Goal: Task Accomplishment & Management: Use online tool/utility

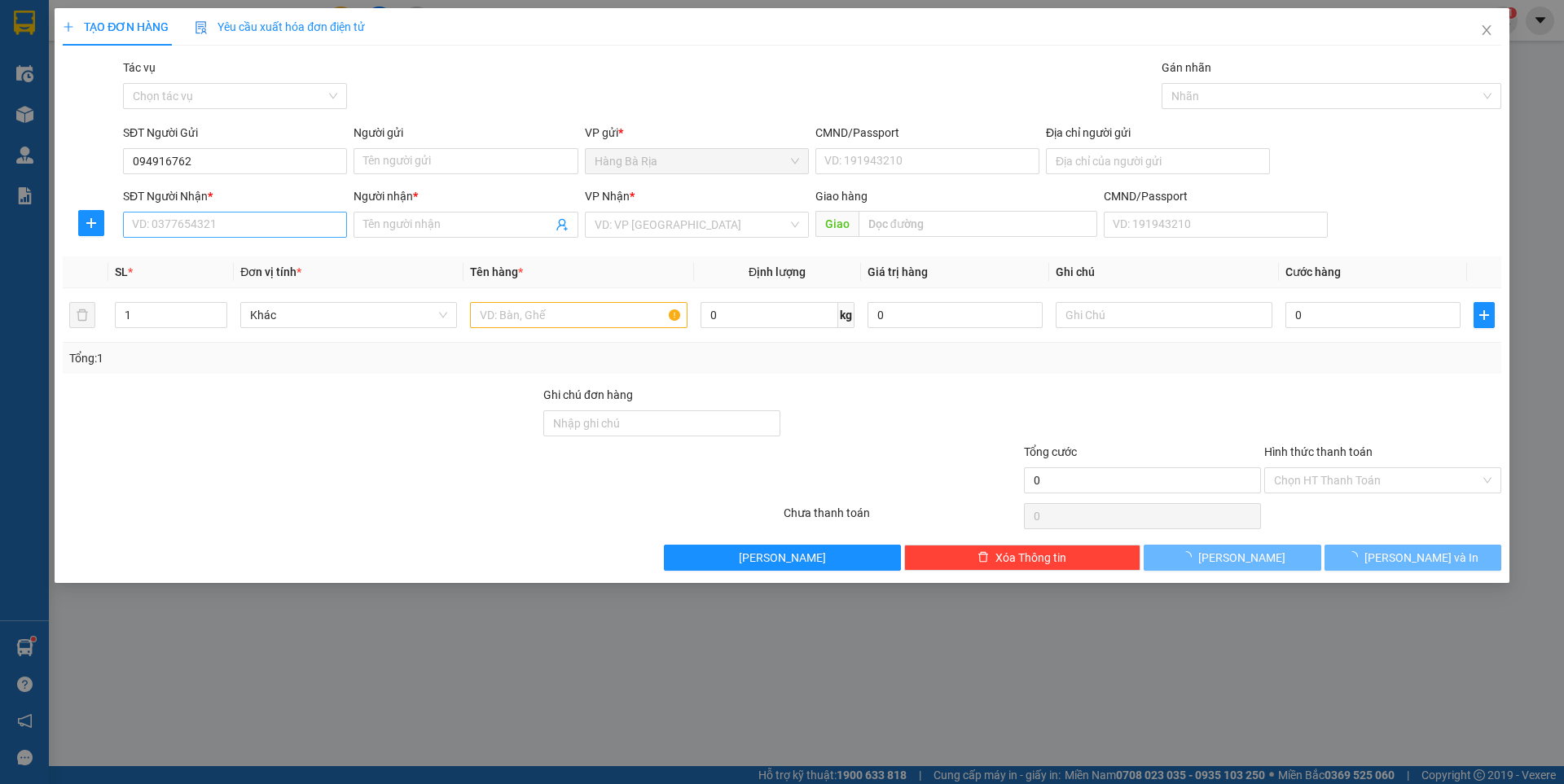
type input "0949167628"
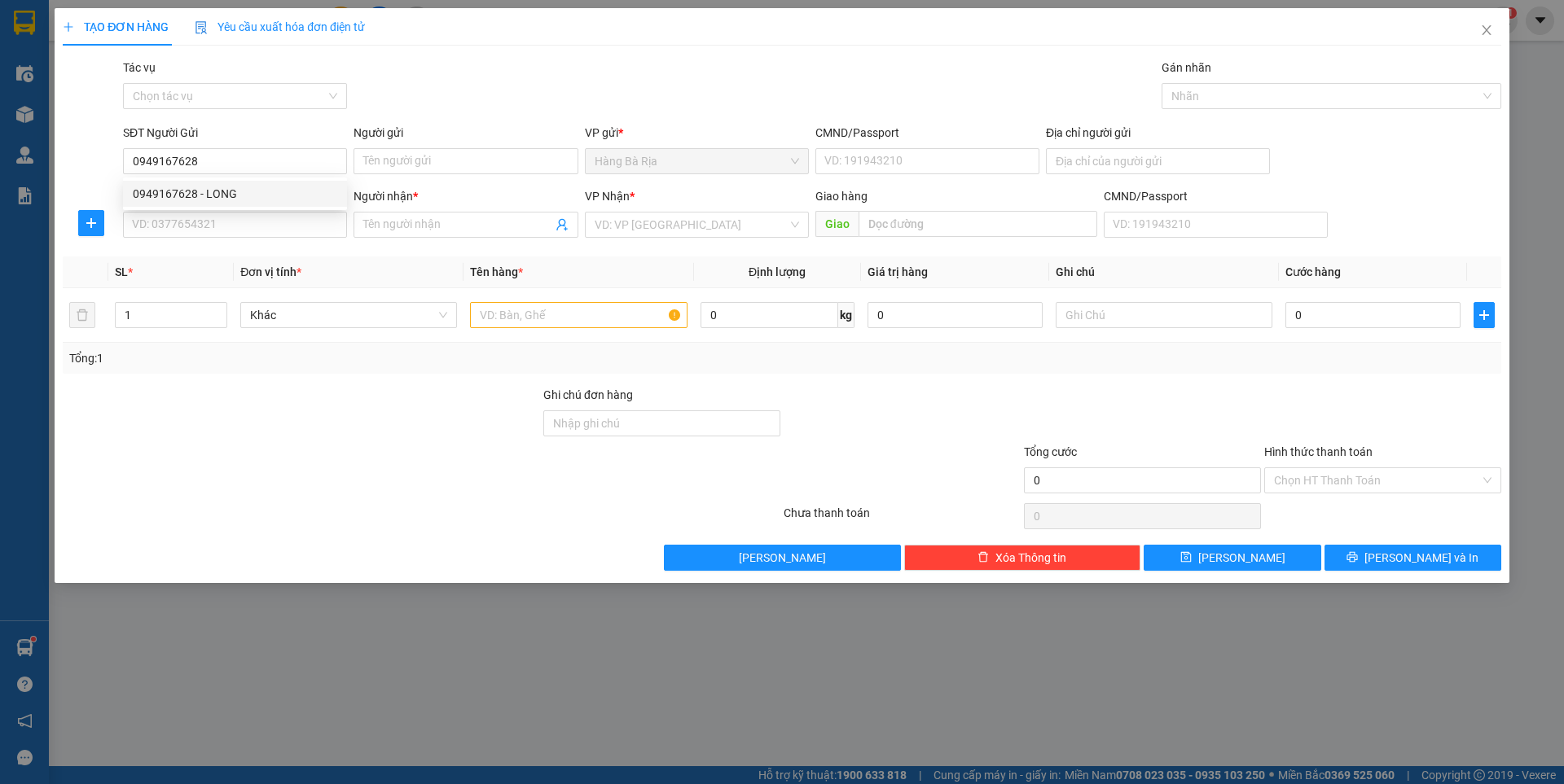
click at [212, 191] on div "0949167628 - LONG" at bounding box center [235, 193] width 204 height 18
type input "LONG"
type input "0982925593"
type input "TÂM"
type input "0949167628"
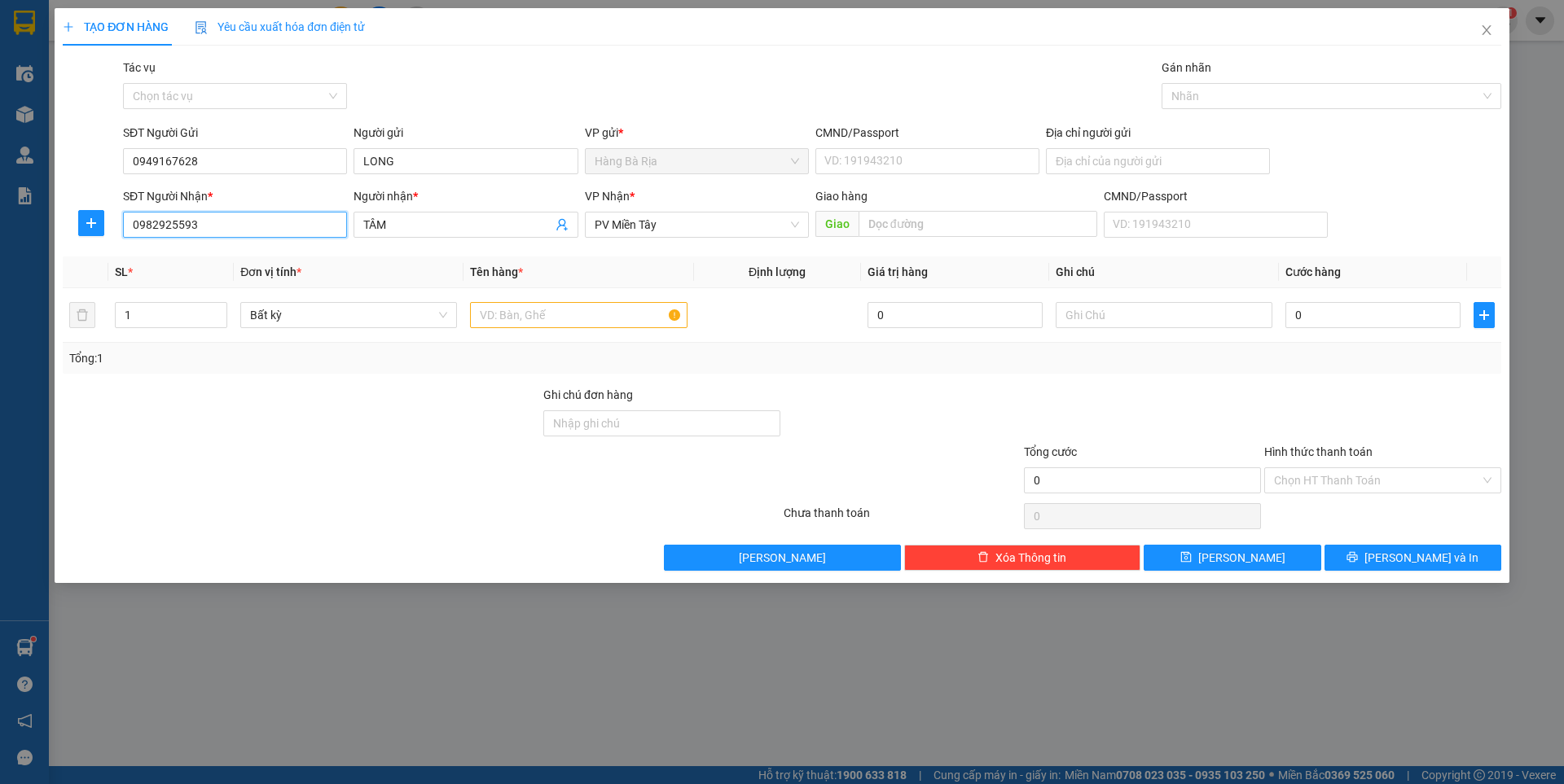
click at [281, 224] on input "0982925593" at bounding box center [235, 224] width 224 height 26
type input "0772919030"
click at [478, 224] on input "TÂM" at bounding box center [457, 224] width 188 height 18
click at [479, 224] on input "TÂM" at bounding box center [457, 224] width 188 height 18
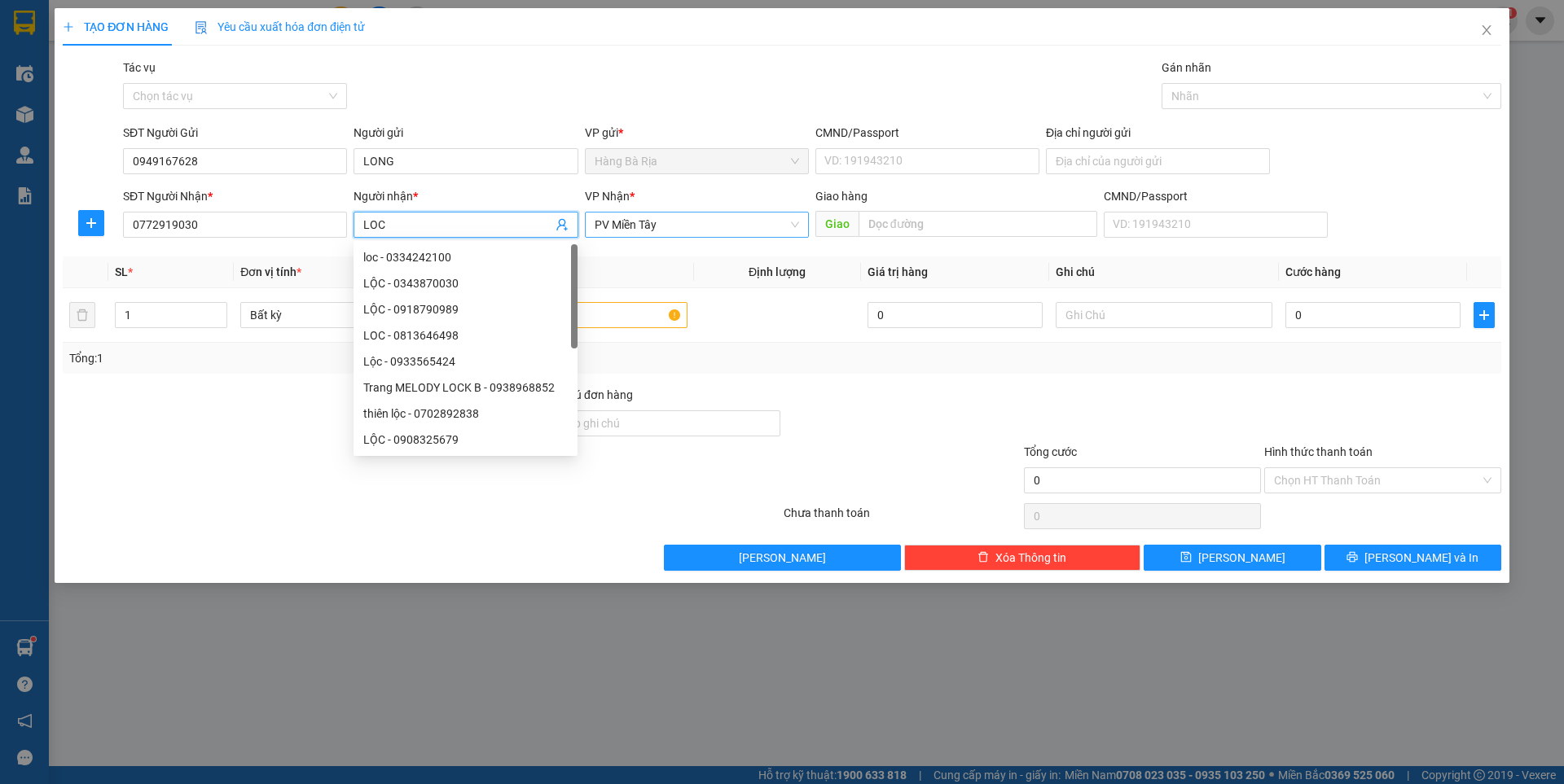
click at [656, 230] on span "PV Miền Tây" at bounding box center [697, 224] width 204 height 24
type input "LOC"
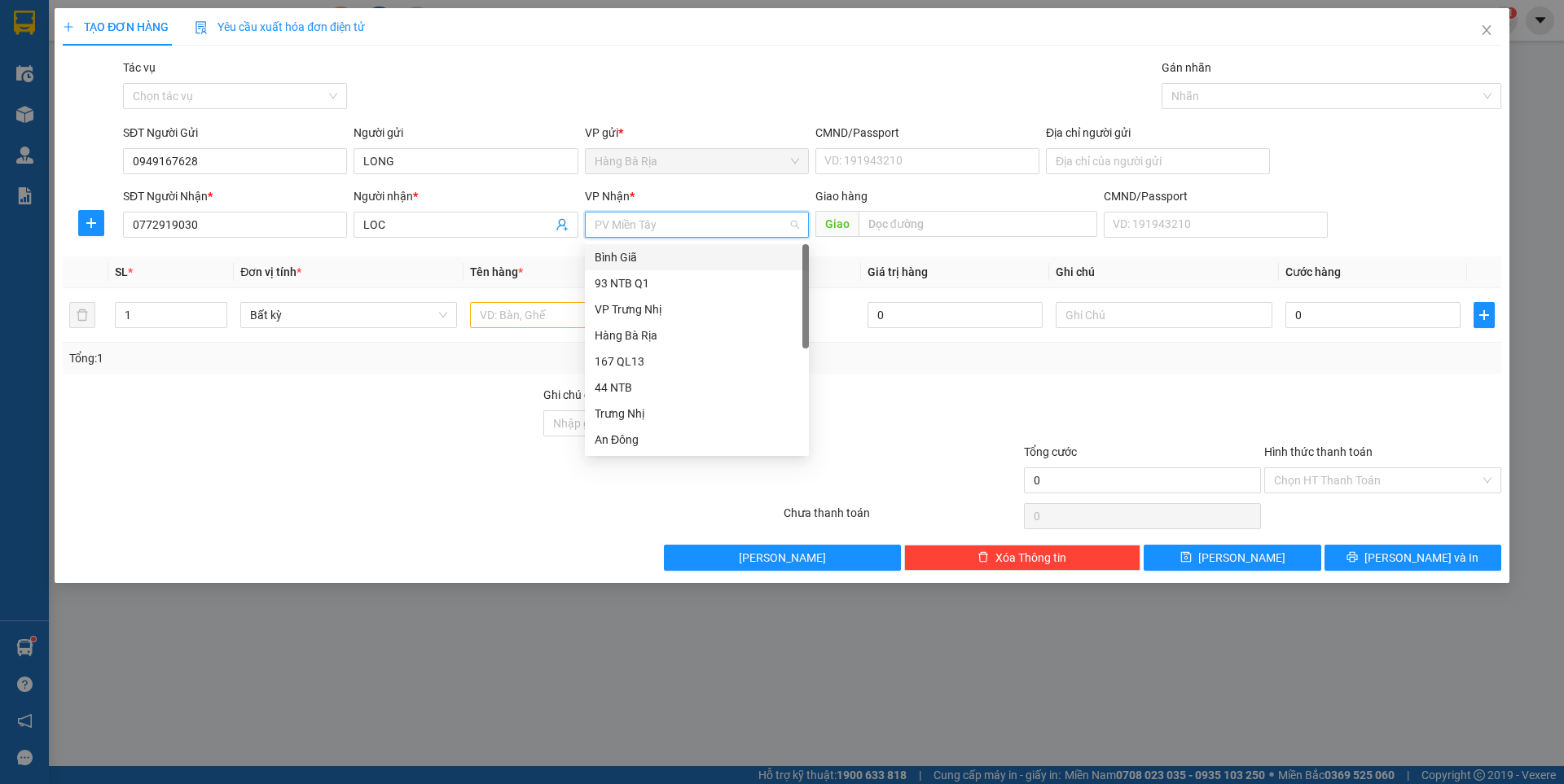
drag, startPoint x: 619, startPoint y: 257, endPoint x: 926, endPoint y: 248, distance: 307.1
click at [620, 257] on div "Bình Giã" at bounding box center [697, 257] width 204 height 18
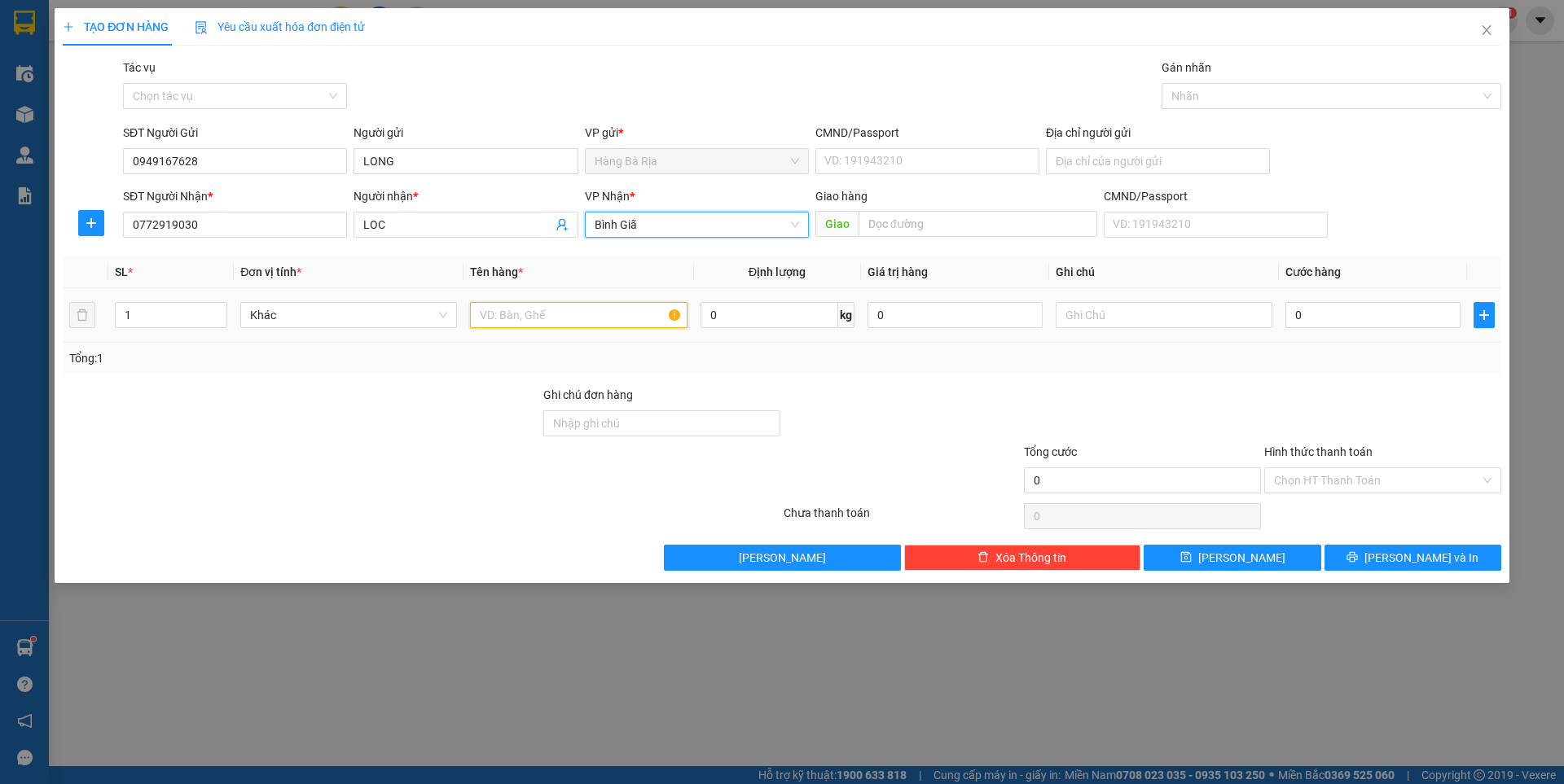
click at [602, 320] on input "text" at bounding box center [578, 315] width 217 height 26
type input "BAO"
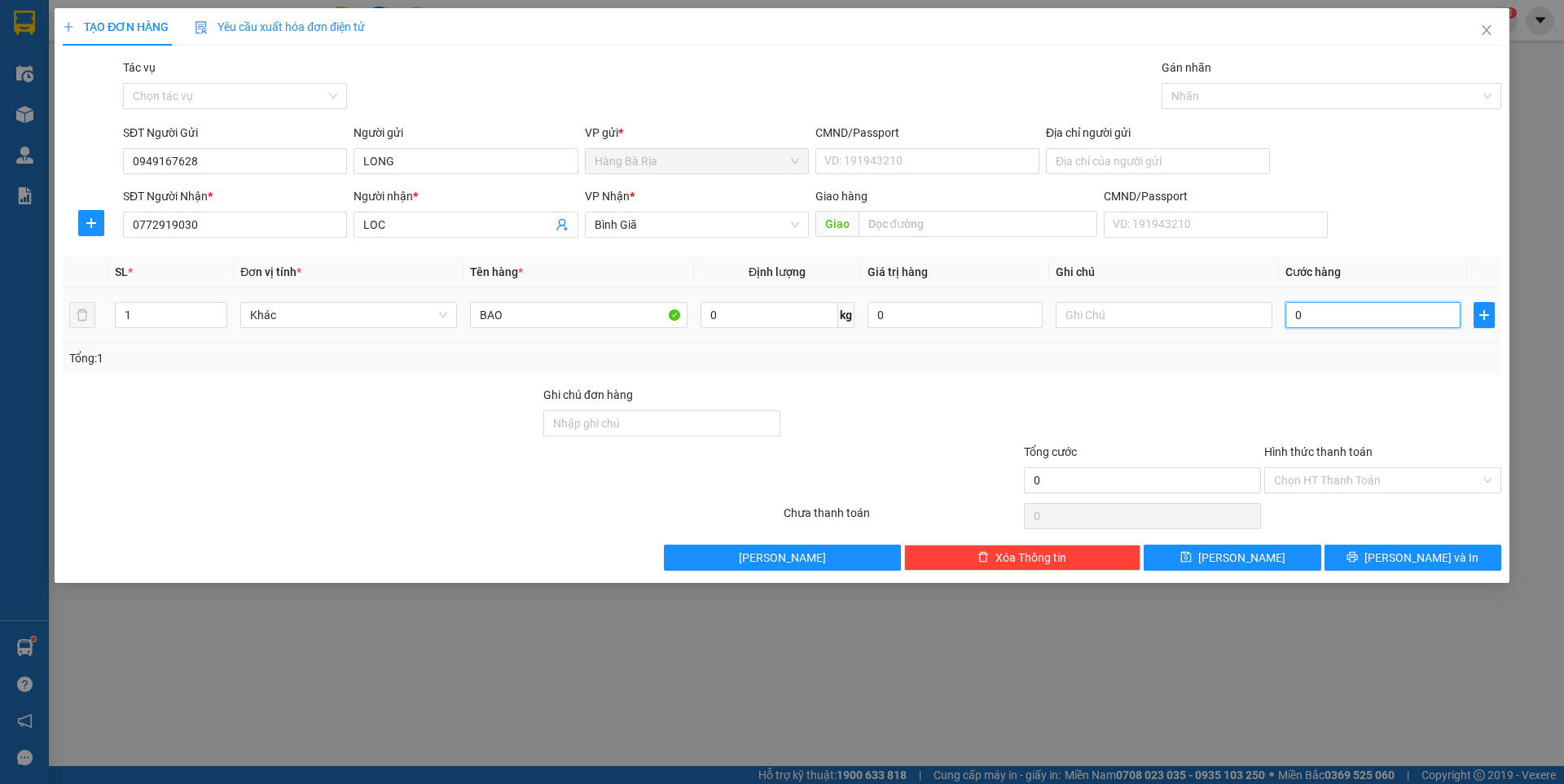
click at [1383, 327] on input "0" at bounding box center [1373, 315] width 175 height 26
type input "3"
type input "30"
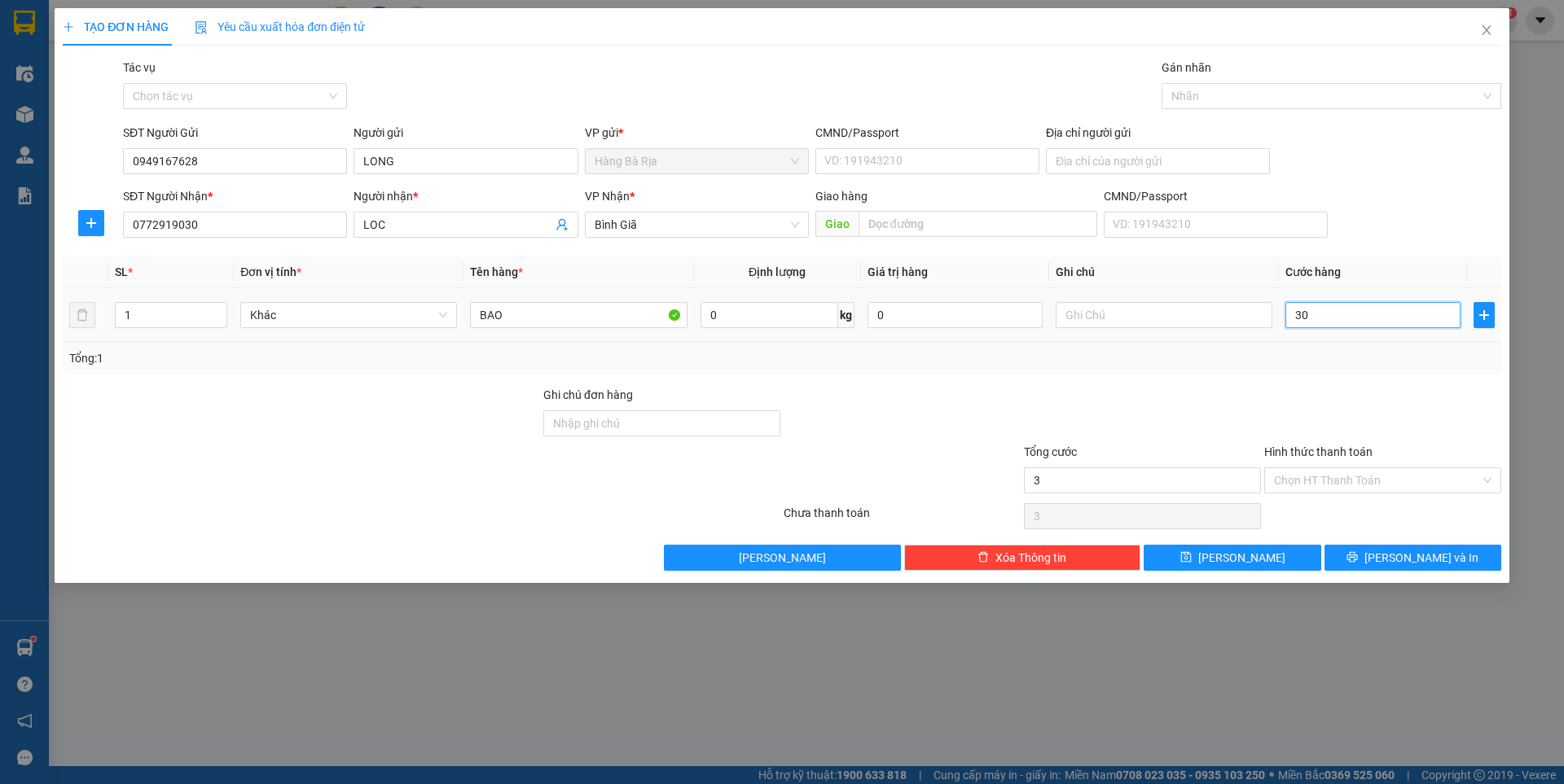
type input "30"
click at [1365, 479] on input "Hình thức thanh toán" at bounding box center [1377, 481] width 206 height 24
type input "30.000"
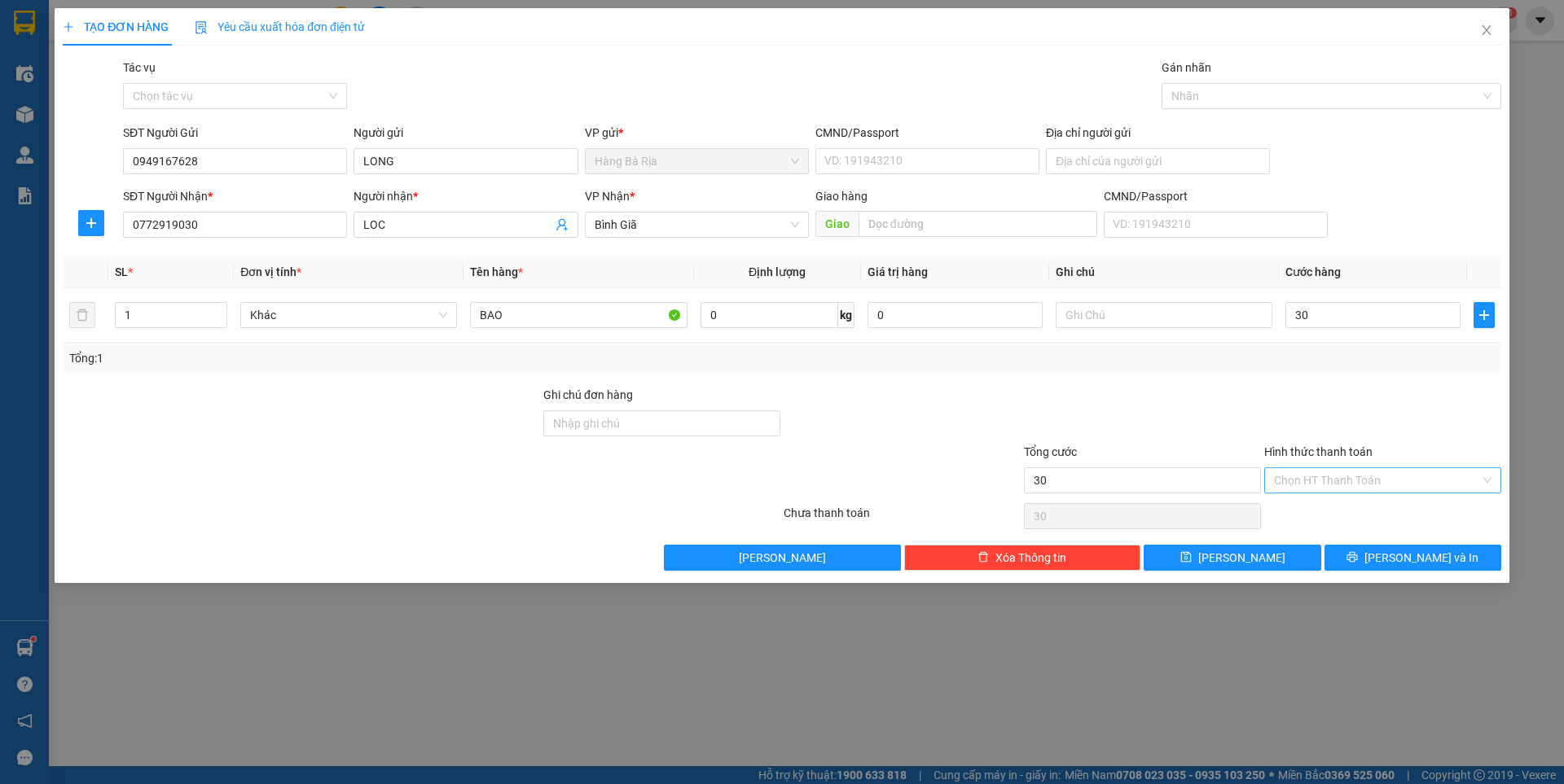
type input "30.000"
click at [1358, 384] on div "Transit Pickup Surcharge Ids Transit Deliver Surcharge Ids Transit Deliver Surc…" at bounding box center [782, 314] width 1438 height 512
click at [1403, 558] on span "[PERSON_NAME] và In" at bounding box center [1422, 558] width 114 height 18
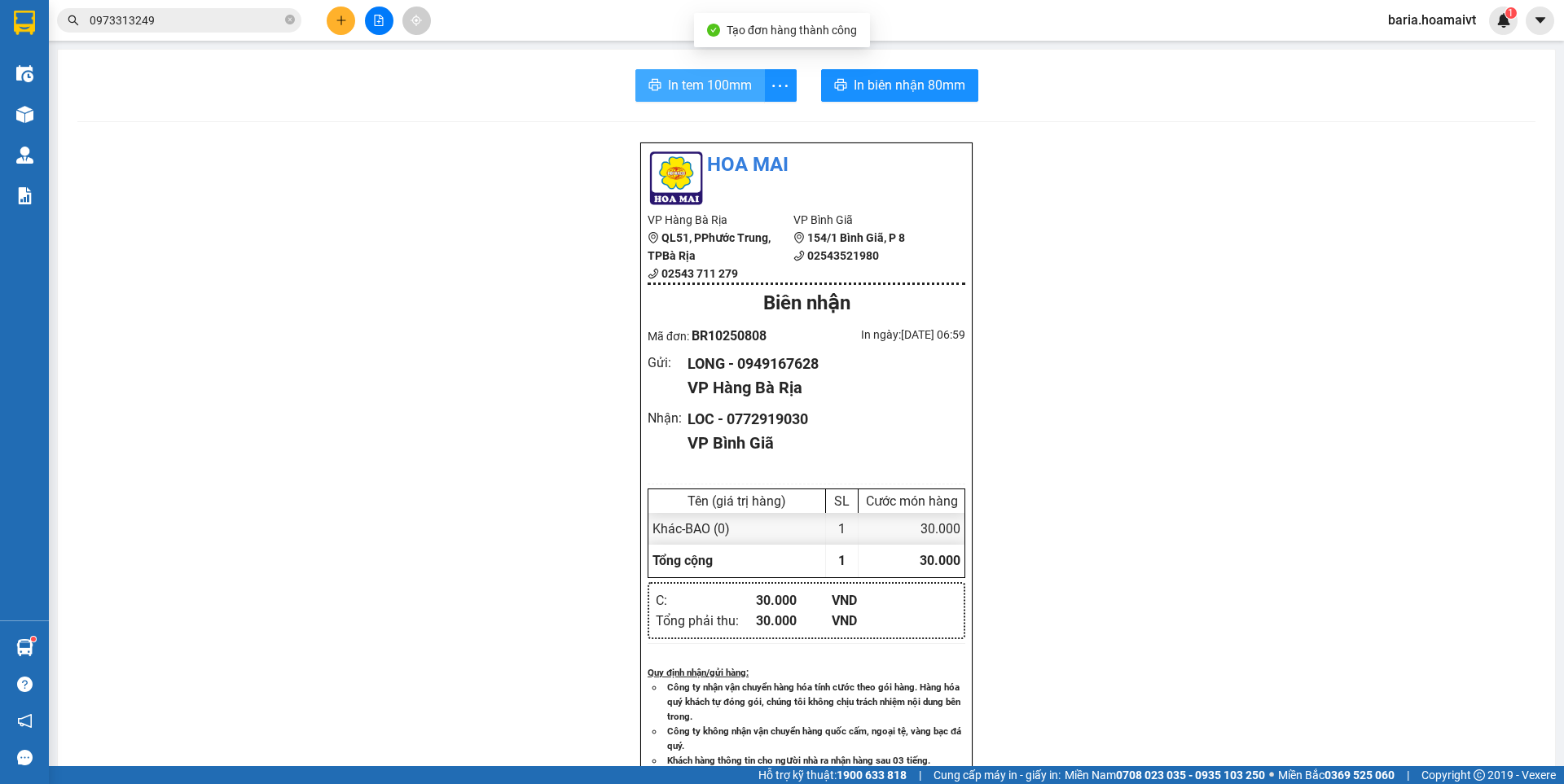
click at [712, 82] on span "In tem 100mm" at bounding box center [710, 85] width 84 height 21
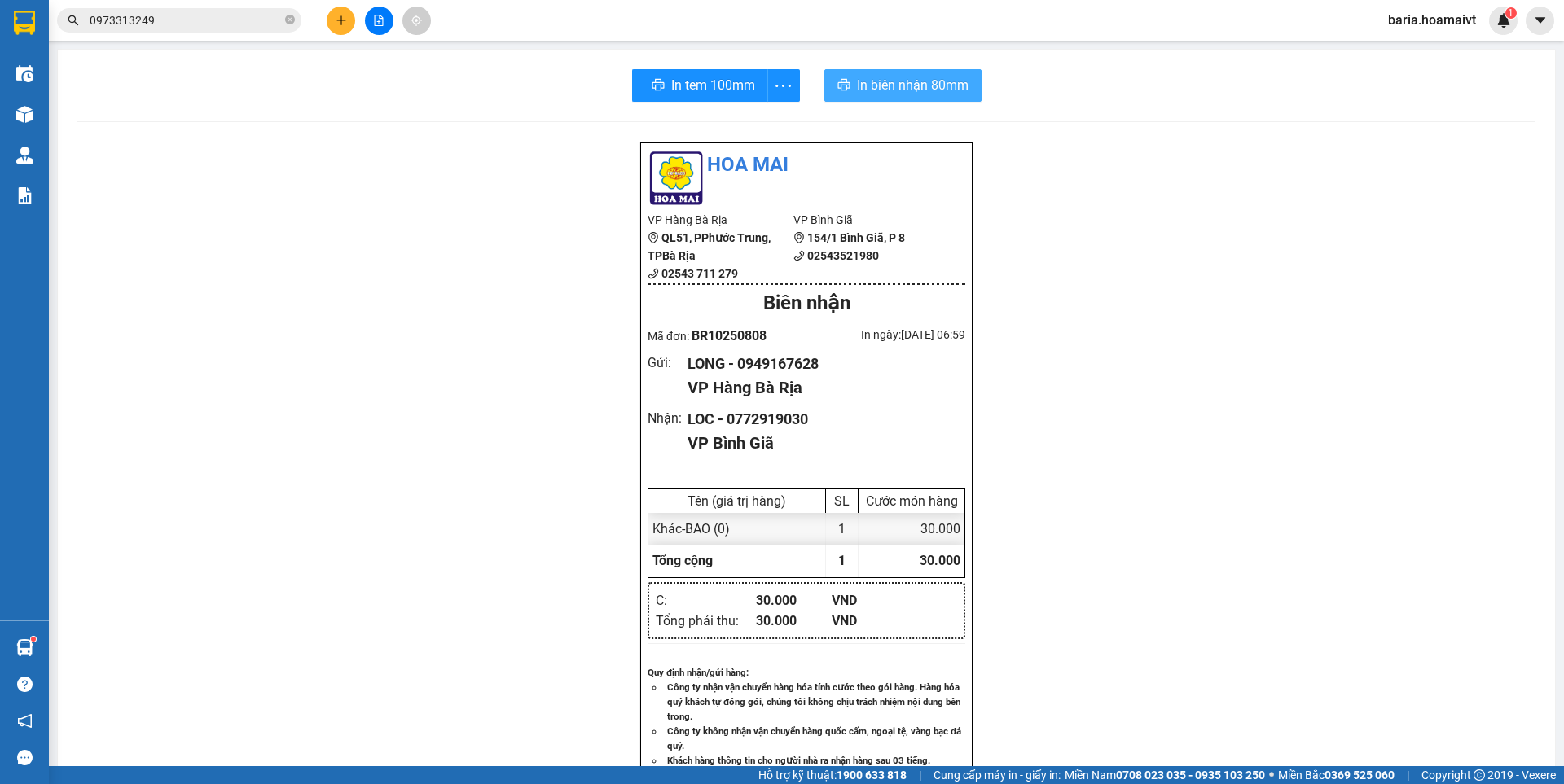
click at [889, 85] on span "In biên nhận 80mm" at bounding box center [912, 85] width 112 height 21
click at [190, 24] on input "0973313249" at bounding box center [185, 20] width 192 height 18
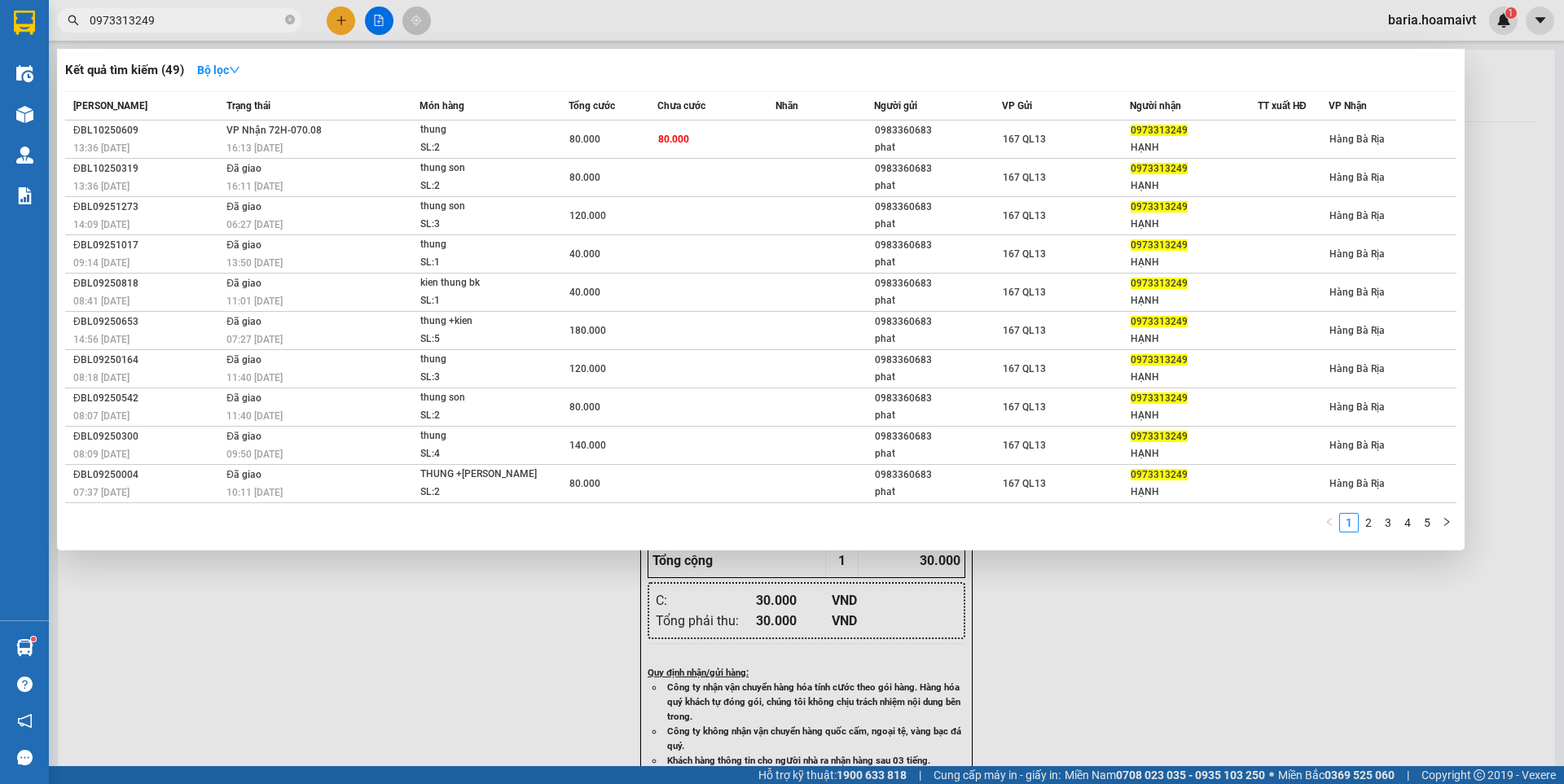
click at [191, 23] on input "0973313249" at bounding box center [185, 20] width 192 height 18
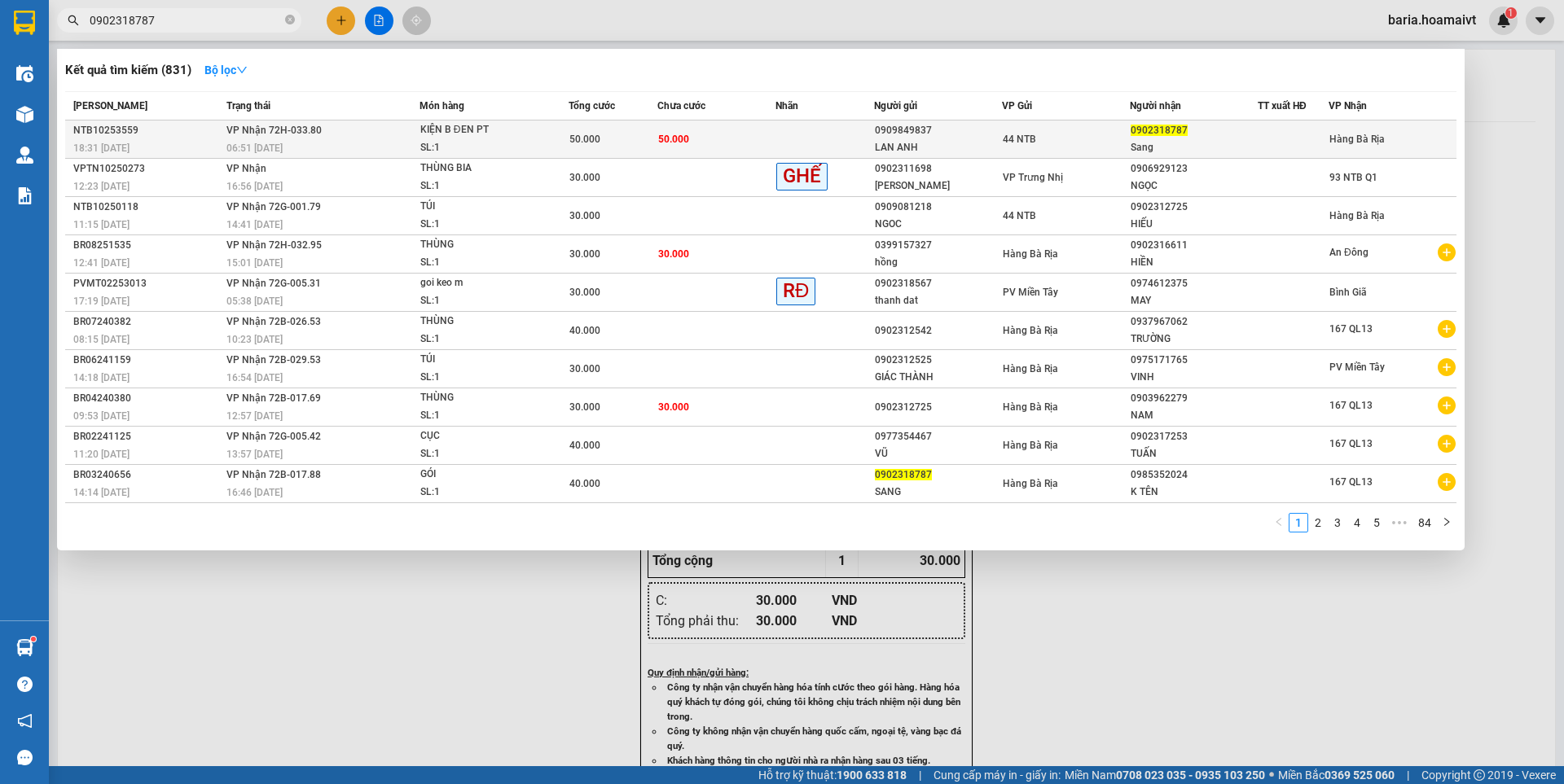
type input "0902318787"
click at [645, 135] on div "50.000" at bounding box center [613, 139] width 88 height 18
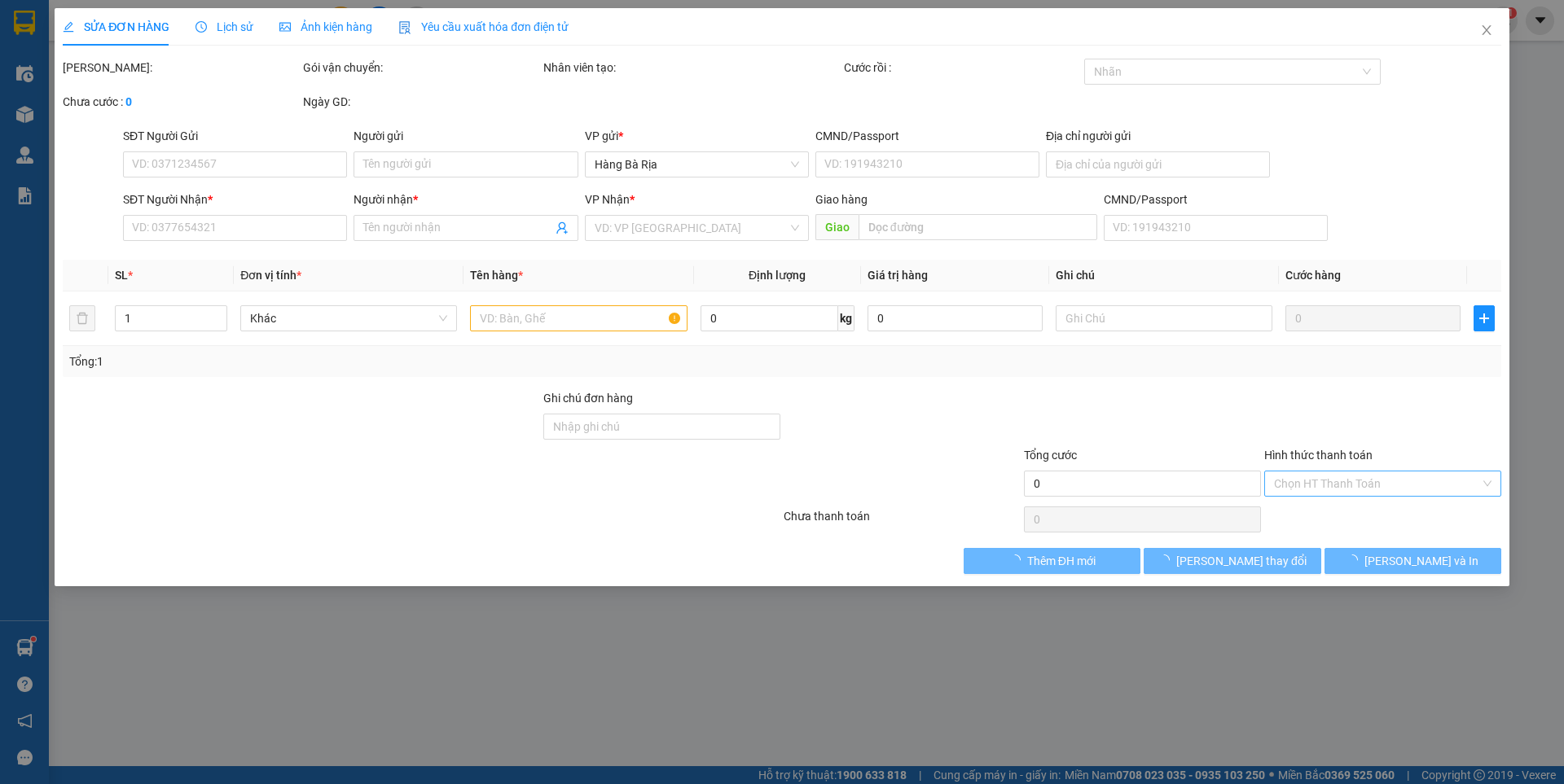
click at [1373, 482] on input "Hình thức thanh toán" at bounding box center [1377, 483] width 206 height 24
drag, startPoint x: 1316, startPoint y: 513, endPoint x: 1040, endPoint y: 554, distance: 279.0
click at [1307, 515] on div "Tại văn phòng" at bounding box center [1382, 516] width 217 height 18
type input "0"
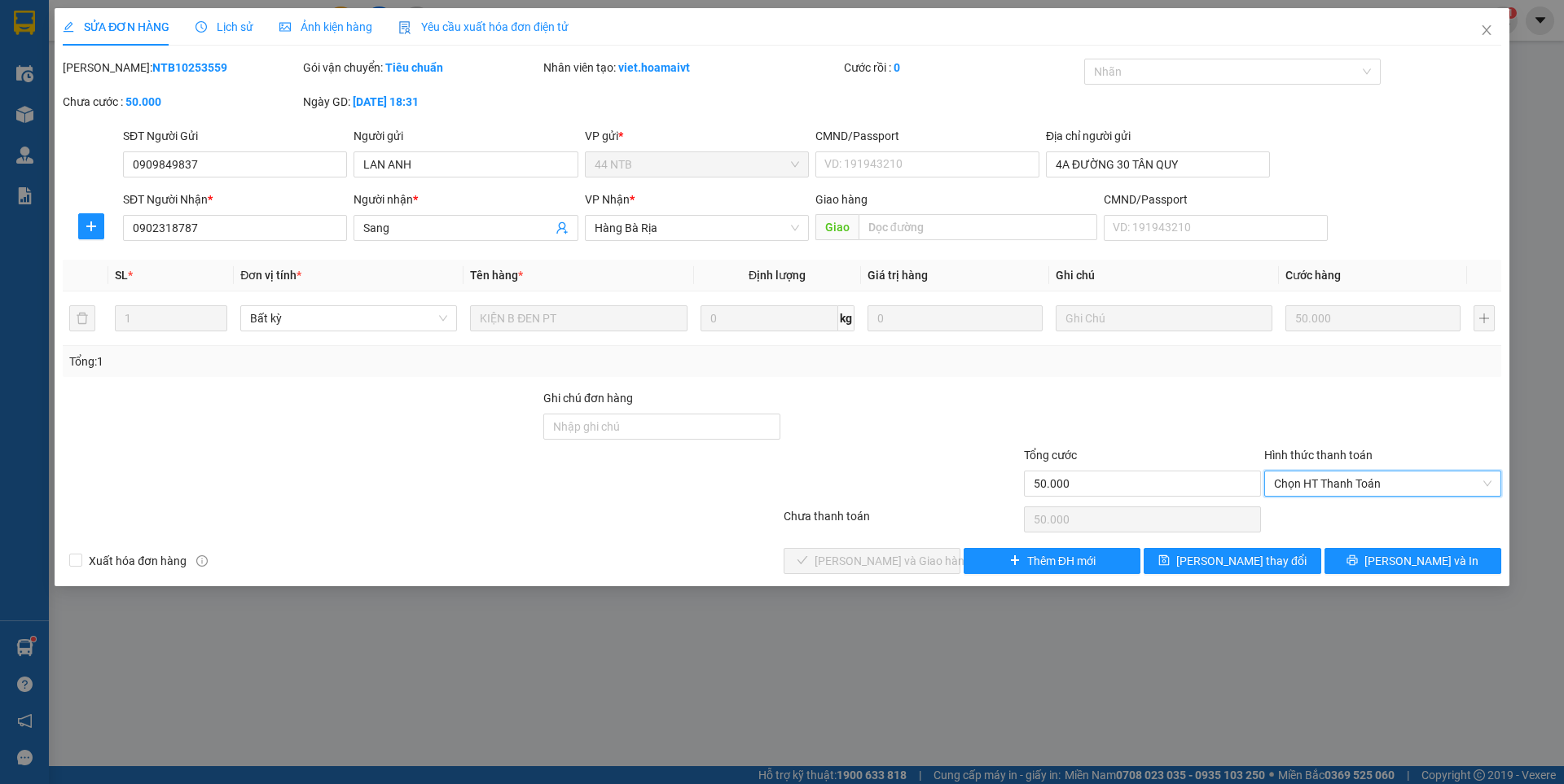
type input "0909849837"
type input "LAN ANH"
type input "4A ĐƯỜNG 30 TÂN QUY"
type input "0902318787"
type input "Sang"
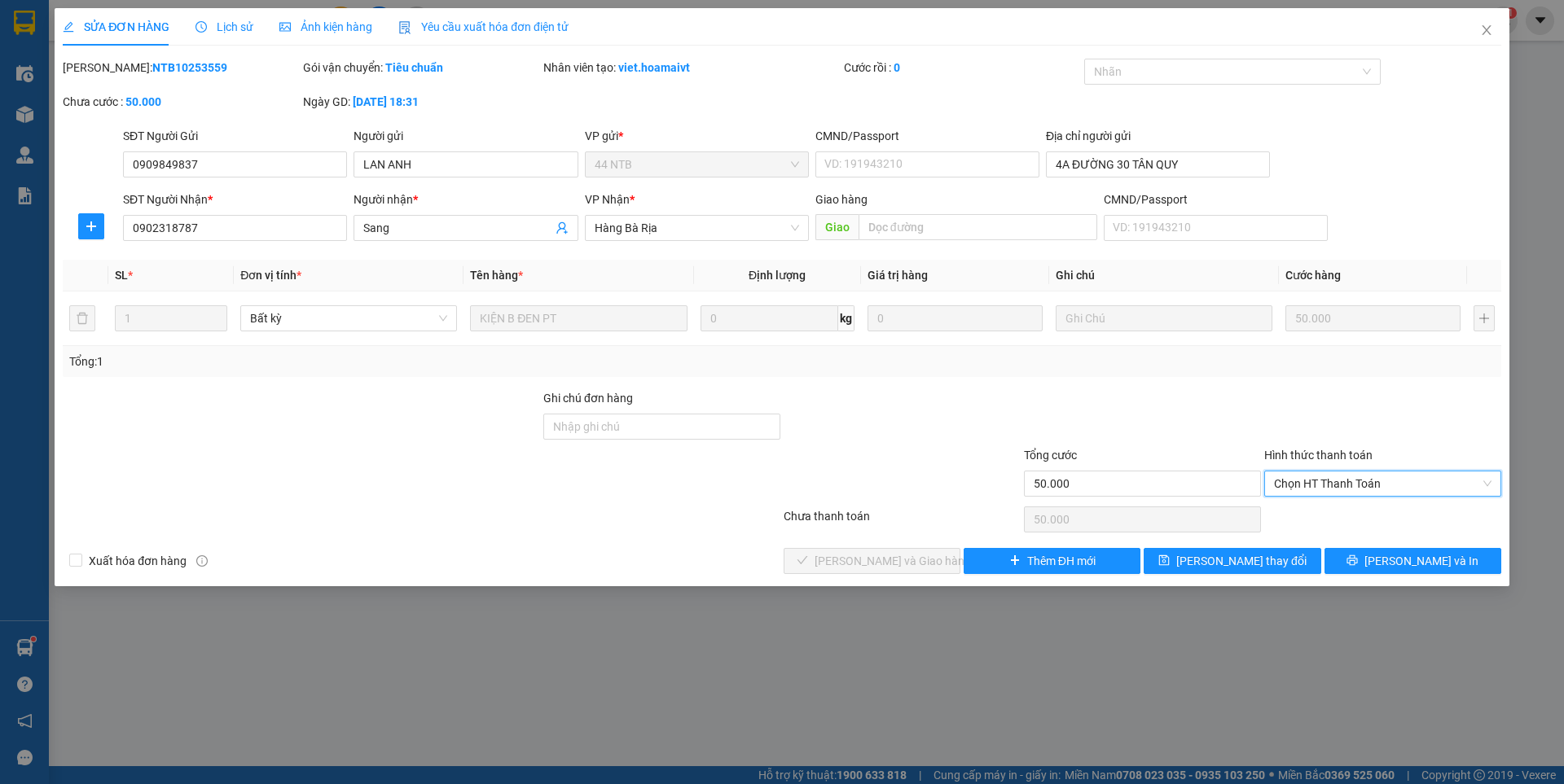
type input "50.000"
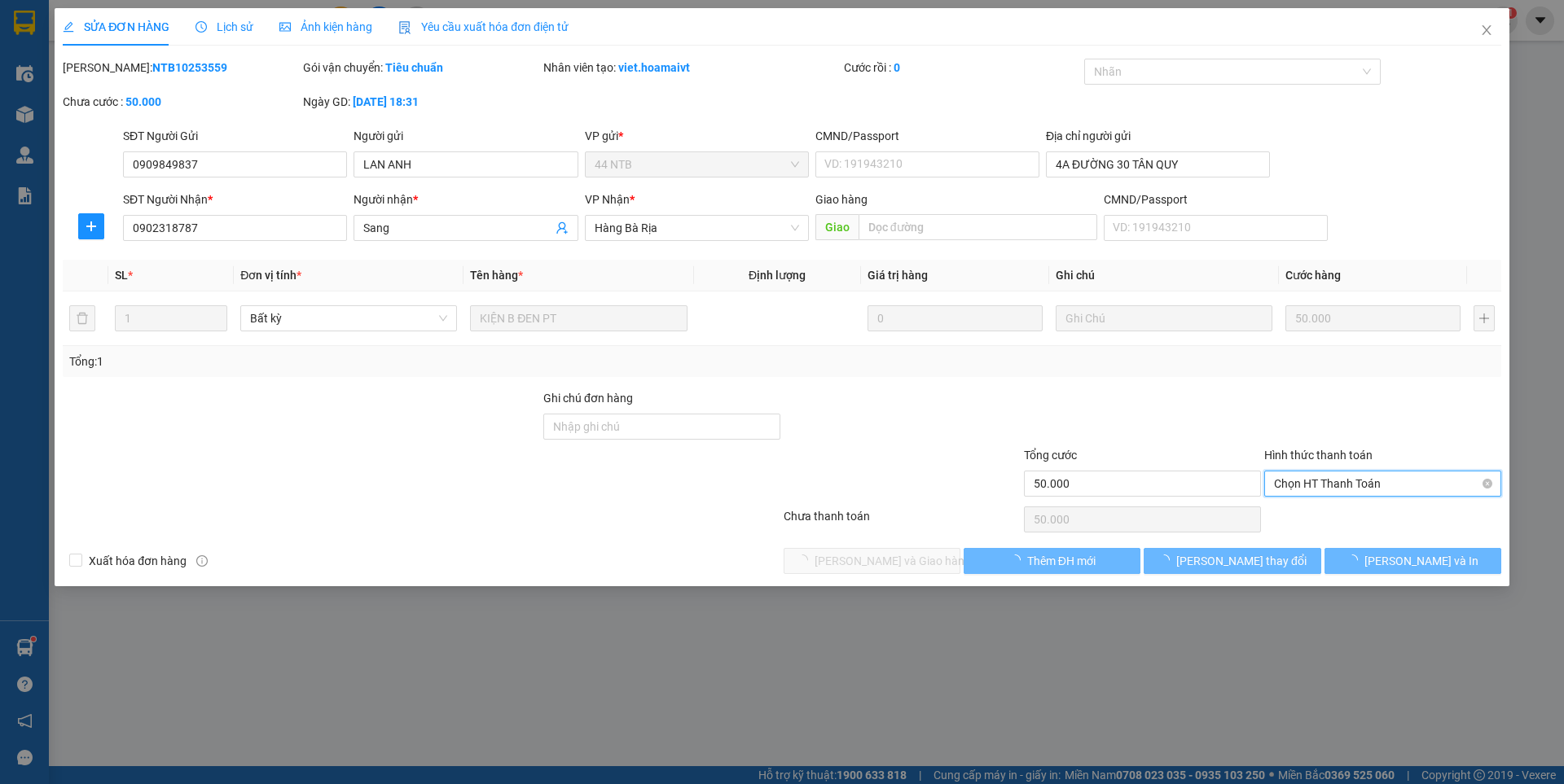
click at [1344, 483] on span "Chọn HT Thanh Toán" at bounding box center [1382, 483] width 217 height 24
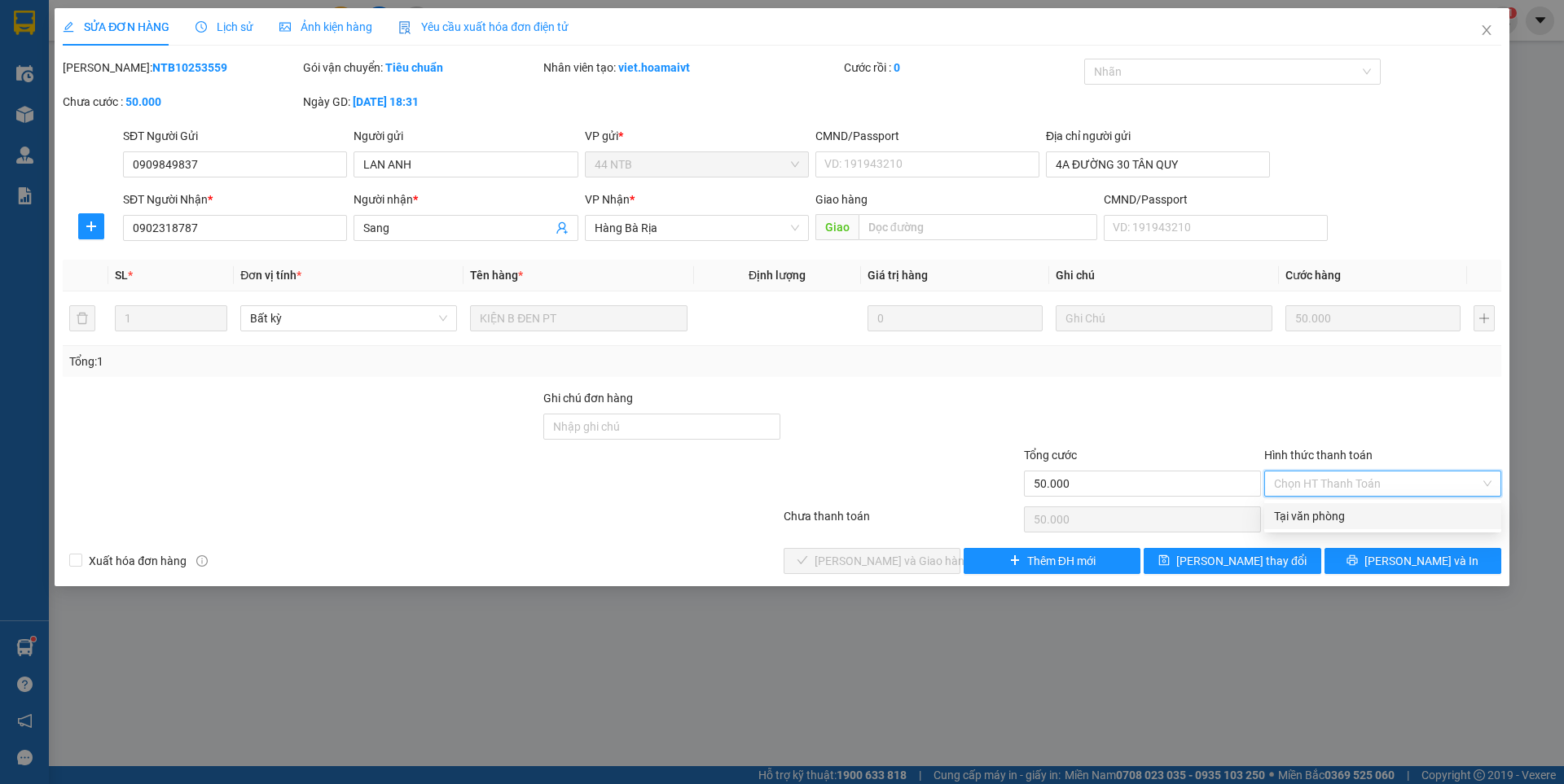
click at [1318, 517] on div "Tại văn phòng" at bounding box center [1382, 516] width 217 height 18
type input "0"
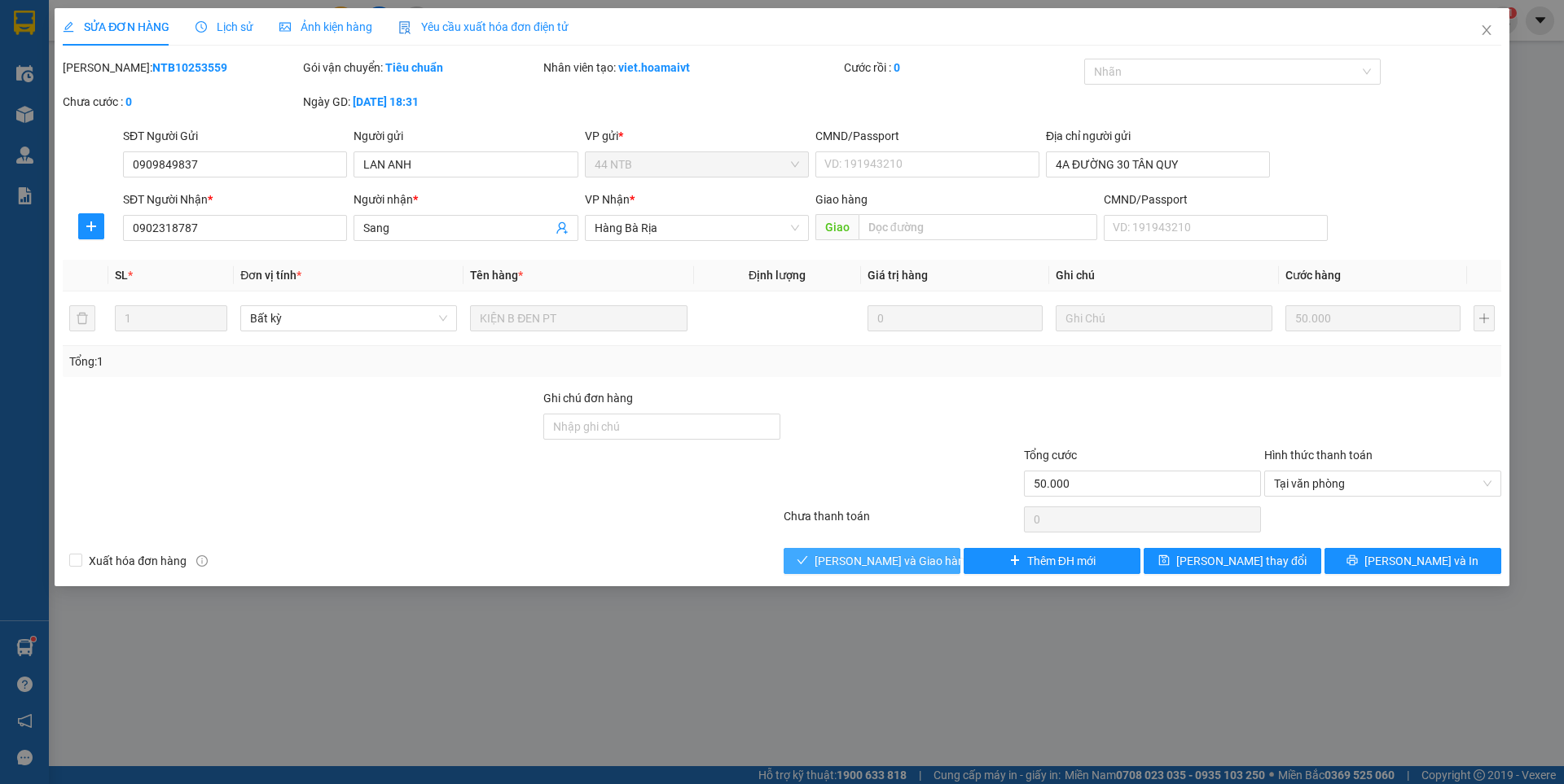
click at [877, 554] on span "[PERSON_NAME] và Giao hàng" at bounding box center [892, 560] width 156 height 18
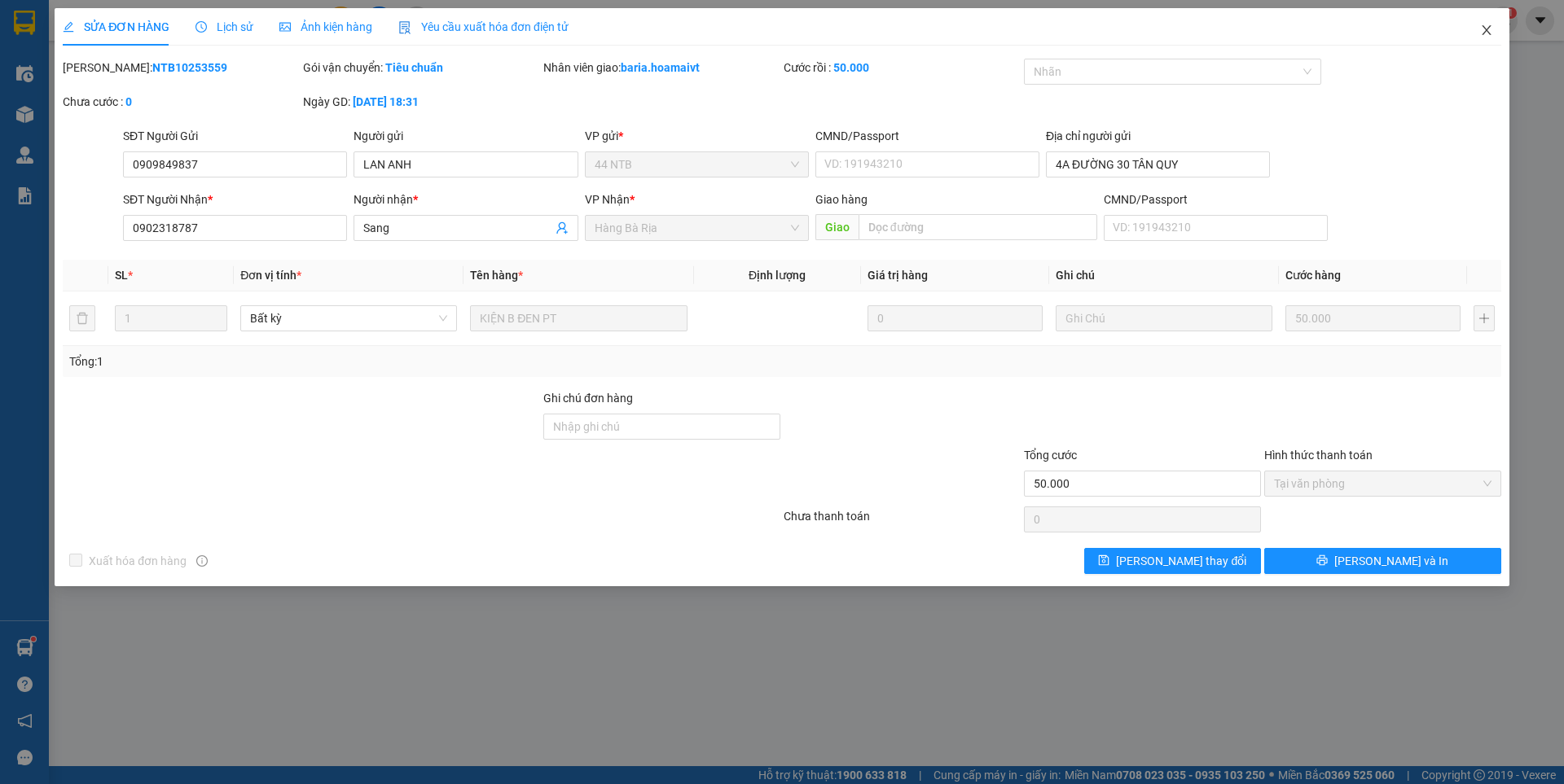
click at [1488, 28] on icon "close" at bounding box center [1486, 29] width 13 height 13
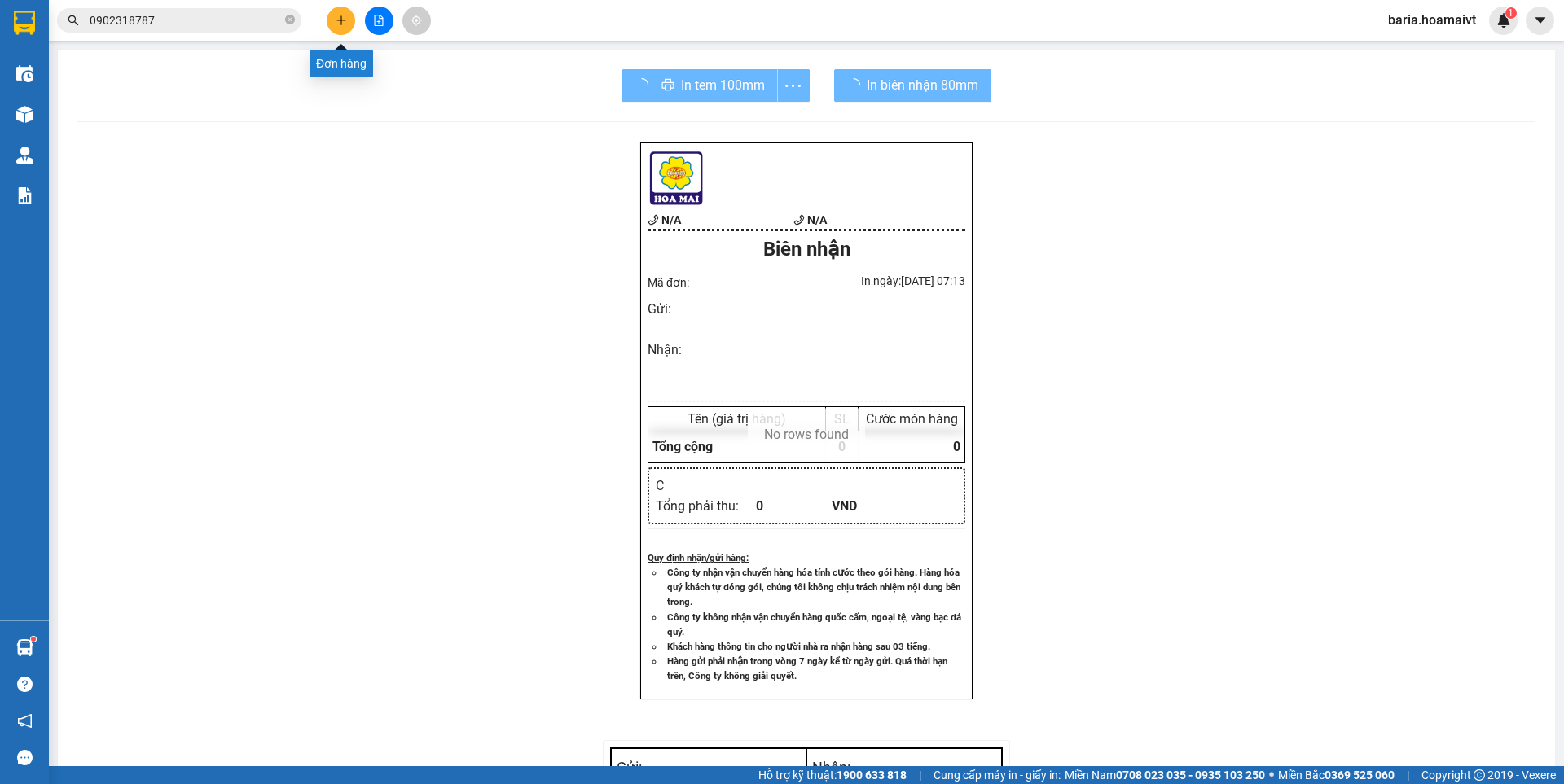
click at [343, 24] on icon "plus" at bounding box center [341, 20] width 11 height 11
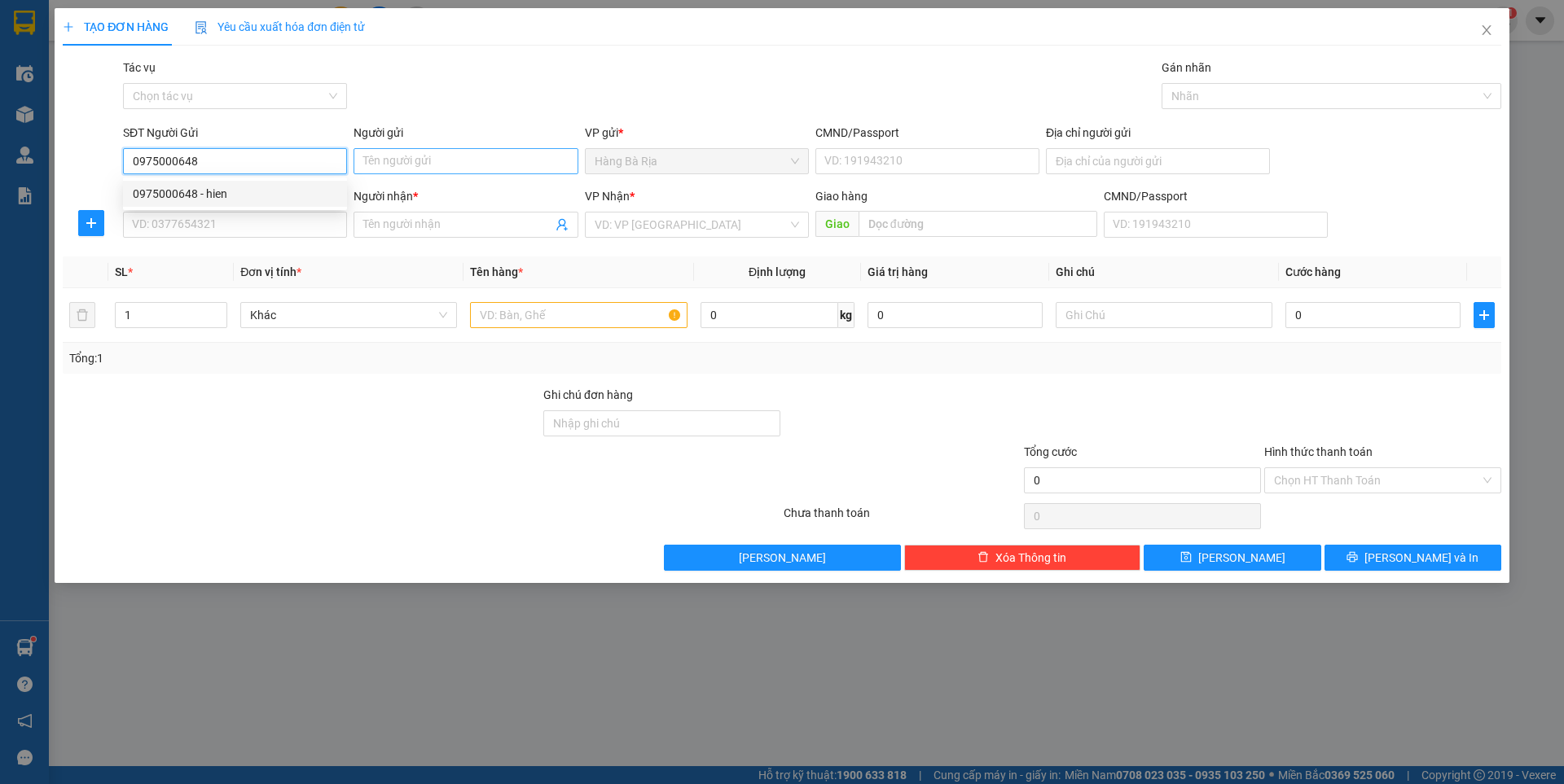
type input "0975000648"
click at [432, 155] on input "Người gửi" at bounding box center [465, 161] width 224 height 26
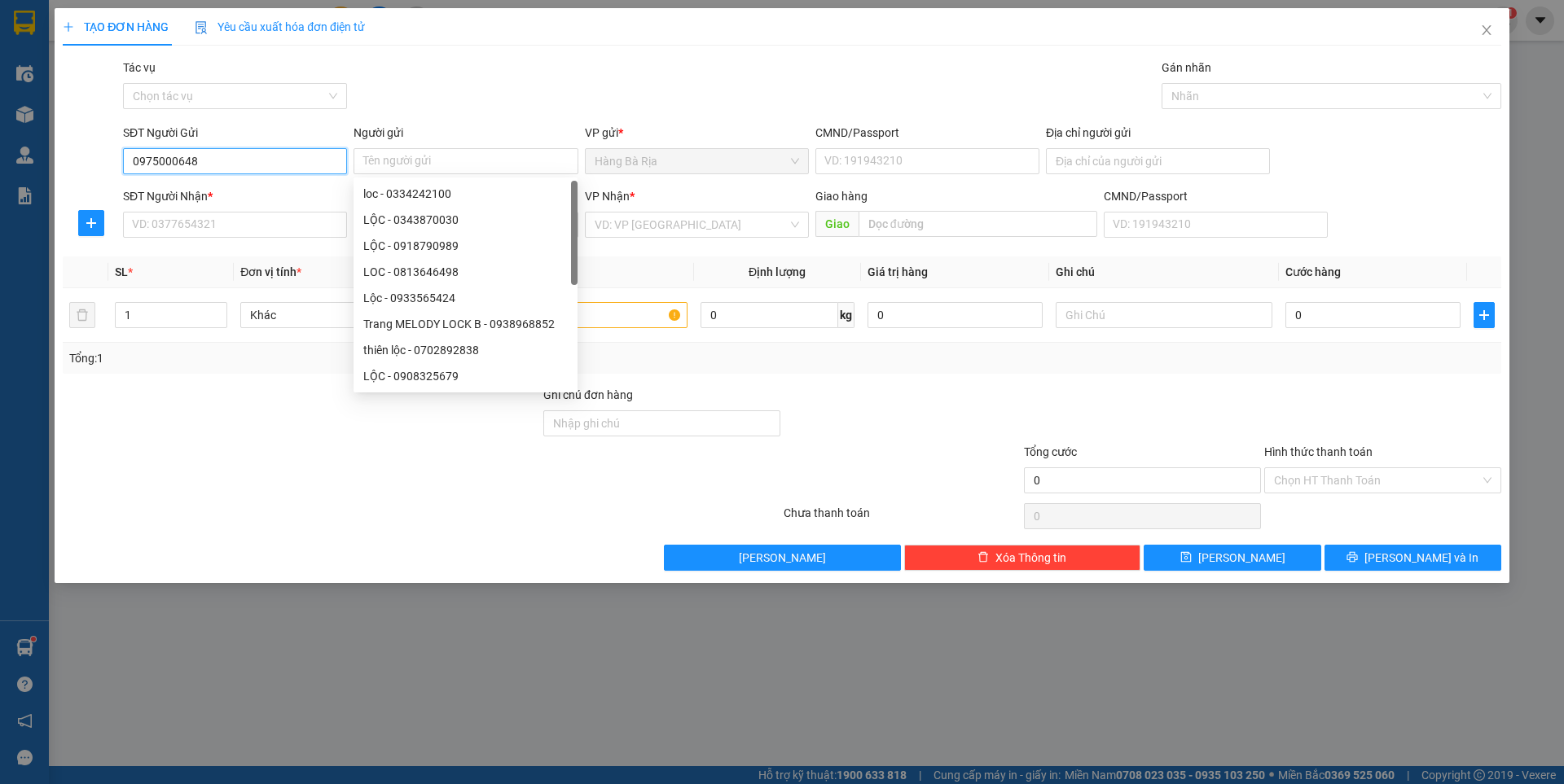
click at [281, 165] on input "0975000648" at bounding box center [235, 161] width 224 height 26
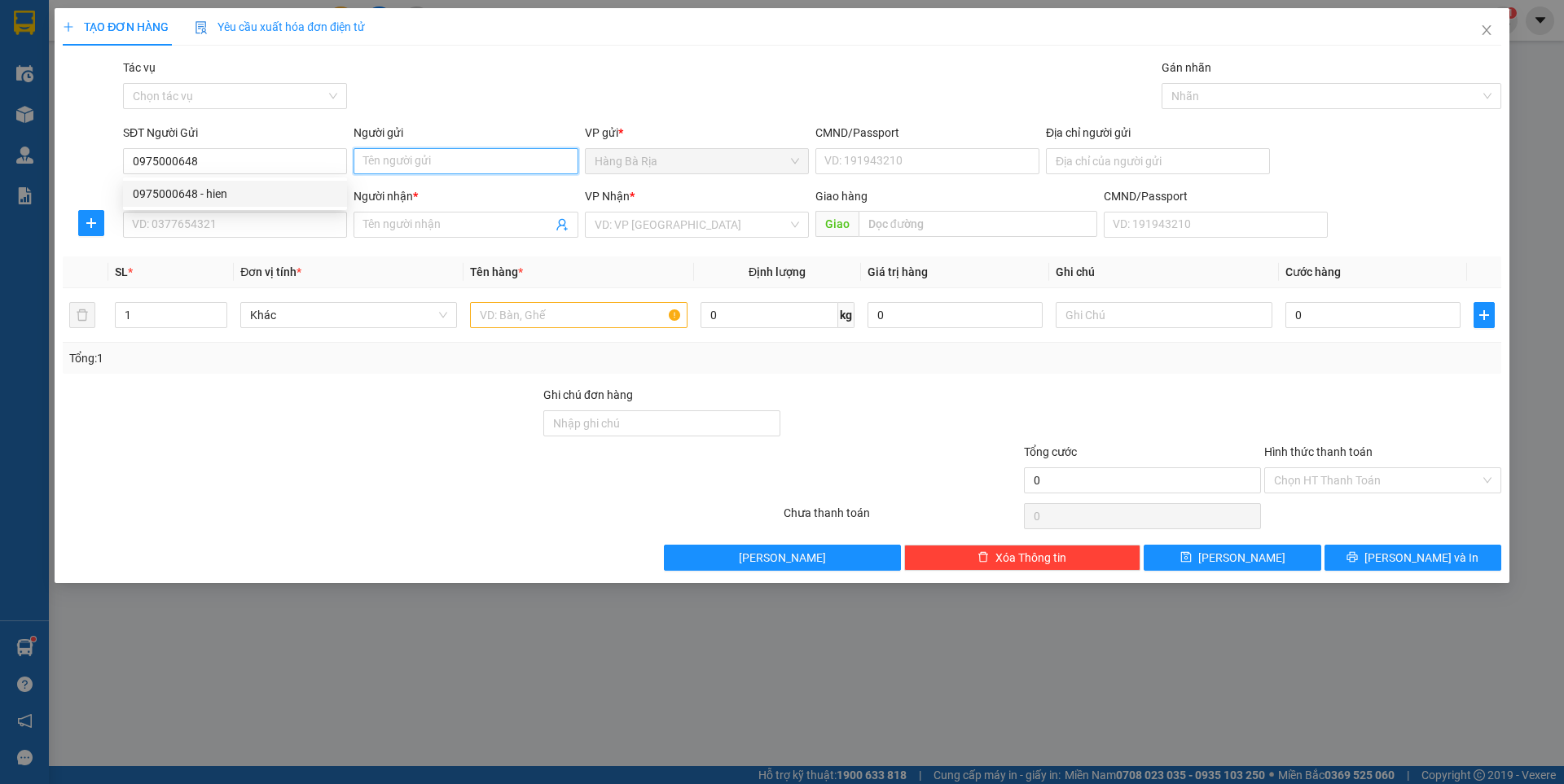
click at [441, 170] on input "Người gửi" at bounding box center [465, 161] width 224 height 26
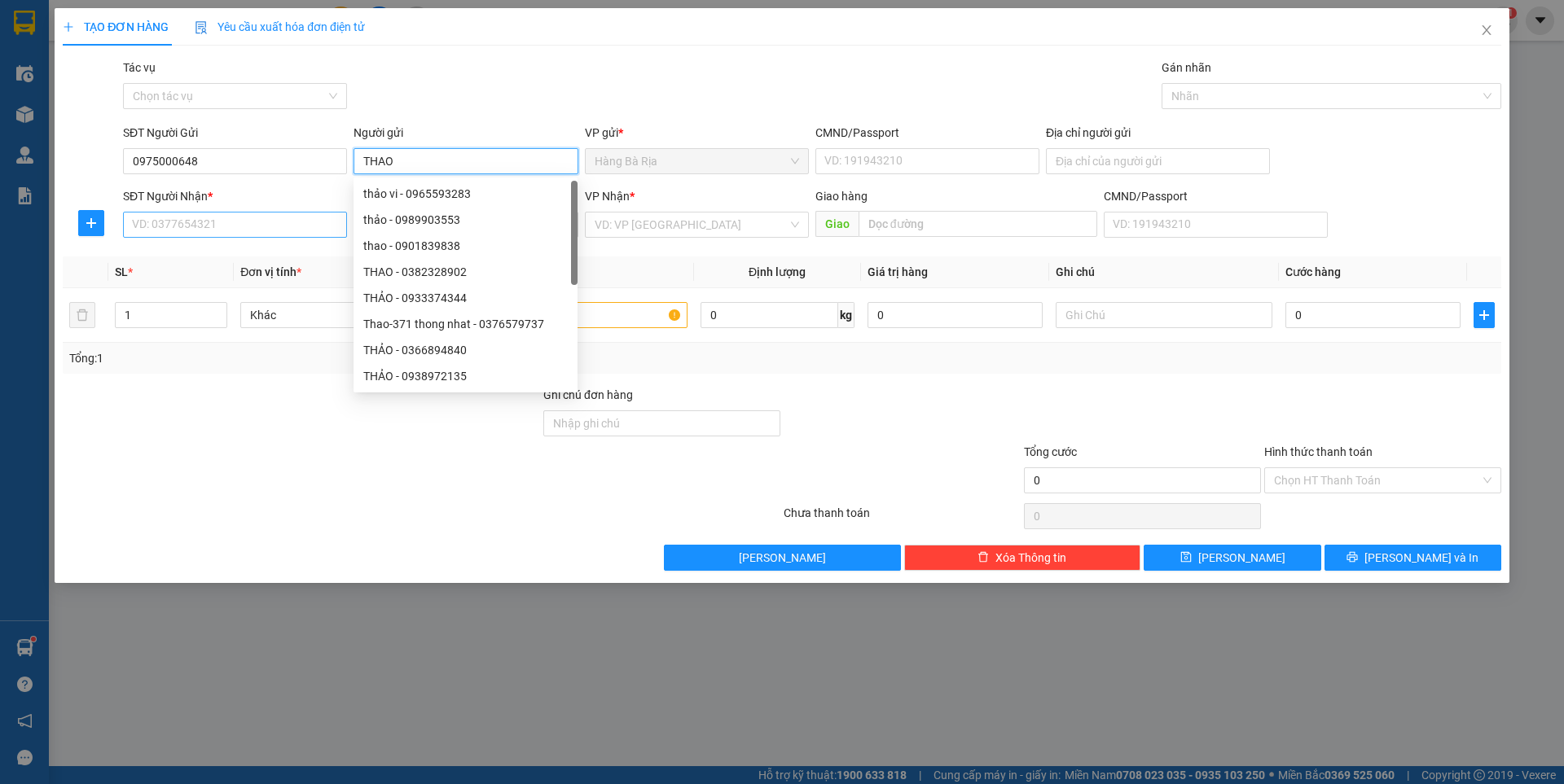
type input "THAO"
click at [239, 230] on input "SĐT Người Nhận *" at bounding box center [235, 224] width 224 height 26
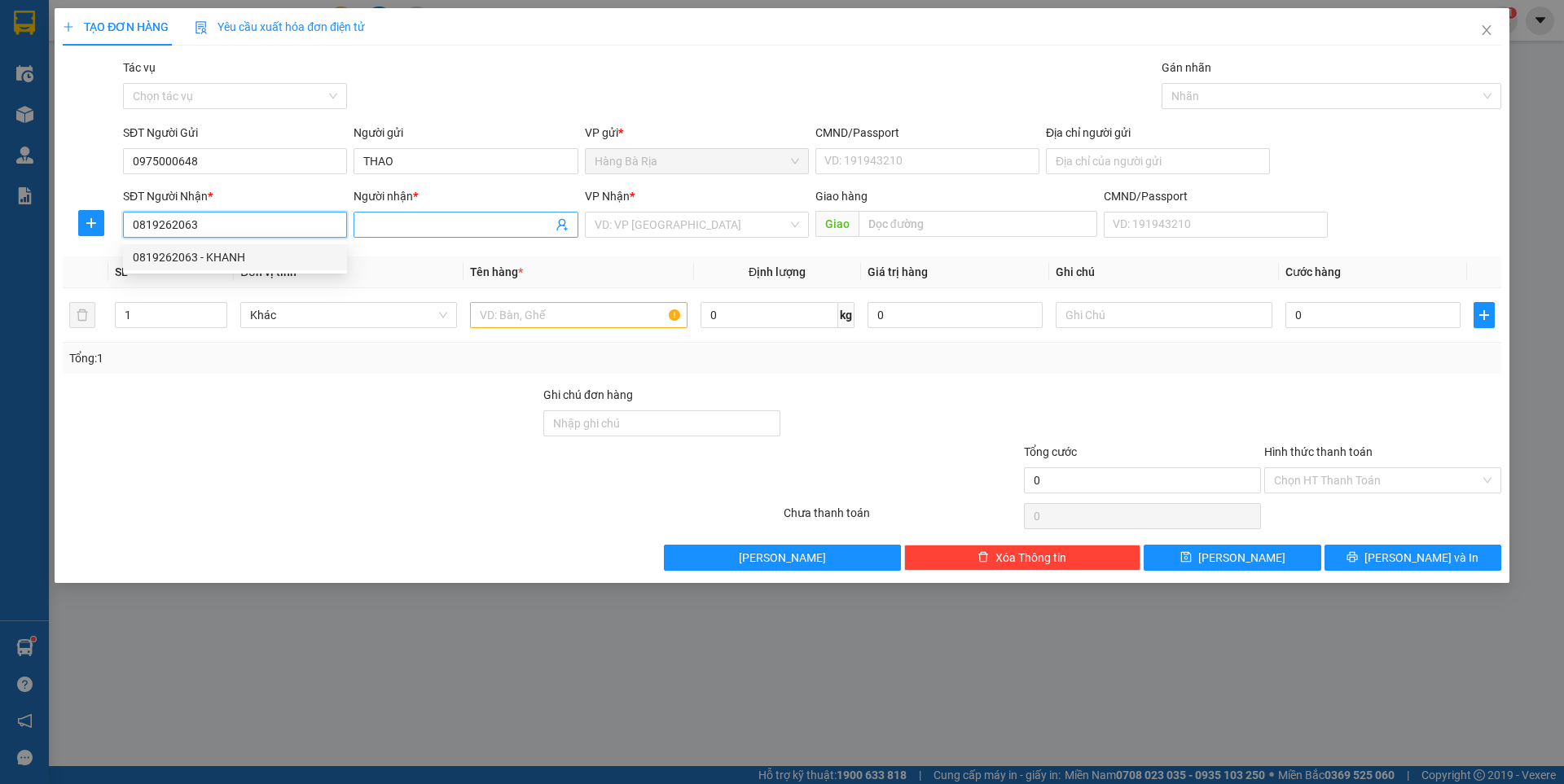
type input "0819262063"
click at [501, 230] on input "Người nhận *" at bounding box center [457, 224] width 188 height 18
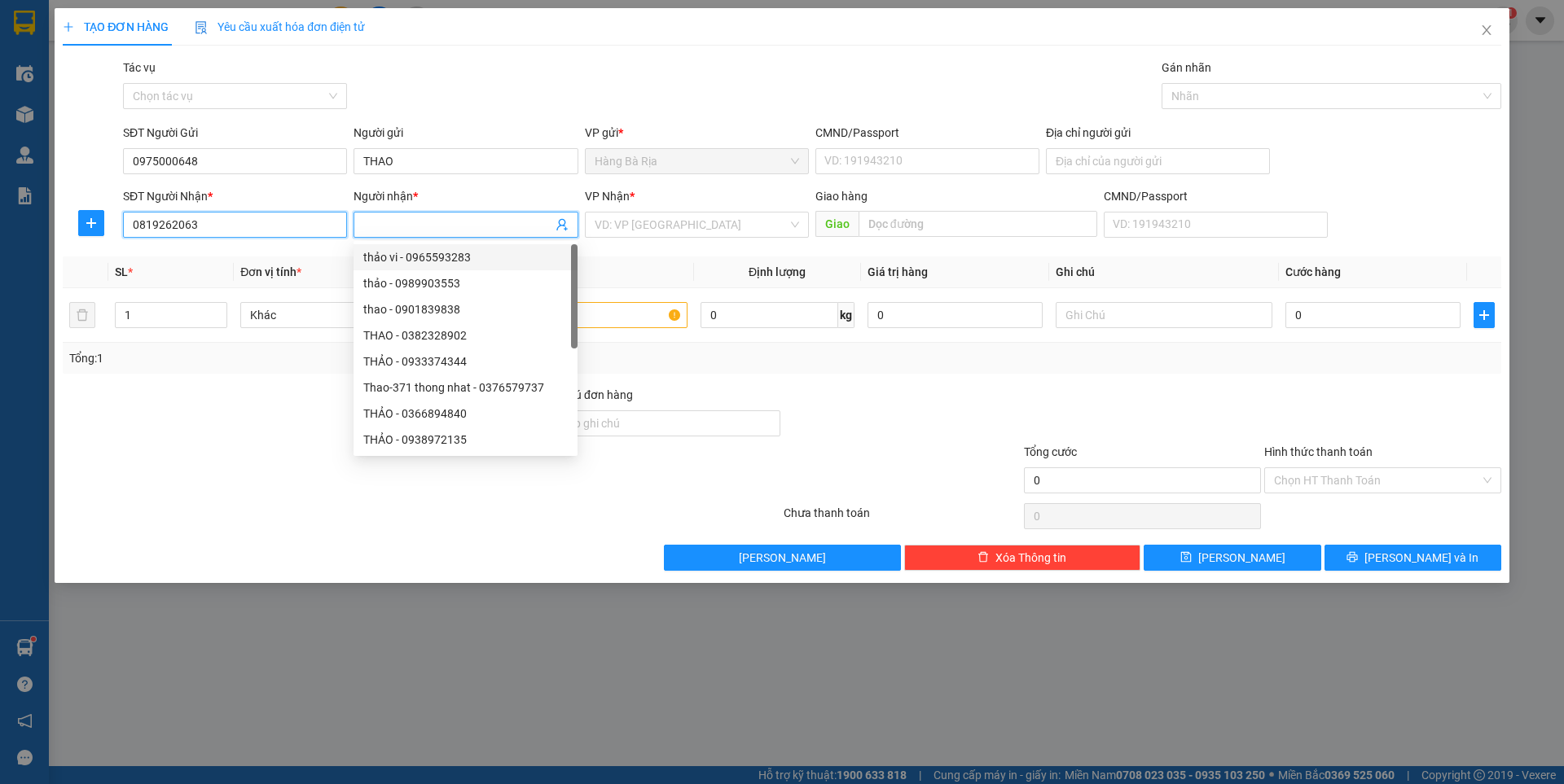
click at [279, 230] on input "0819262063" at bounding box center [235, 224] width 224 height 26
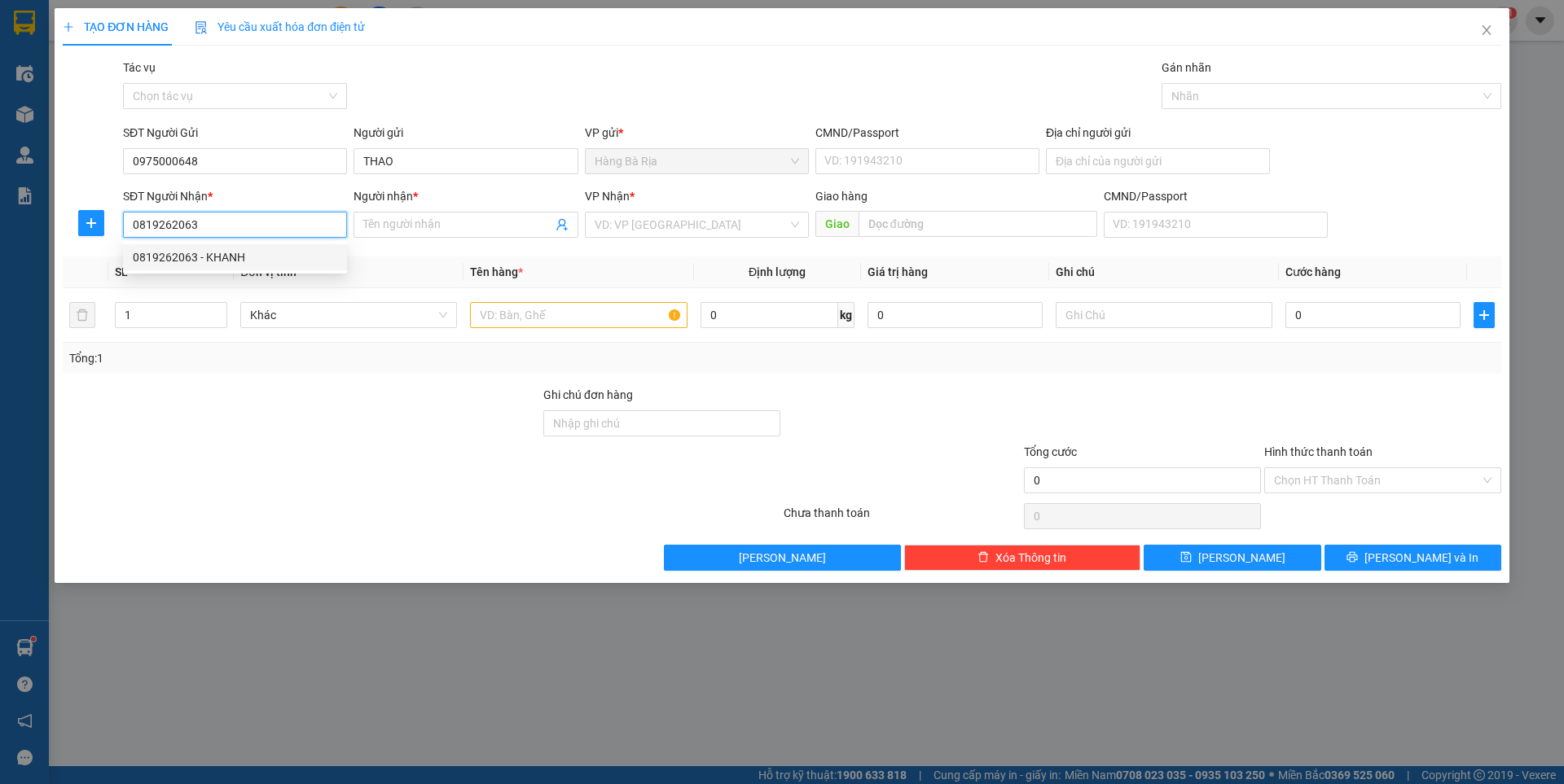
click at [224, 256] on div "0819262063 - KHANH" at bounding box center [235, 257] width 204 height 18
type input "KHANH"
click at [217, 311] on icon "up" at bounding box center [218, 311] width 6 height 6
type input "3"
click at [217, 311] on icon "up" at bounding box center [218, 311] width 6 height 6
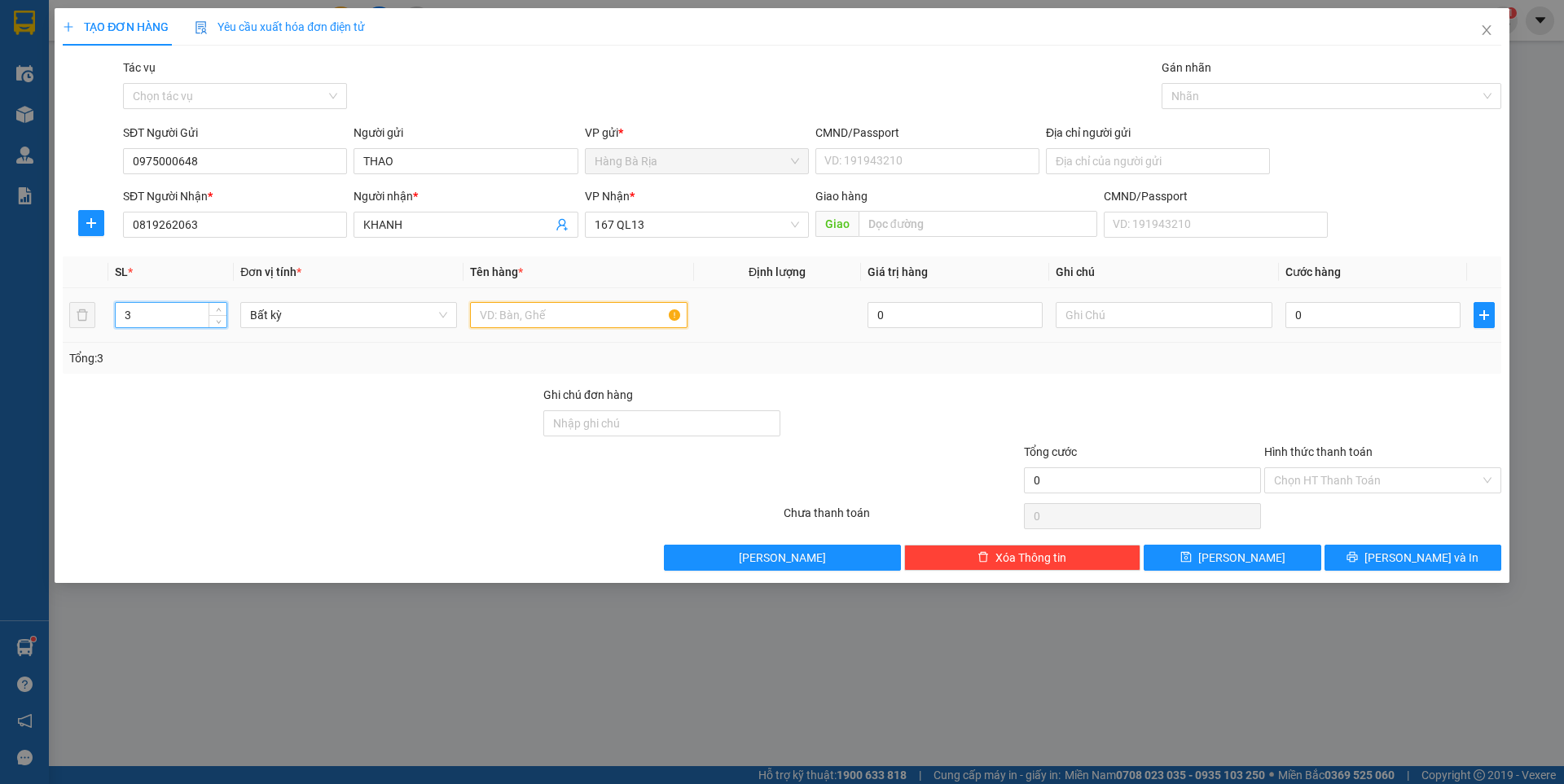
click at [585, 320] on input "text" at bounding box center [578, 315] width 217 height 26
type input "3"
type input "1"
type input "XOP+ 2 THUNG"
click at [1403, 322] on input "0" at bounding box center [1373, 315] width 175 height 26
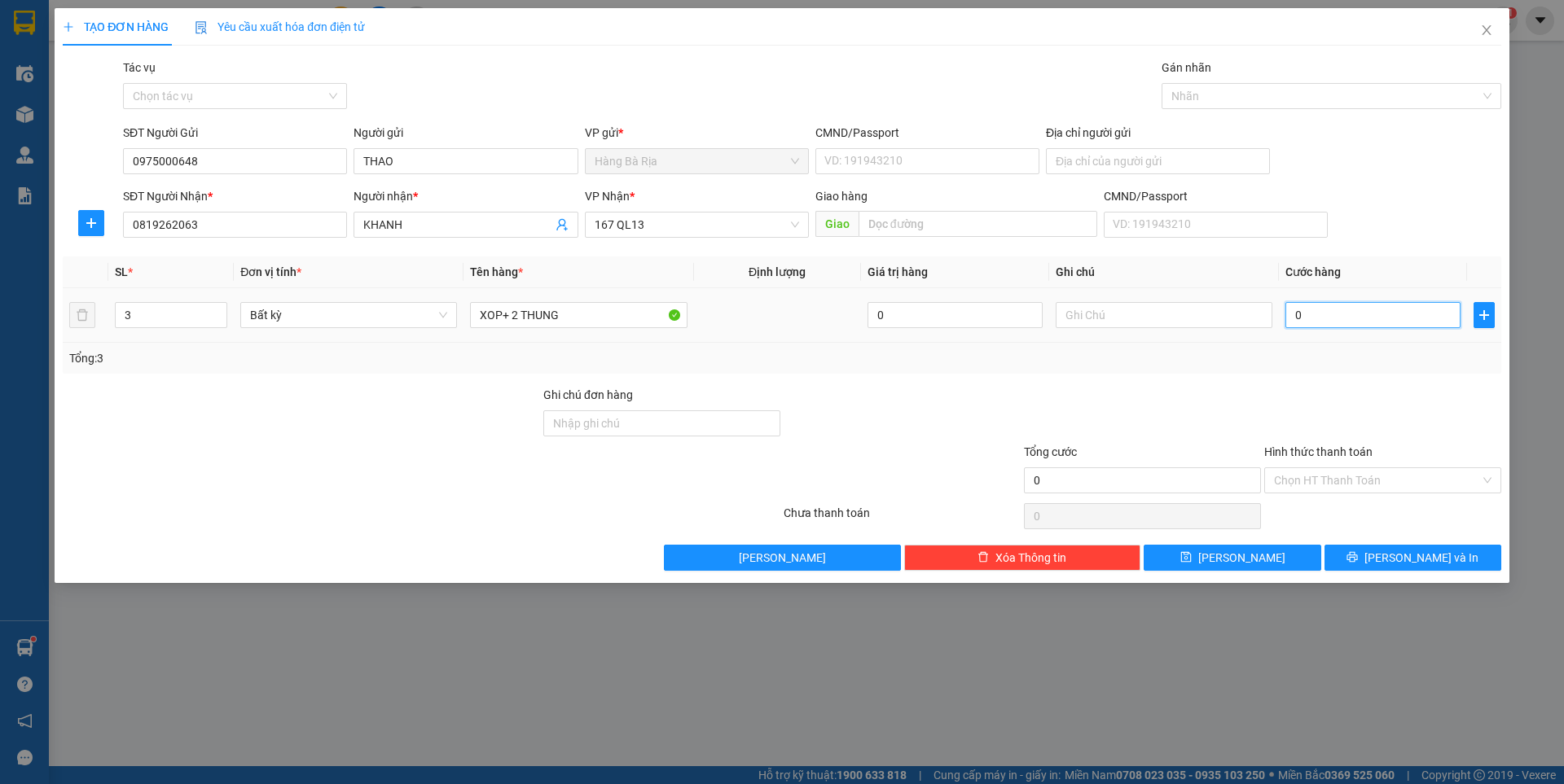
type input "1"
type input "10"
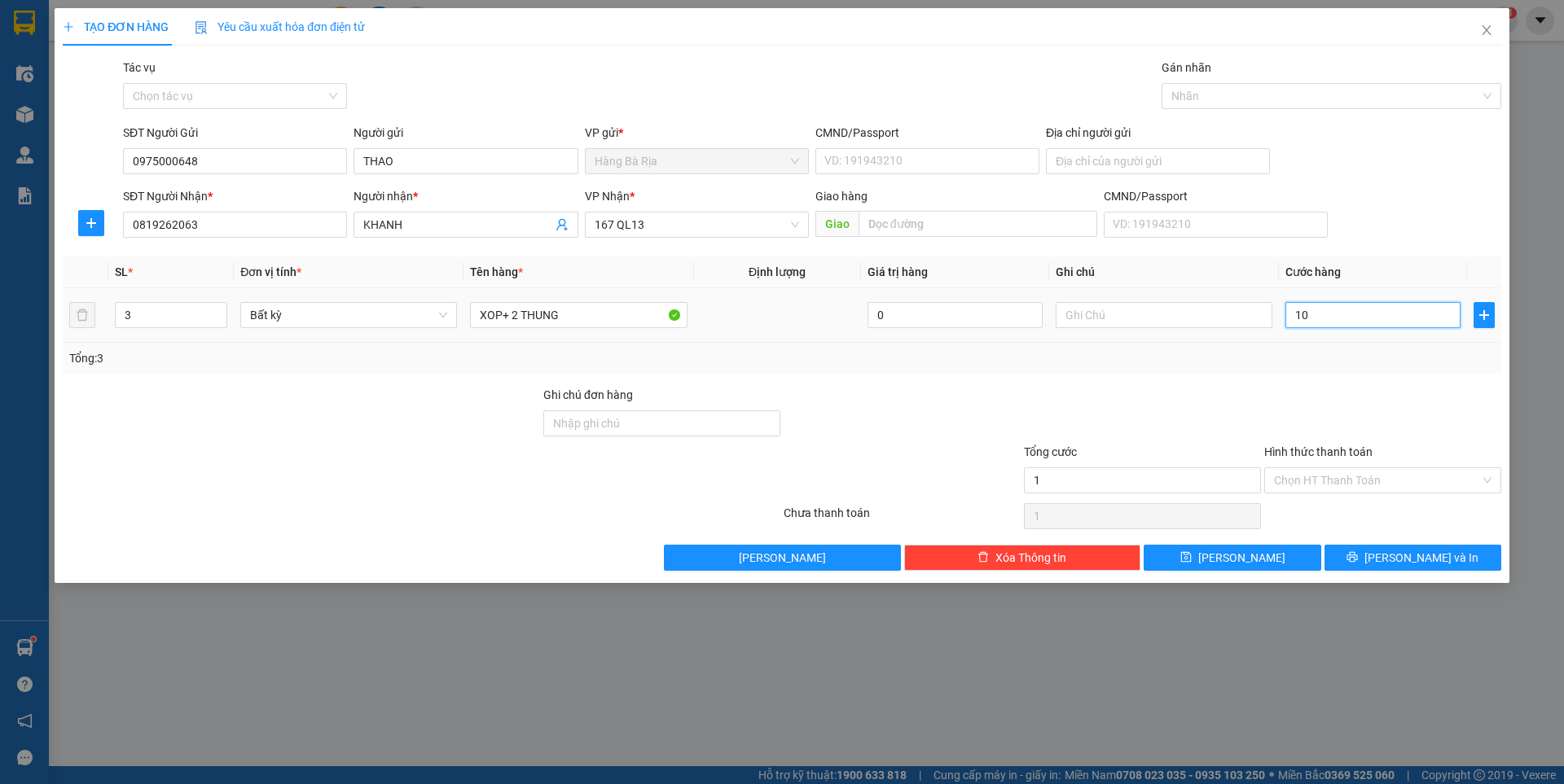
type input "10"
type input "100"
click at [1392, 480] on input "Hình thức thanh toán" at bounding box center [1377, 481] width 206 height 24
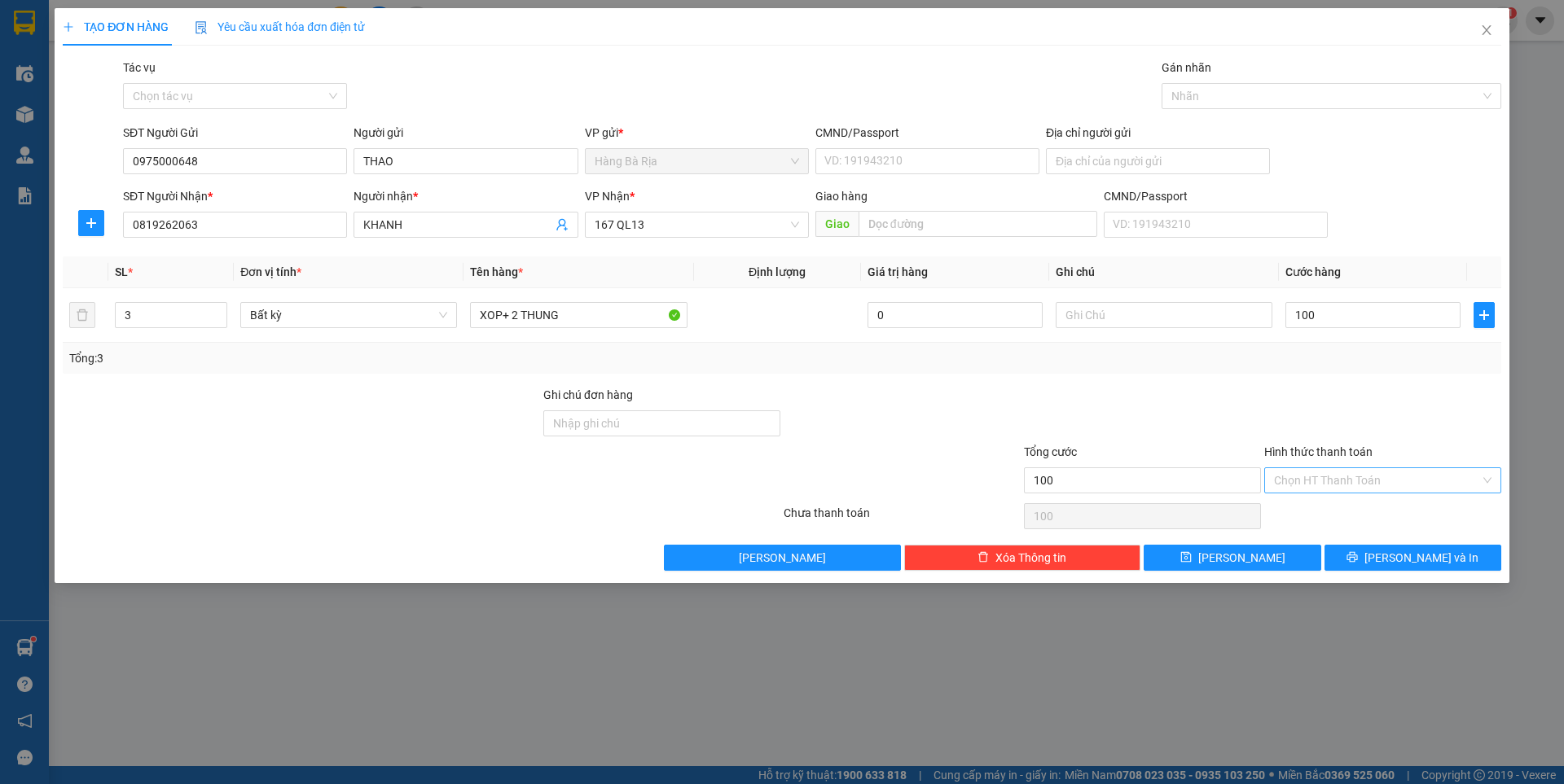
type input "100.000"
click at [1347, 506] on div "Tại văn phòng" at bounding box center [1382, 513] width 217 height 18
type input "0"
drag, startPoint x: 1370, startPoint y: 554, endPoint x: 1382, endPoint y: 554, distance: 12.0
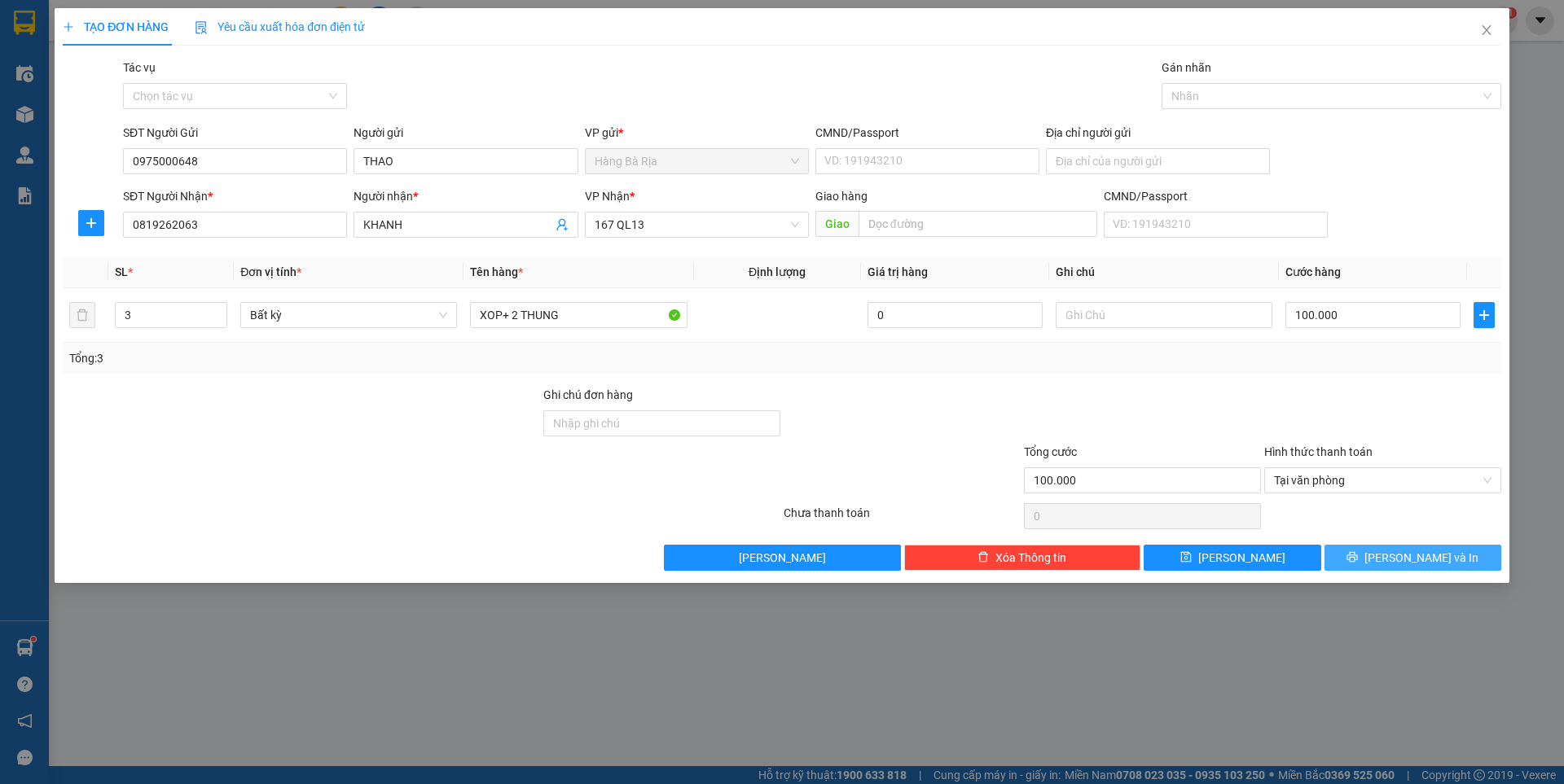
click at [1372, 554] on button "[PERSON_NAME] và In" at bounding box center [1413, 558] width 177 height 26
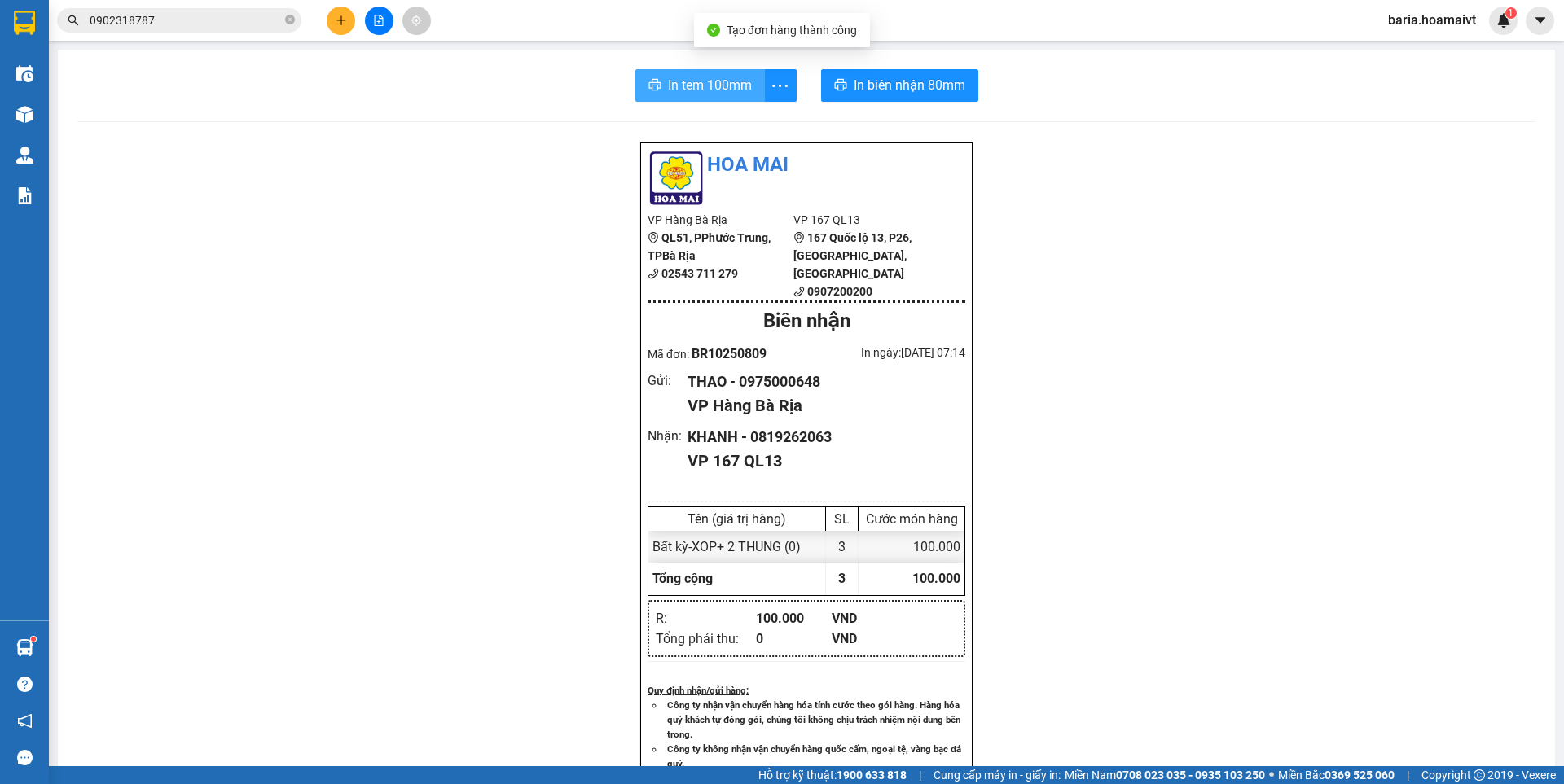
click at [713, 86] on span "In tem 100mm" at bounding box center [710, 85] width 84 height 21
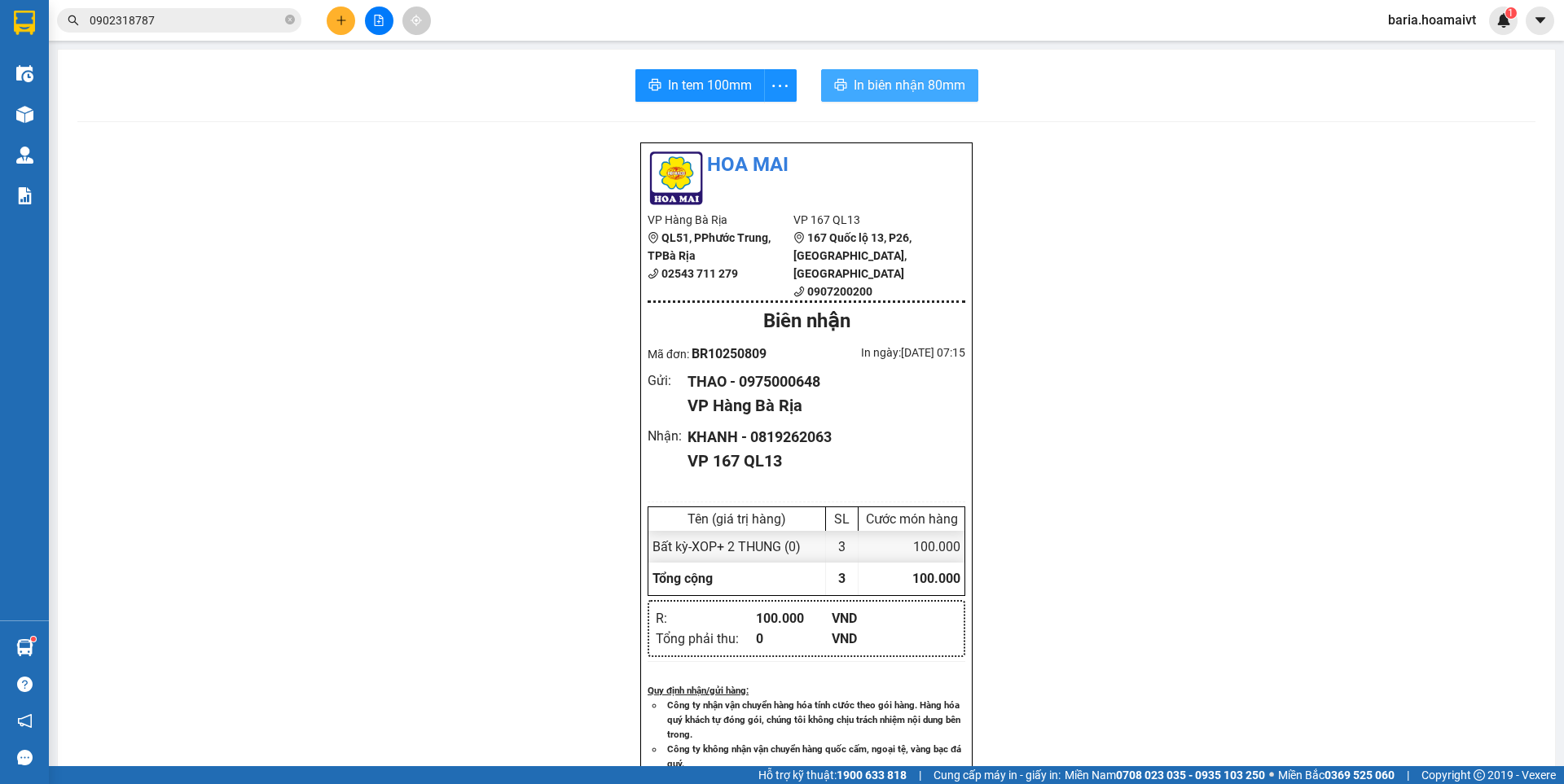
click at [863, 86] on span "In biên nhận 80mm" at bounding box center [909, 85] width 112 height 21
click at [211, 21] on input "0902318787" at bounding box center [185, 20] width 192 height 18
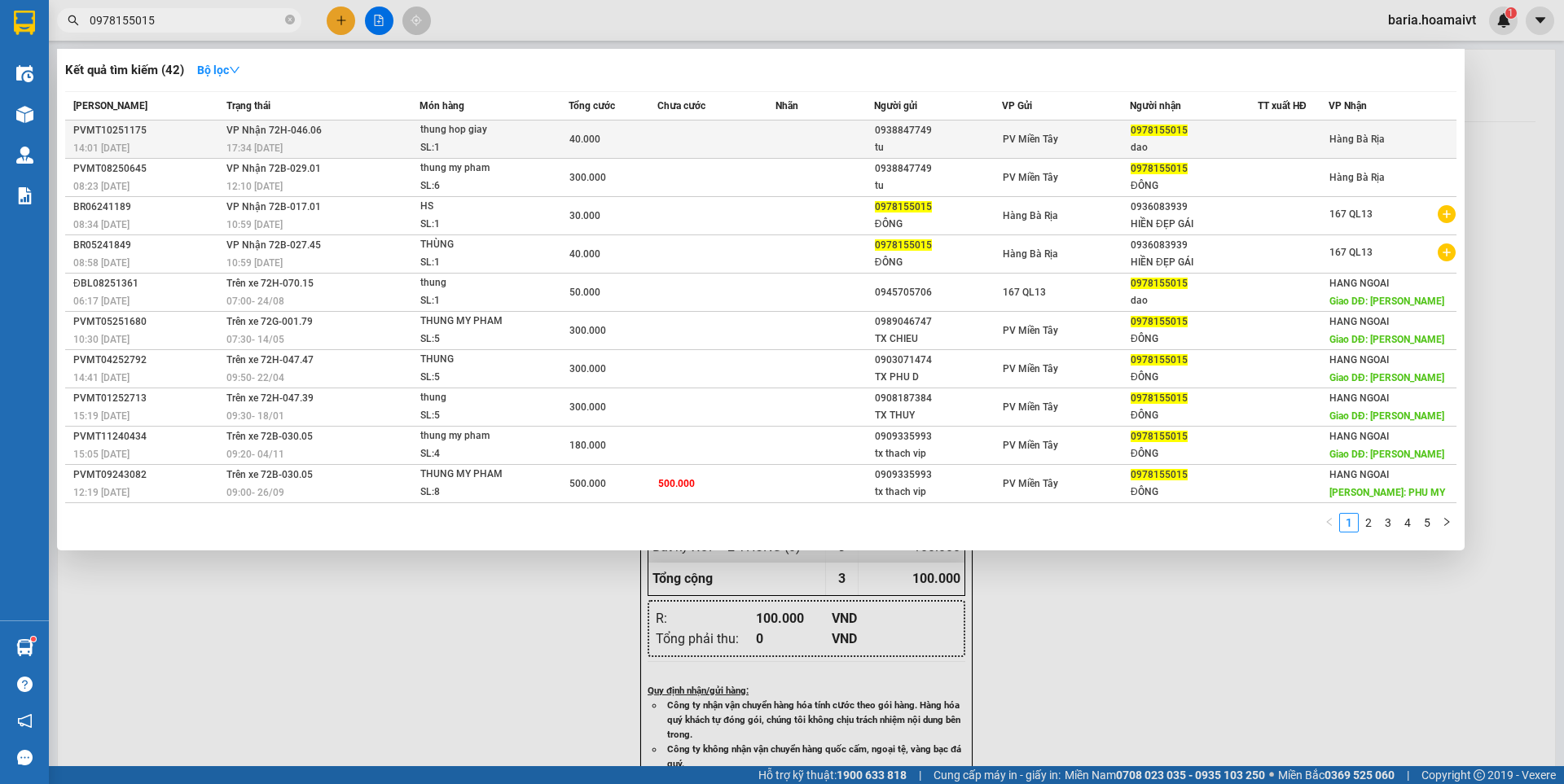
type input "0978155015"
click at [1191, 141] on div "dao" at bounding box center [1194, 148] width 127 height 17
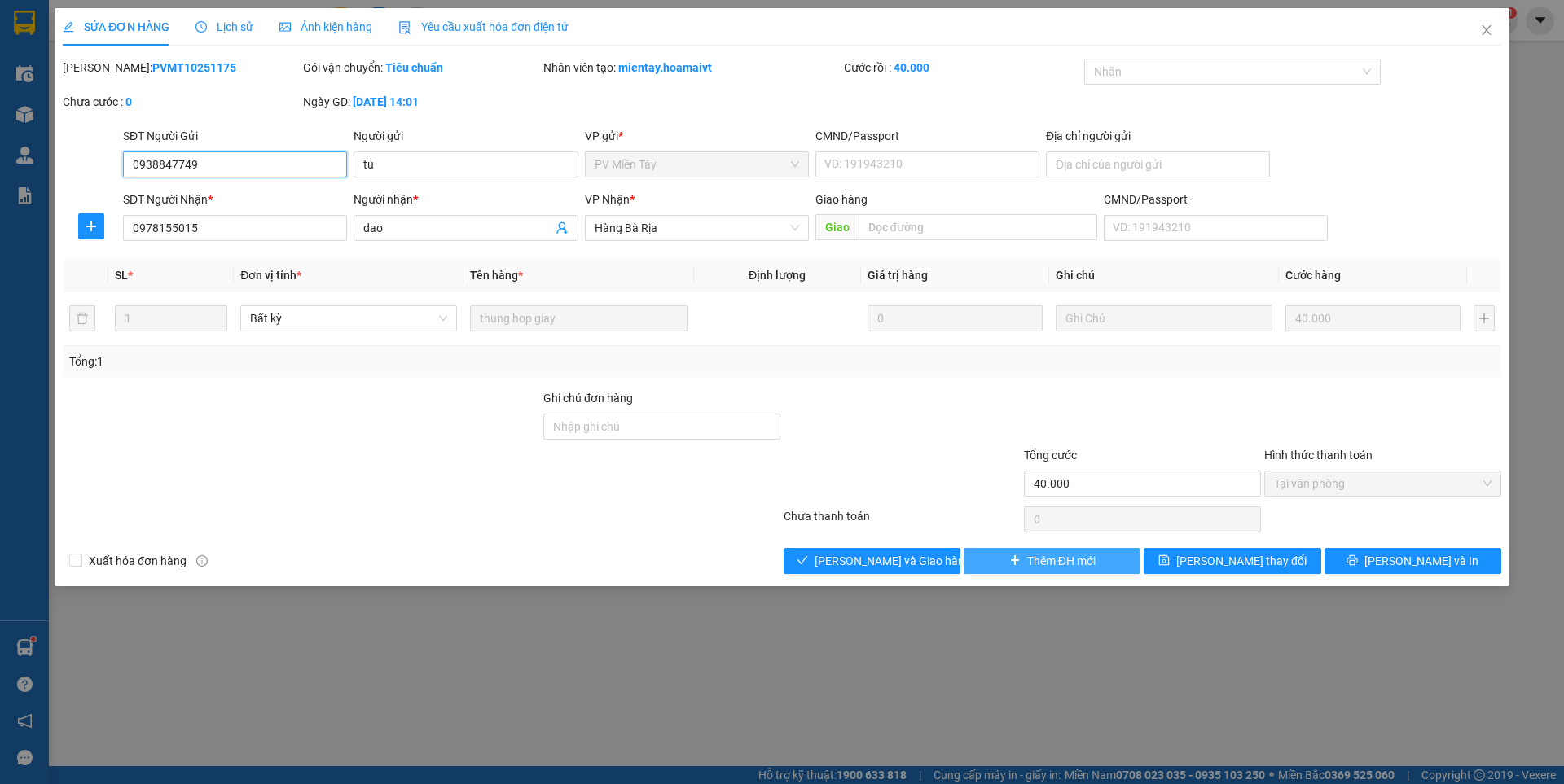
type input "0938847749"
type input "tu"
type input "0978155015"
type input "dao"
type input "40.000"
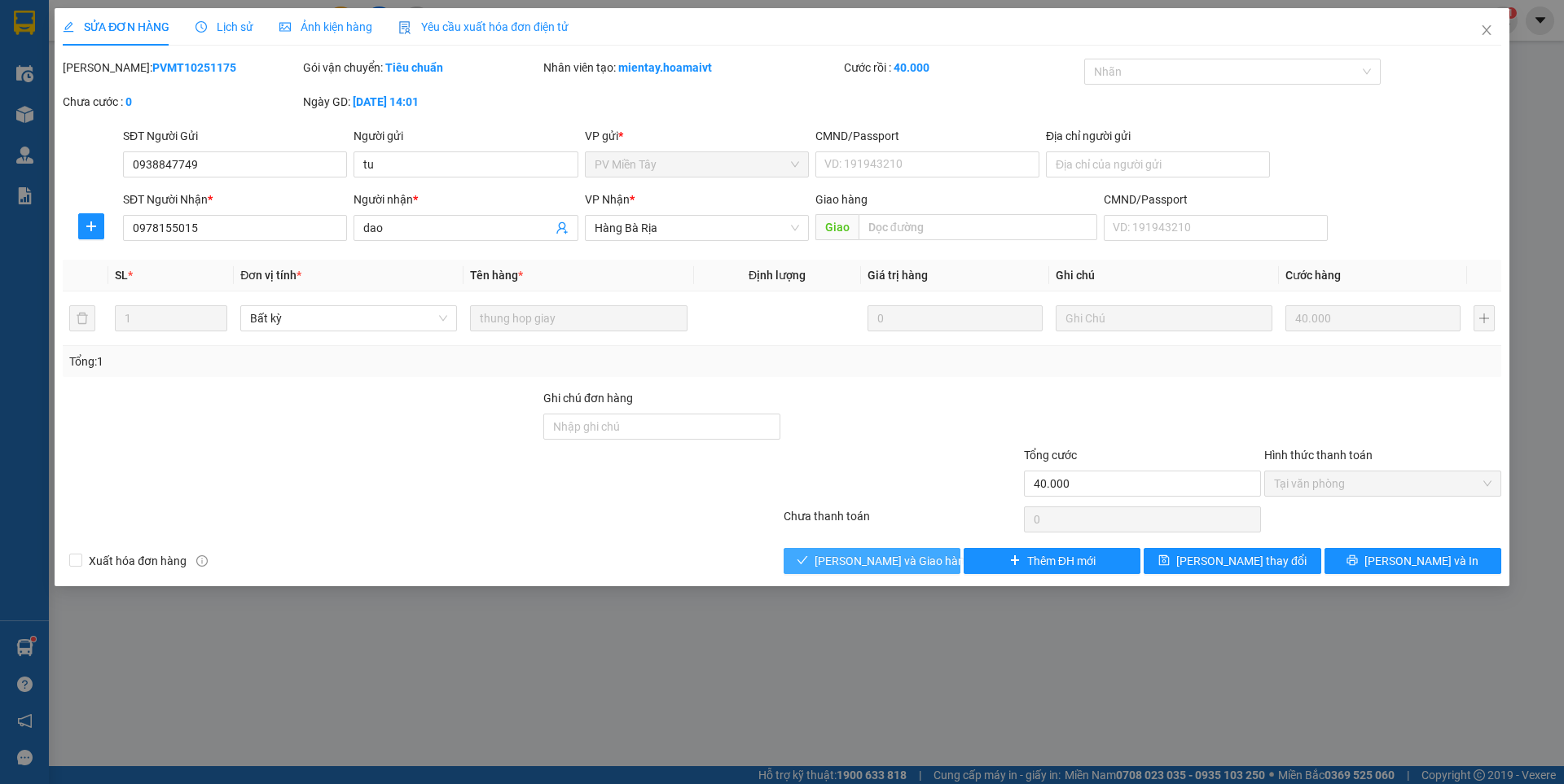
click at [886, 560] on span "[PERSON_NAME] và Giao hàng" at bounding box center [892, 560] width 156 height 18
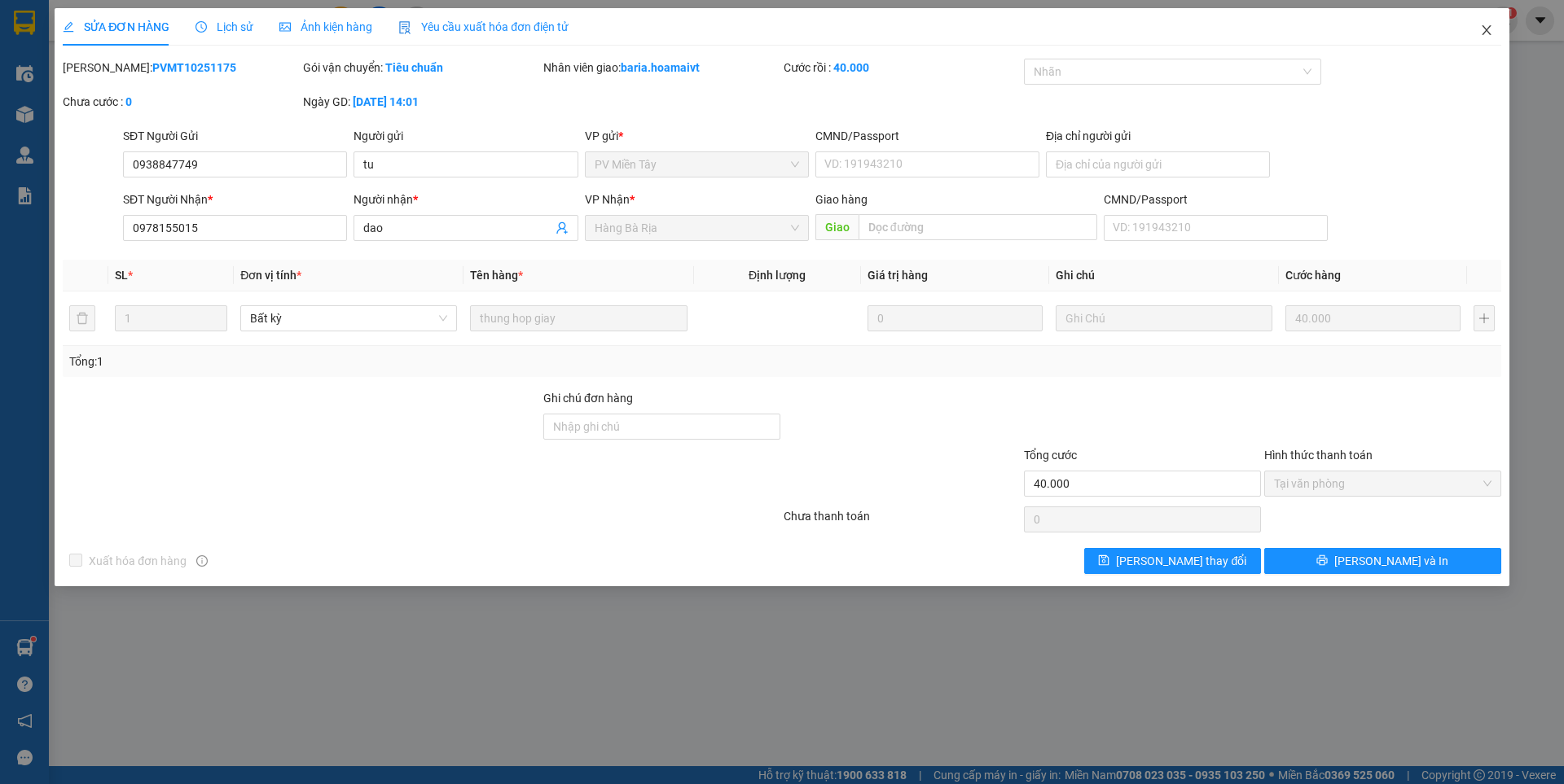
drag, startPoint x: 1483, startPoint y: 29, endPoint x: 1414, endPoint y: 19, distance: 69.7
click at [1483, 28] on icon "close" at bounding box center [1486, 29] width 13 height 13
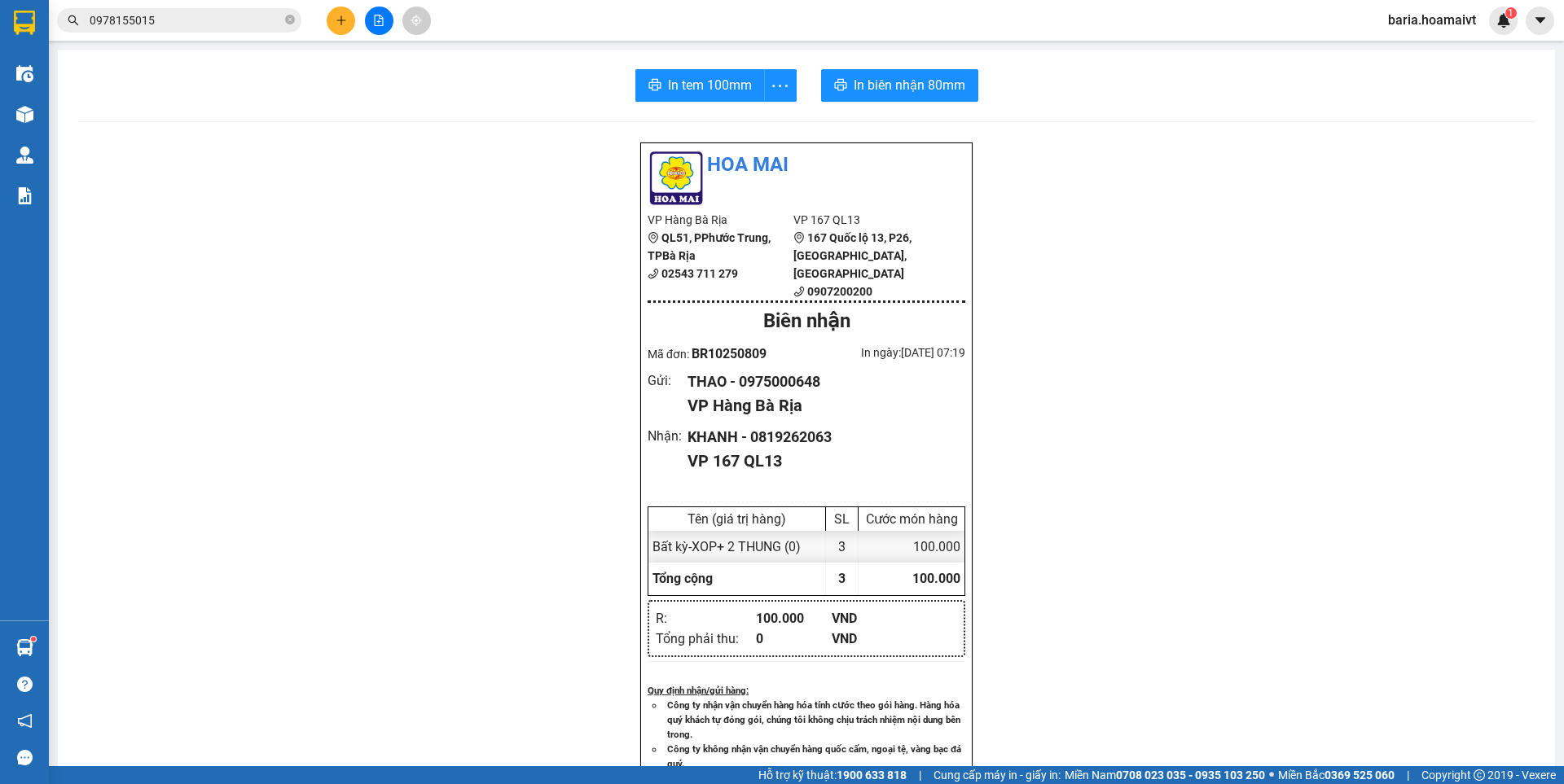
click at [206, 21] on input "0978155015" at bounding box center [185, 20] width 192 height 18
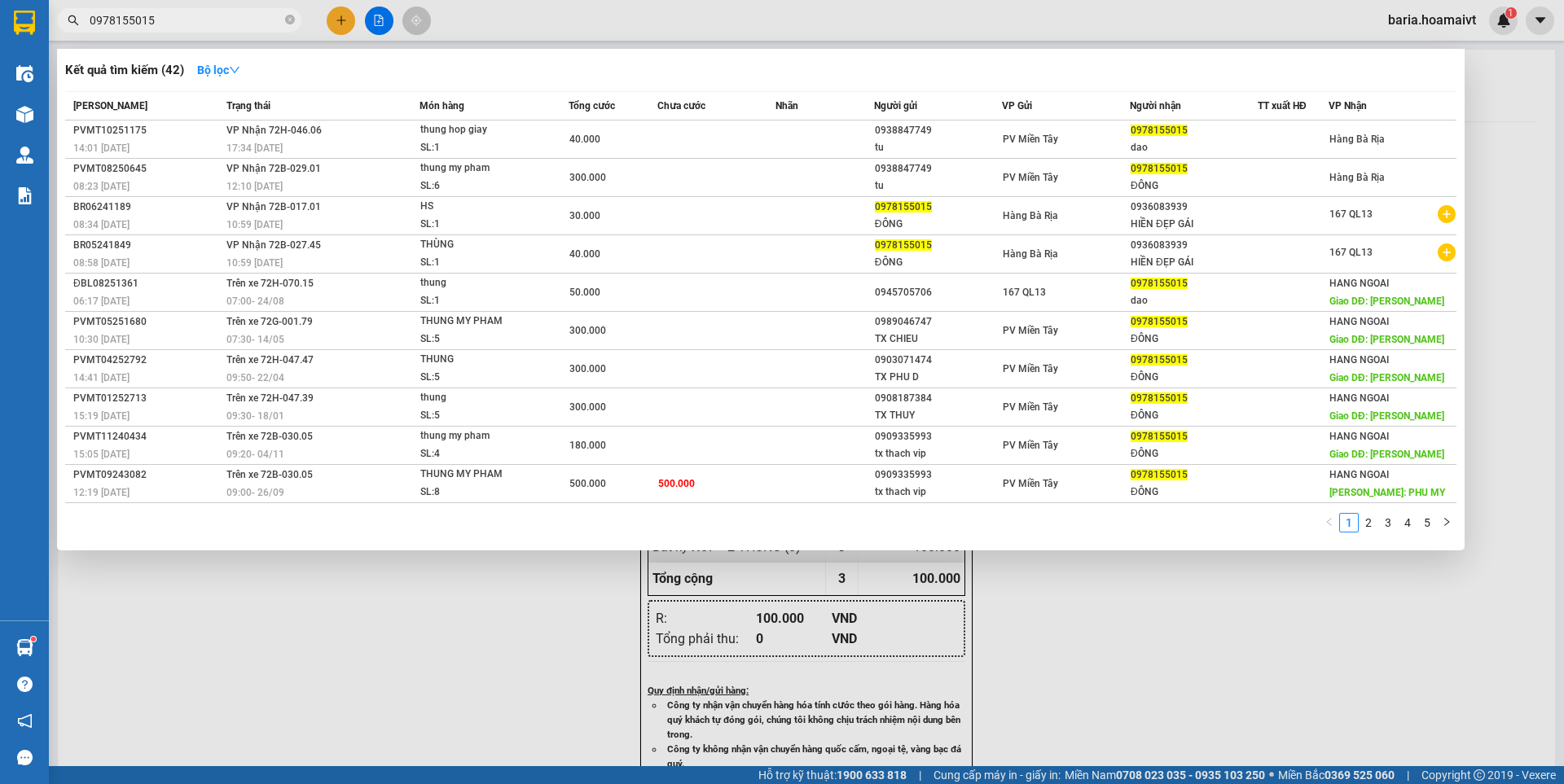
click at [206, 21] on input "0978155015" at bounding box center [185, 20] width 192 height 18
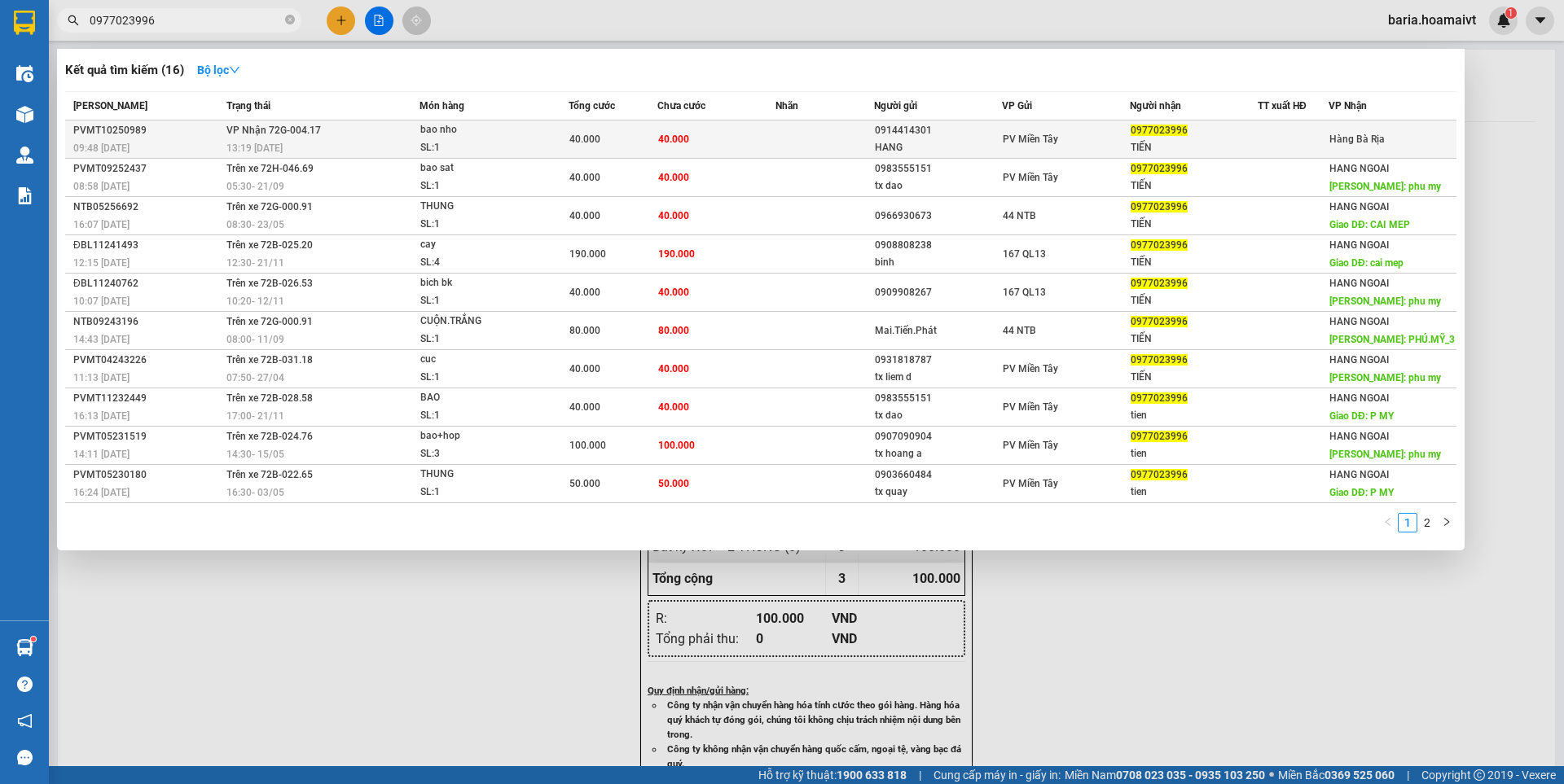
type input "0977023996"
click at [1234, 131] on div "0977023996" at bounding box center [1194, 131] width 127 height 17
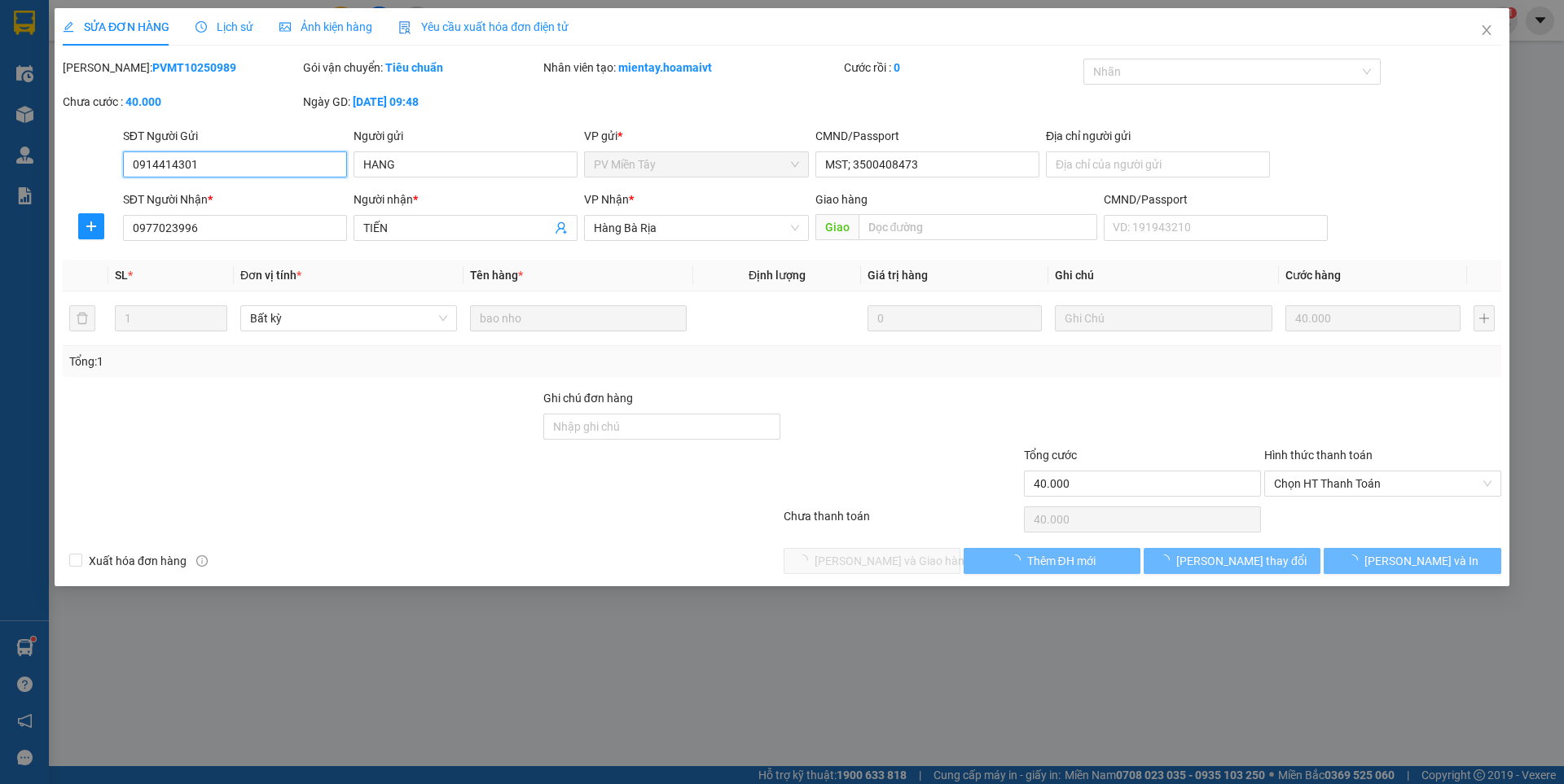
type input "0914414301"
type input "HANG"
type input "MST; 3500408473"
type input "0977023996"
type input "TIẾN"
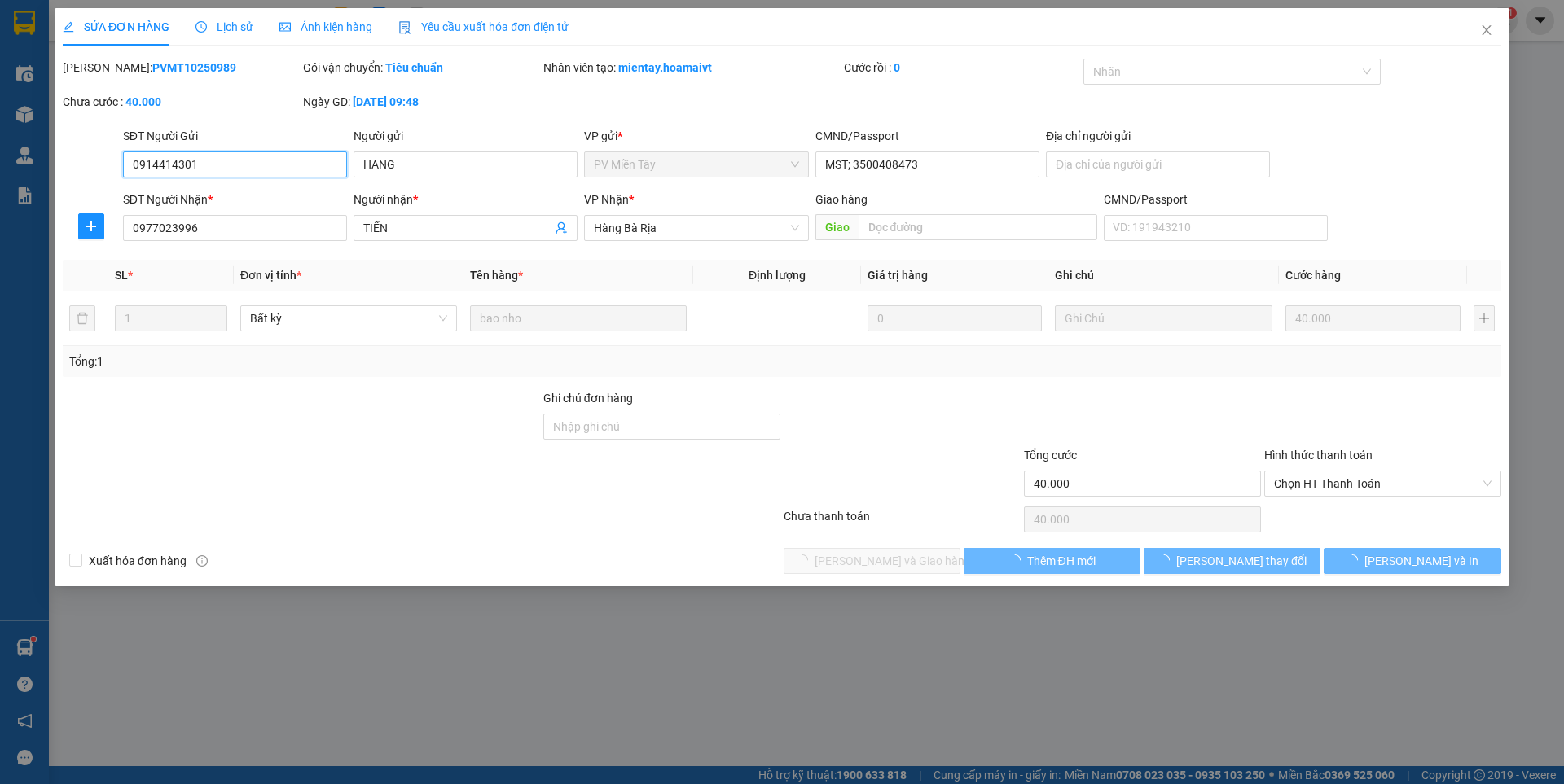
type input "40.000"
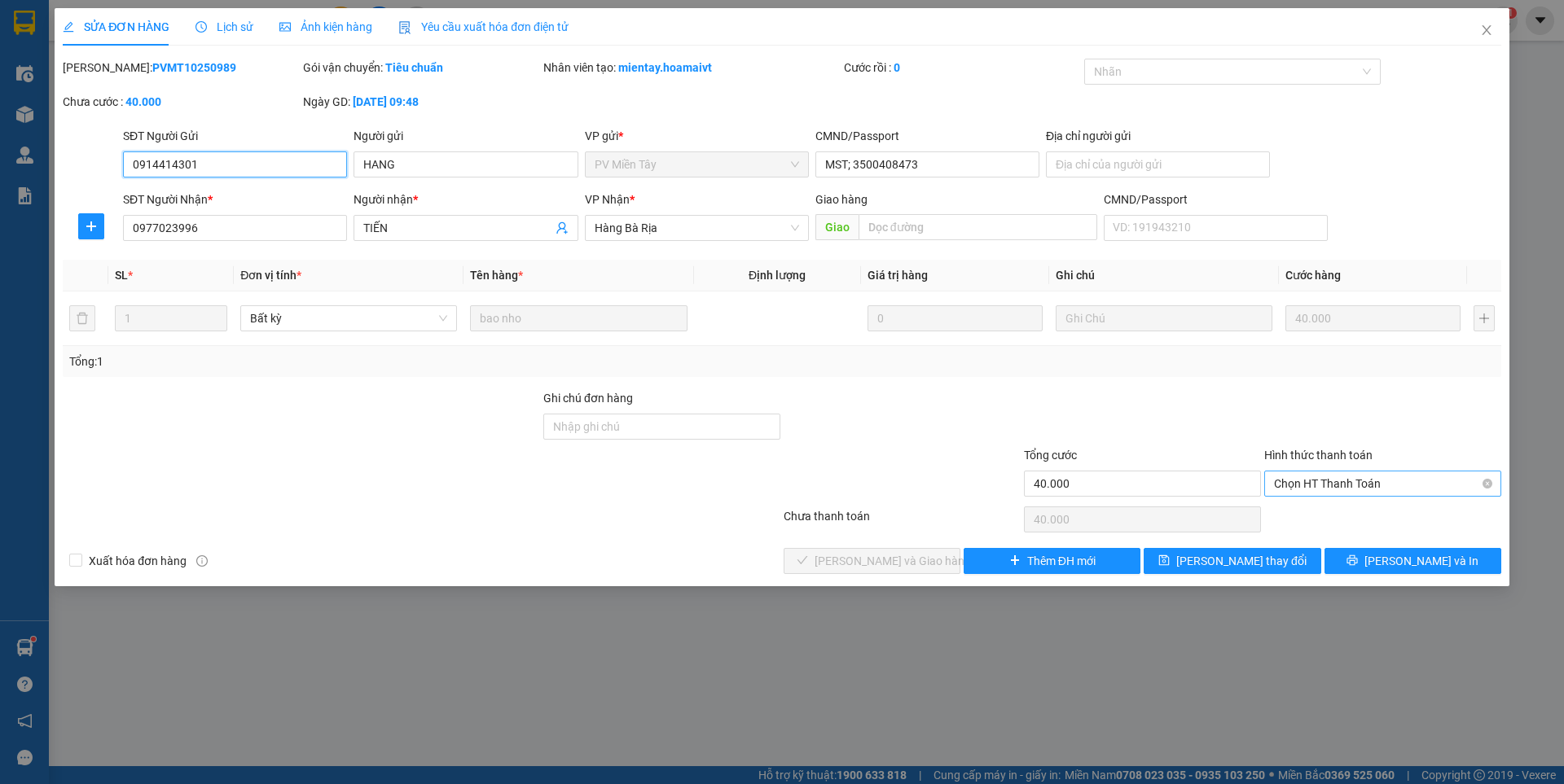
click at [1357, 476] on span "Chọn HT Thanh Toán" at bounding box center [1382, 483] width 217 height 24
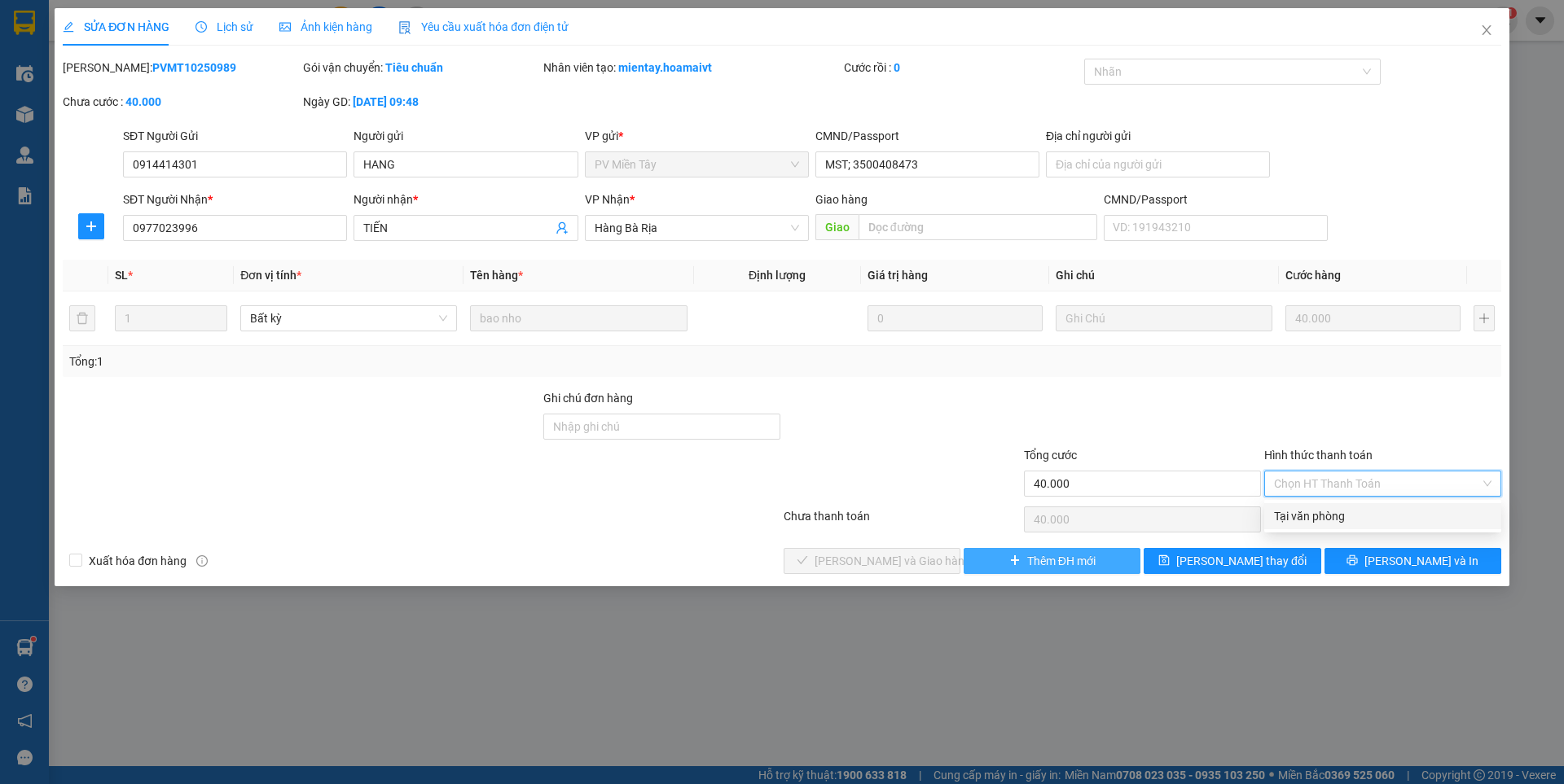
drag, startPoint x: 1334, startPoint y: 519, endPoint x: 964, endPoint y: 555, distance: 371.7
click at [1334, 519] on div "Tại văn phòng" at bounding box center [1382, 516] width 217 height 18
type input "0"
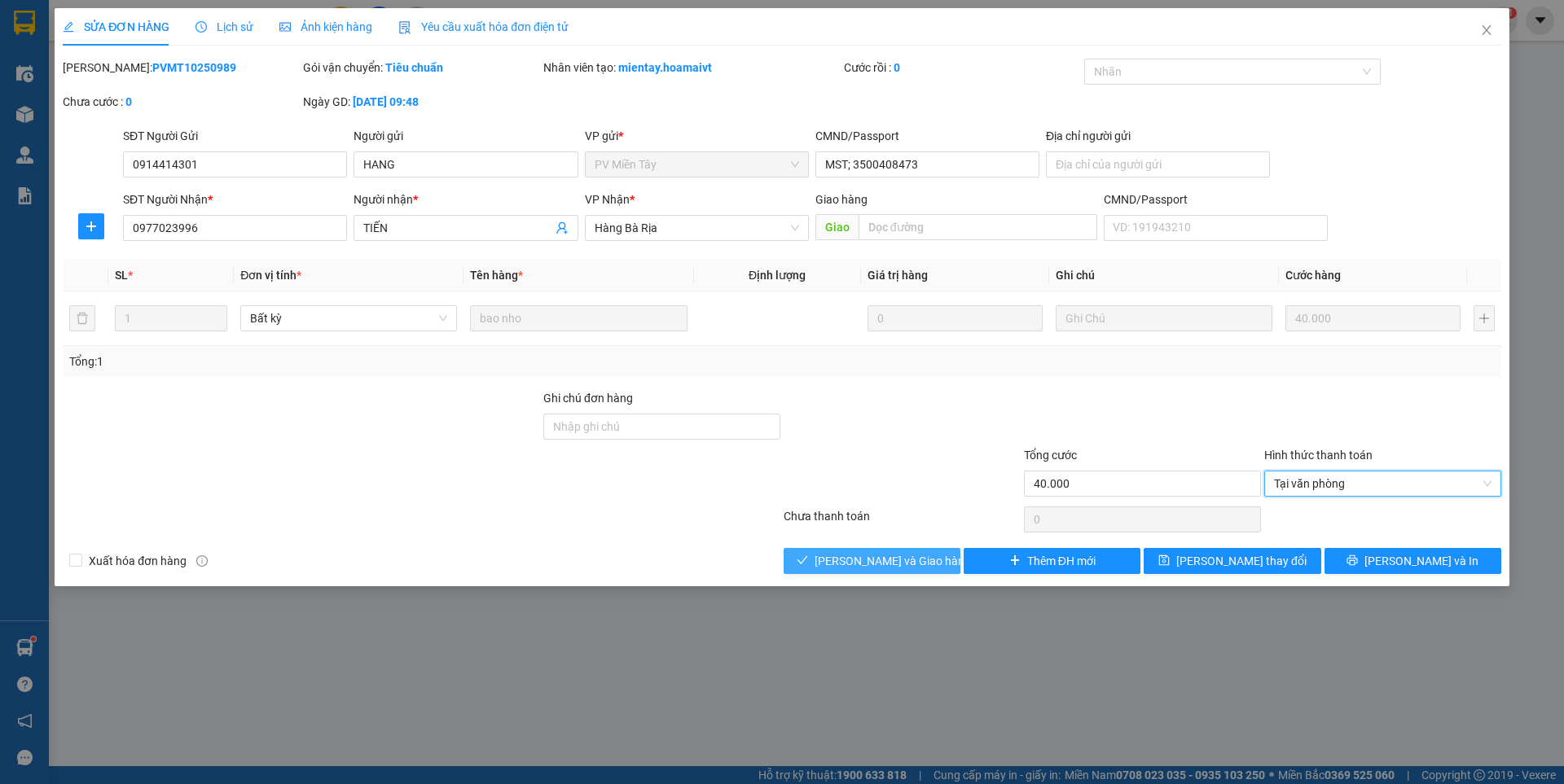
click at [922, 564] on span "[PERSON_NAME] và Giao hàng" at bounding box center [892, 560] width 156 height 18
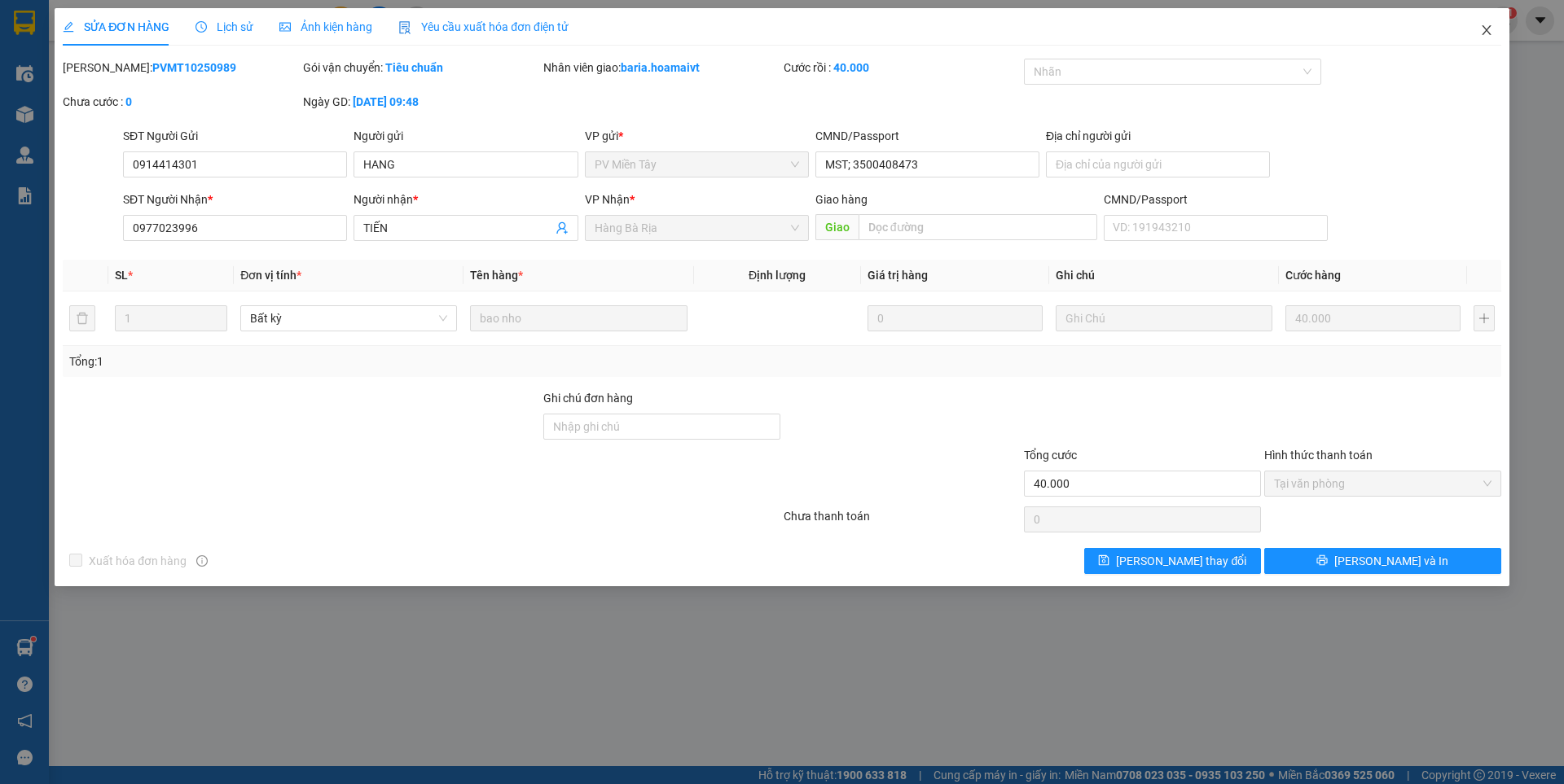
click at [1492, 31] on icon "close" at bounding box center [1486, 29] width 13 height 13
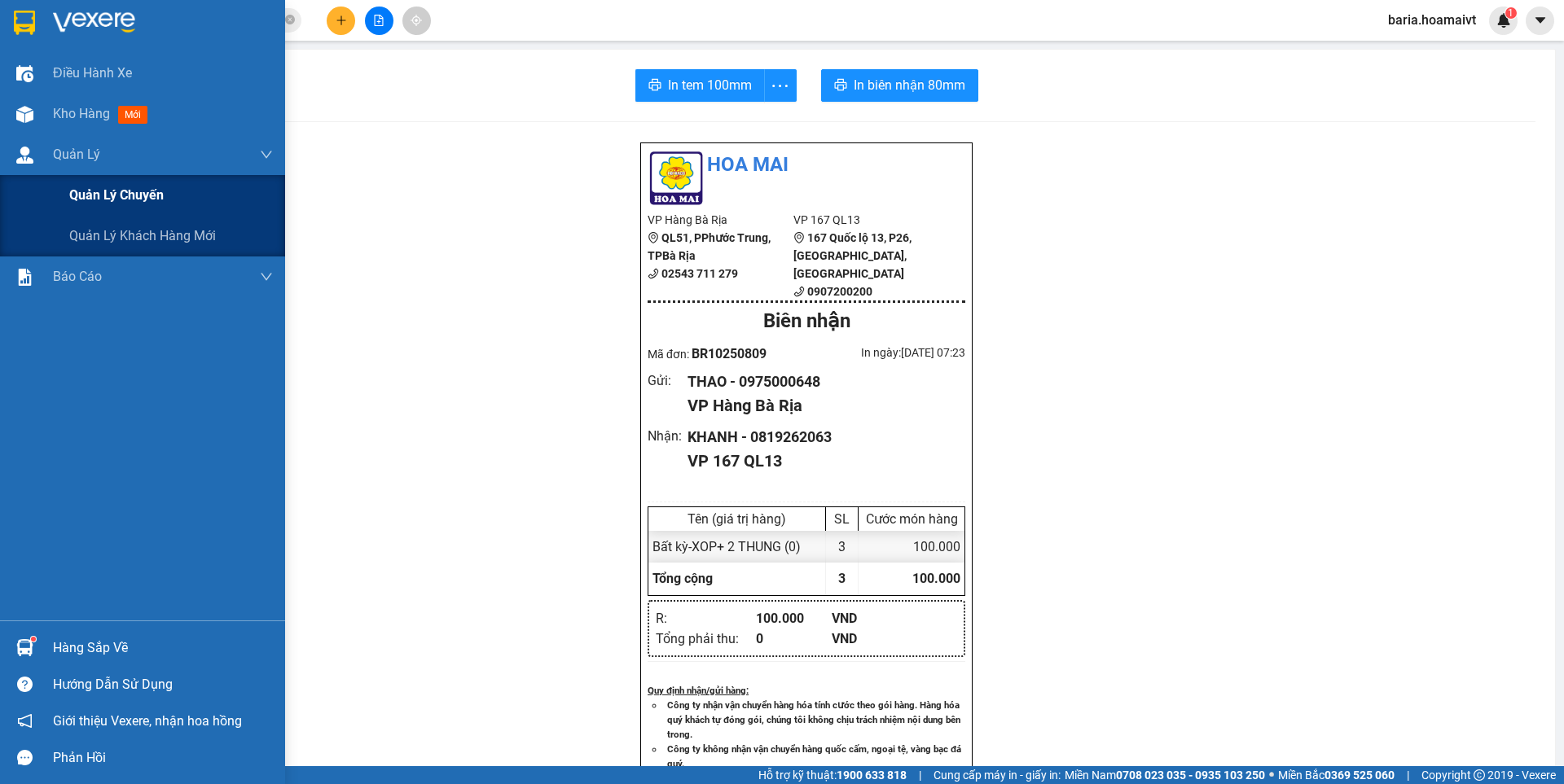
click at [127, 198] on span "Quản lý chuyến" at bounding box center [116, 195] width 94 height 21
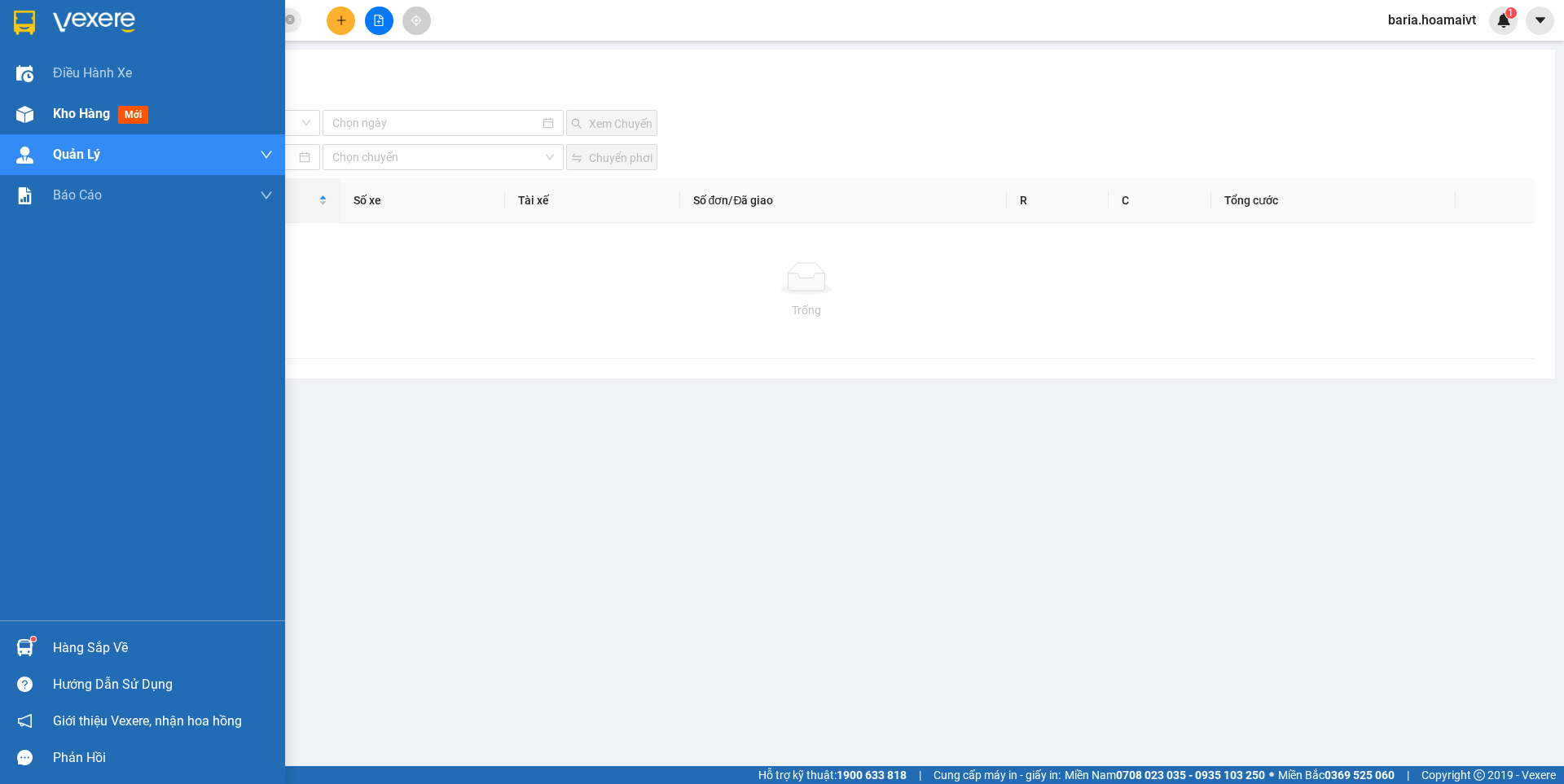
click at [86, 119] on span "Kho hàng" at bounding box center [81, 113] width 57 height 16
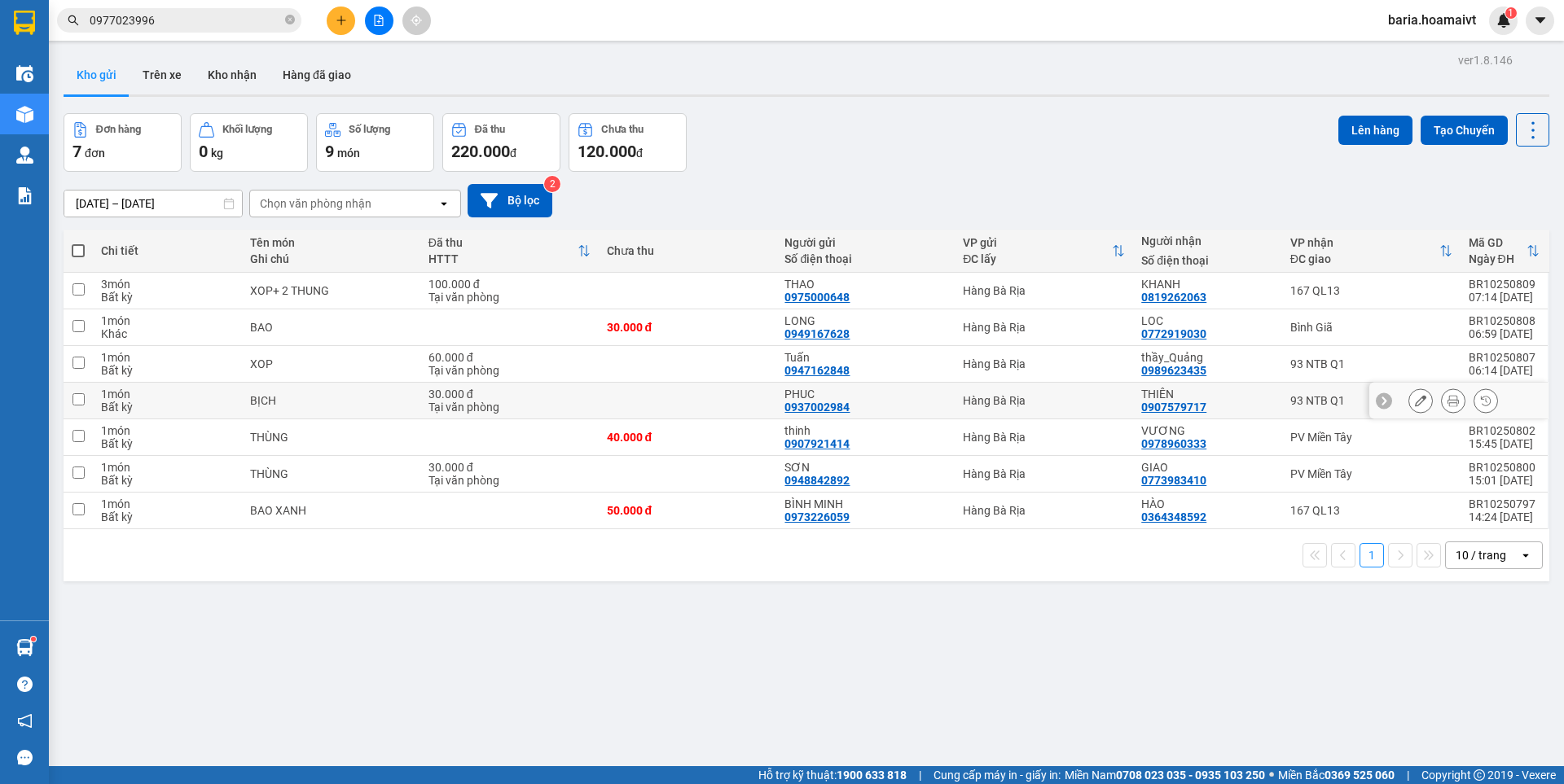
click at [1282, 397] on td "93 NTB Q1" at bounding box center [1372, 401] width 178 height 36
checkbox input "true"
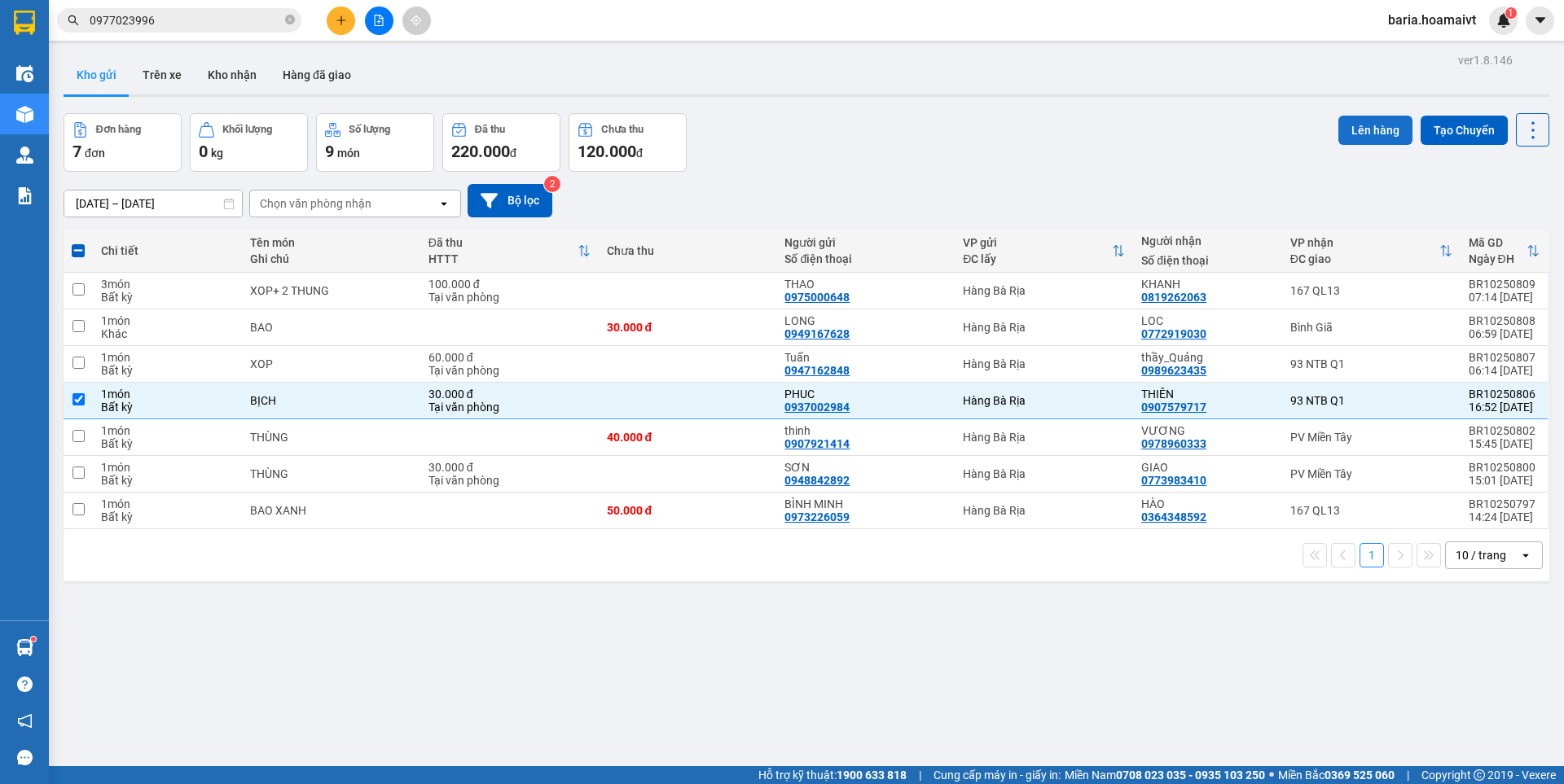
click at [1353, 134] on button "Lên hàng" at bounding box center [1376, 130] width 75 height 29
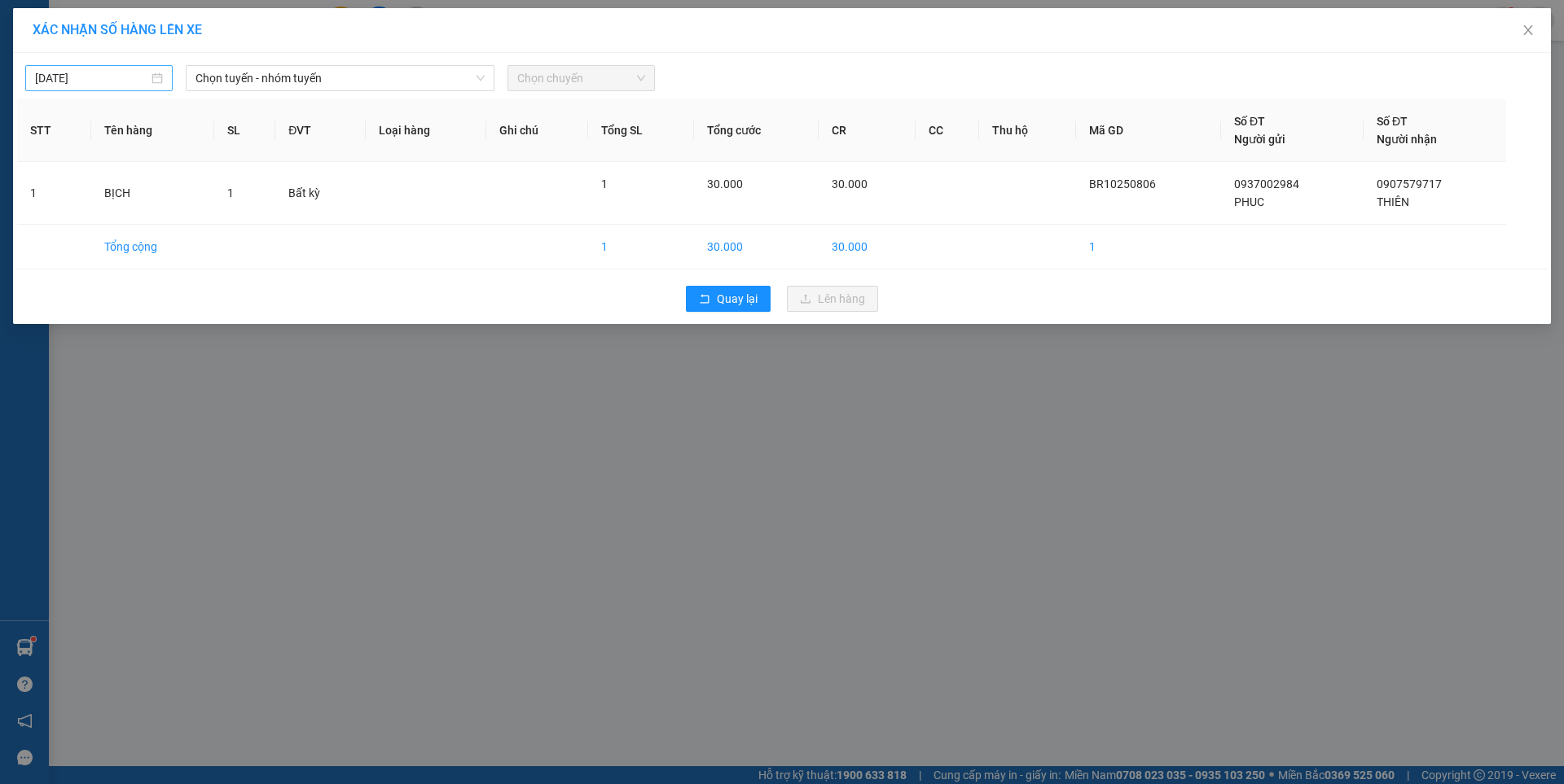
click at [134, 81] on input "[DATE]" at bounding box center [91, 78] width 114 height 18
type input "[DATE]"
click at [276, 71] on span "Chọn tuyến - nhóm tuyến" at bounding box center [341, 78] width 289 height 24
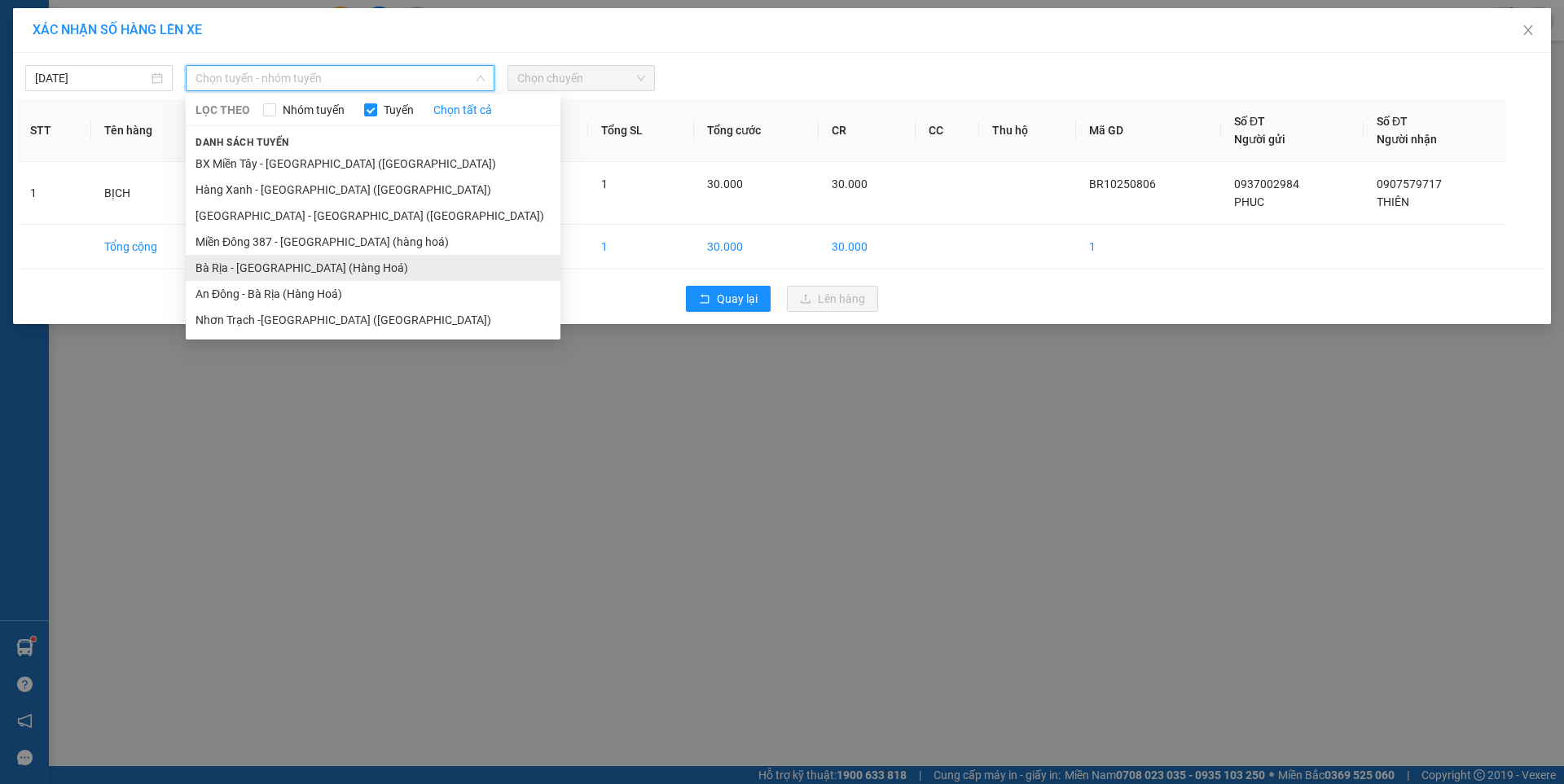
click at [258, 273] on li "Bà Rịa - [GEOGRAPHIC_DATA] (Hàng Hoá)" at bounding box center [373, 268] width 374 height 26
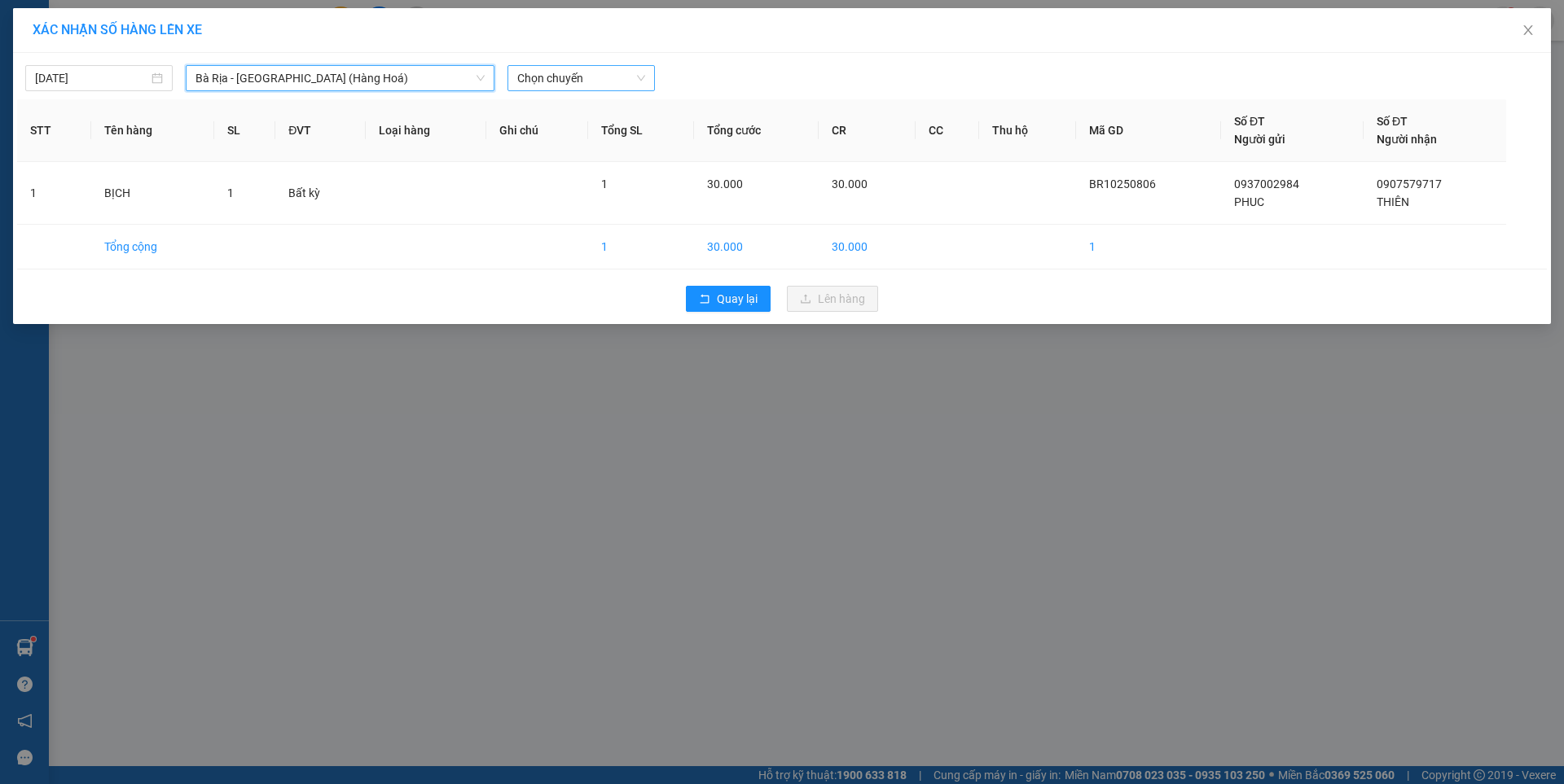
click at [558, 75] on span "Chọn chuyến" at bounding box center [581, 78] width 128 height 24
type input "0500"
click at [611, 136] on div "Thêm chuyến " 05:00 "" at bounding box center [594, 138] width 172 height 28
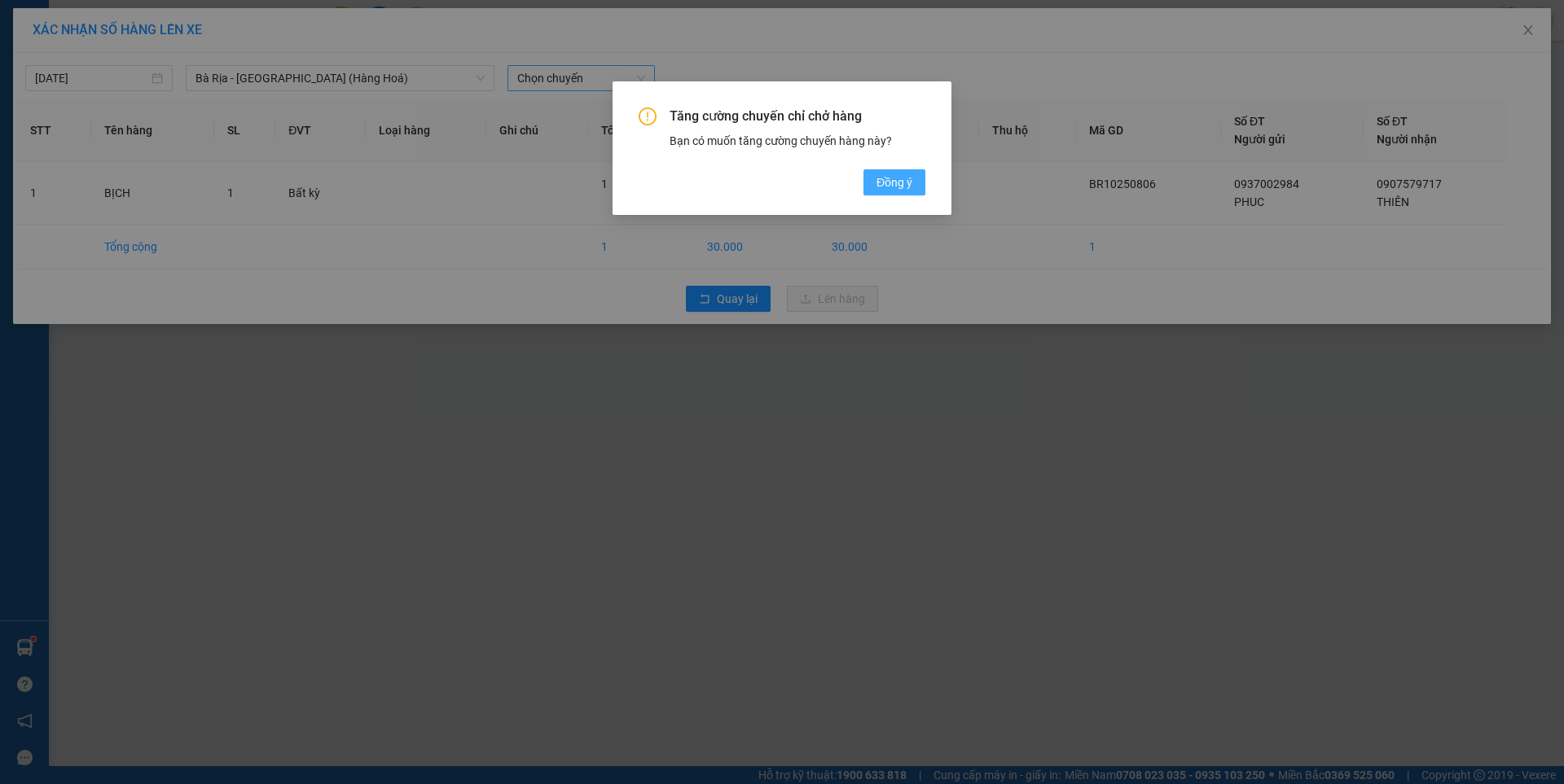
click at [906, 182] on span "Đồng ý" at bounding box center [894, 182] width 36 height 18
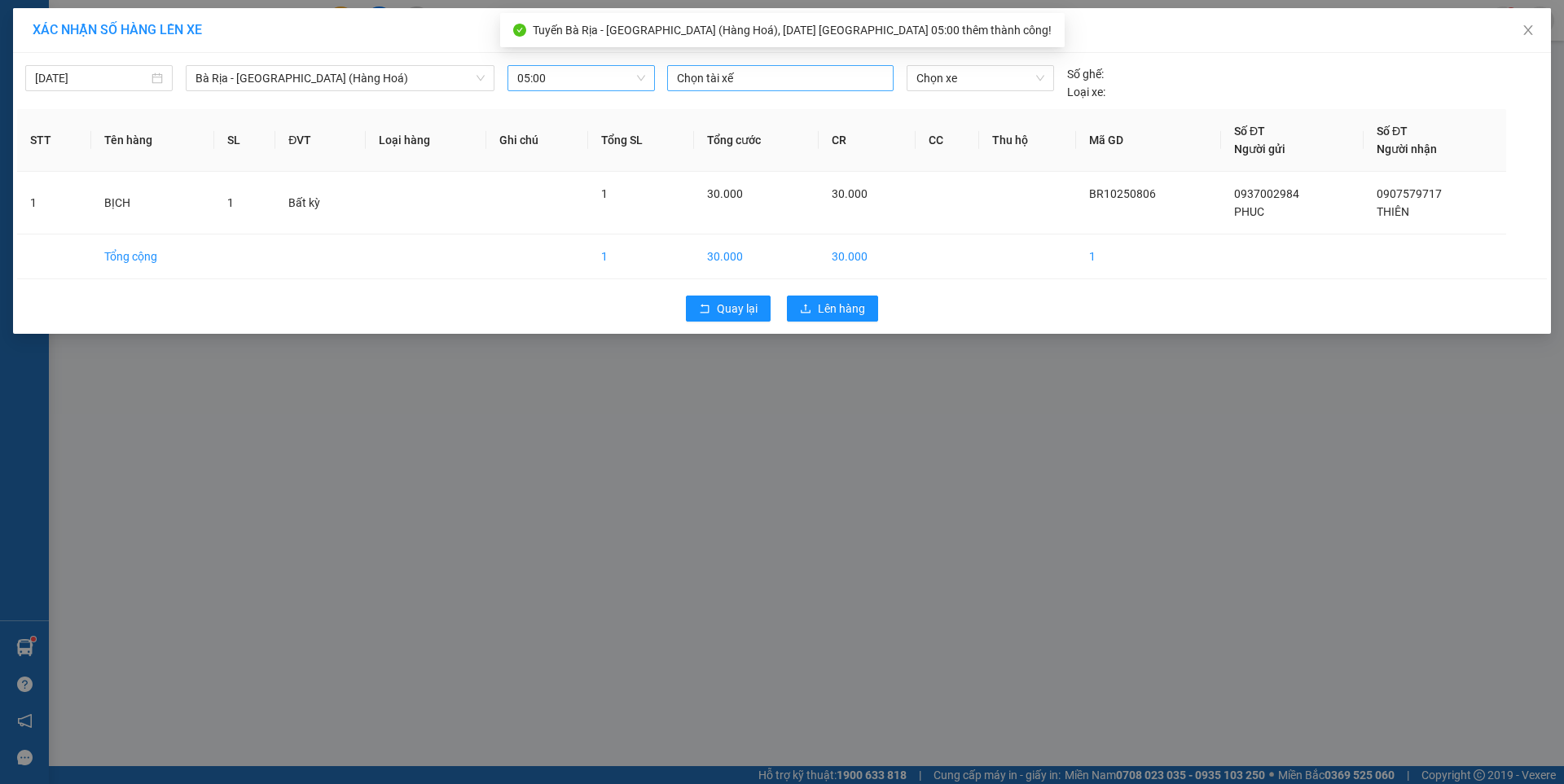
click at [804, 81] on div at bounding box center [781, 78] width 218 height 20
type input "CONG"
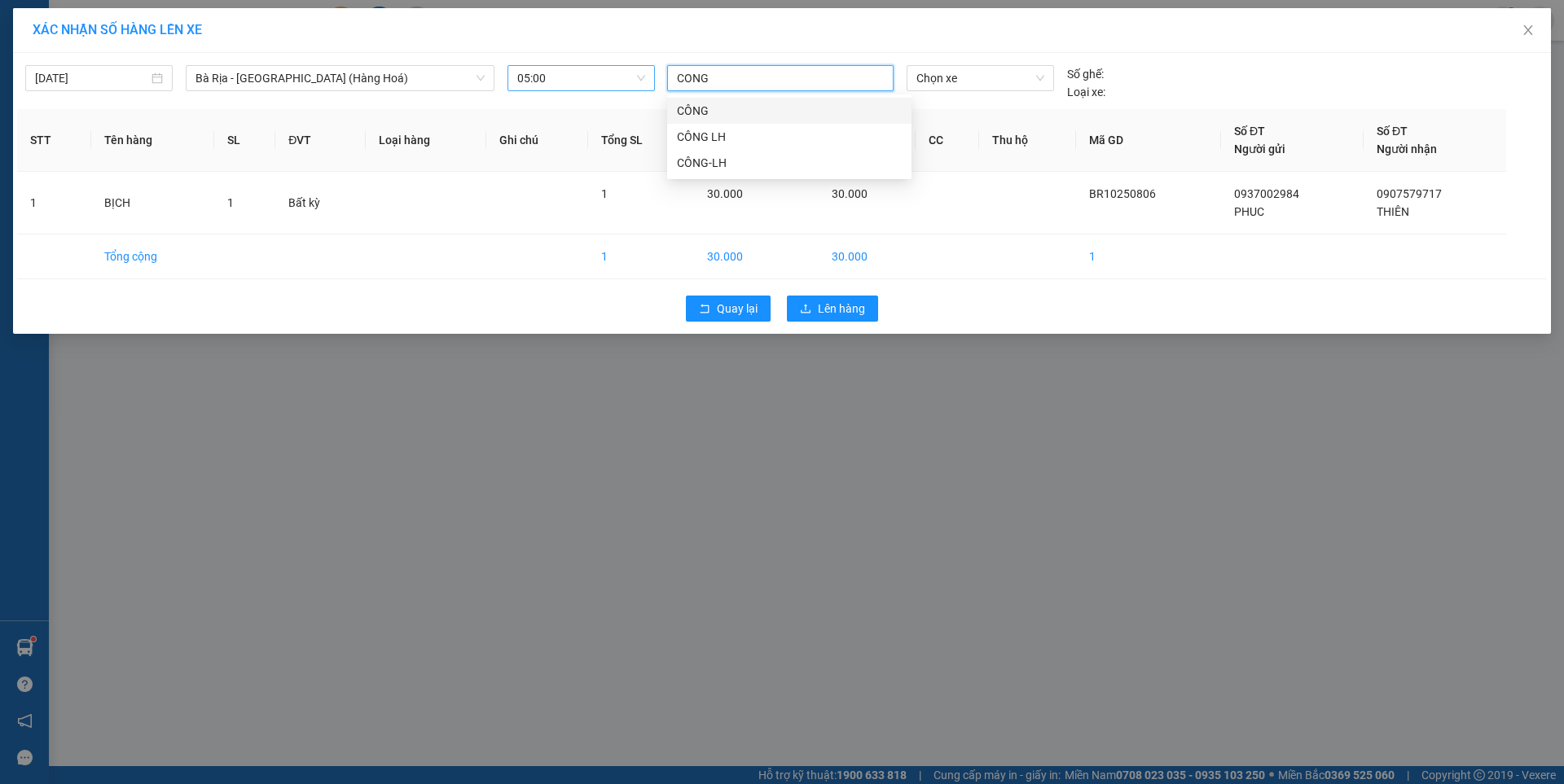
click at [713, 118] on div "CÔNG" at bounding box center [788, 111] width 224 height 18
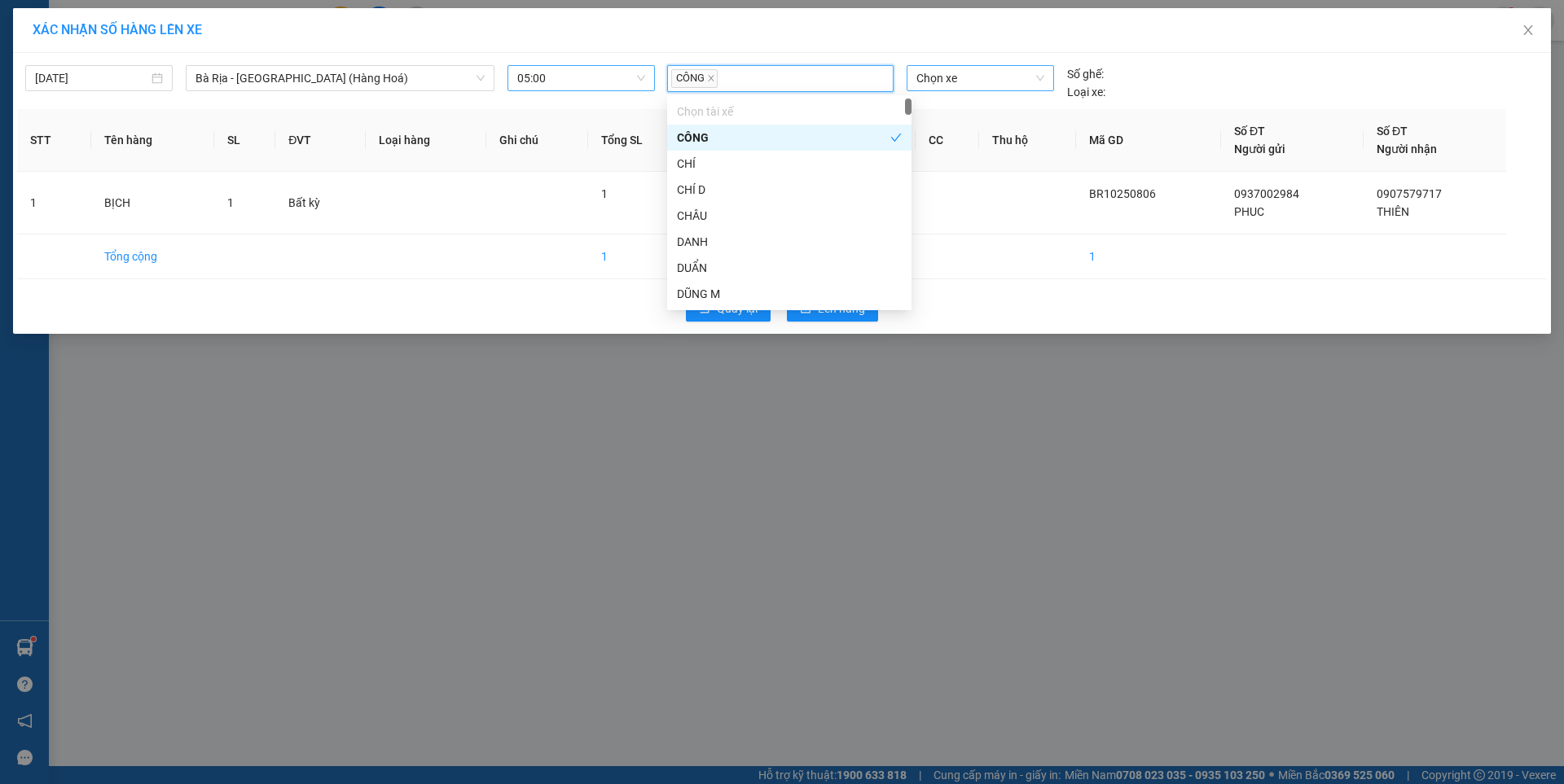
click at [944, 84] on span "Chọn xe" at bounding box center [980, 78] width 127 height 24
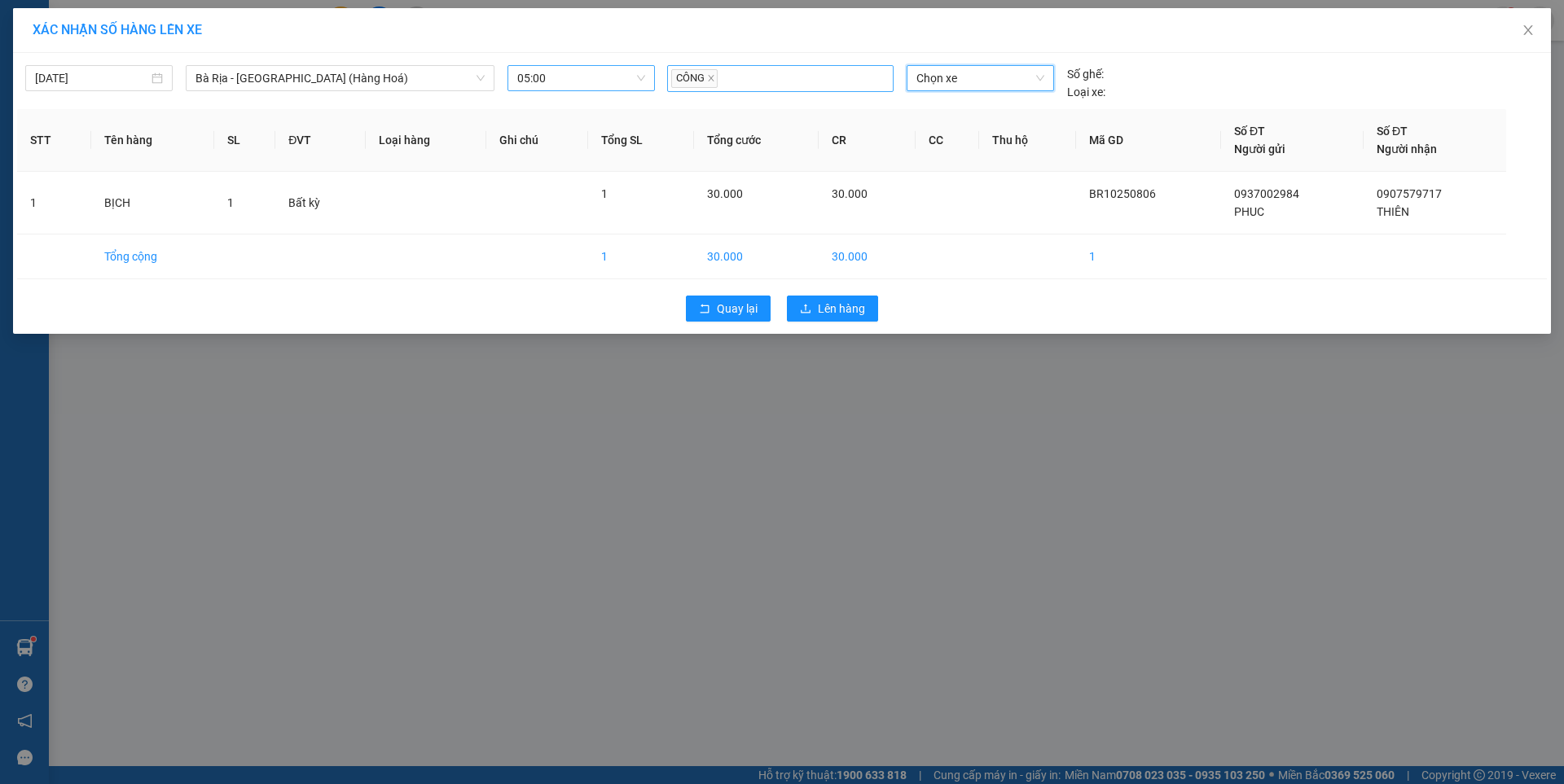
click at [736, 86] on div "CÔNG" at bounding box center [781, 78] width 218 height 23
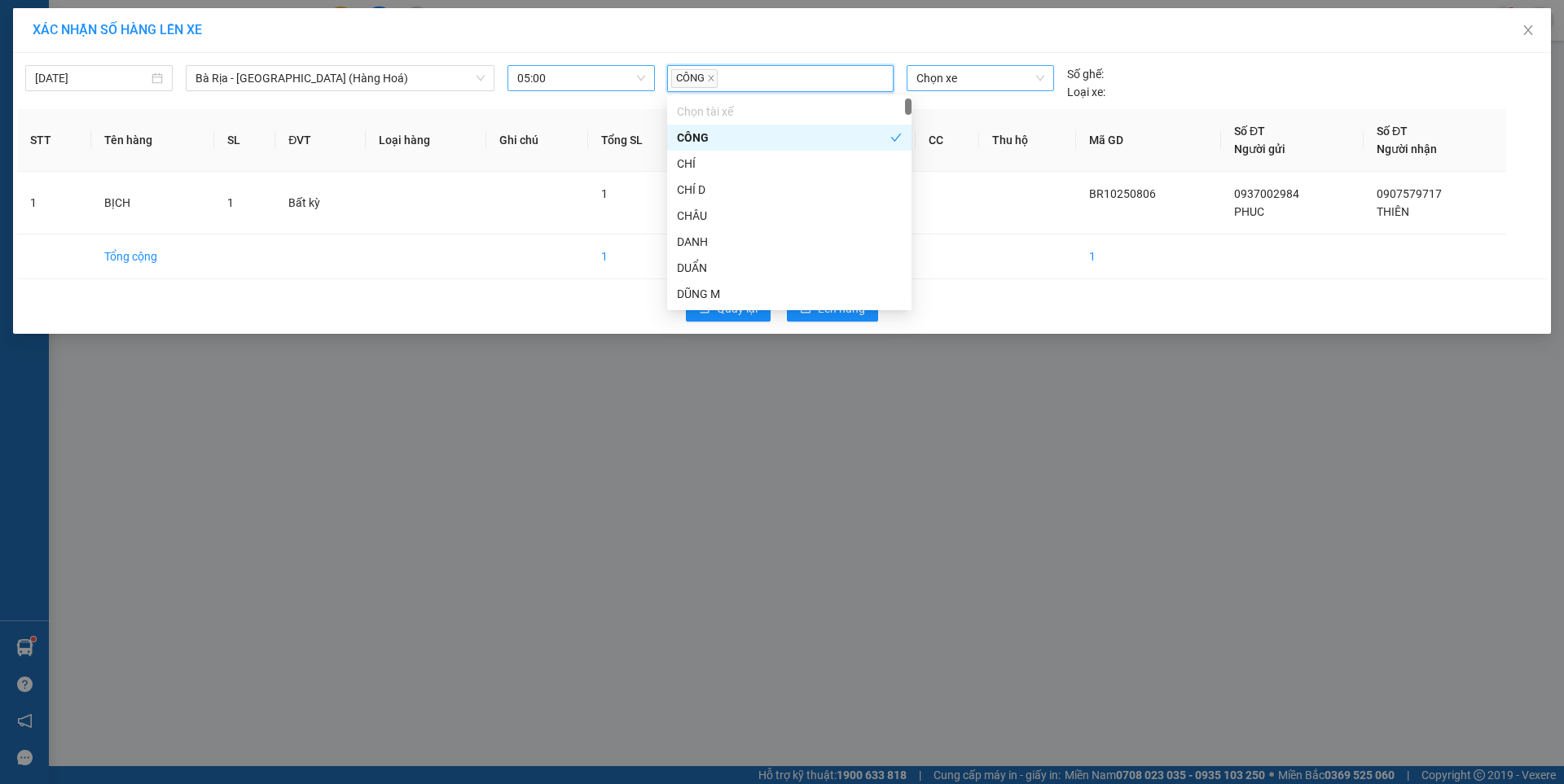
click at [988, 71] on span "Chọn xe" at bounding box center [980, 78] width 127 height 24
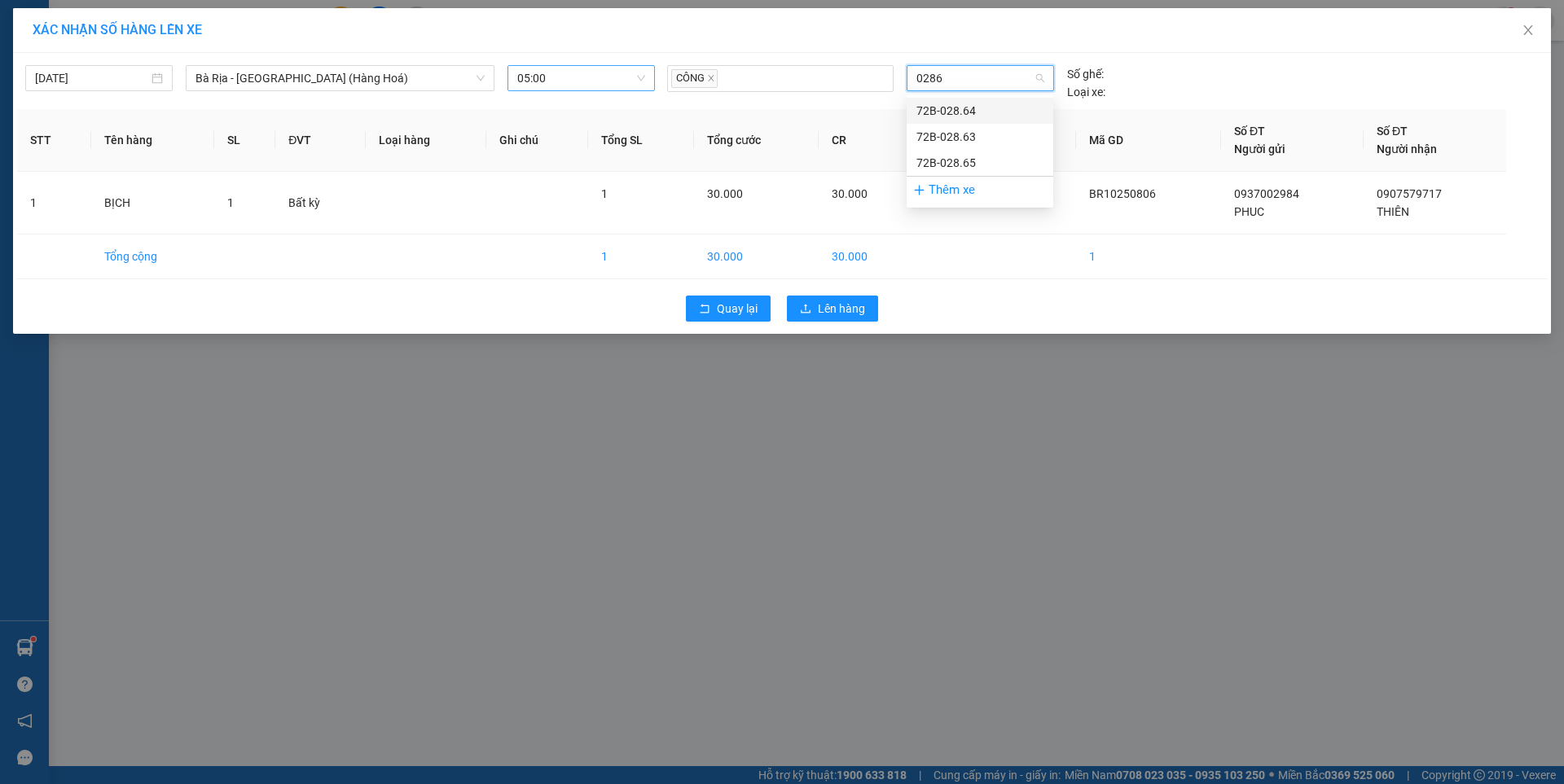
type input "02863"
click at [956, 104] on div "72B-028.63" at bounding box center [980, 111] width 127 height 18
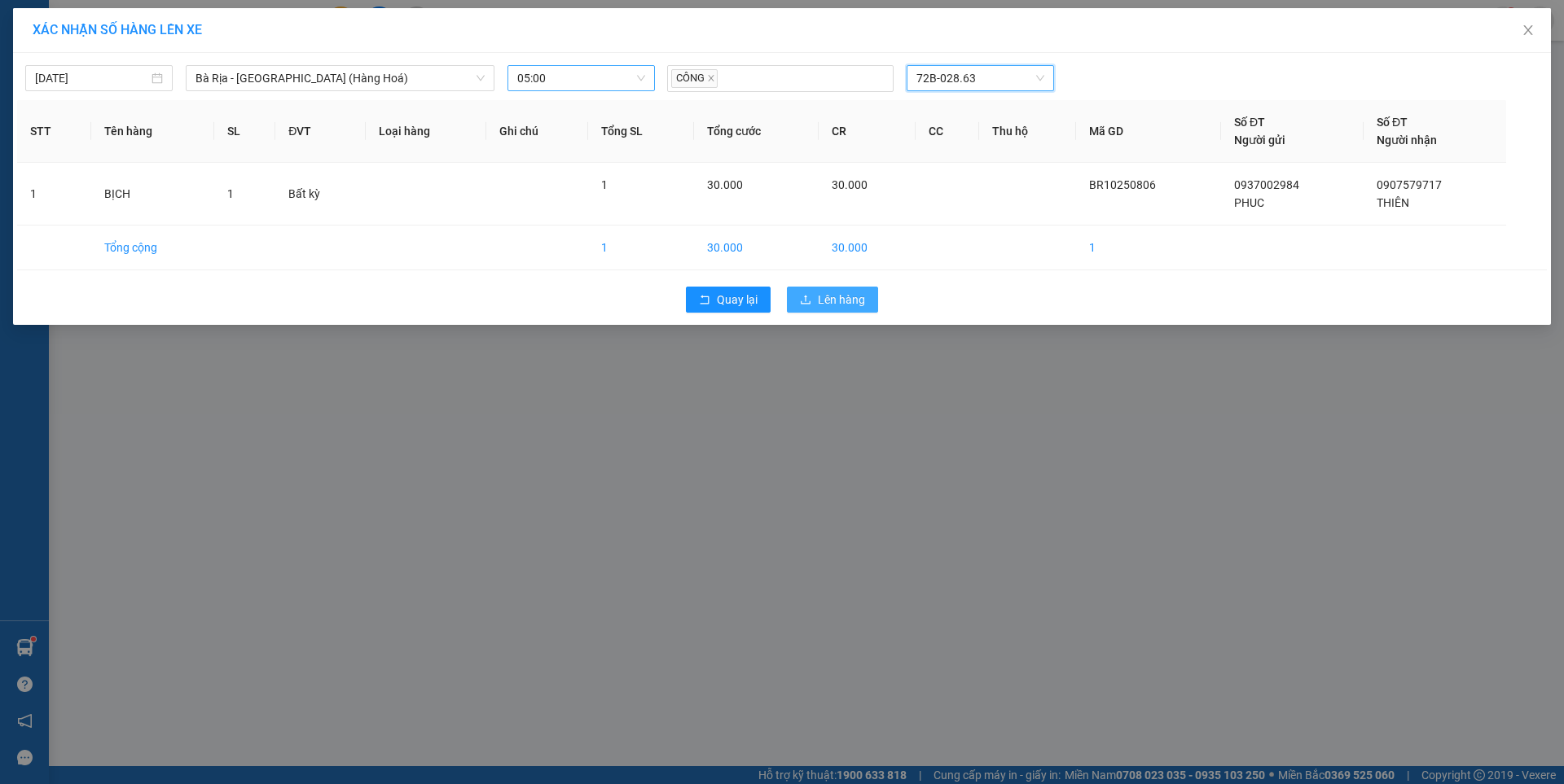
click at [829, 302] on span "Lên hàng" at bounding box center [841, 300] width 48 height 18
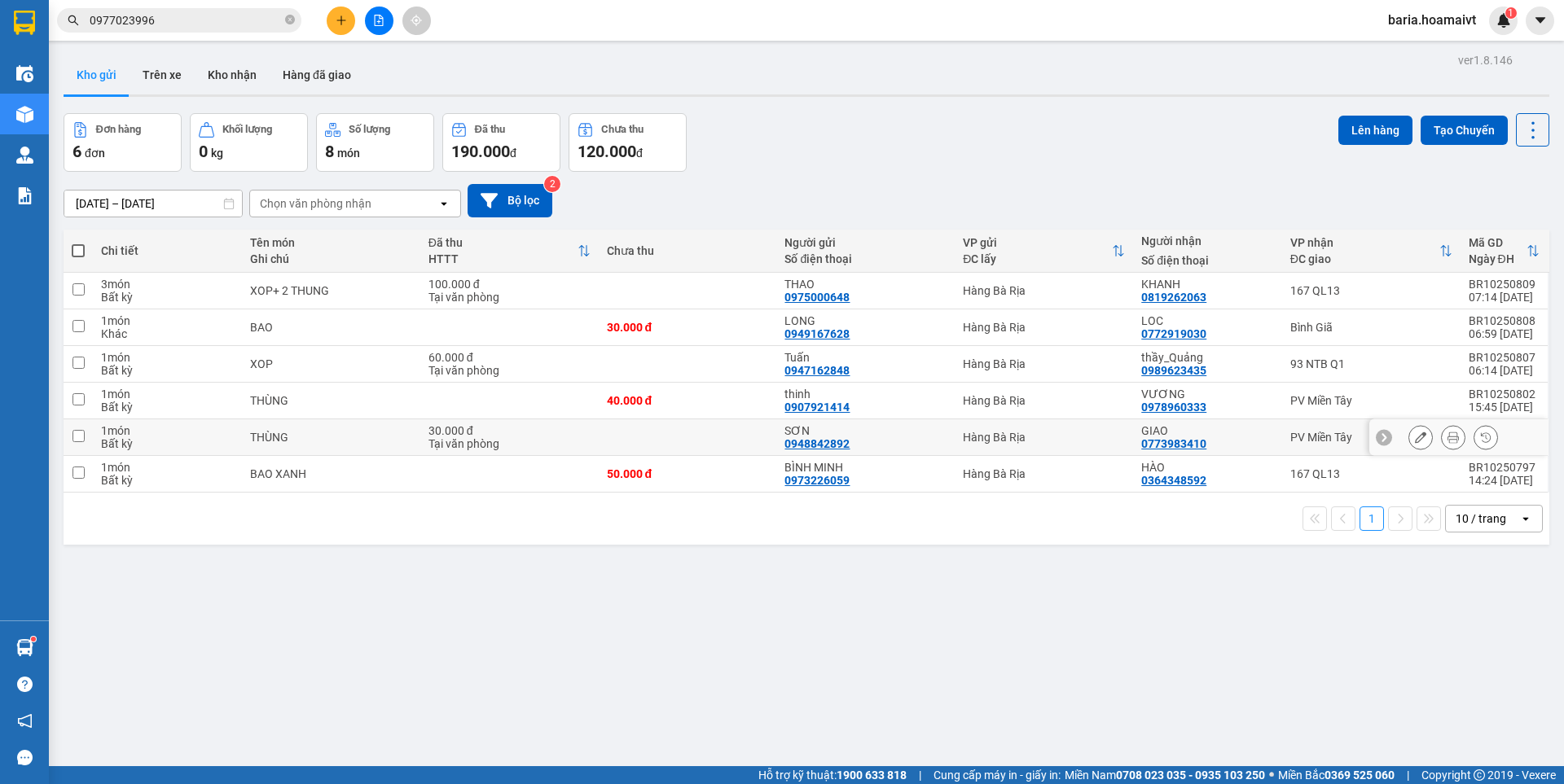
drag, startPoint x: 1317, startPoint y: 446, endPoint x: 1315, endPoint y: 423, distance: 23.1
click at [1317, 446] on td "PV Miền Tây" at bounding box center [1372, 437] width 178 height 36
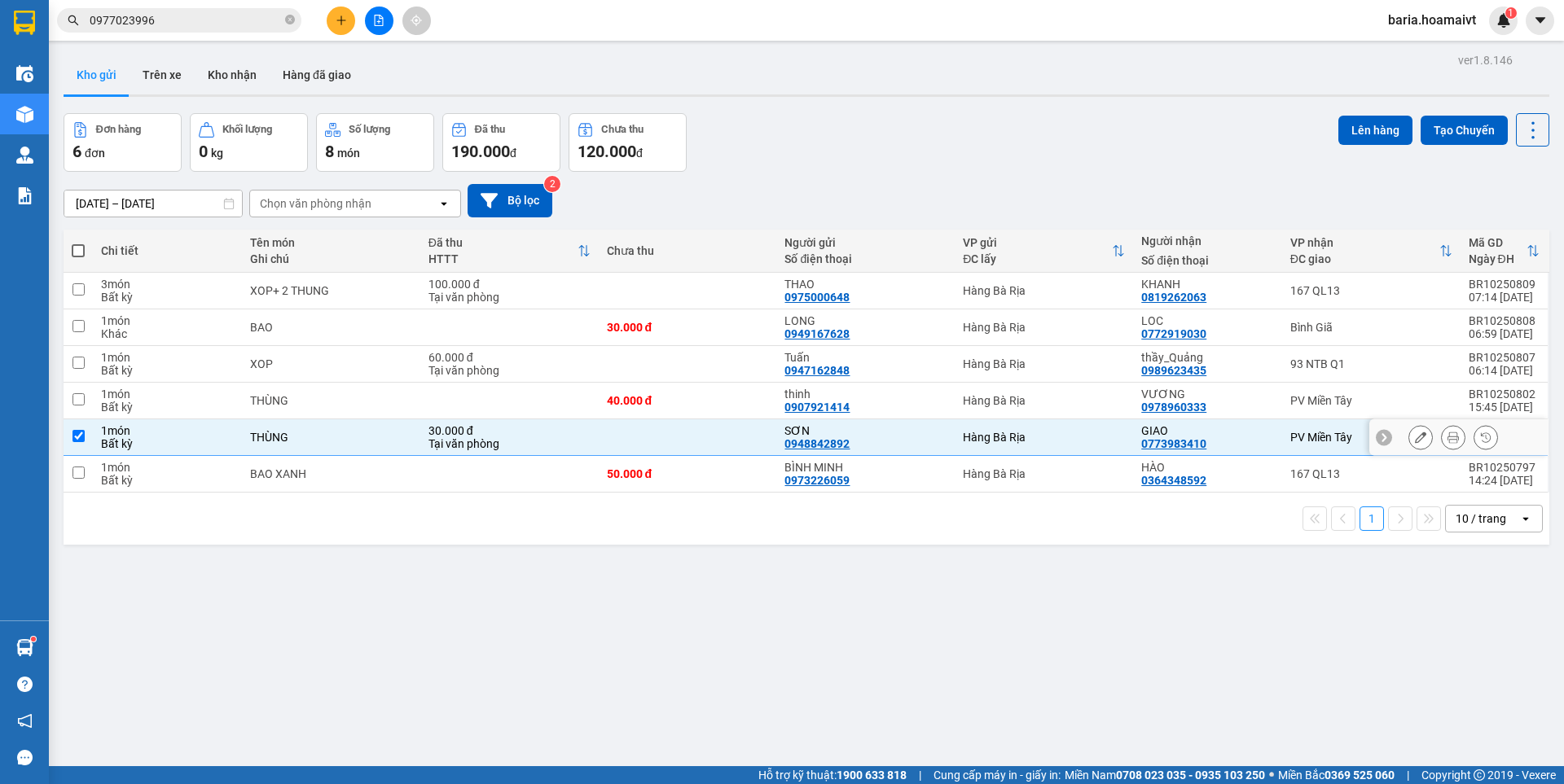
checkbox input "true"
click at [1313, 410] on td "PV Miền Tây" at bounding box center [1372, 401] width 178 height 36
checkbox input "true"
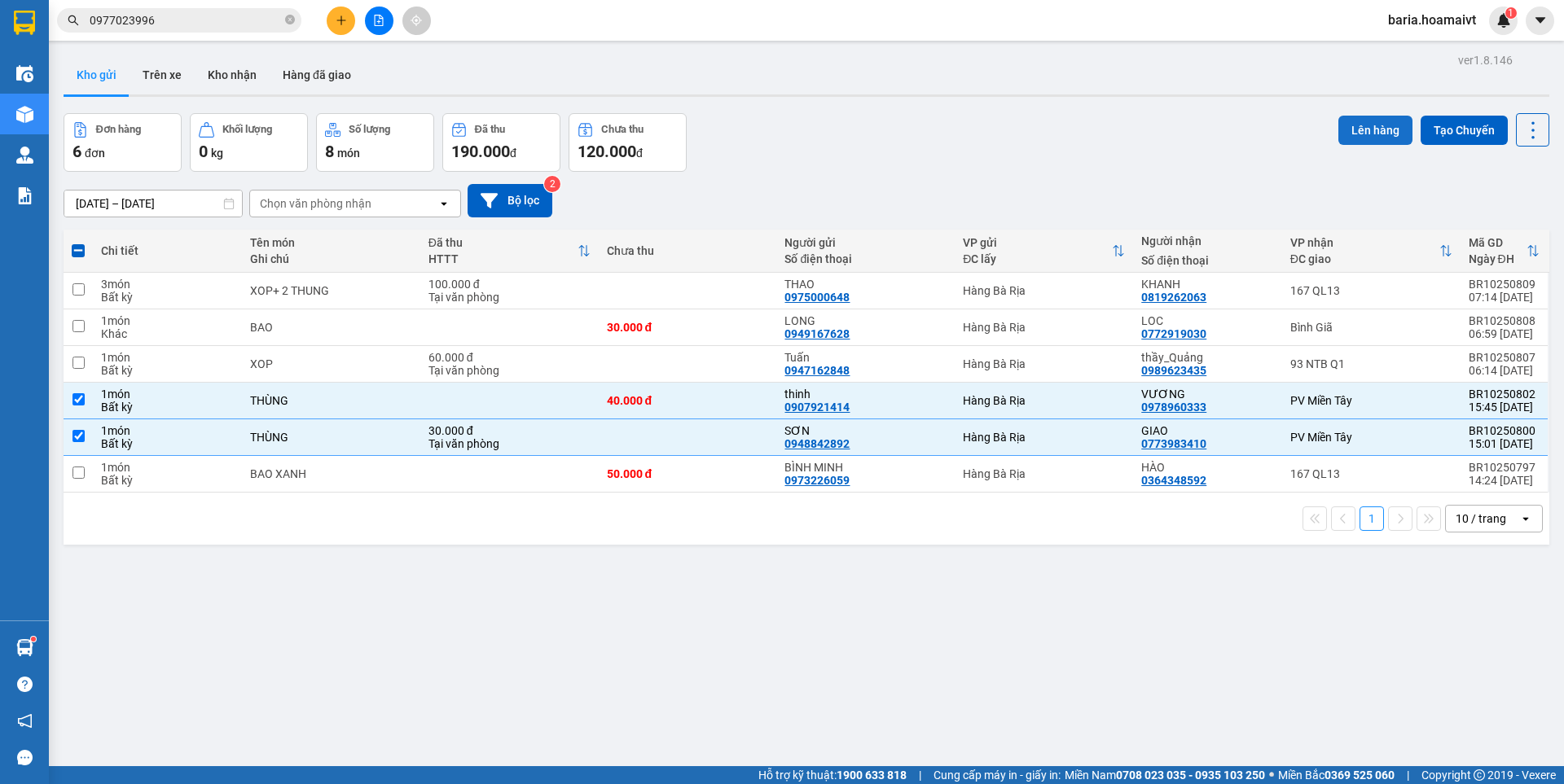
click at [1341, 135] on button "Lên hàng" at bounding box center [1376, 130] width 75 height 29
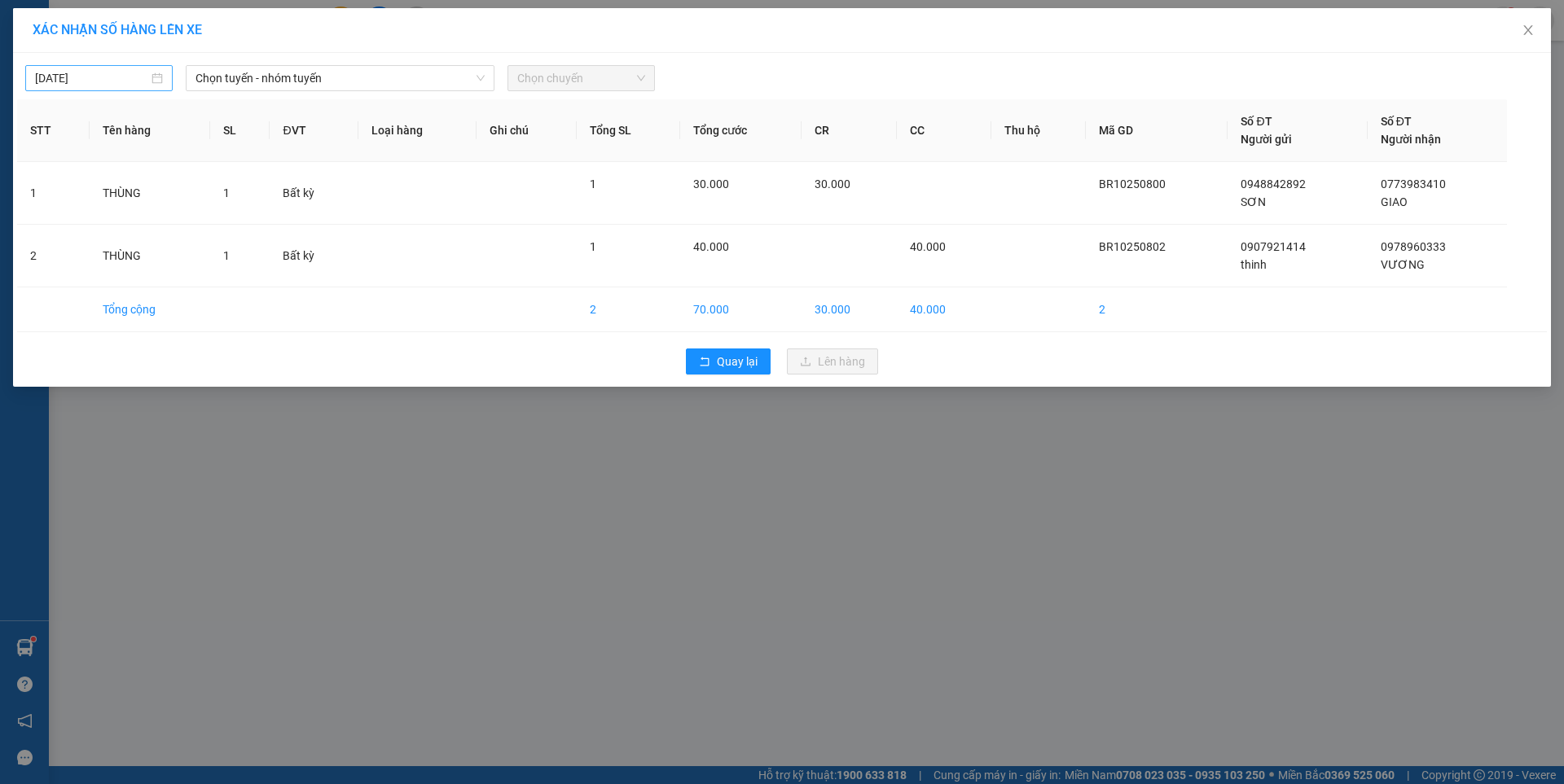
click at [120, 75] on body "Kết quả tìm kiếm ( 16 ) Bộ lọc Mã ĐH Trạng thái Món hàng Tổng cước Chưa cước Nh…" at bounding box center [782, 392] width 1564 height 784
type input "[DATE]"
click at [287, 84] on span "Chọn tuyến - nhóm tuyến" at bounding box center [341, 78] width 289 height 24
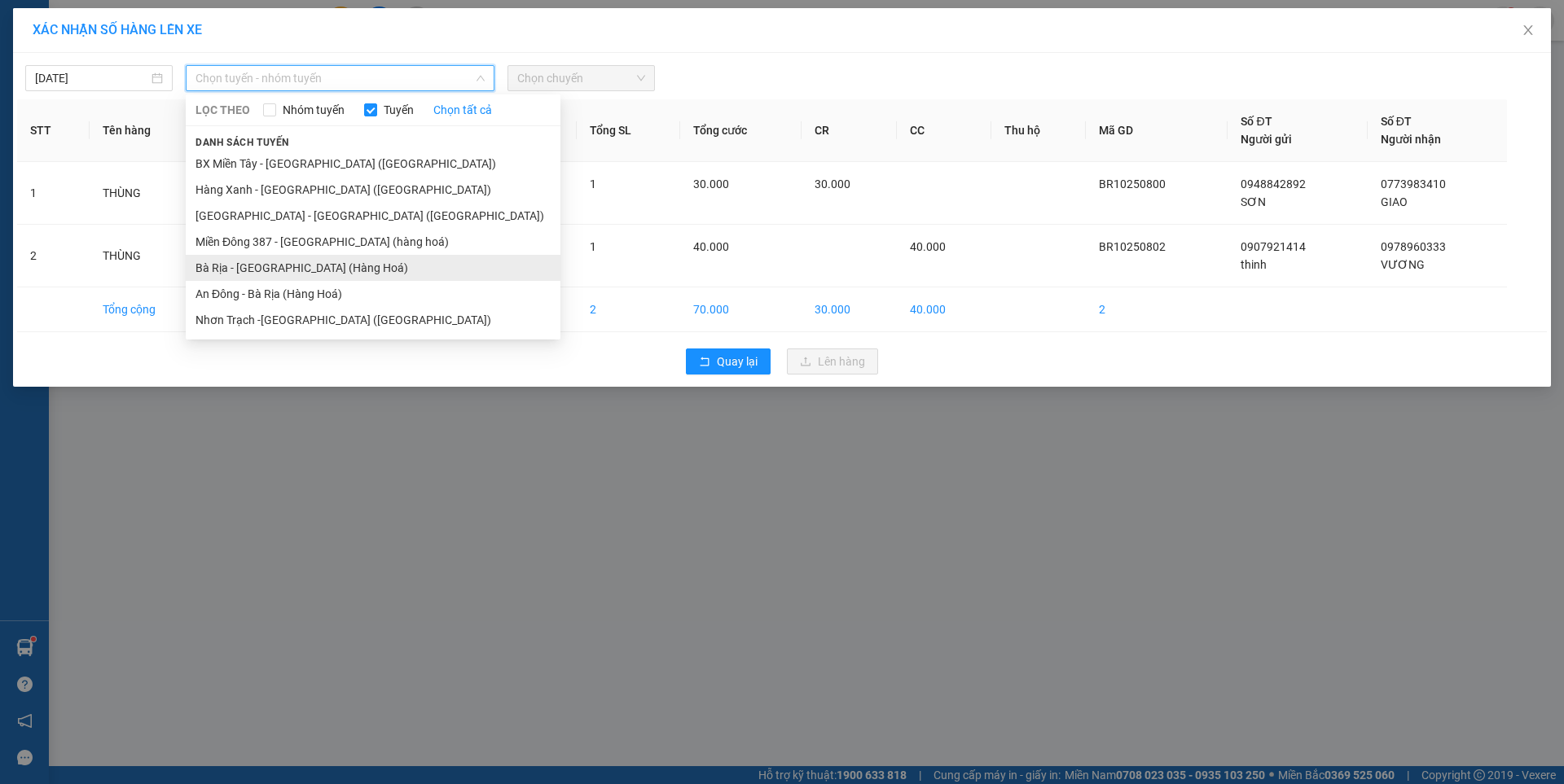
click at [292, 272] on li "Bà Rịa - [GEOGRAPHIC_DATA] (Hàng Hoá)" at bounding box center [373, 268] width 374 height 26
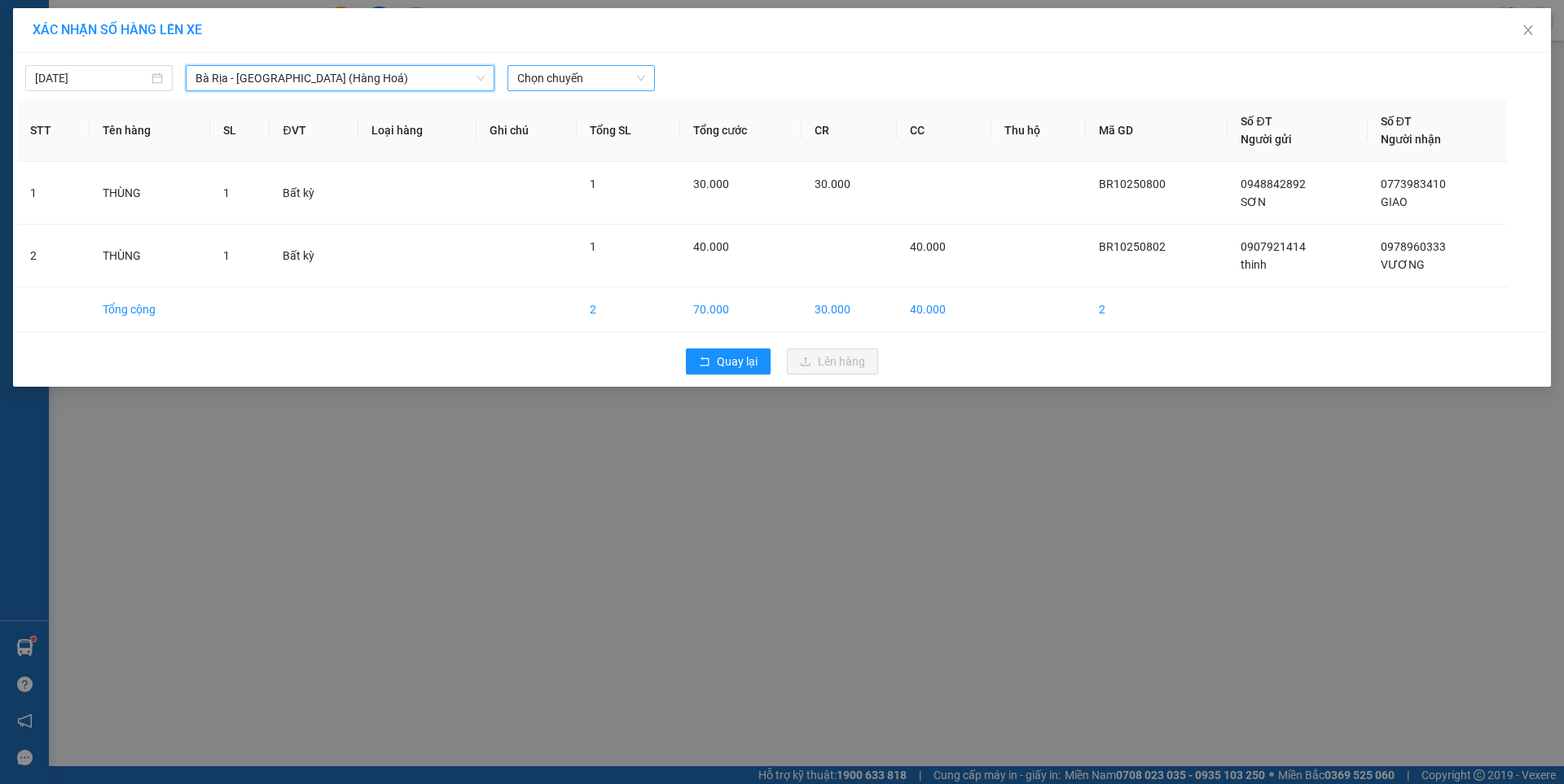
click at [621, 76] on span "Chọn chuyến" at bounding box center [581, 78] width 128 height 24
type input "0510"
click at [621, 143] on div "Thêm chuyến " 05:10 "" at bounding box center [594, 138] width 172 height 28
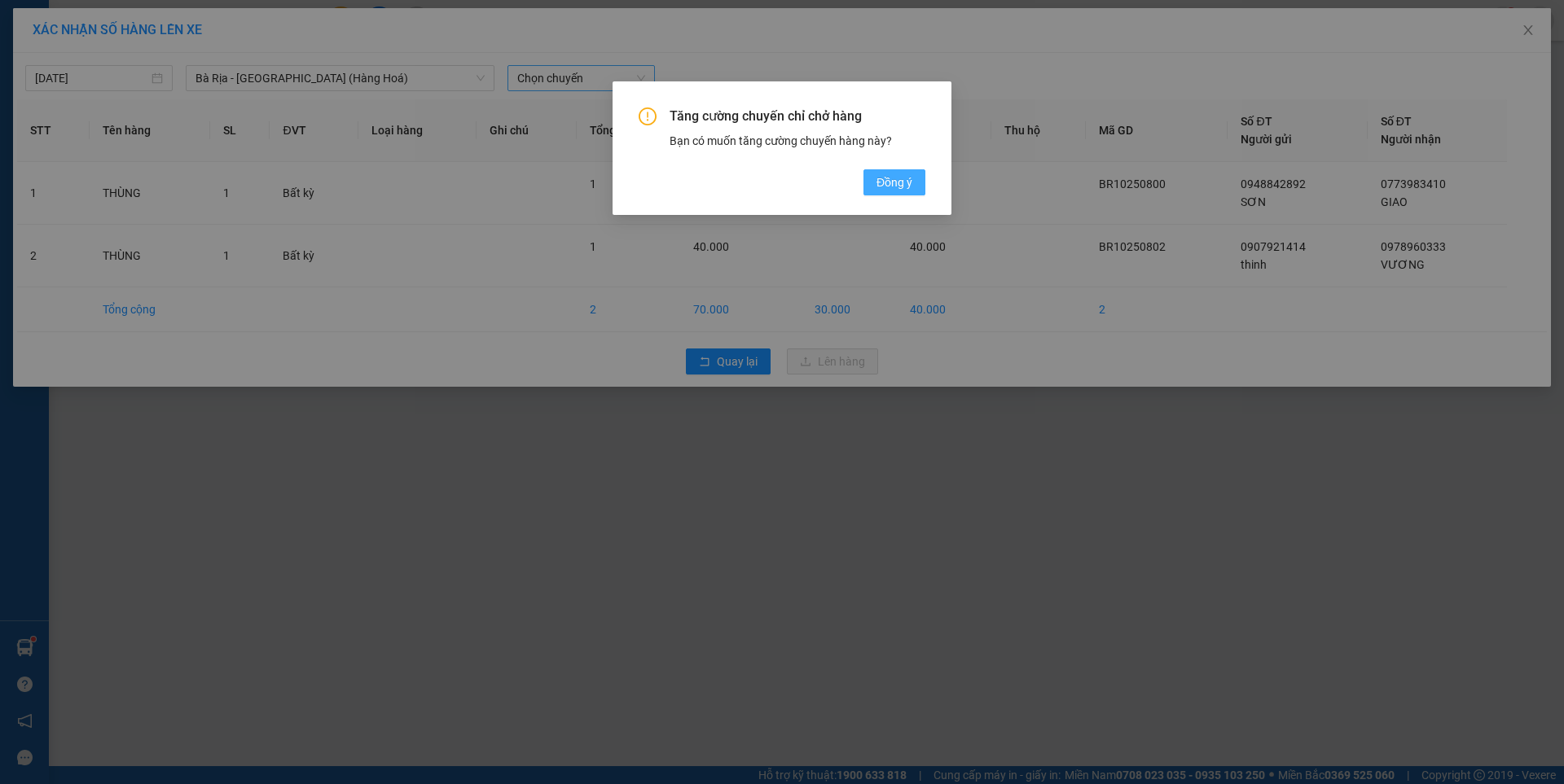
click at [892, 178] on span "Đồng ý" at bounding box center [894, 182] width 36 height 18
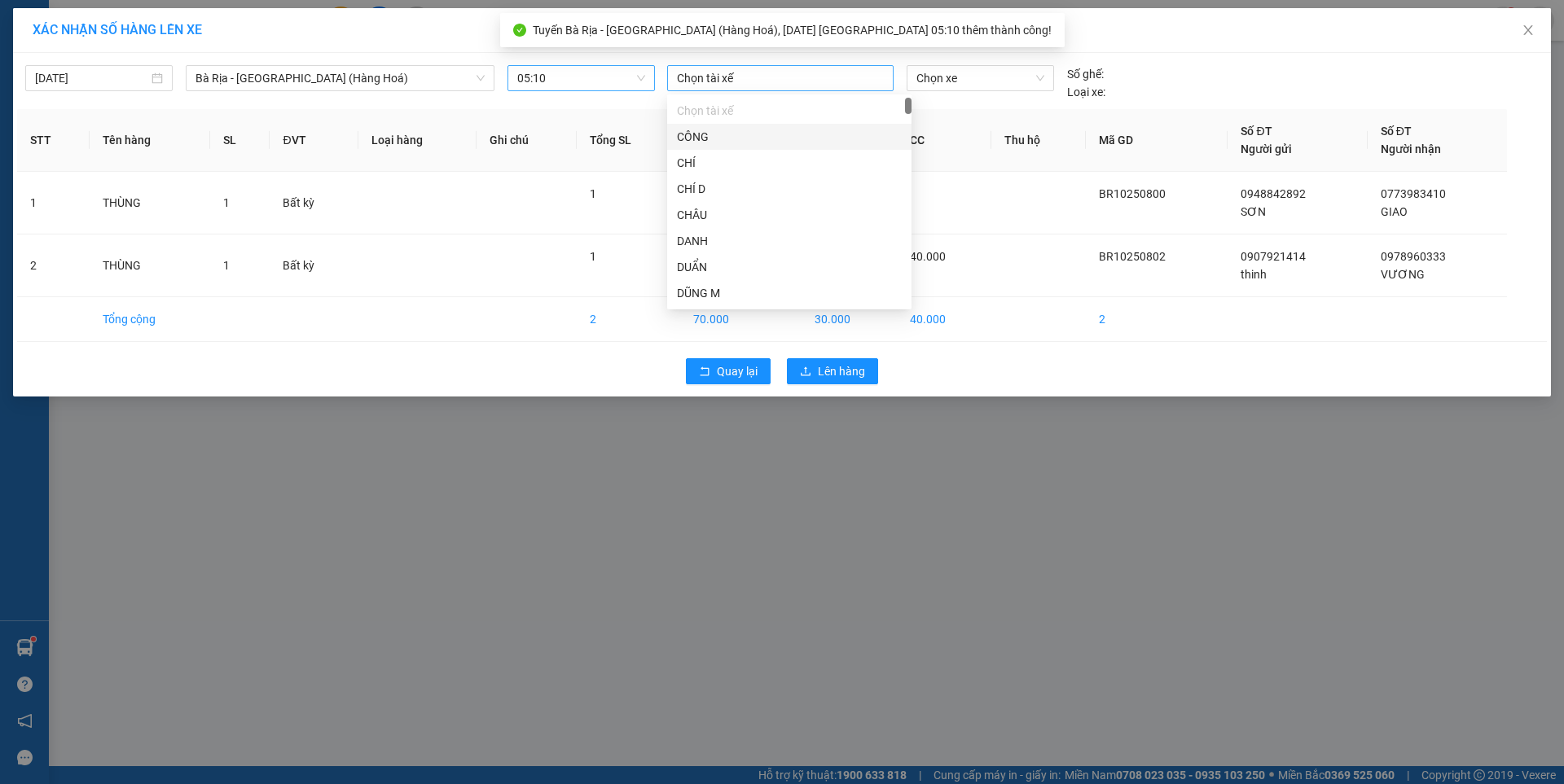
click at [827, 82] on div at bounding box center [781, 78] width 218 height 20
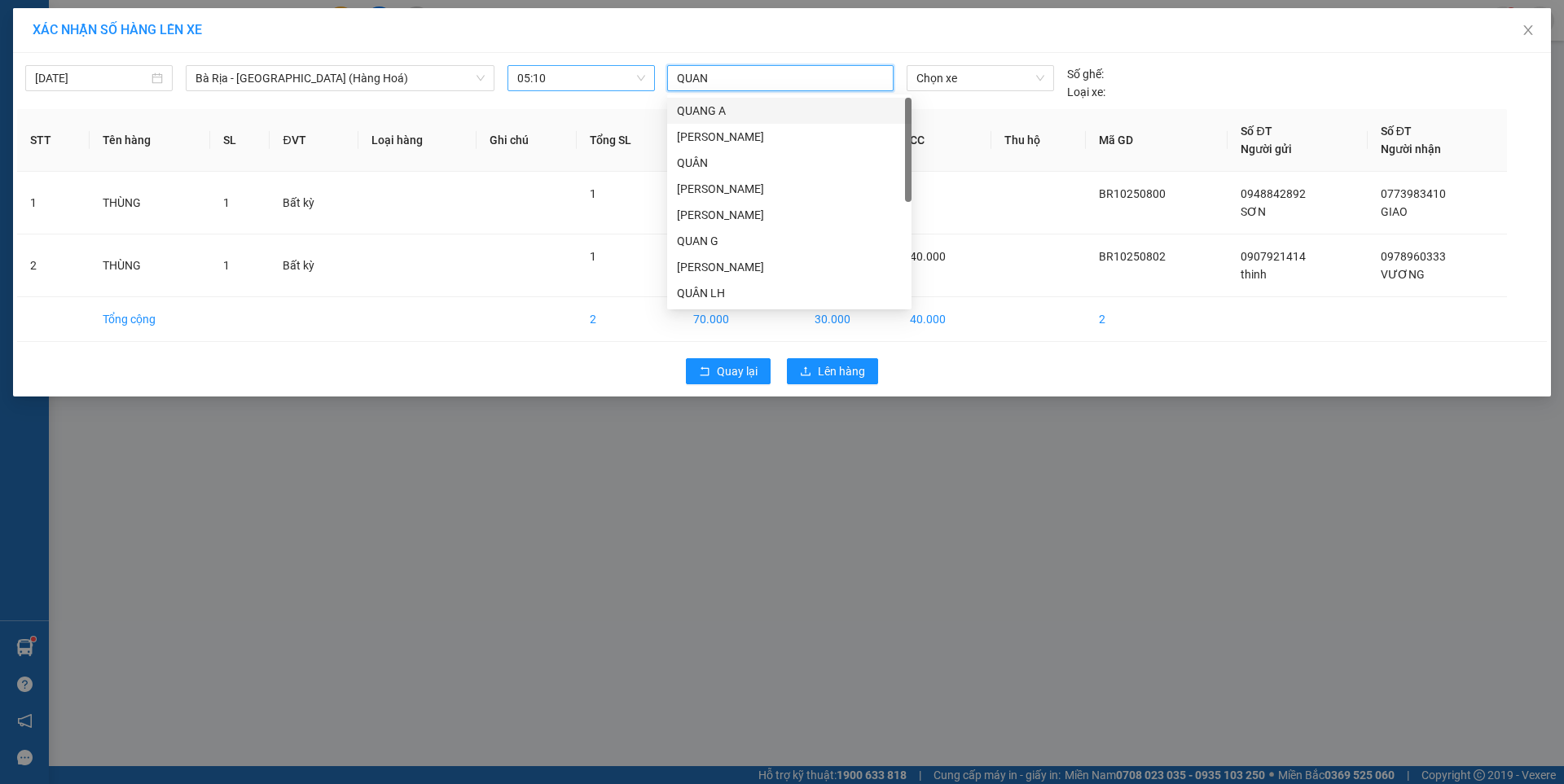
type input "QUANG"
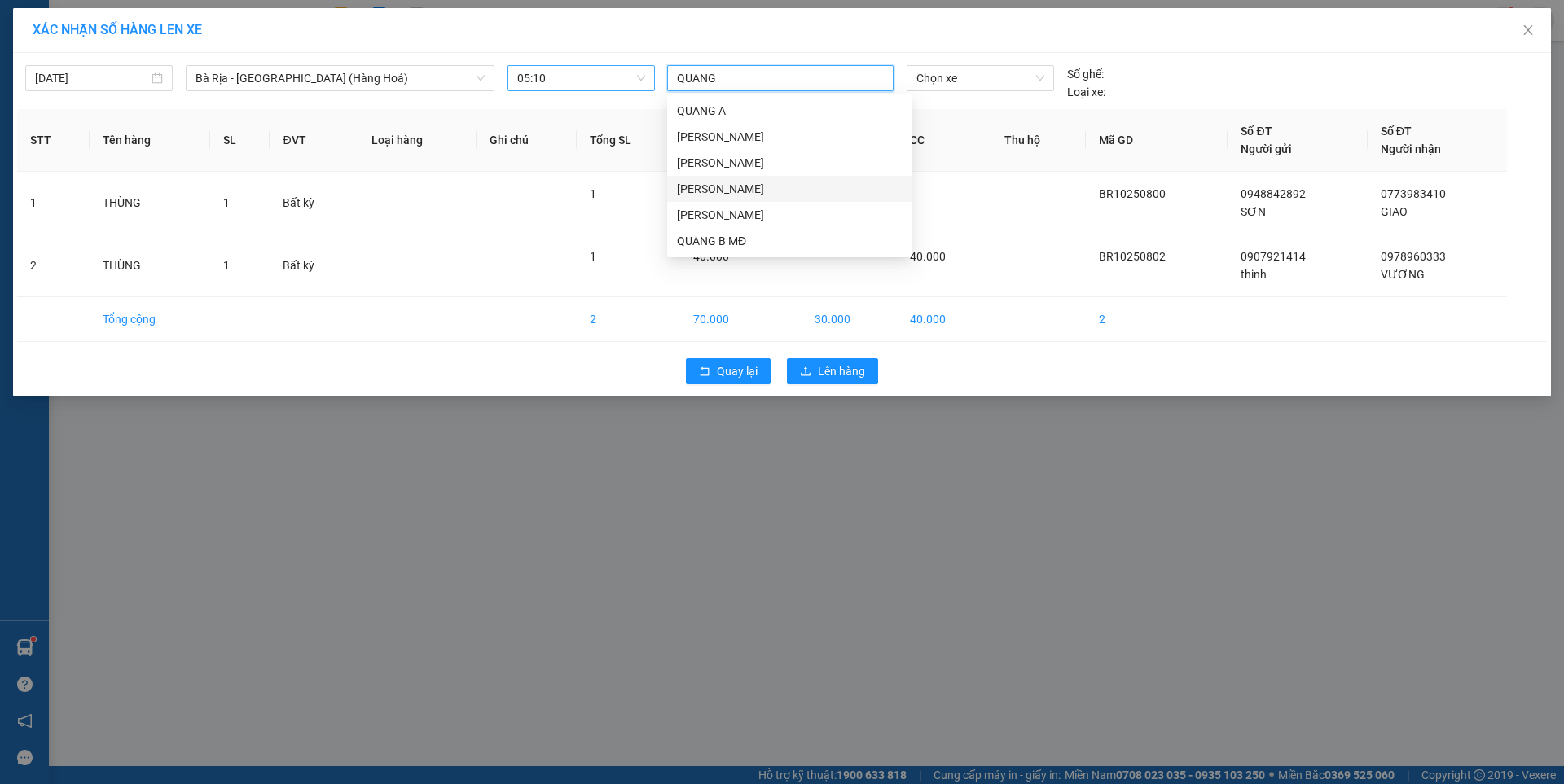
click at [723, 189] on div "[PERSON_NAME]" at bounding box center [788, 189] width 224 height 18
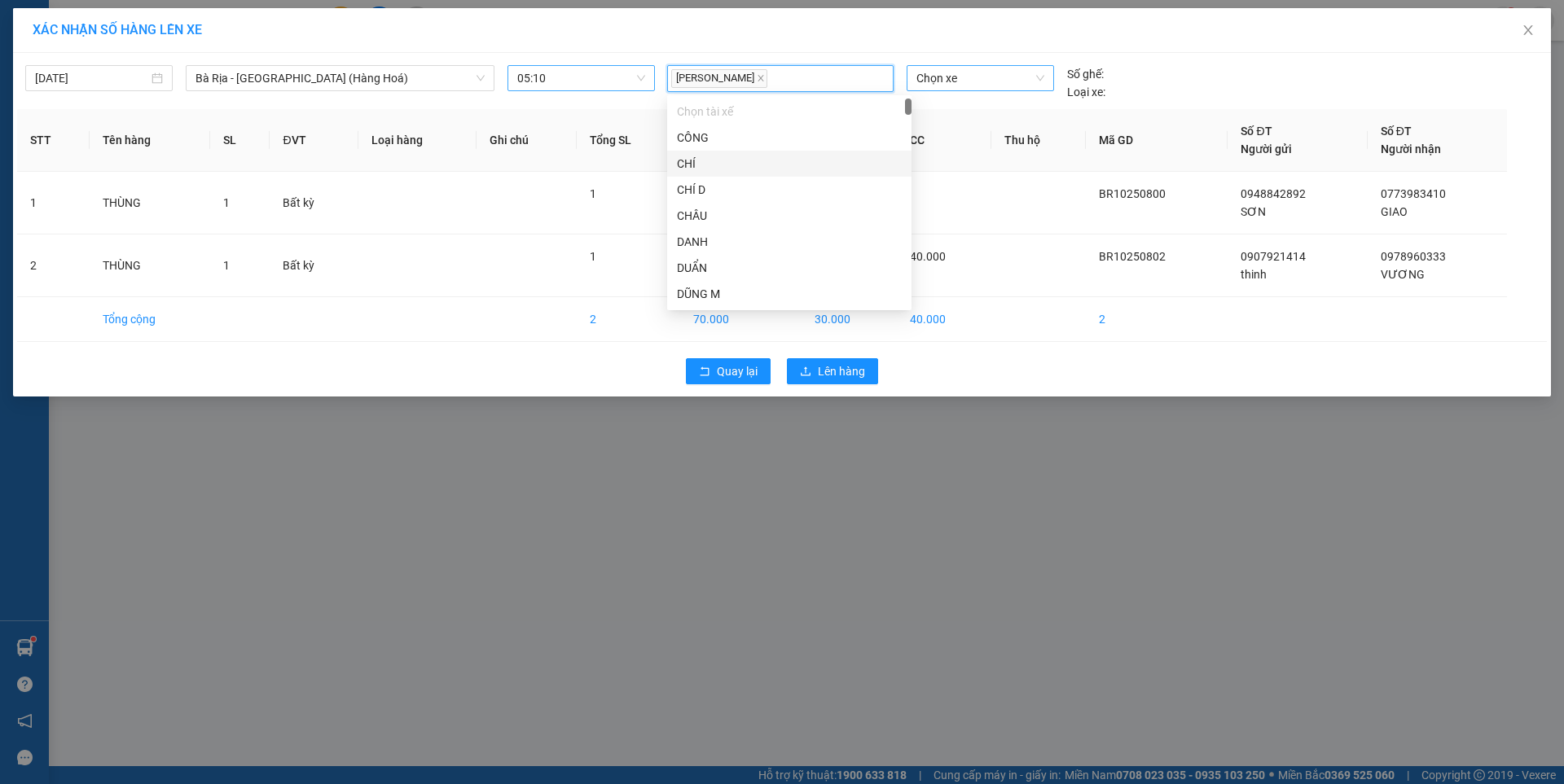
click at [1020, 73] on span "Chọn xe" at bounding box center [980, 78] width 127 height 24
click at [833, 82] on div "[PERSON_NAME]" at bounding box center [781, 78] width 218 height 23
click at [990, 64] on div "[DATE] Bà Rịa - [GEOGRAPHIC_DATA] ([GEOGRAPHIC_DATA]) LỌC THEO Nhóm tuyến Tuy…" at bounding box center [782, 79] width 1529 height 44
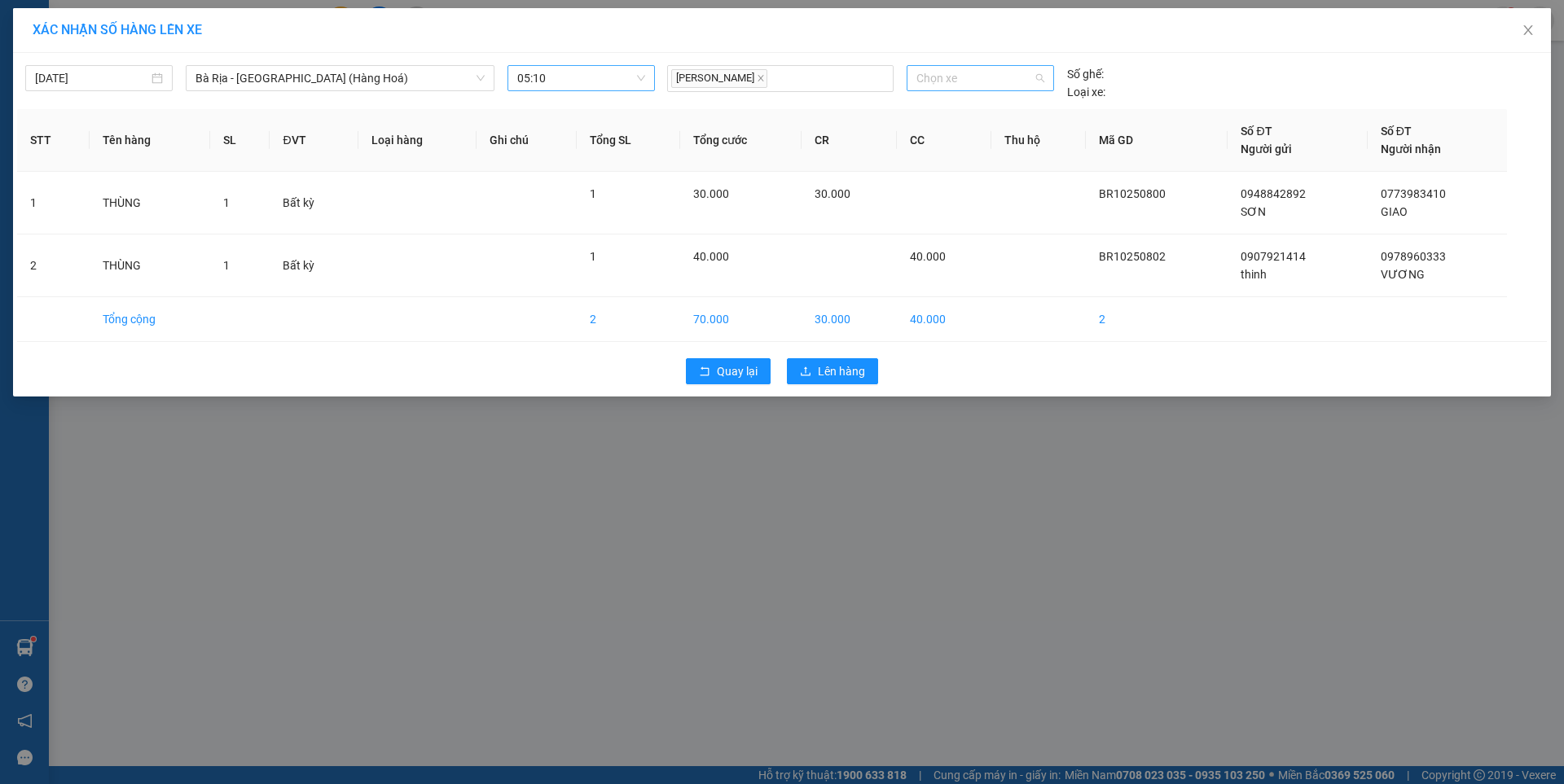
click at [990, 77] on span "Chọn xe" at bounding box center [980, 78] width 127 height 24
type input "00417"
click at [957, 140] on div "72G-004.17" at bounding box center [980, 137] width 127 height 18
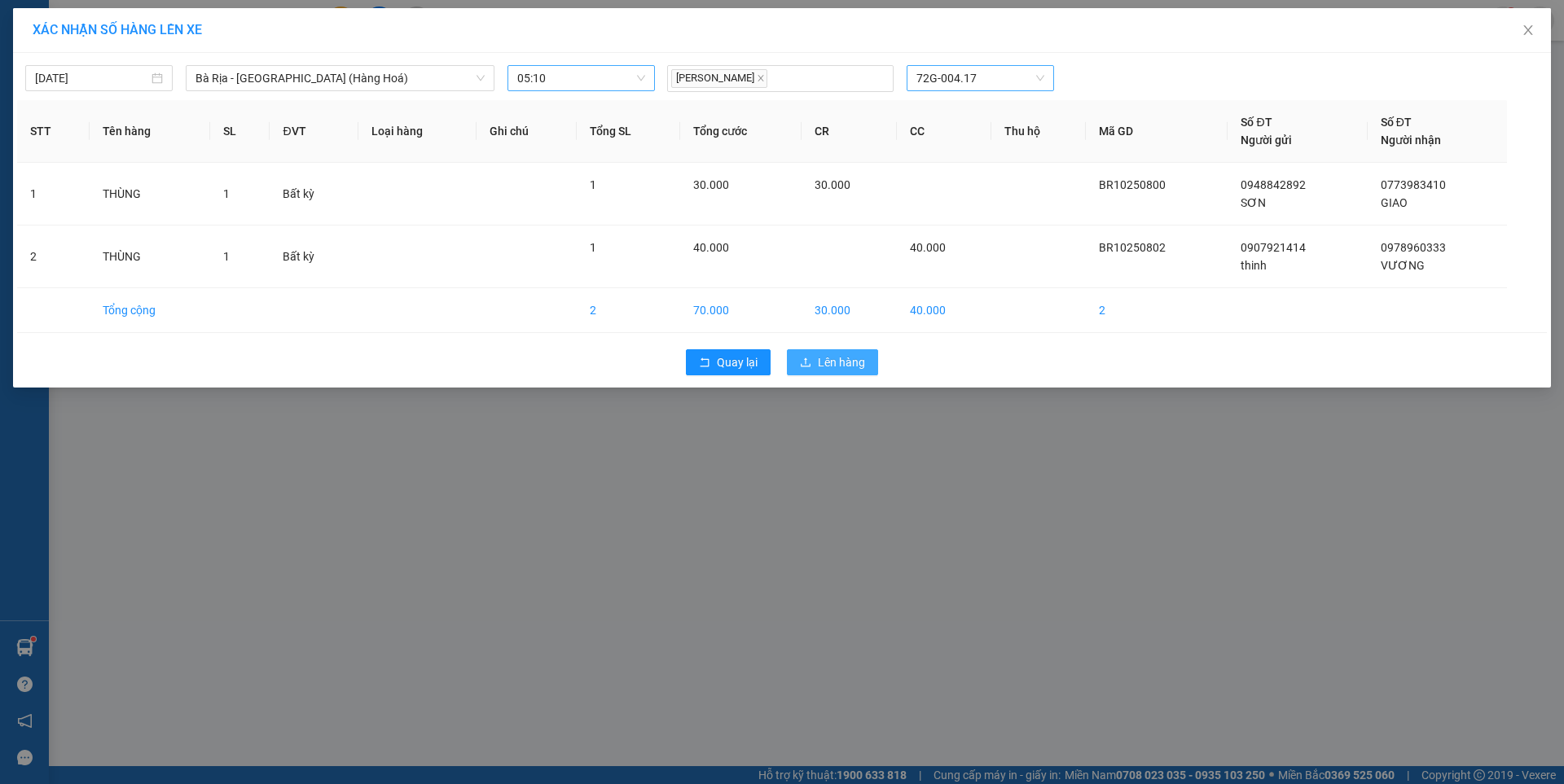
click at [866, 360] on button "Lên hàng" at bounding box center [832, 362] width 91 height 26
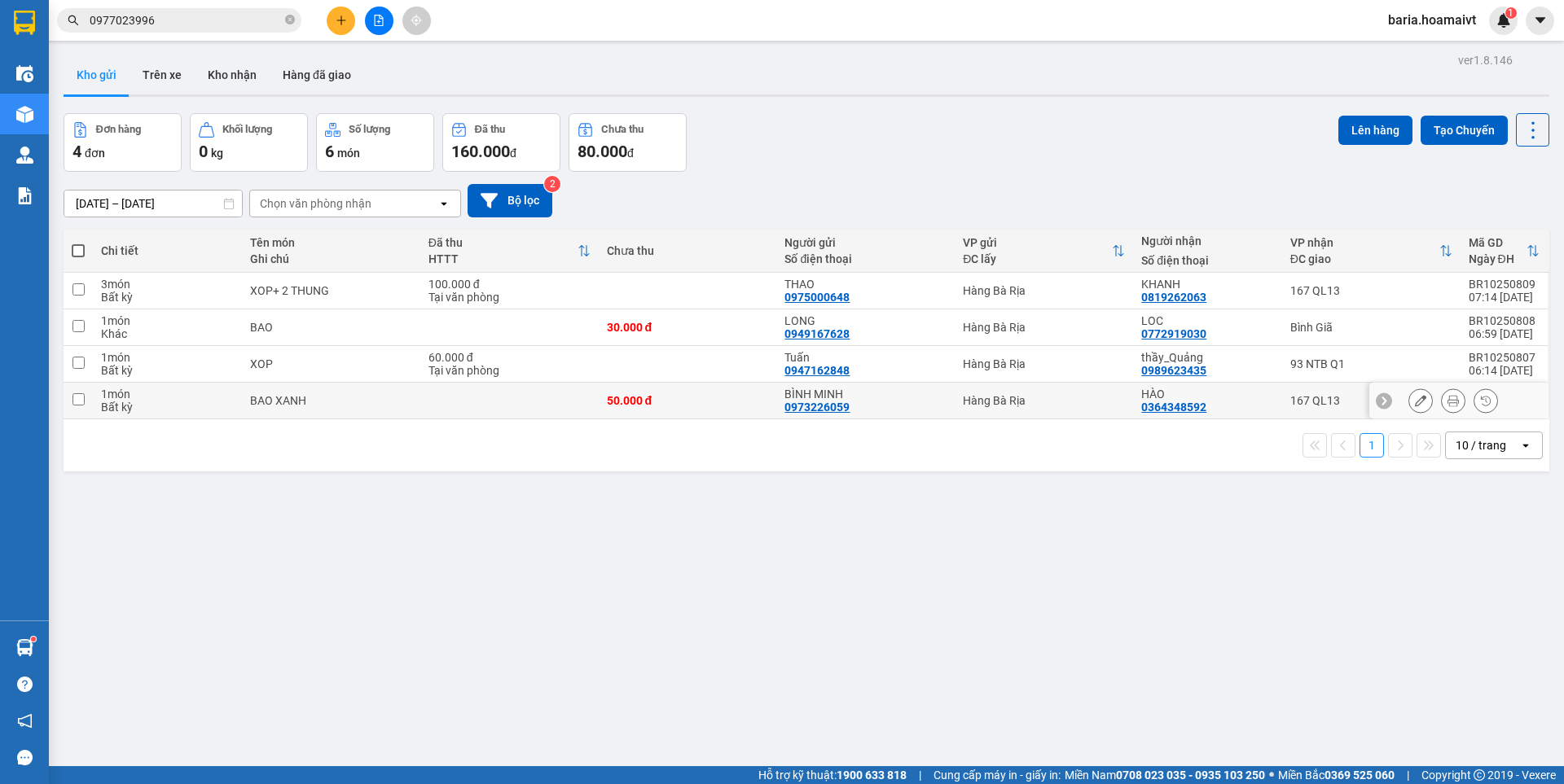
click at [1253, 400] on div "HÀO 0364348592" at bounding box center [1207, 400] width 132 height 26
checkbox input "true"
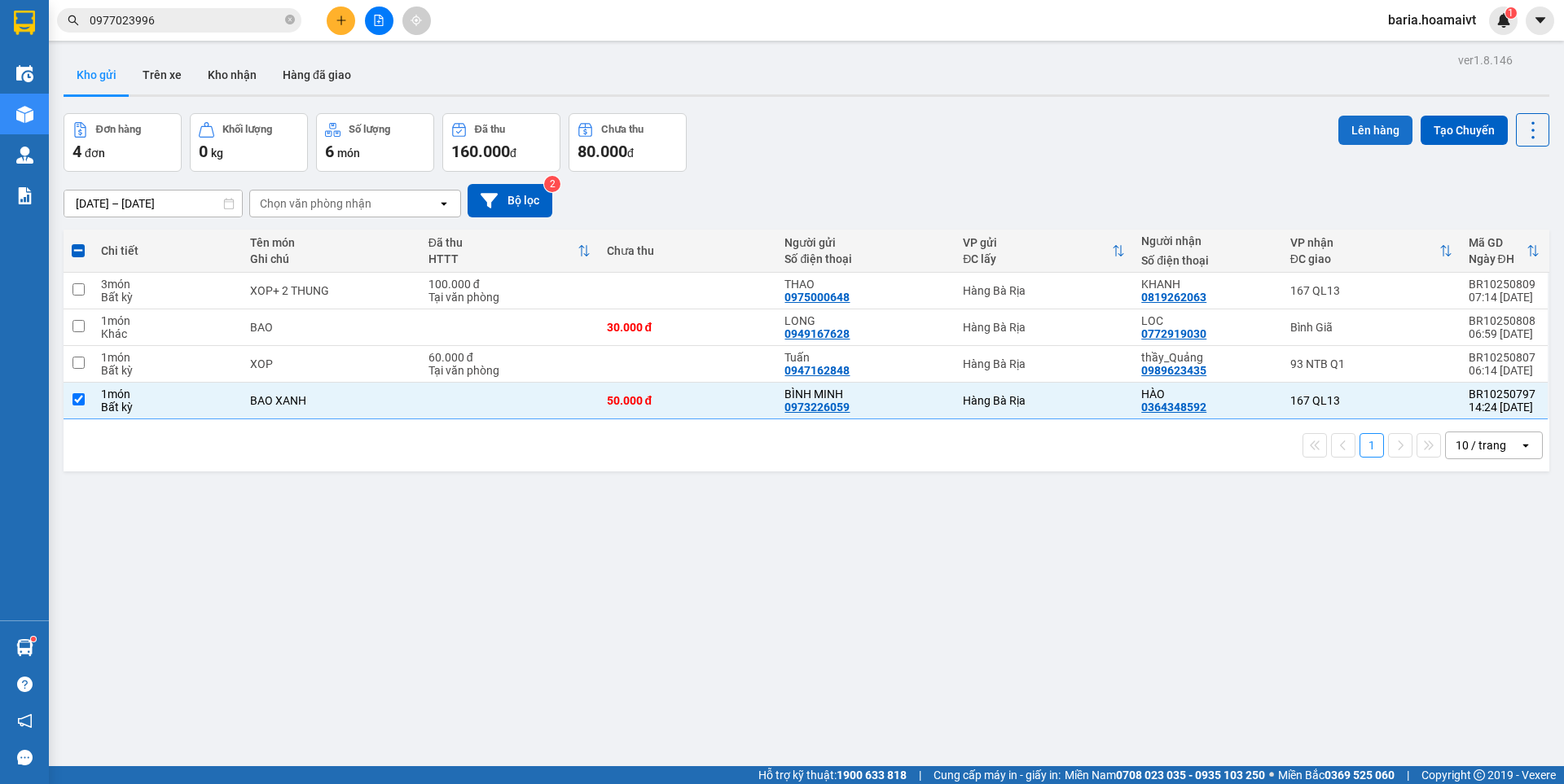
click at [1358, 127] on button "Lên hàng" at bounding box center [1376, 130] width 75 height 29
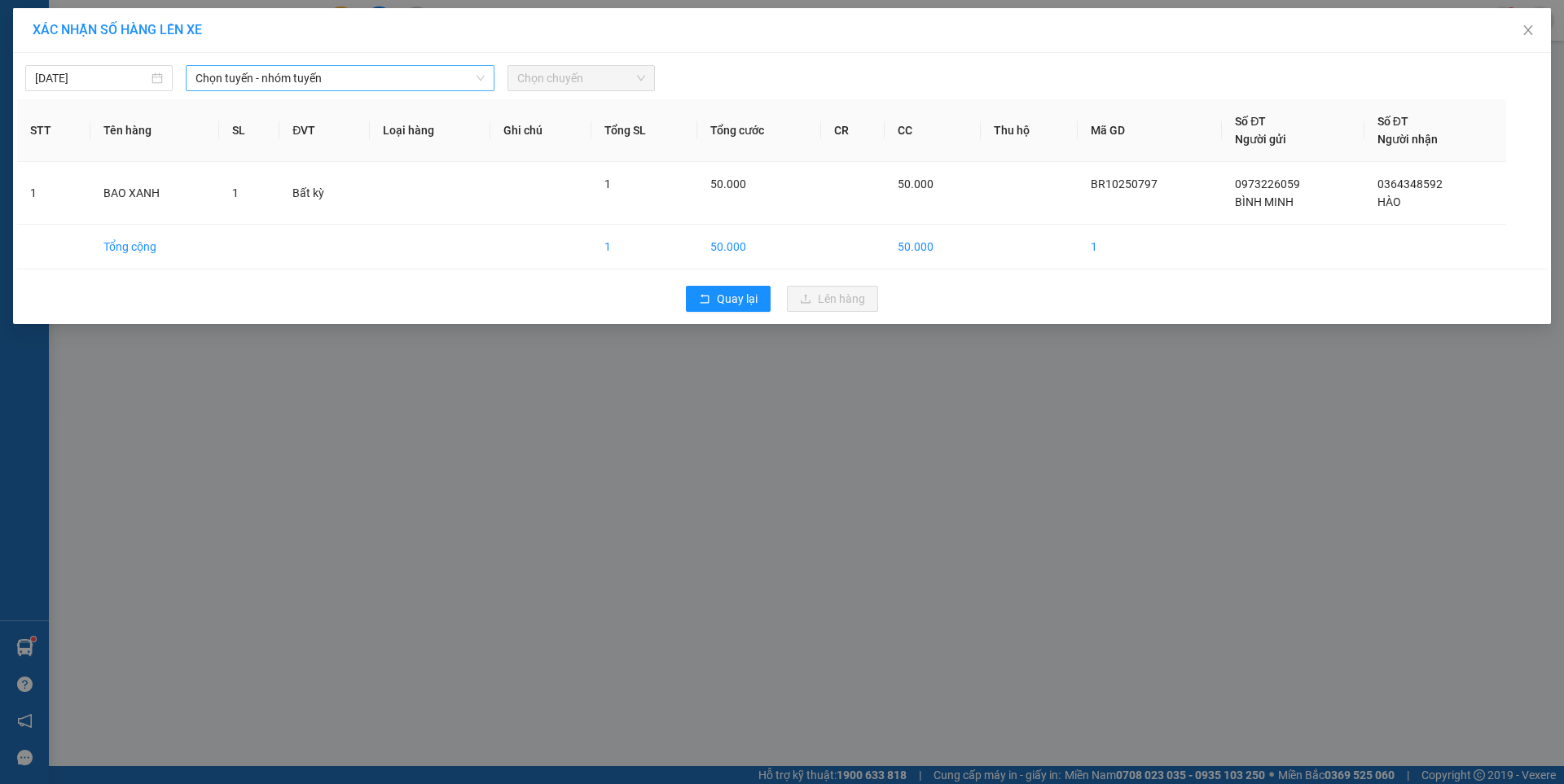
click at [244, 81] on span "Chọn tuyến - nhóm tuyến" at bounding box center [341, 78] width 289 height 24
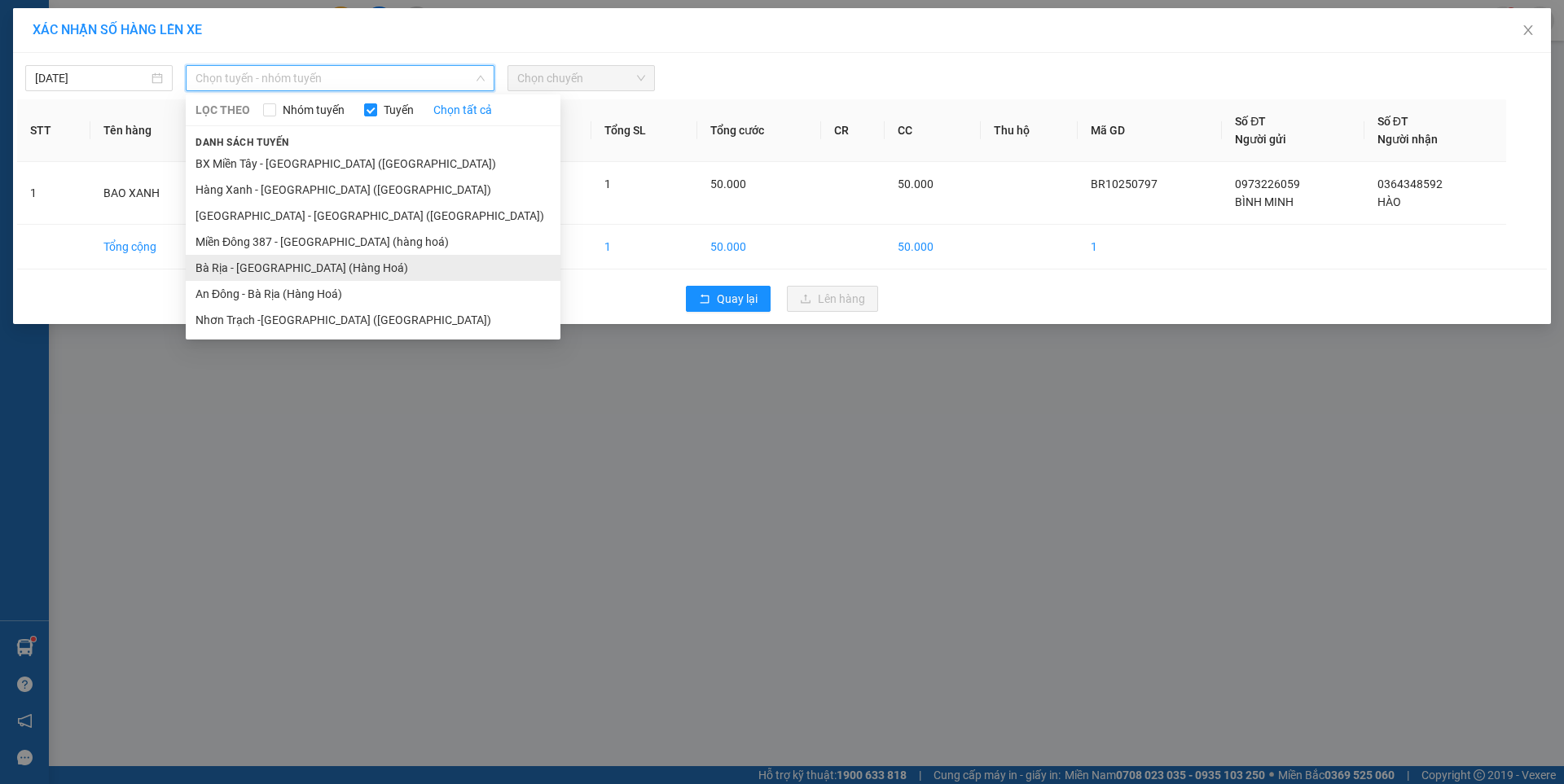
click at [267, 273] on li "Bà Rịa - [GEOGRAPHIC_DATA] (Hàng Hoá)" at bounding box center [373, 268] width 374 height 26
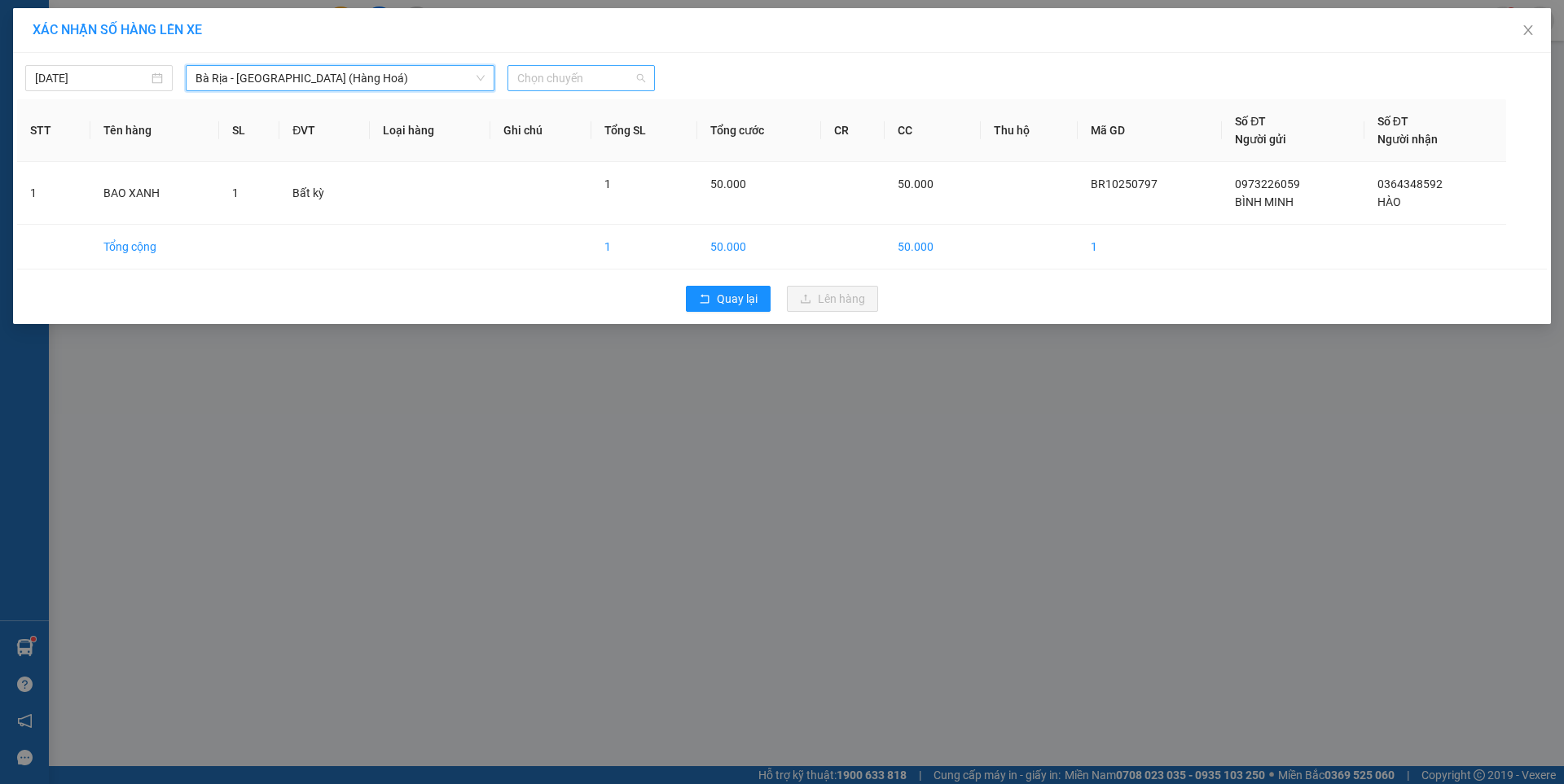
click at [555, 80] on span "Chọn chuyến" at bounding box center [581, 78] width 128 height 24
type input "L"
type input "0530"
click at [583, 142] on div "Thêm chuyến " 05:30 "" at bounding box center [594, 138] width 172 height 28
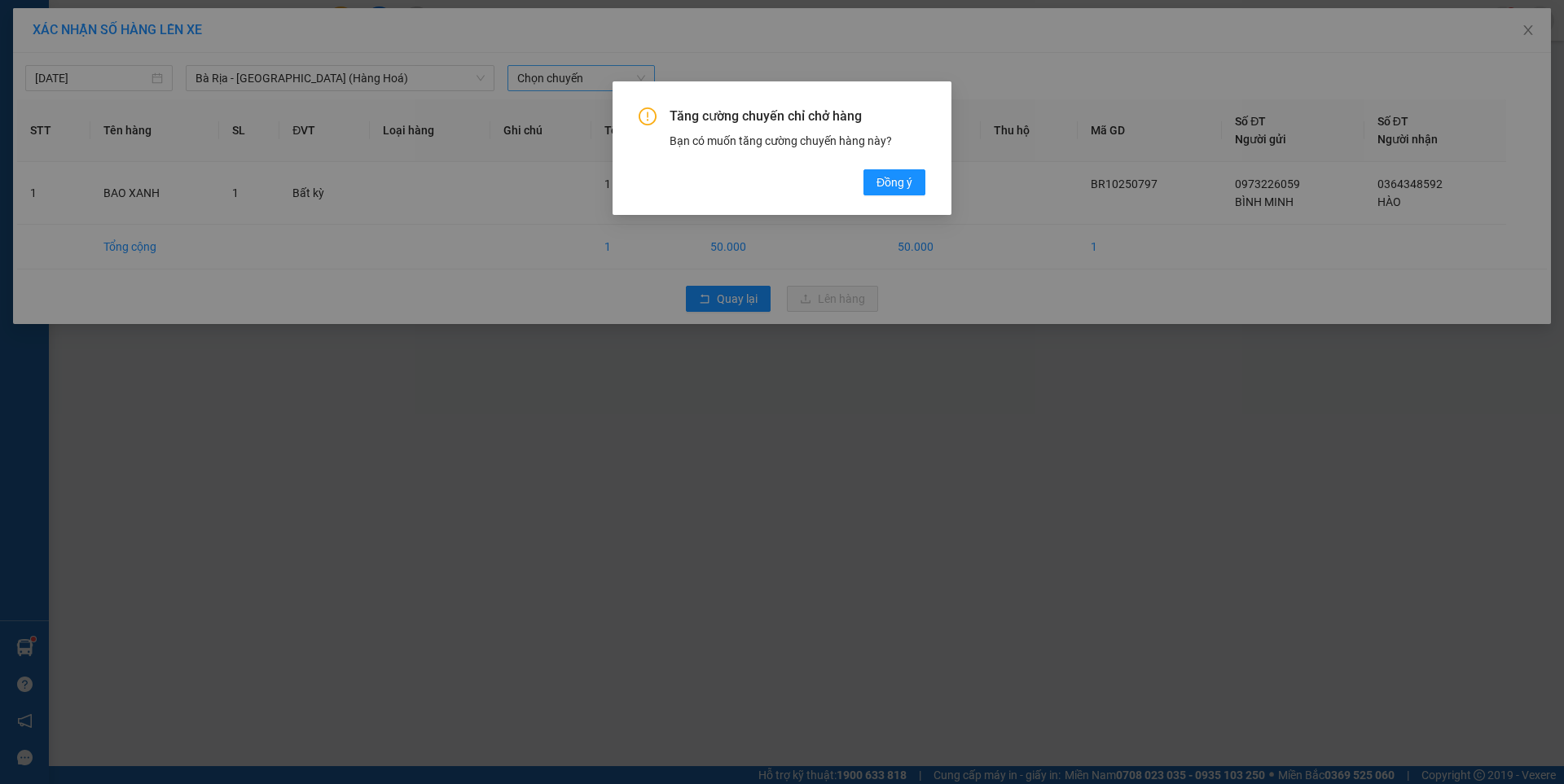
drag, startPoint x: 899, startPoint y: 184, endPoint x: 886, endPoint y: 158, distance: 29.1
click at [895, 178] on span "Đồng ý" at bounding box center [894, 182] width 36 height 18
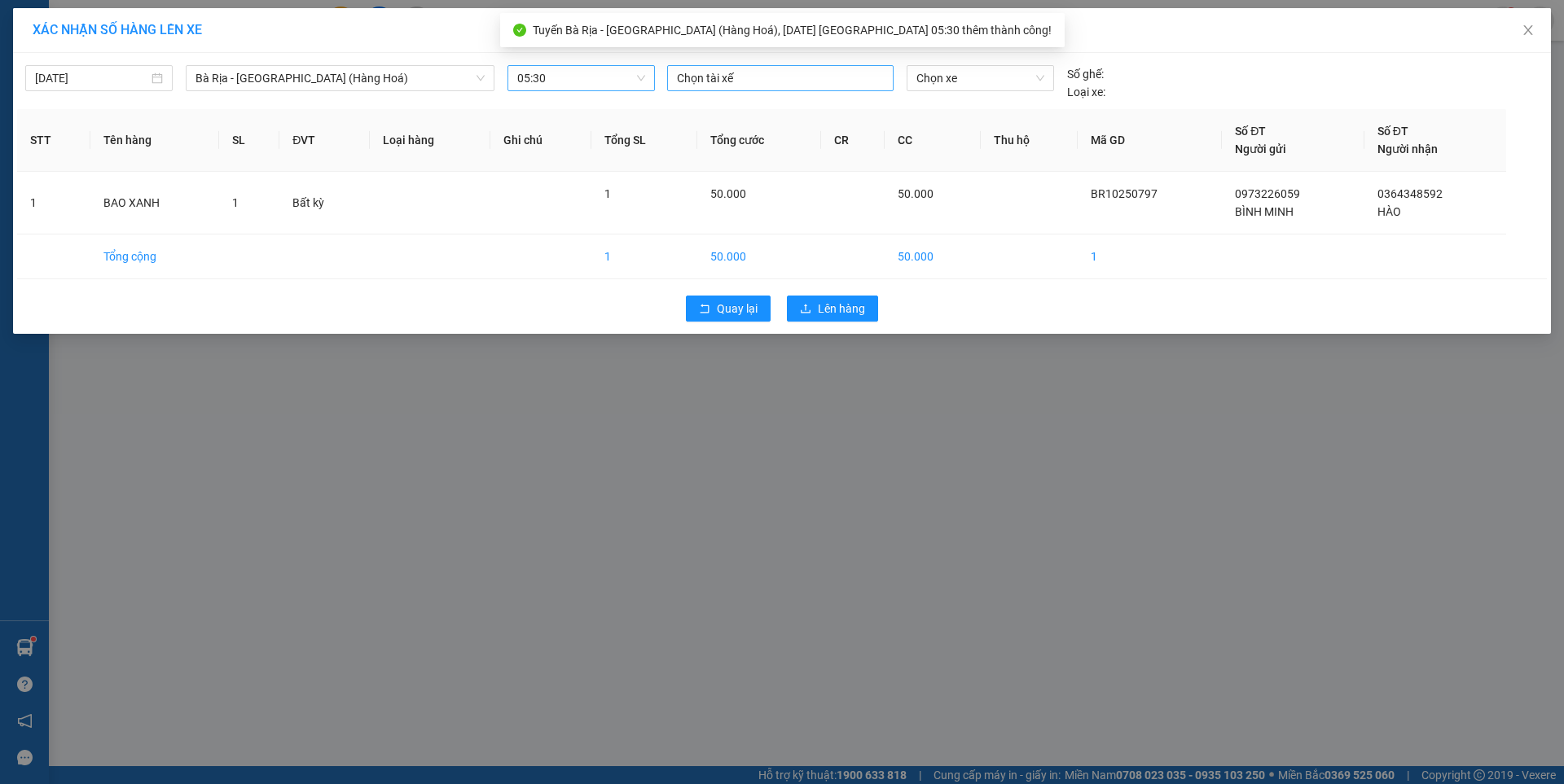
click at [801, 81] on div at bounding box center [781, 78] width 218 height 20
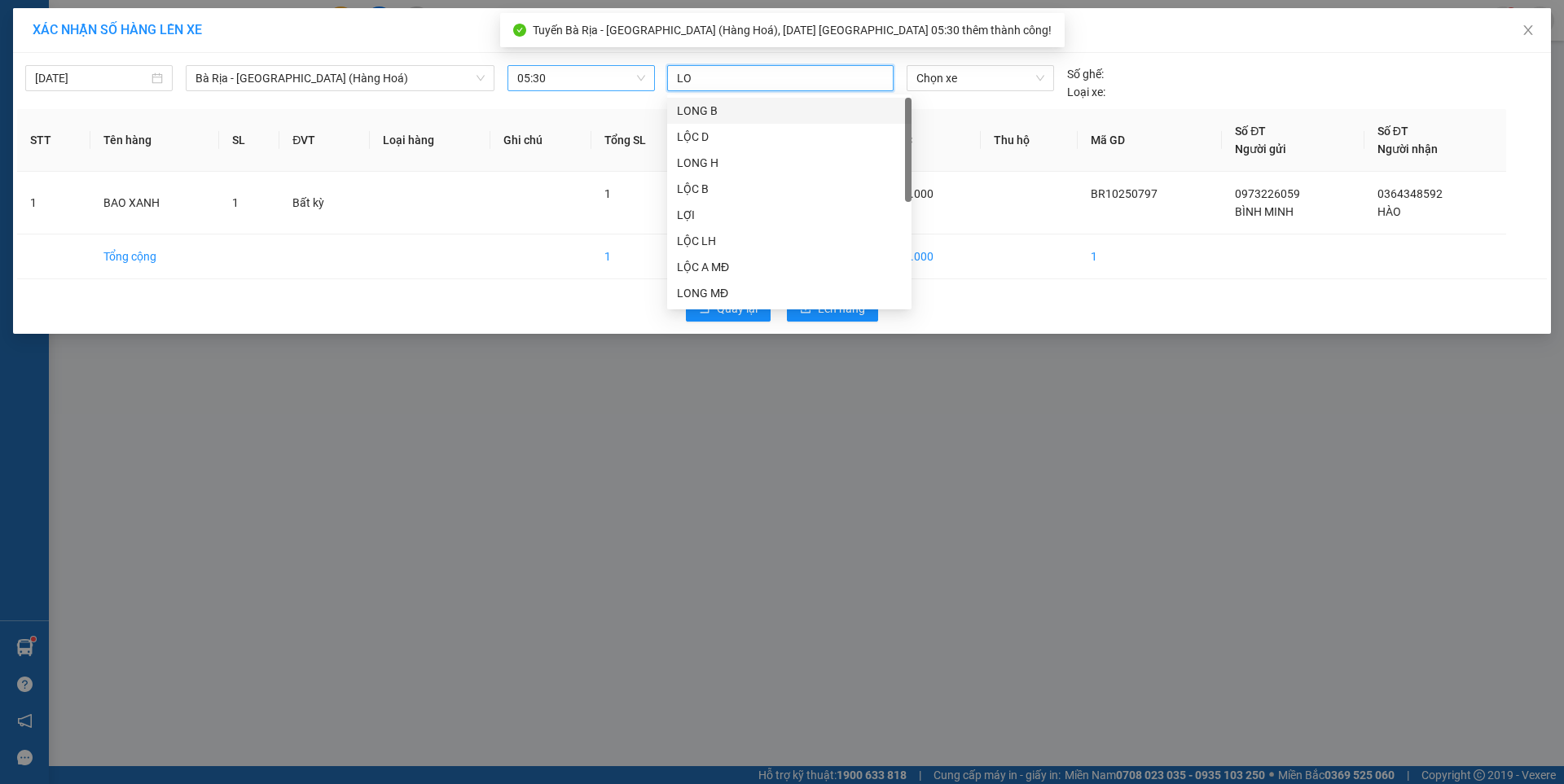
type input "LOC"
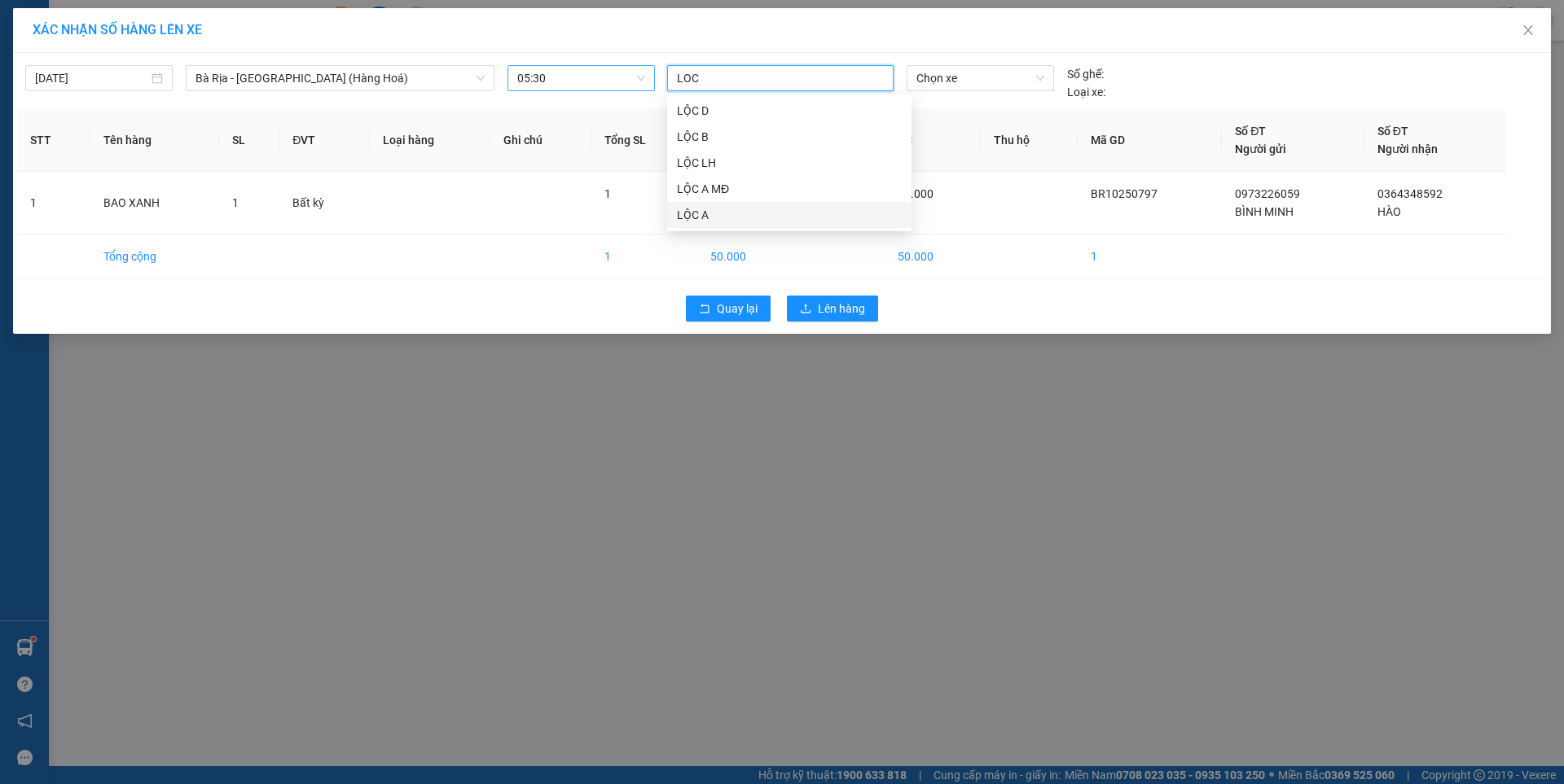
click at [700, 218] on div "LỘC A" at bounding box center [788, 215] width 224 height 18
click at [961, 74] on span "Chọn xe" at bounding box center [980, 78] width 127 height 24
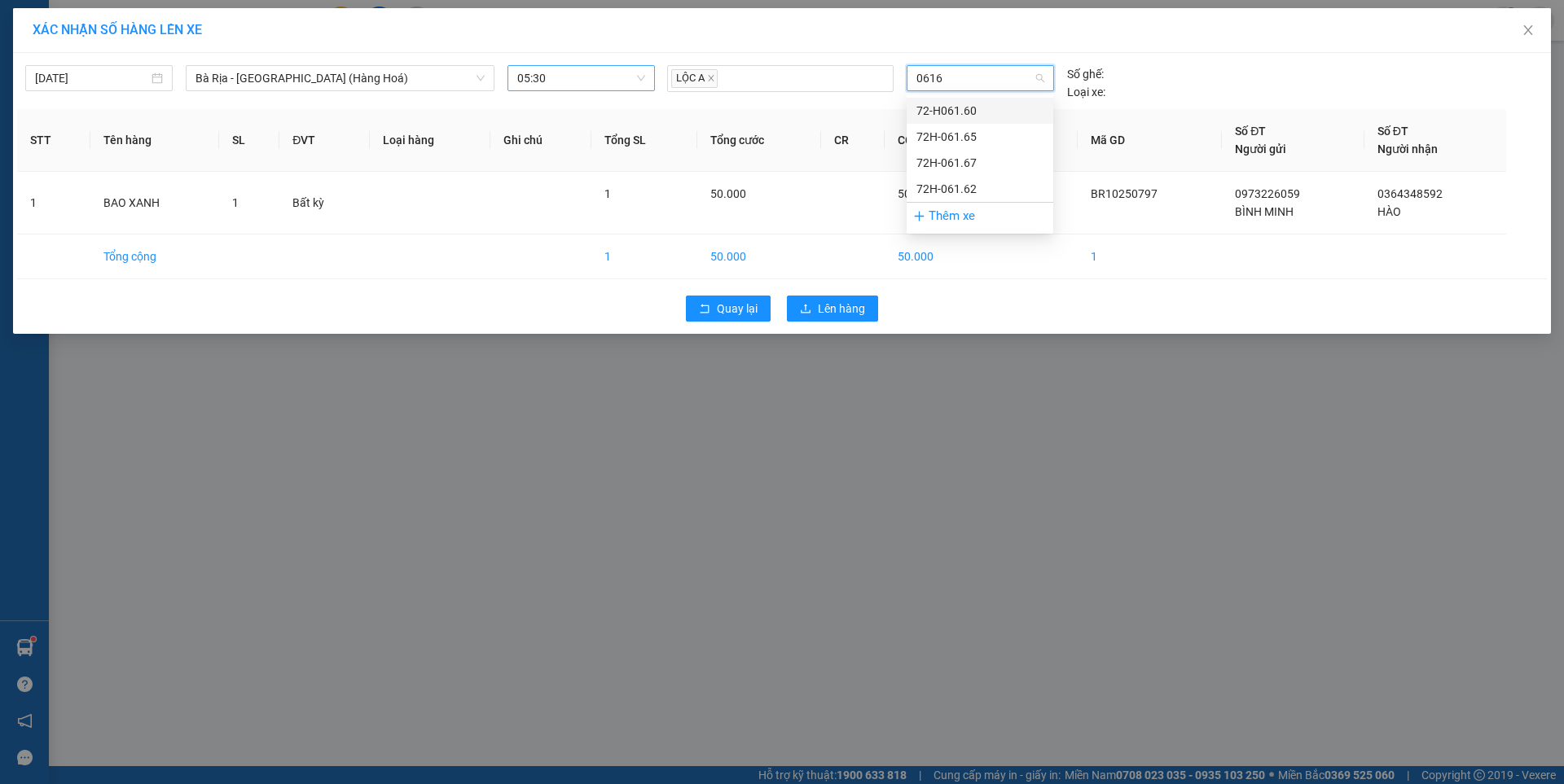
type input "06165"
click at [963, 113] on div "72H-061.65" at bounding box center [980, 111] width 127 height 18
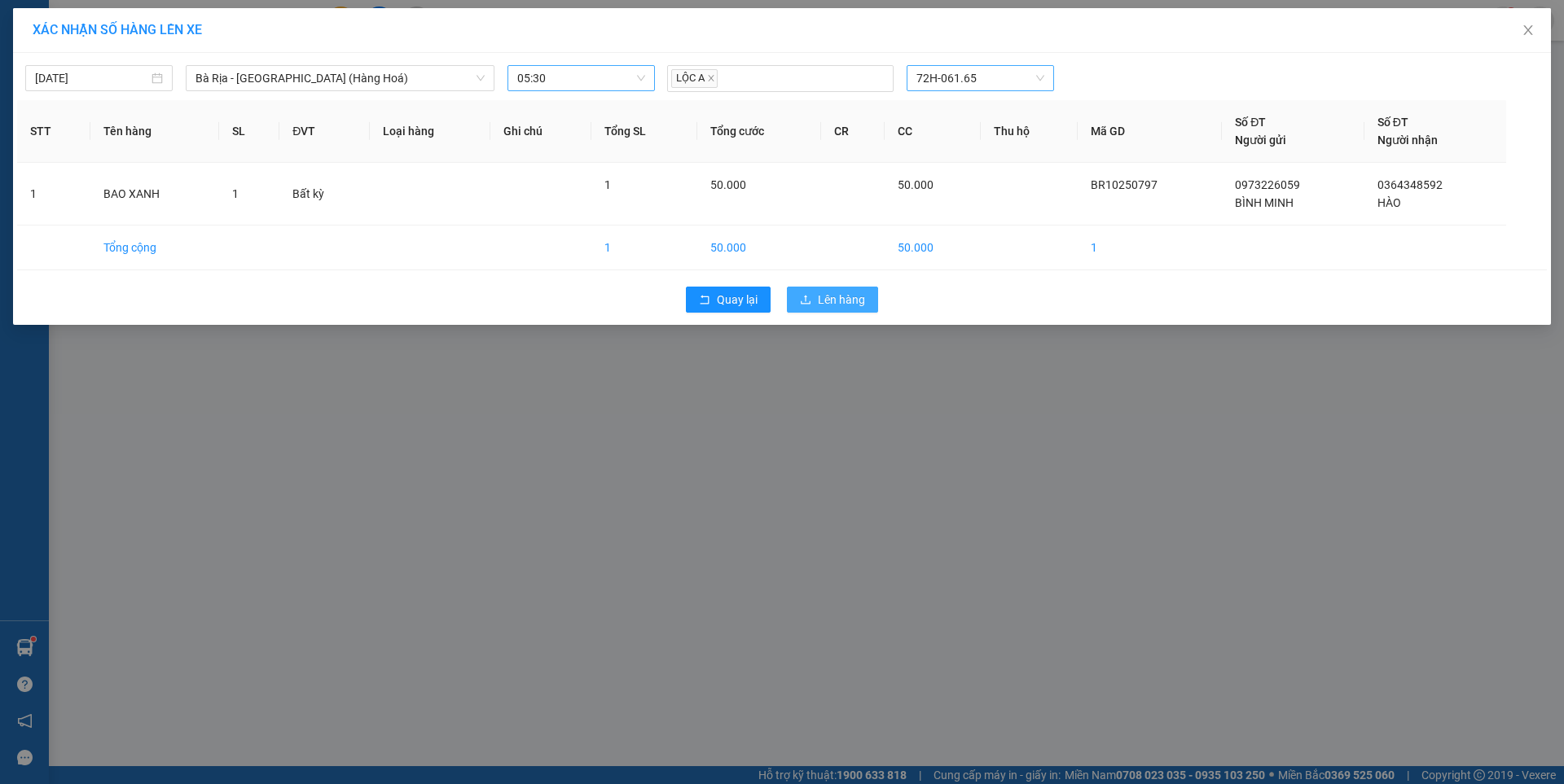
click at [833, 297] on span "Lên hàng" at bounding box center [841, 300] width 48 height 18
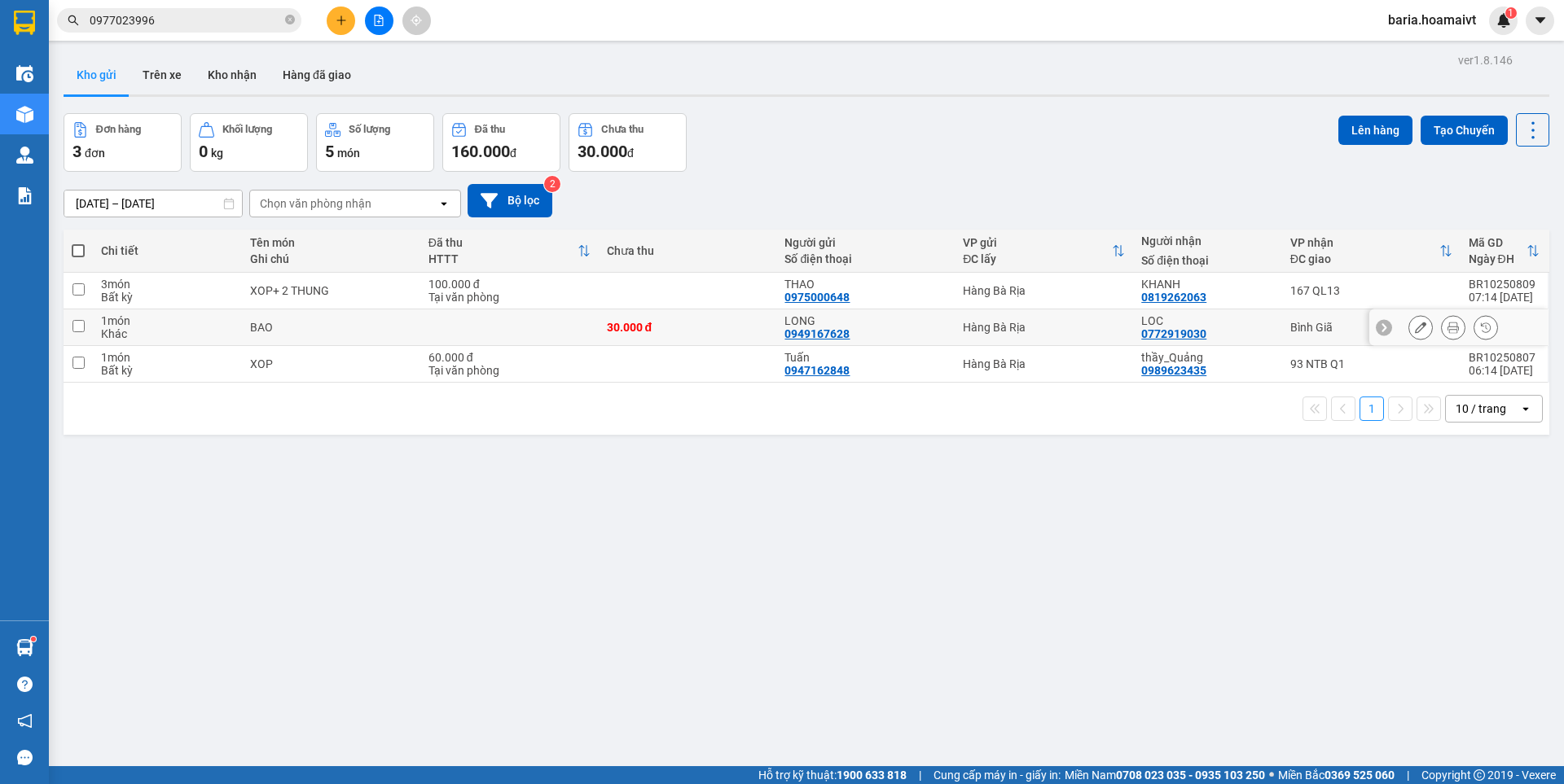
click at [1290, 327] on div "Bình Giã" at bounding box center [1371, 327] width 162 height 13
checkbox input "true"
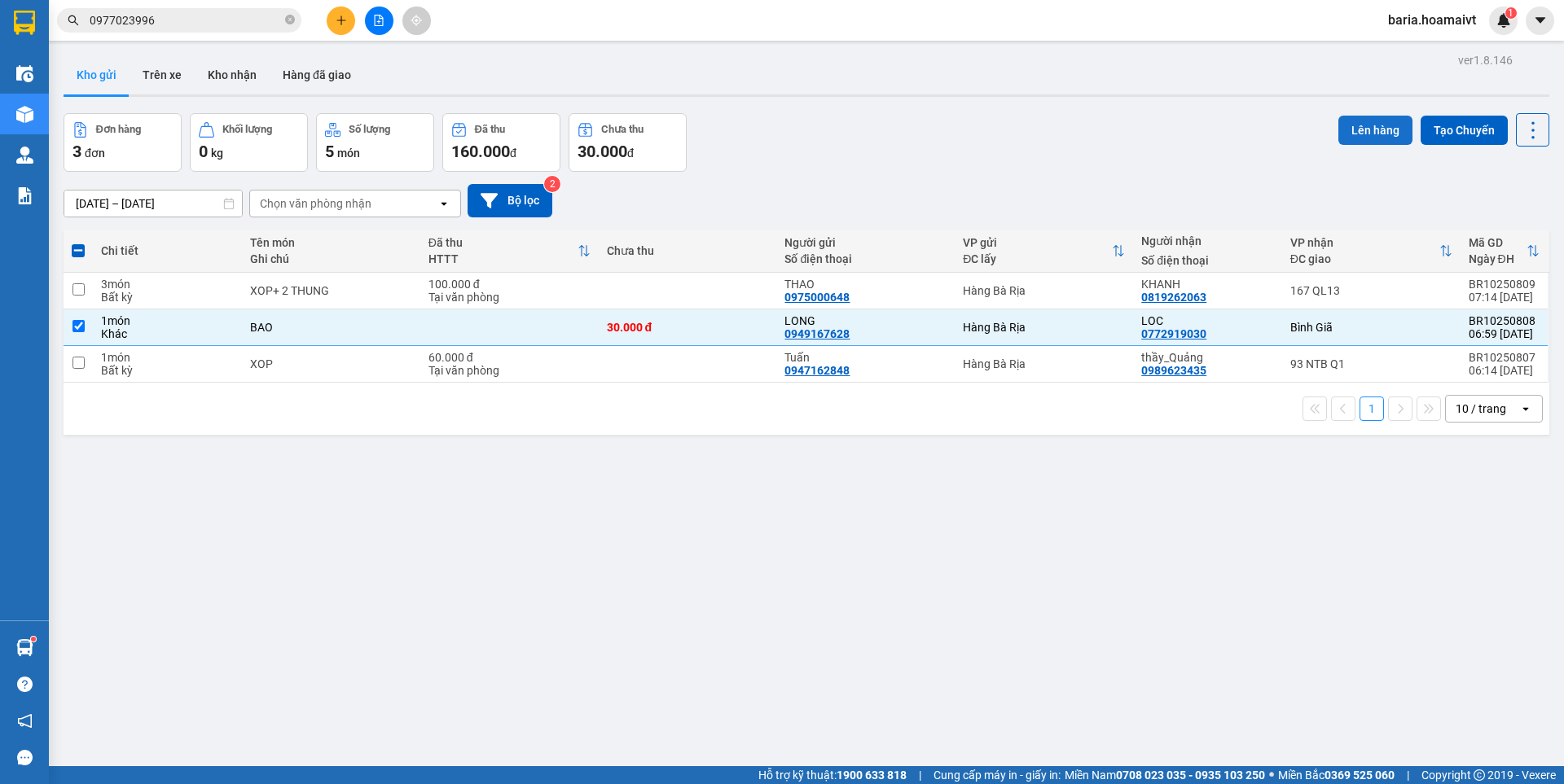
click at [1358, 130] on button "Lên hàng" at bounding box center [1376, 130] width 75 height 29
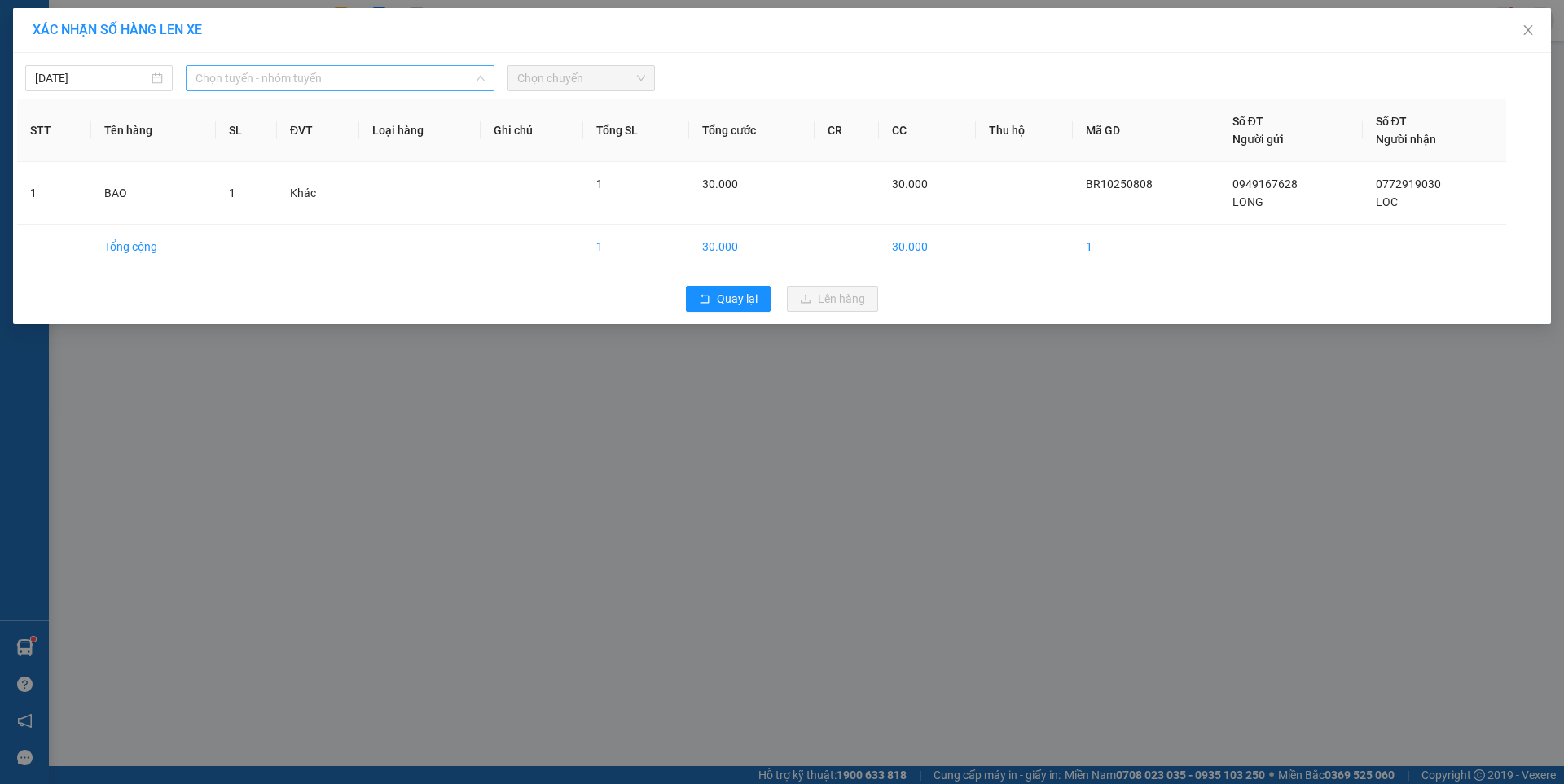
click at [389, 71] on span "Chọn tuyến - nhóm tuyến" at bounding box center [341, 78] width 289 height 24
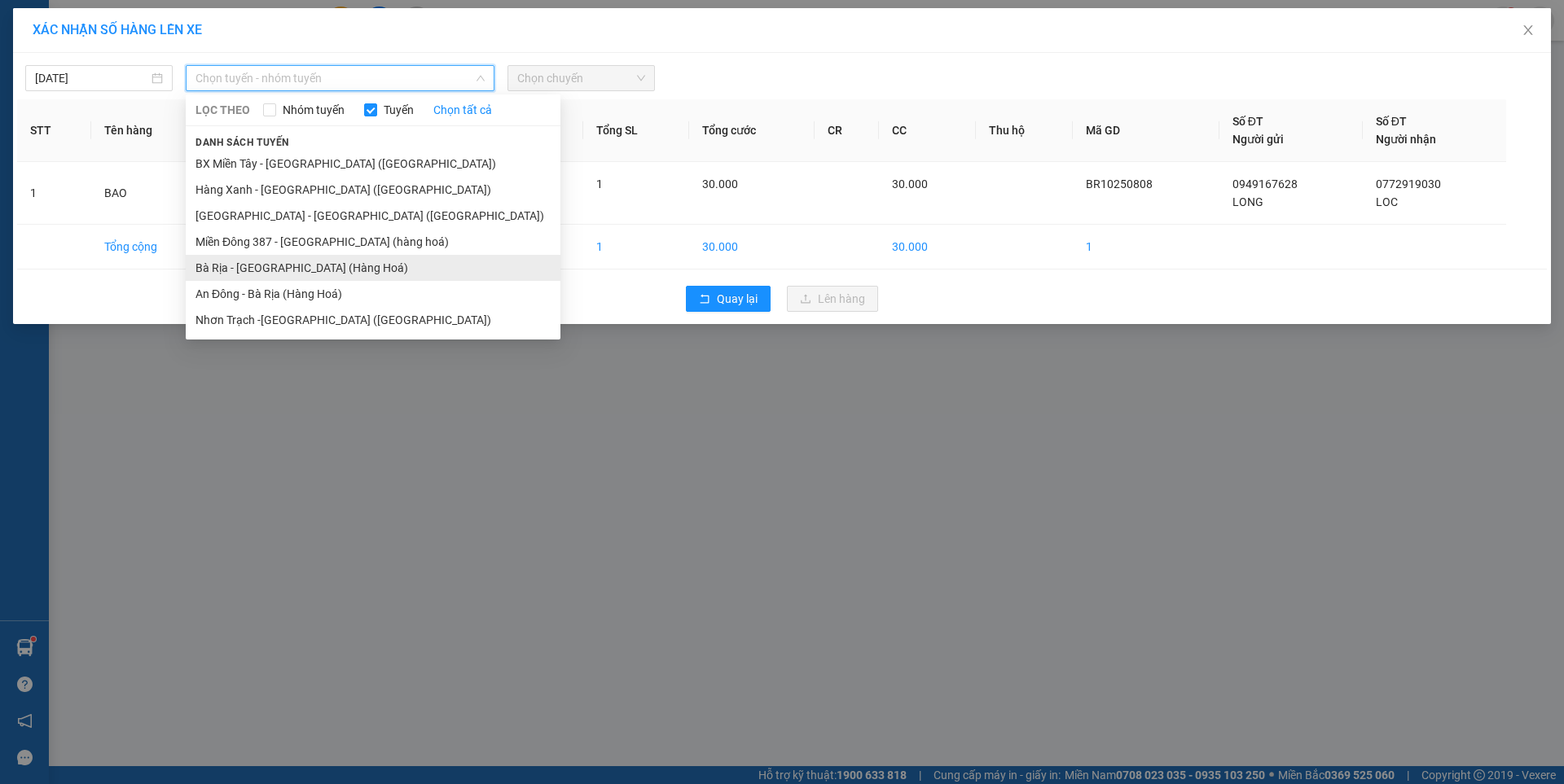
click at [268, 270] on li "Bà Rịa - [GEOGRAPHIC_DATA] (Hàng Hoá)" at bounding box center [373, 268] width 374 height 26
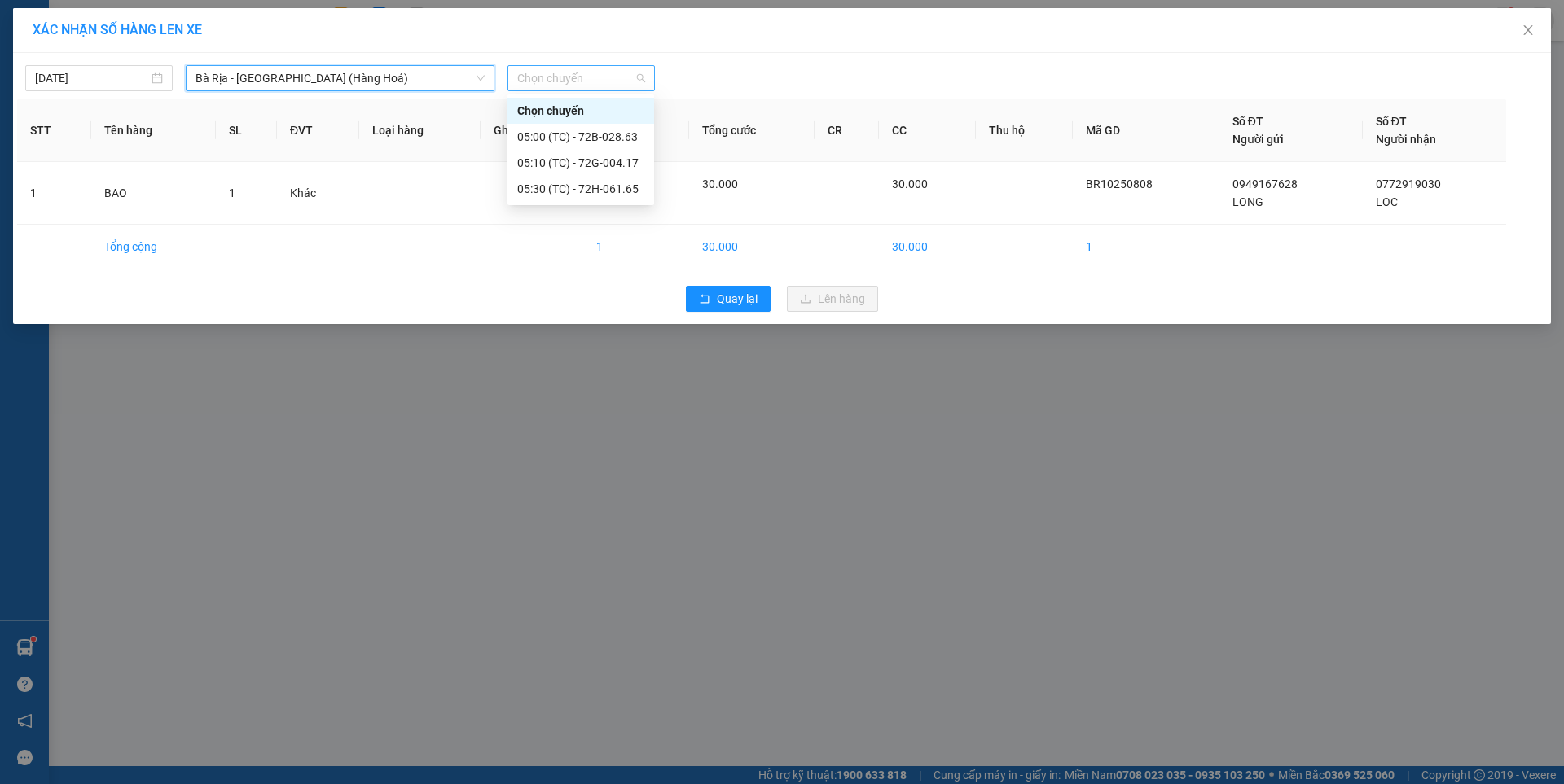
click at [541, 81] on span "Chọn chuyến" at bounding box center [581, 78] width 128 height 24
type input "0700"
click at [617, 132] on div "Thêm chuyến " 07:00 "" at bounding box center [594, 138] width 172 height 28
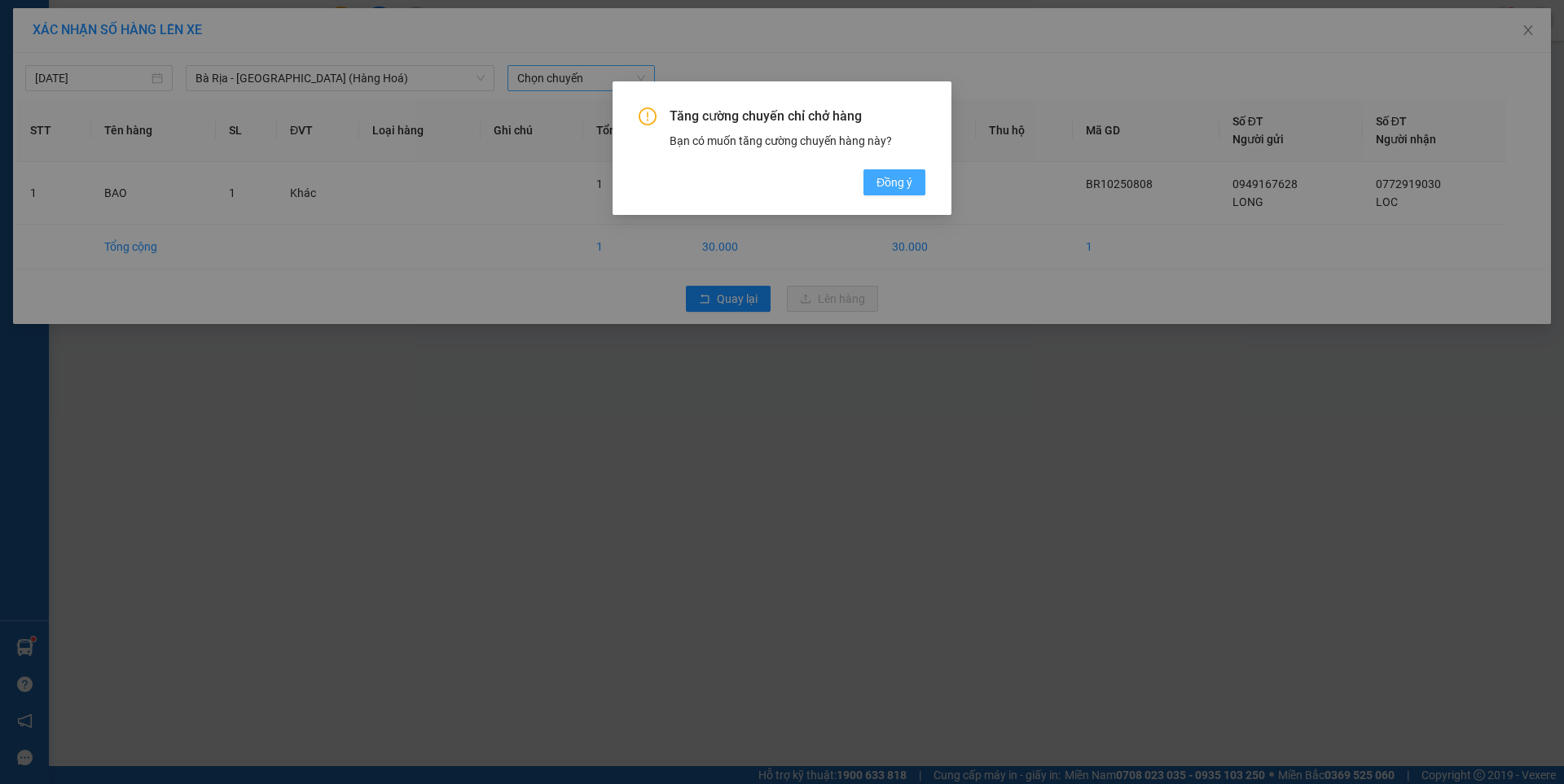
click at [877, 178] on span "Đồng ý" at bounding box center [894, 182] width 36 height 18
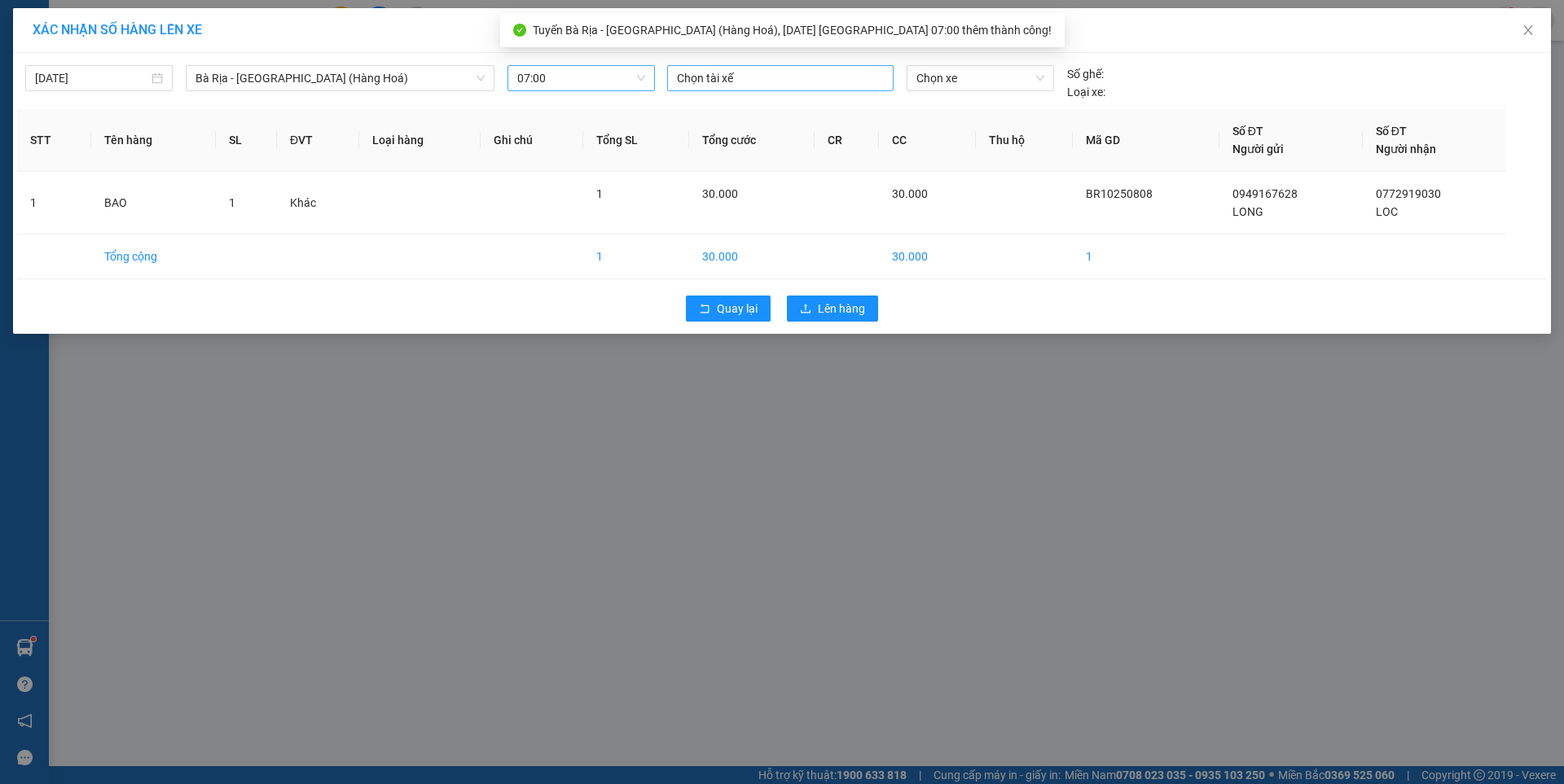
click at [763, 69] on div at bounding box center [781, 78] width 218 height 20
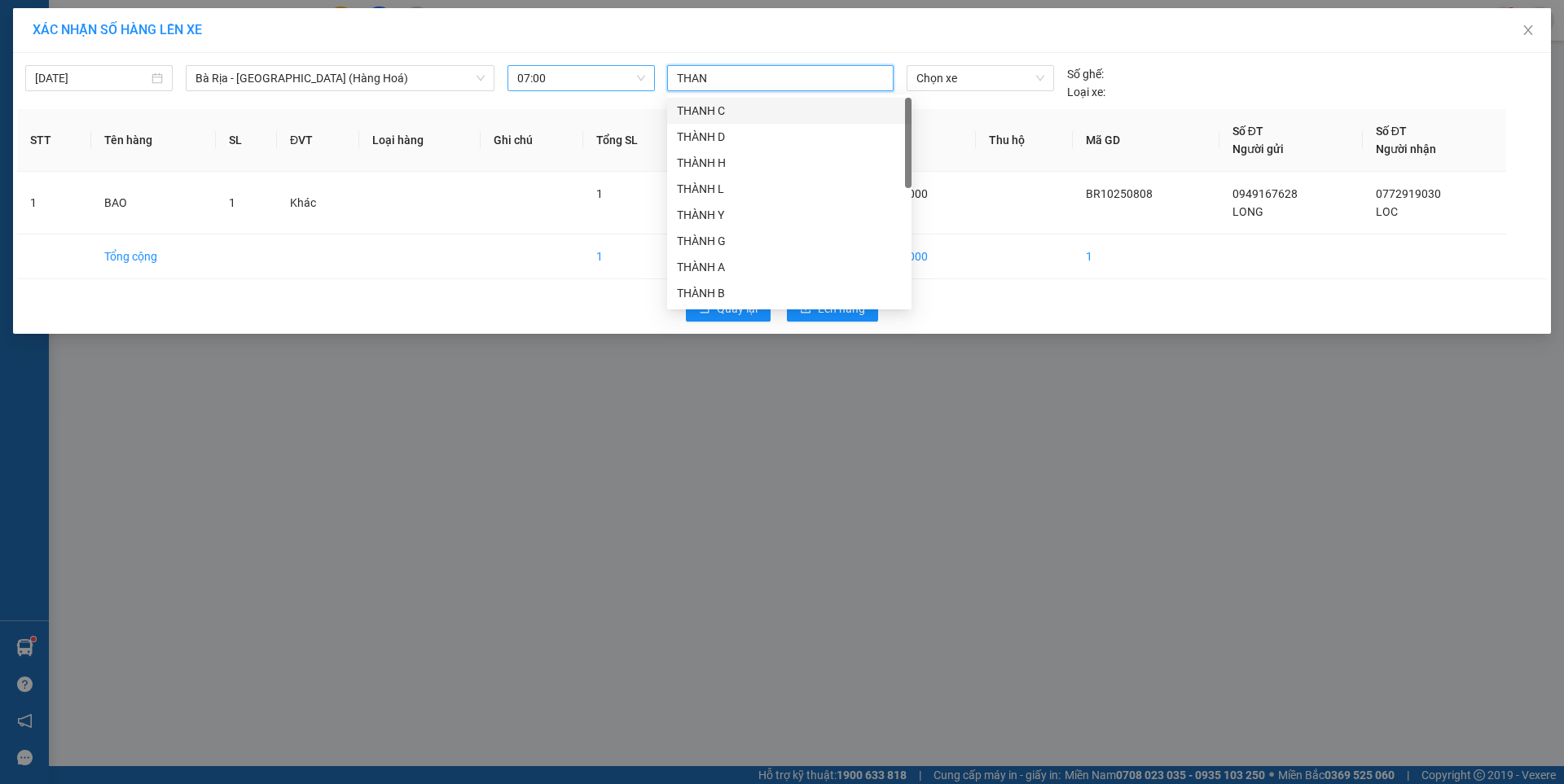
type input "THANH"
click at [722, 134] on div "THANH E" at bounding box center [788, 137] width 224 height 18
click at [1008, 76] on span "Chọn xe" at bounding box center [980, 78] width 127 height 24
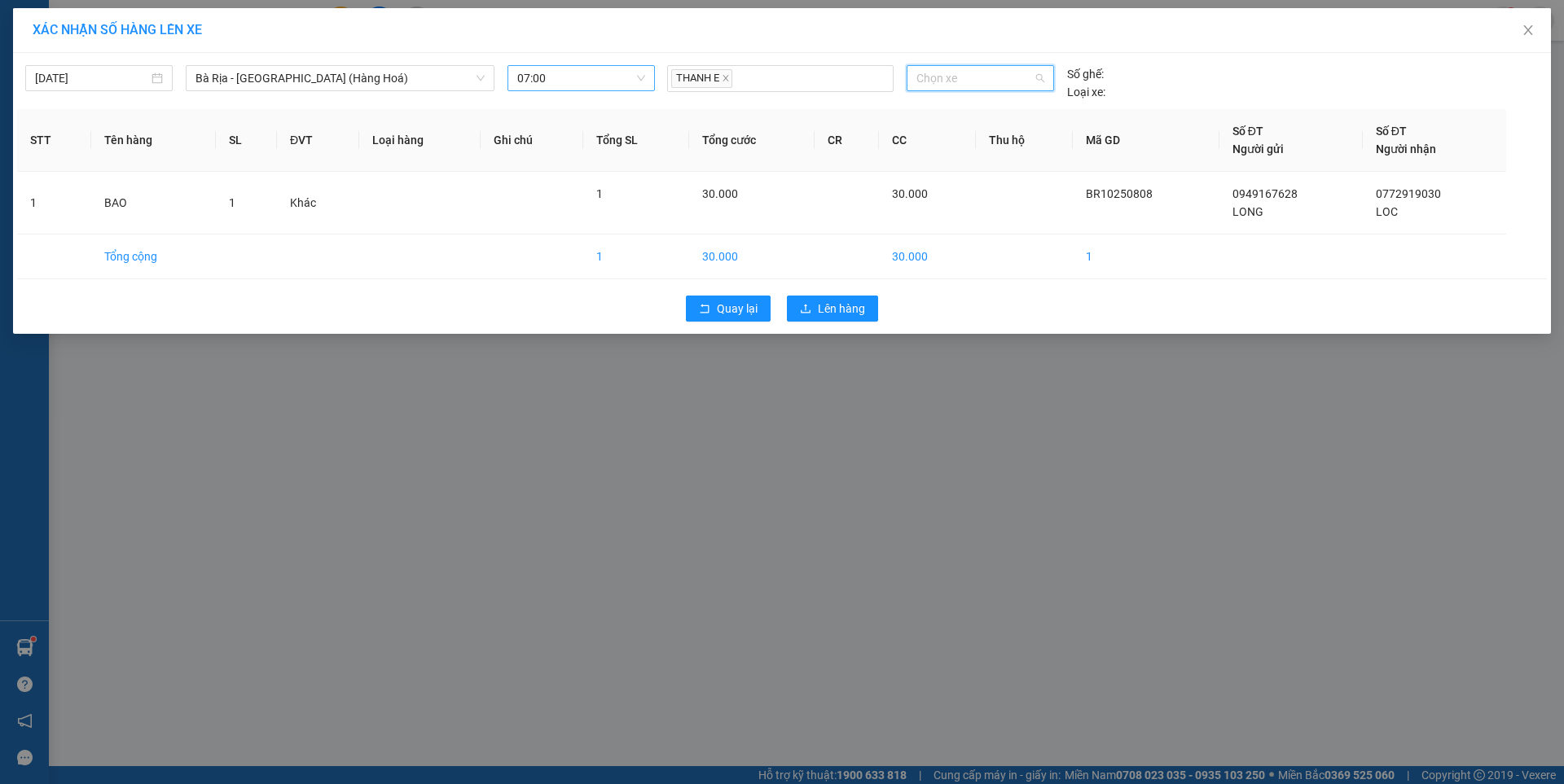
click at [965, 81] on span "Chọn xe" at bounding box center [980, 78] width 127 height 24
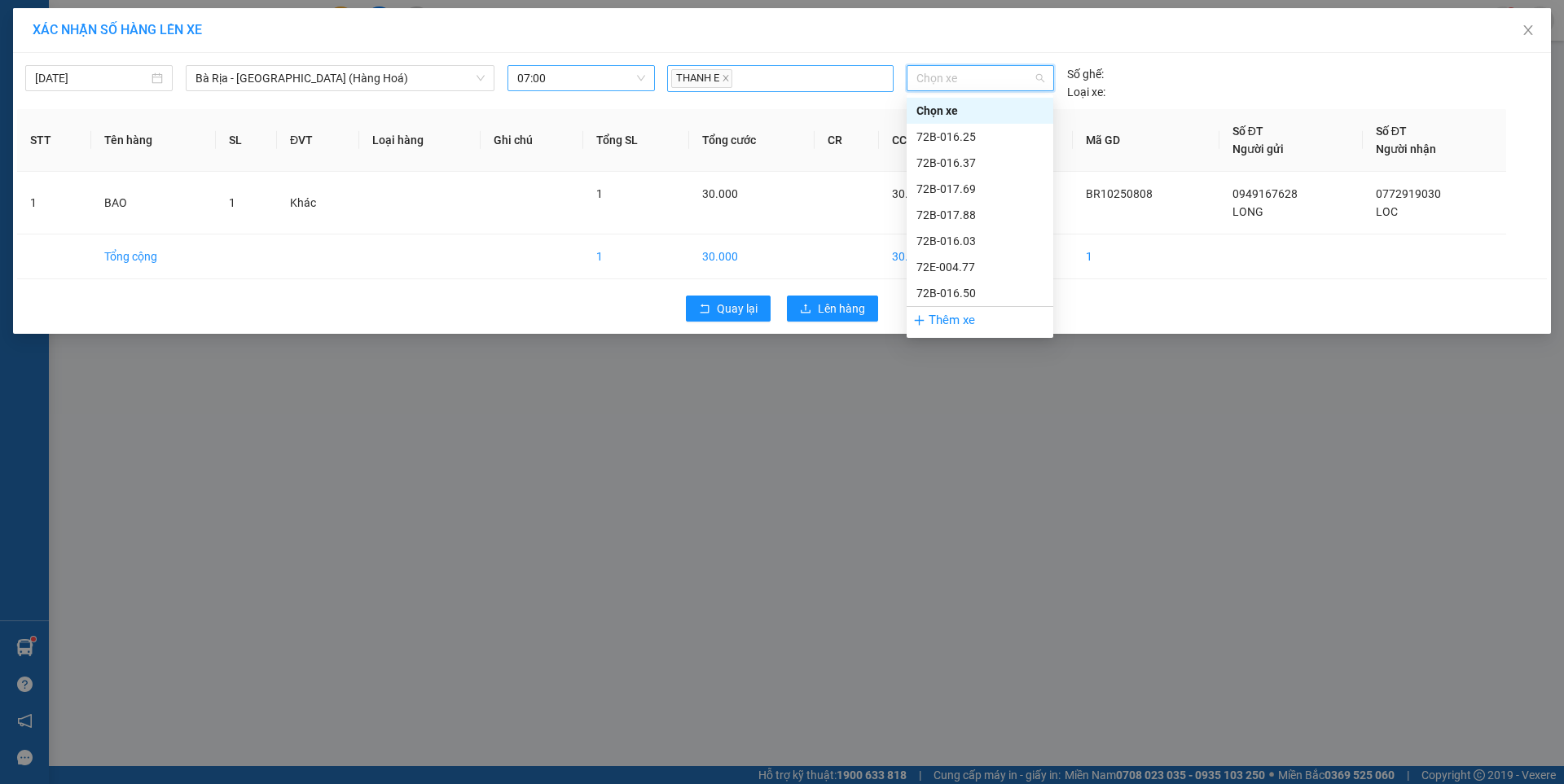
click at [814, 80] on div "THANH E" at bounding box center [781, 78] width 218 height 23
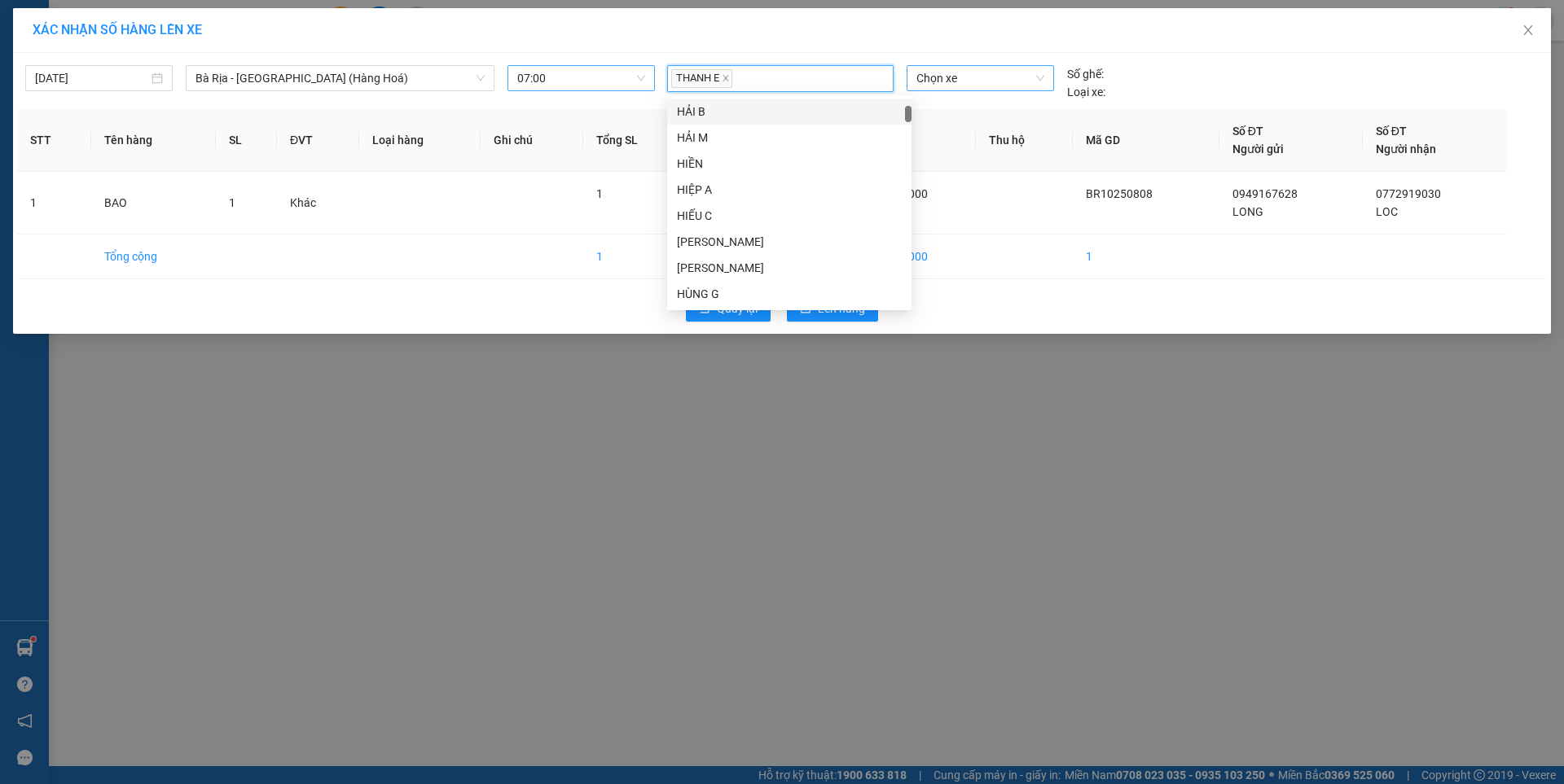
click at [978, 81] on span "Chọn xe" at bounding box center [980, 78] width 127 height 24
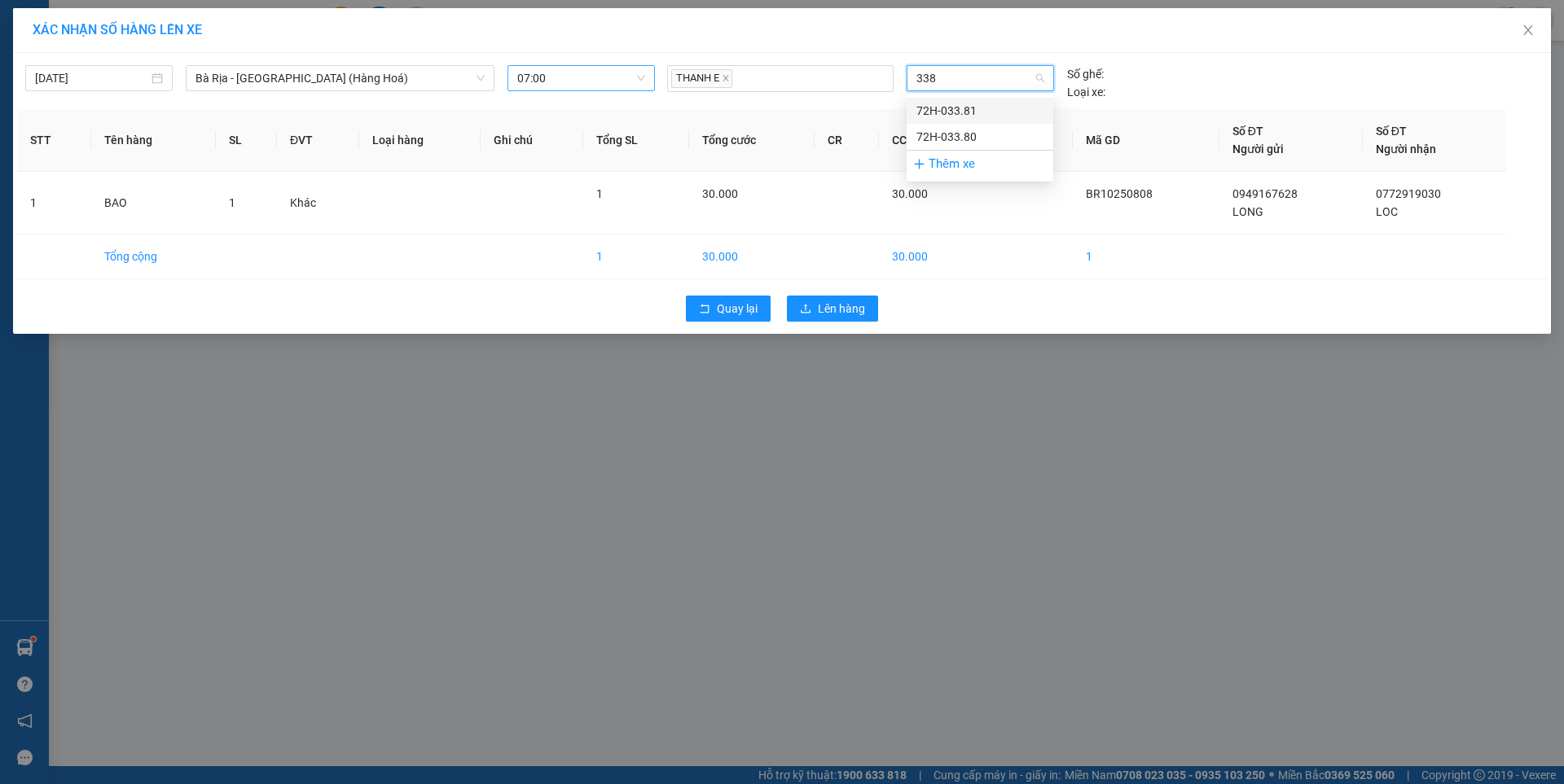
type input "3381"
click at [974, 109] on div "72H-033.81" at bounding box center [980, 111] width 127 height 18
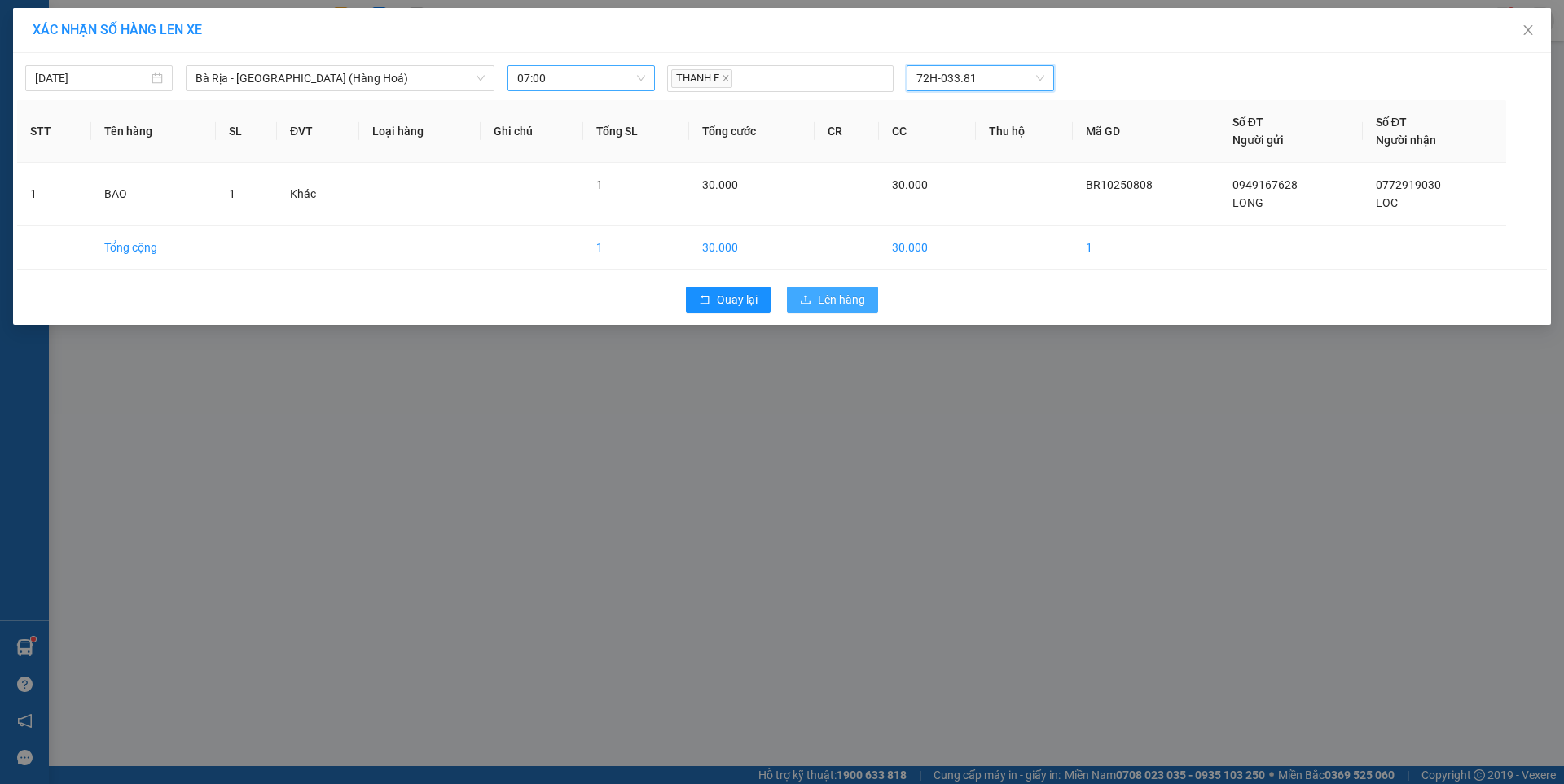
click at [853, 297] on span "Lên hàng" at bounding box center [841, 300] width 48 height 18
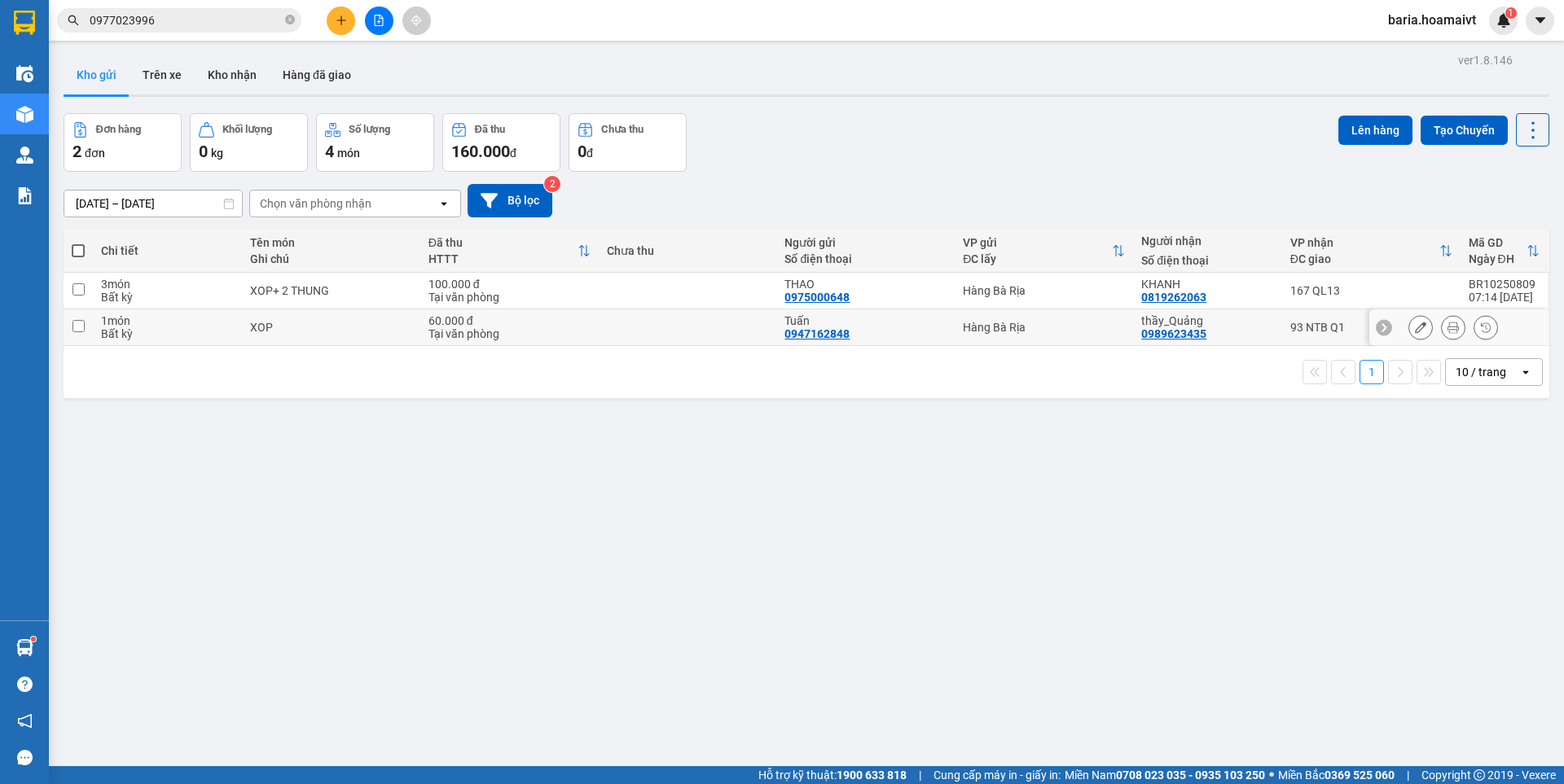
click at [1210, 325] on div "thầy_Quảng" at bounding box center [1207, 321] width 132 height 13
checkbox input "true"
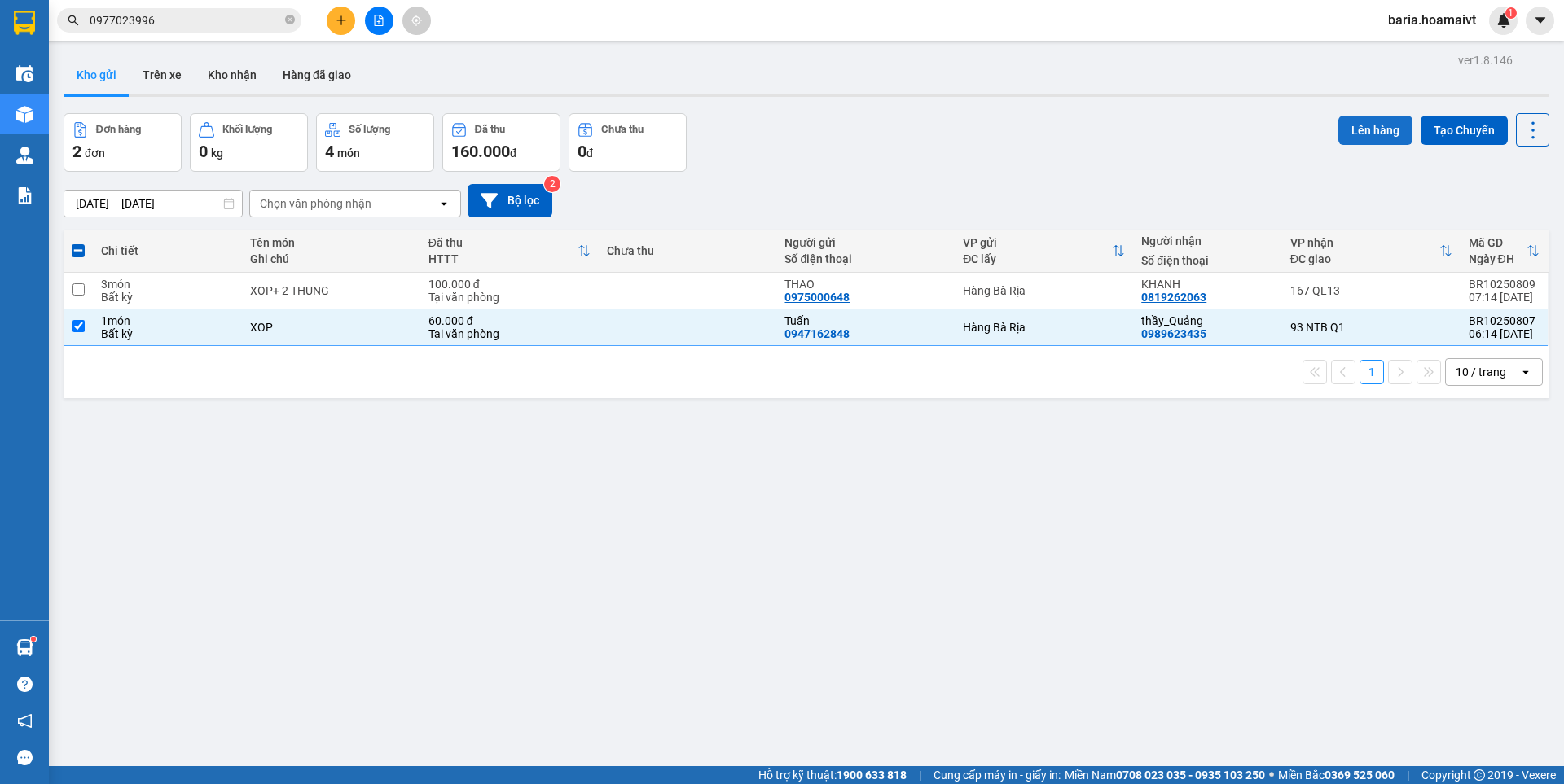
click at [1339, 127] on button "Lên hàng" at bounding box center [1376, 130] width 75 height 29
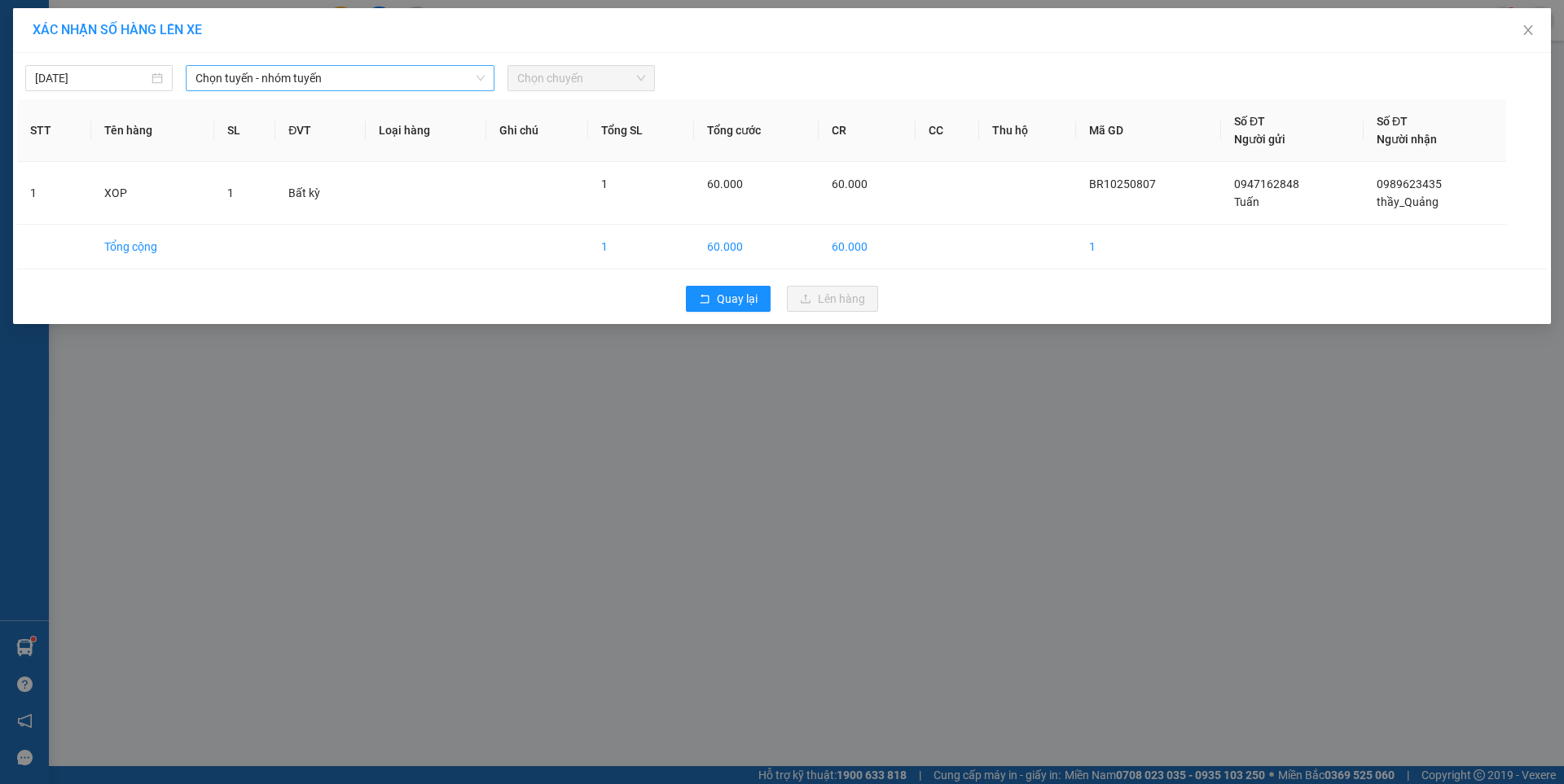
click at [312, 79] on span "Chọn tuyến - nhóm tuyến" at bounding box center [341, 78] width 289 height 24
type input "0650"
click at [263, 80] on input "0650" at bounding box center [334, 78] width 278 height 24
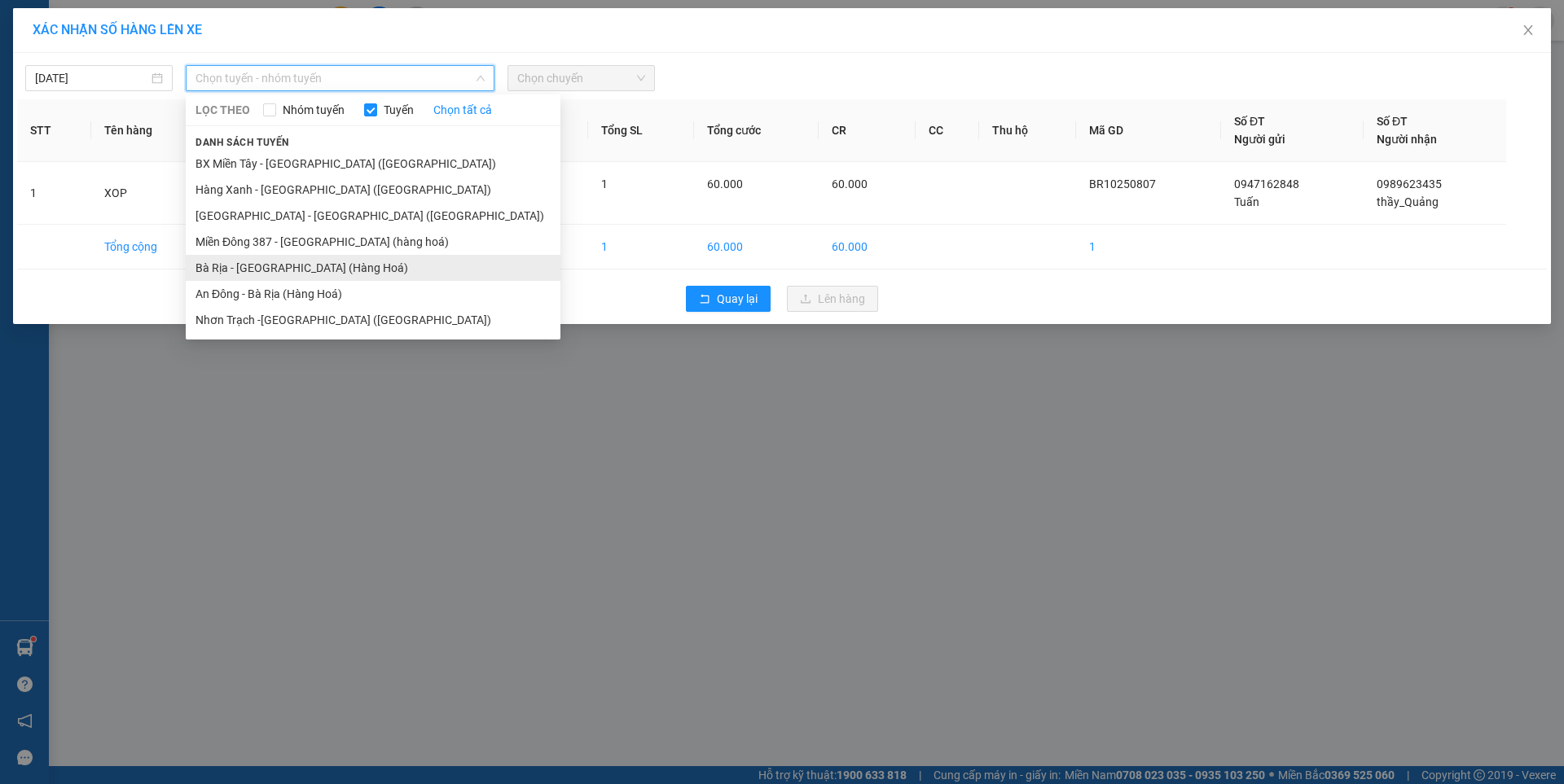
click at [215, 267] on li "Bà Rịa - [GEOGRAPHIC_DATA] (Hàng Hoá)" at bounding box center [373, 268] width 374 height 26
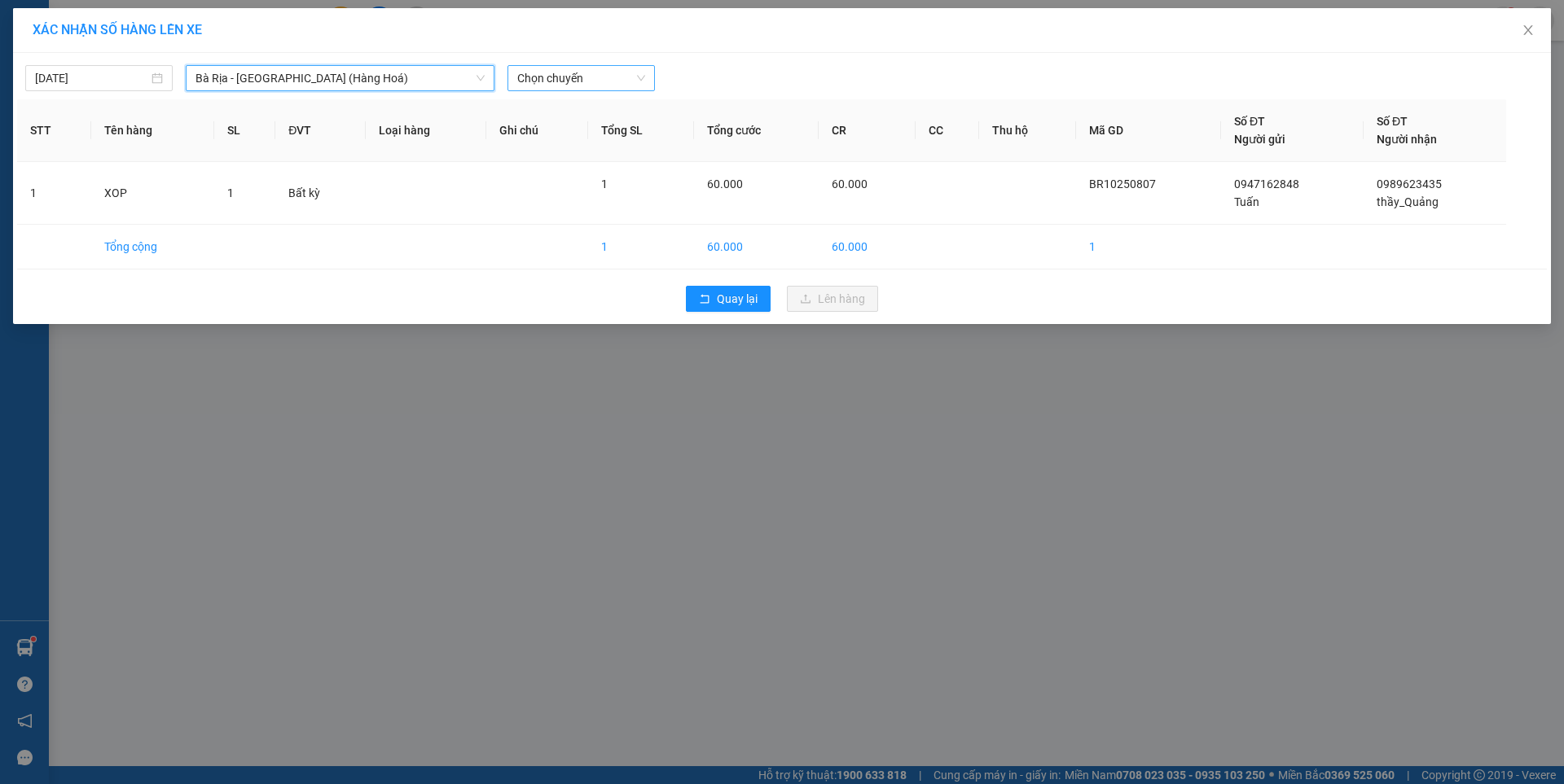
click at [622, 82] on span "Chọn chuyến" at bounding box center [581, 78] width 128 height 24
type input "0650"
click at [620, 136] on div "Thêm chuyến " 06:50 "" at bounding box center [594, 138] width 172 height 28
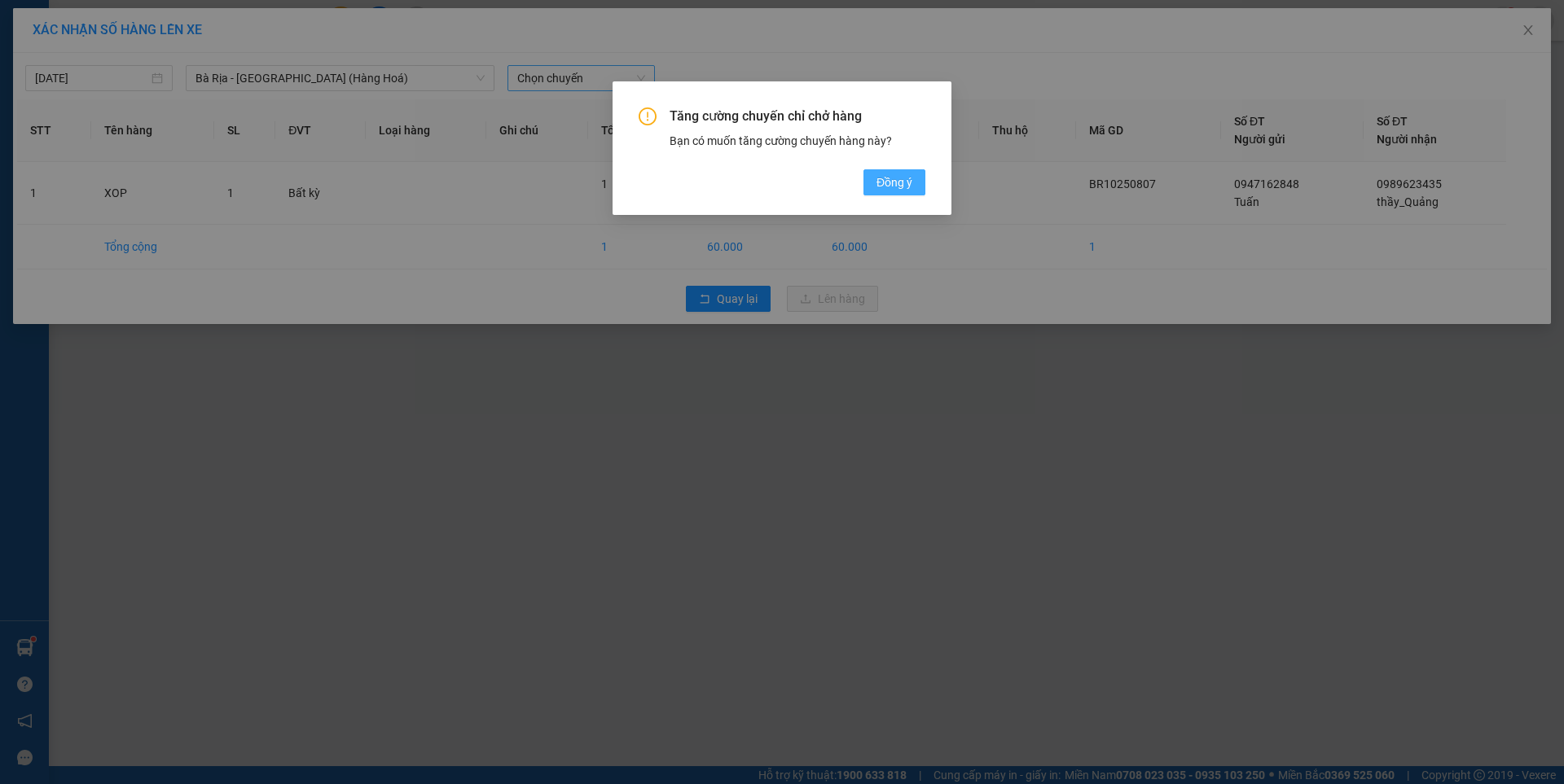
click at [899, 189] on span "Đồng ý" at bounding box center [894, 182] width 36 height 18
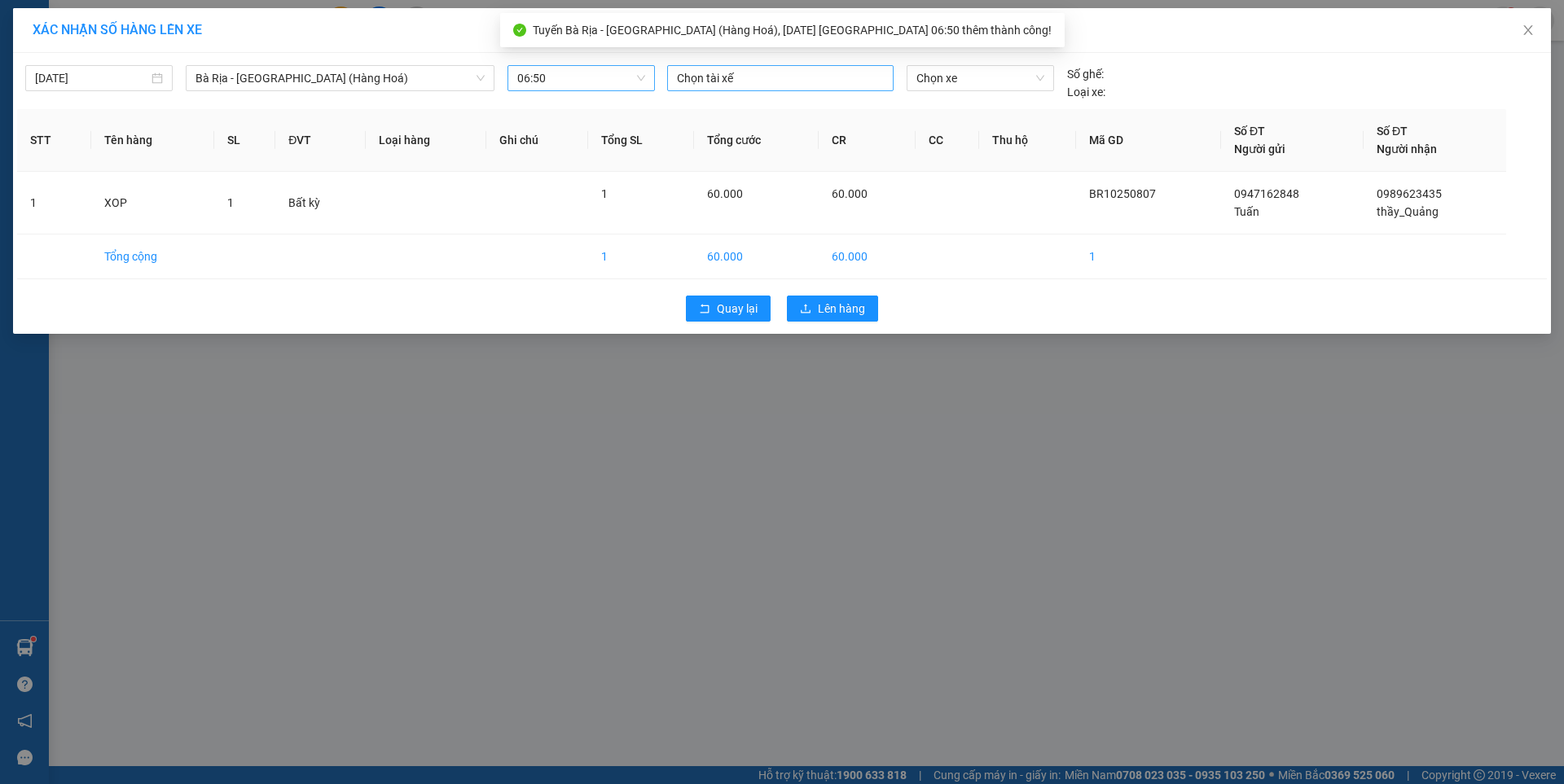
click at [844, 84] on div at bounding box center [781, 78] width 218 height 20
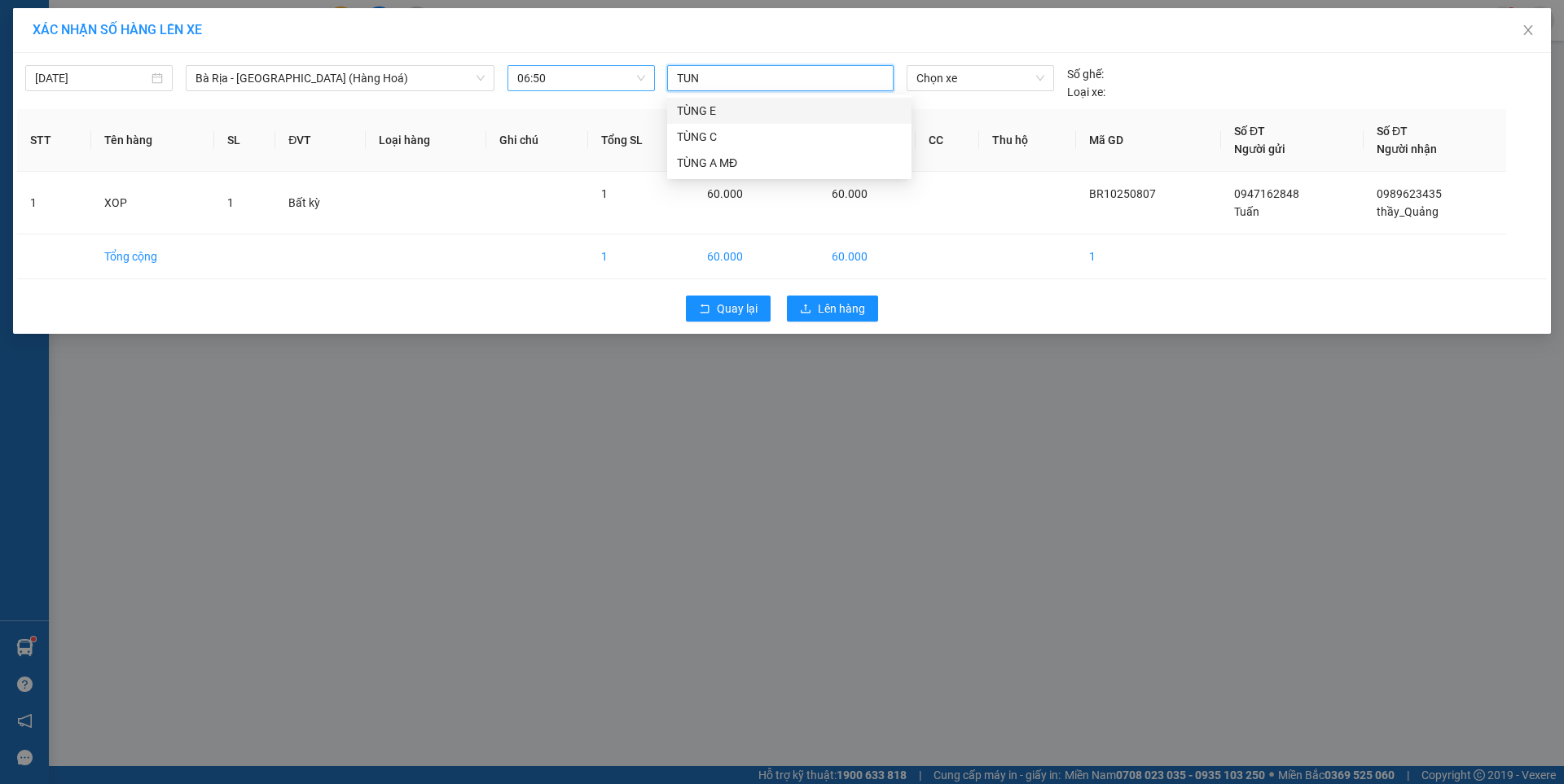
type input "TUNG"
click at [711, 110] on div "TÙNG E" at bounding box center [788, 111] width 224 height 18
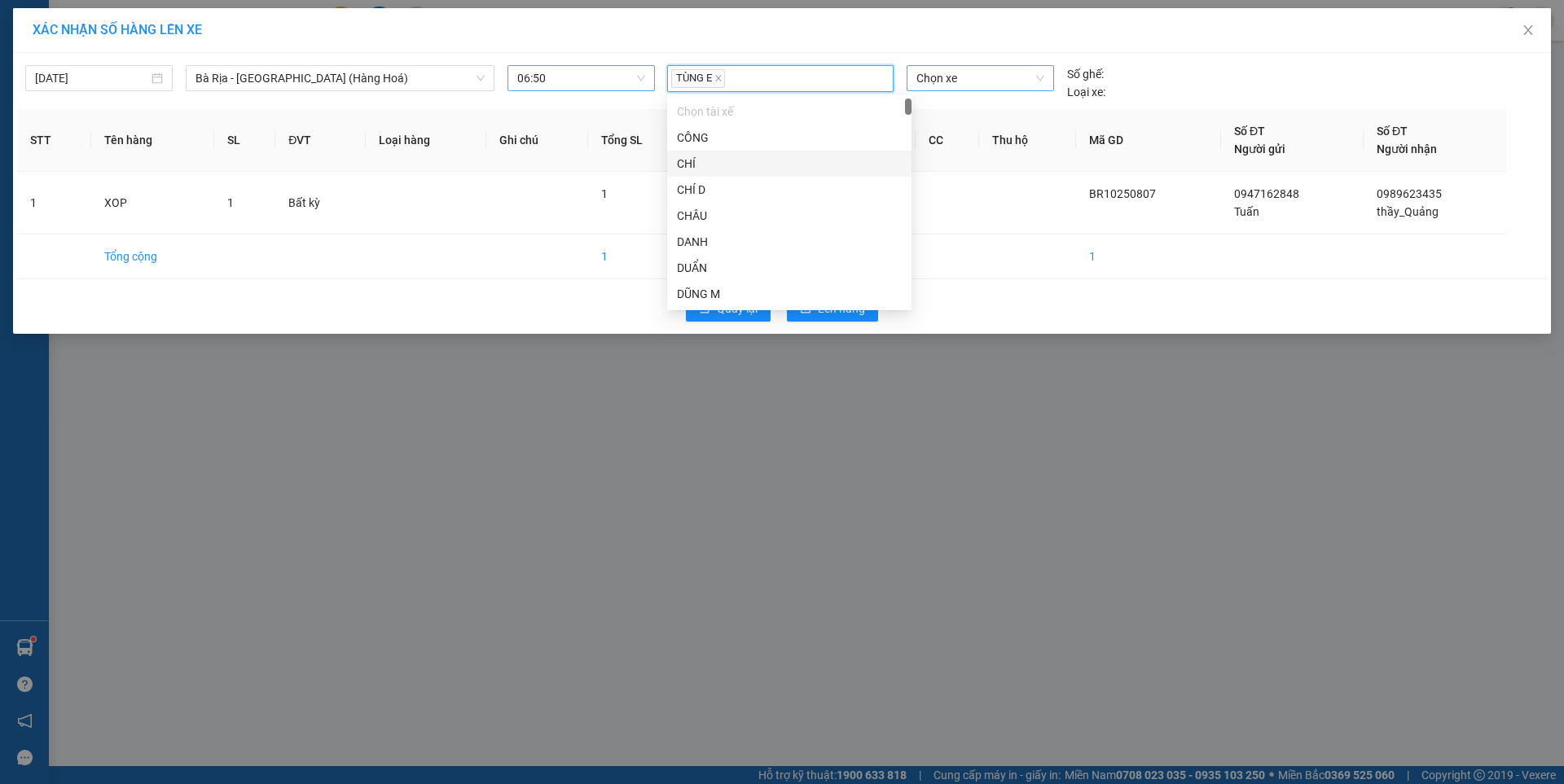
click at [988, 79] on span "Chọn xe" at bounding box center [980, 78] width 127 height 24
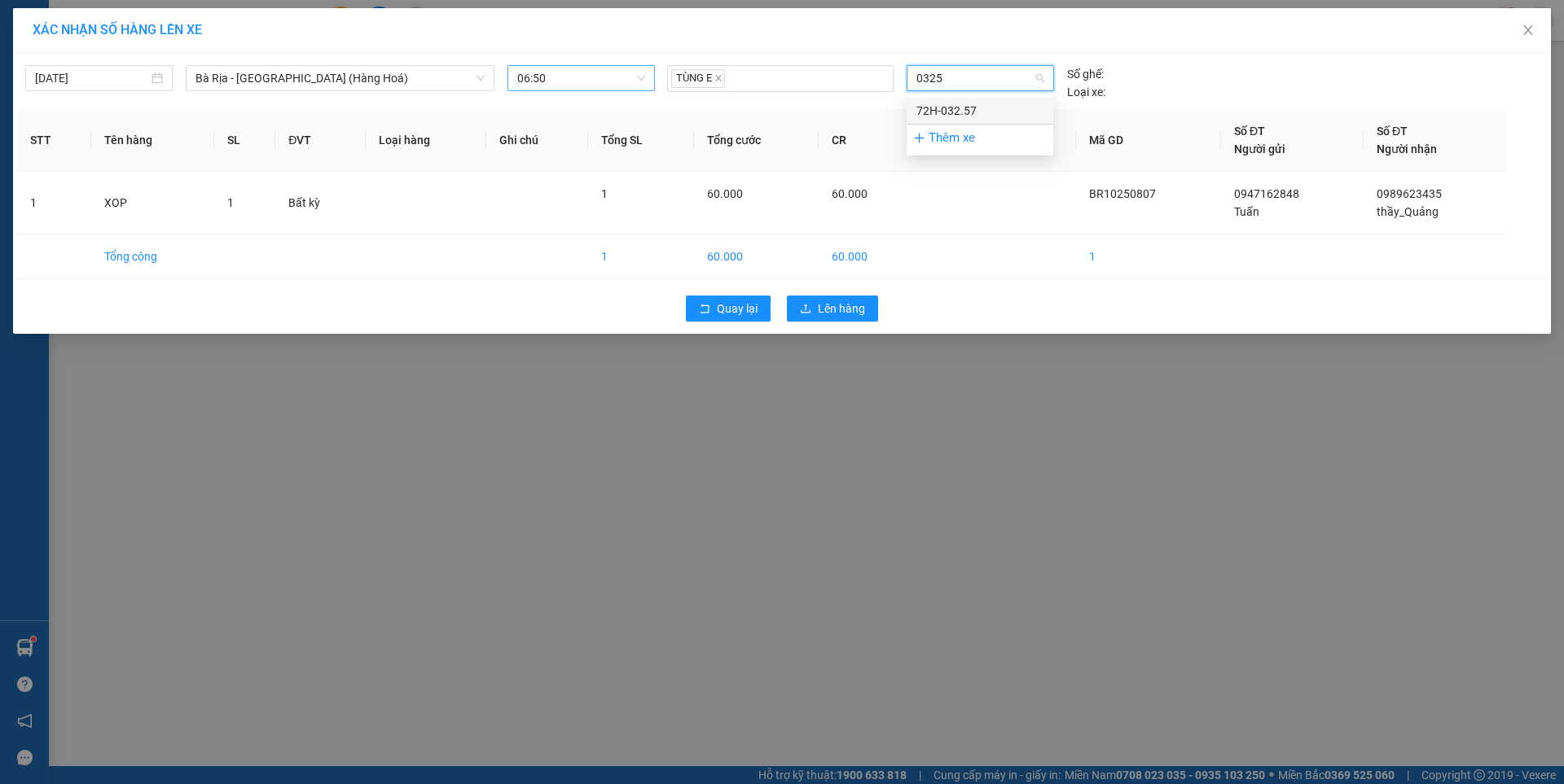
type input "03257"
click at [962, 108] on div "72H-032.57" at bounding box center [980, 111] width 127 height 18
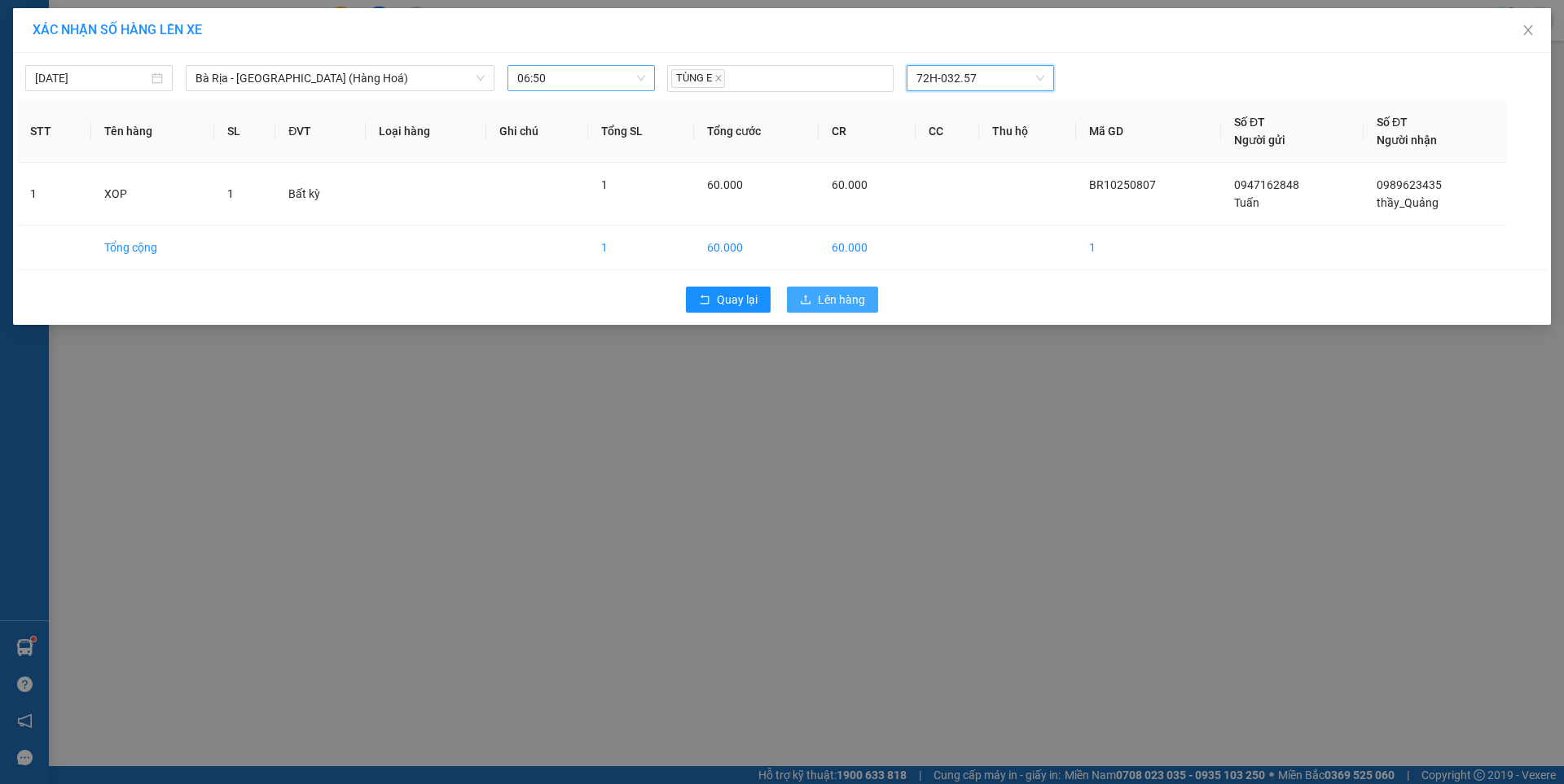
click at [841, 289] on button "Lên hàng" at bounding box center [832, 300] width 91 height 26
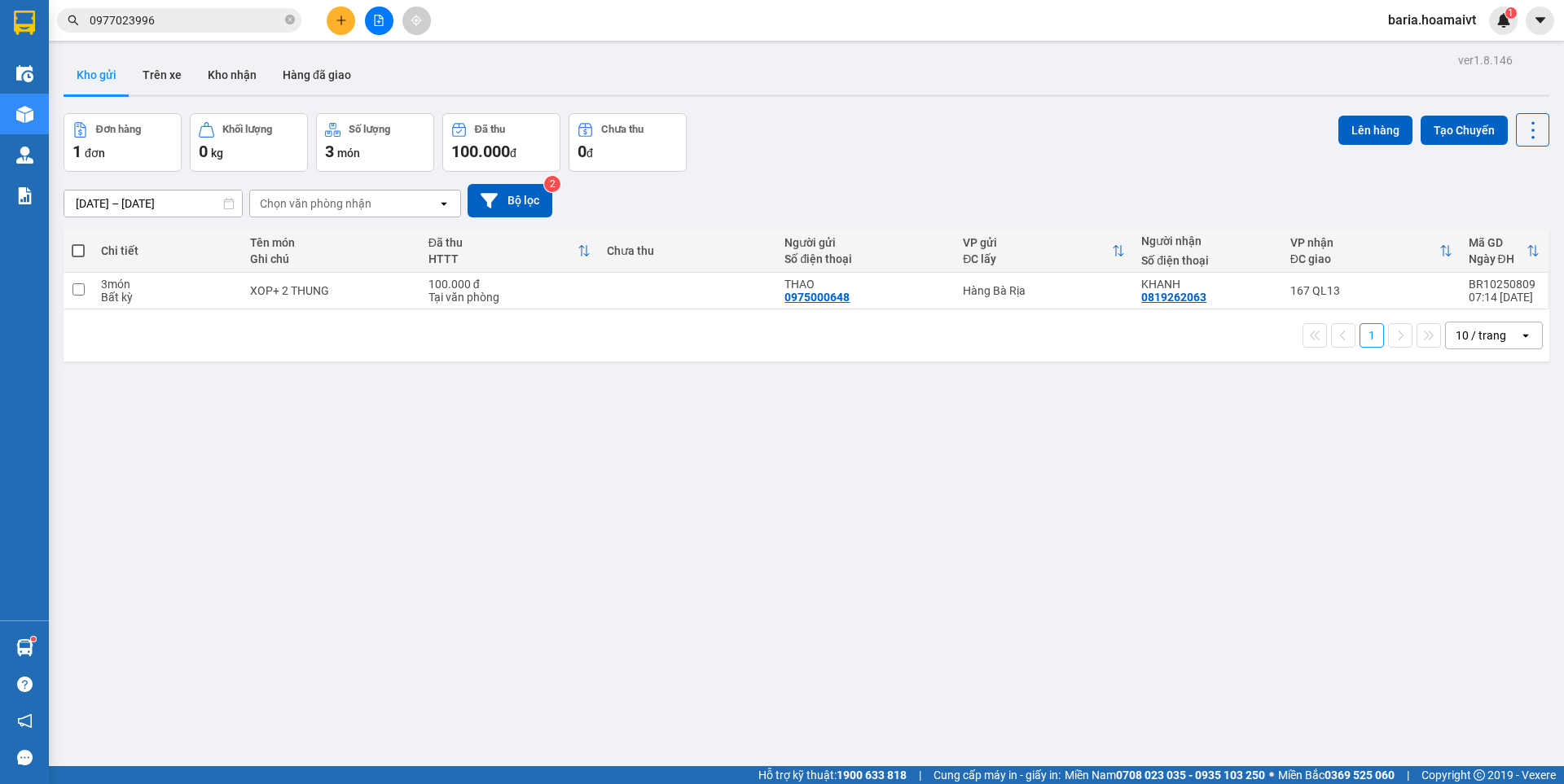
click at [81, 248] on span at bounding box center [78, 250] width 13 height 13
click at [78, 243] on input "checkbox" at bounding box center [78, 243] width 0 height 0
checkbox input "true"
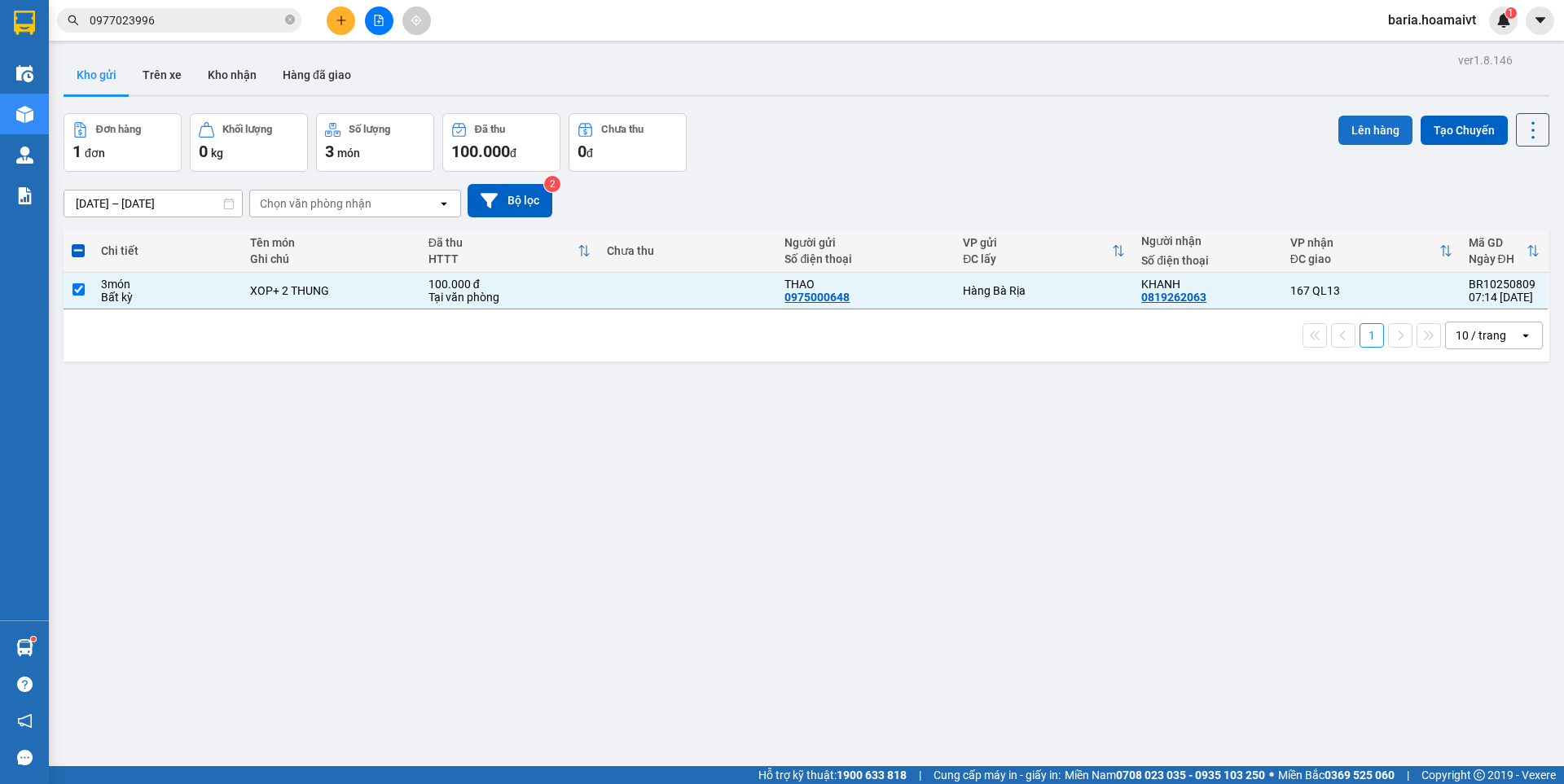
click at [1375, 127] on button "Lên hàng" at bounding box center [1376, 130] width 75 height 29
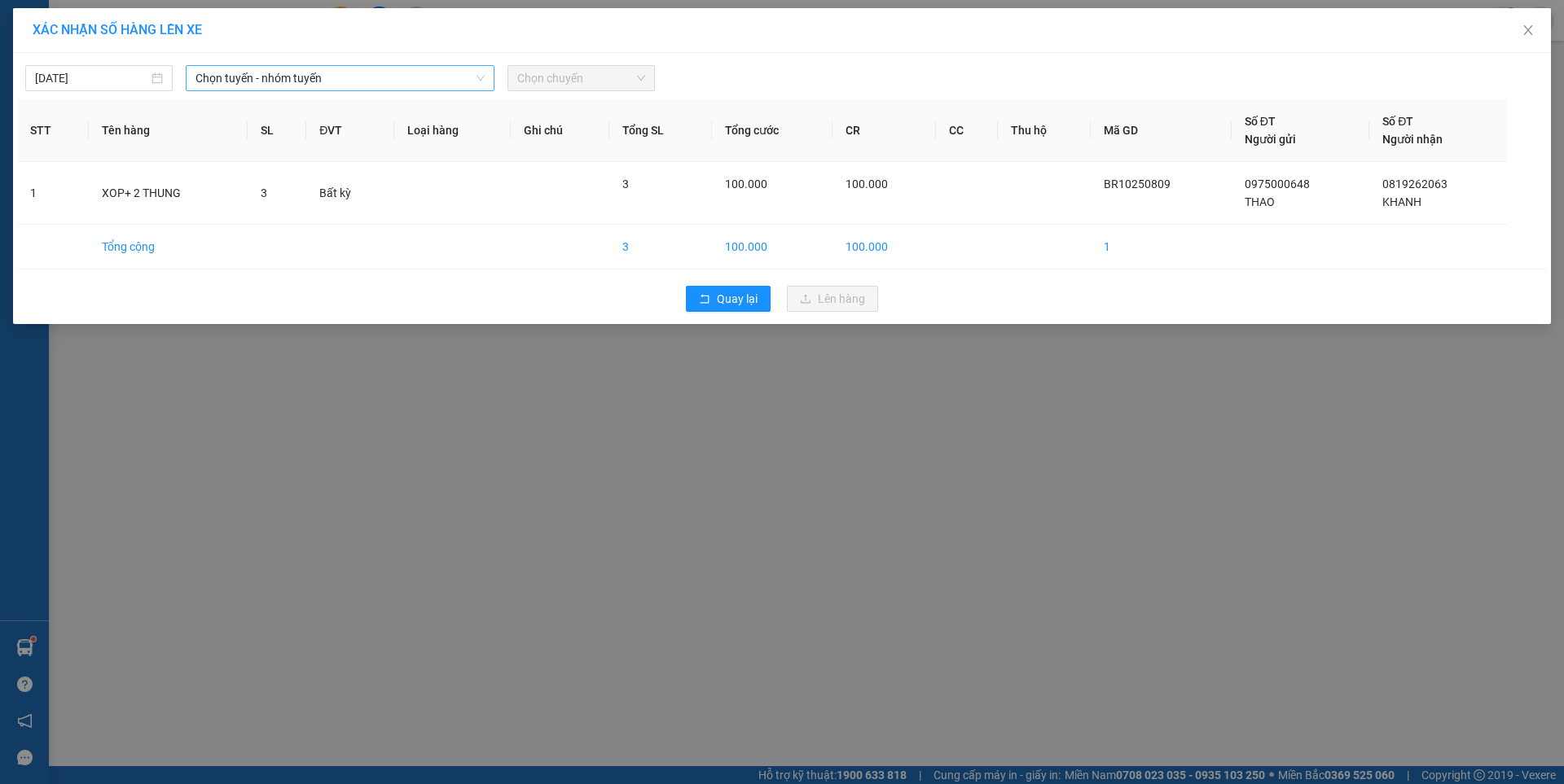
click at [322, 75] on span "Chọn tuyến - nhóm tuyến" at bounding box center [341, 78] width 289 height 24
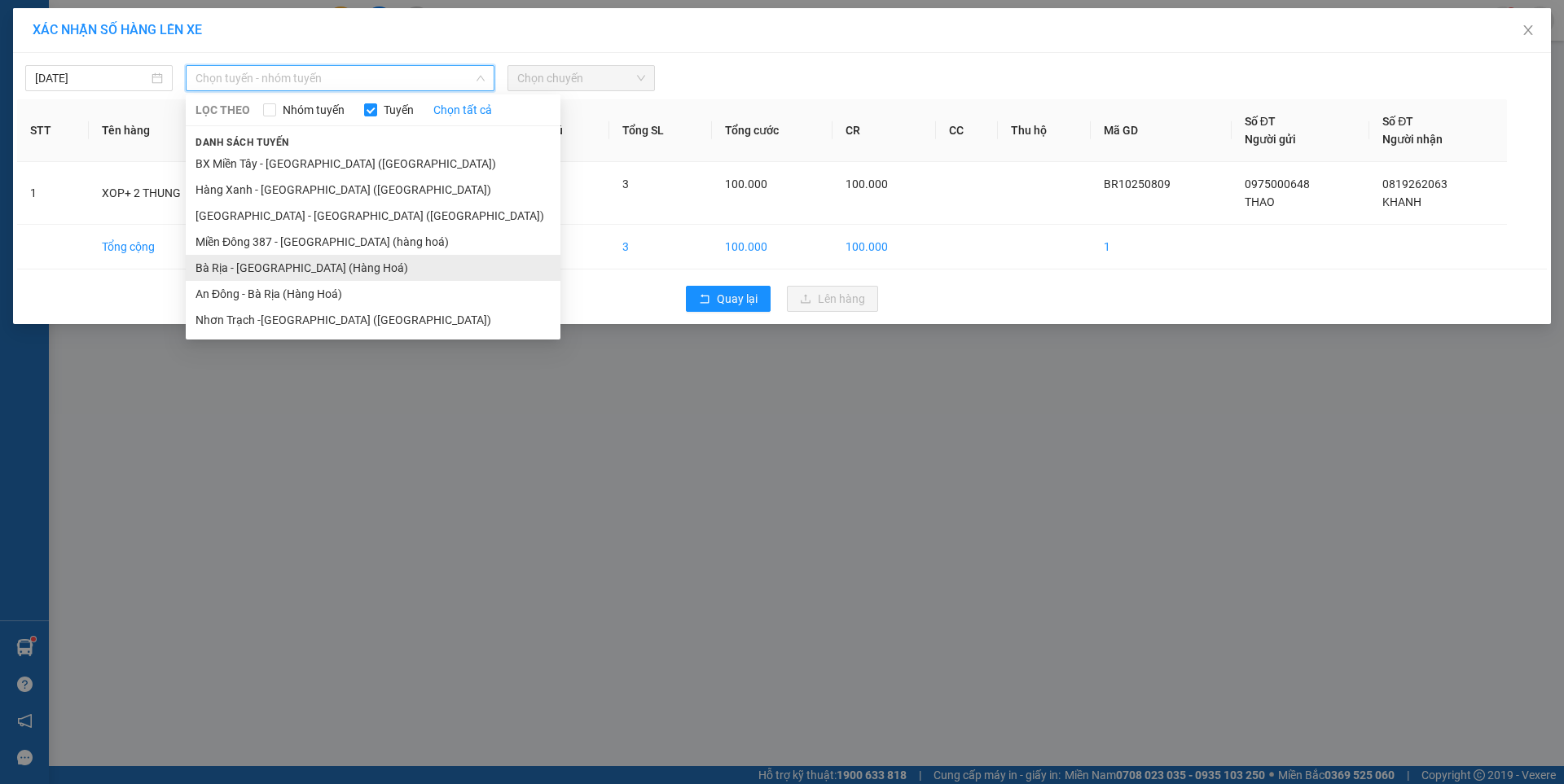
click at [287, 265] on li "Bà Rịa - [GEOGRAPHIC_DATA] (Hàng Hoá)" at bounding box center [373, 268] width 374 height 26
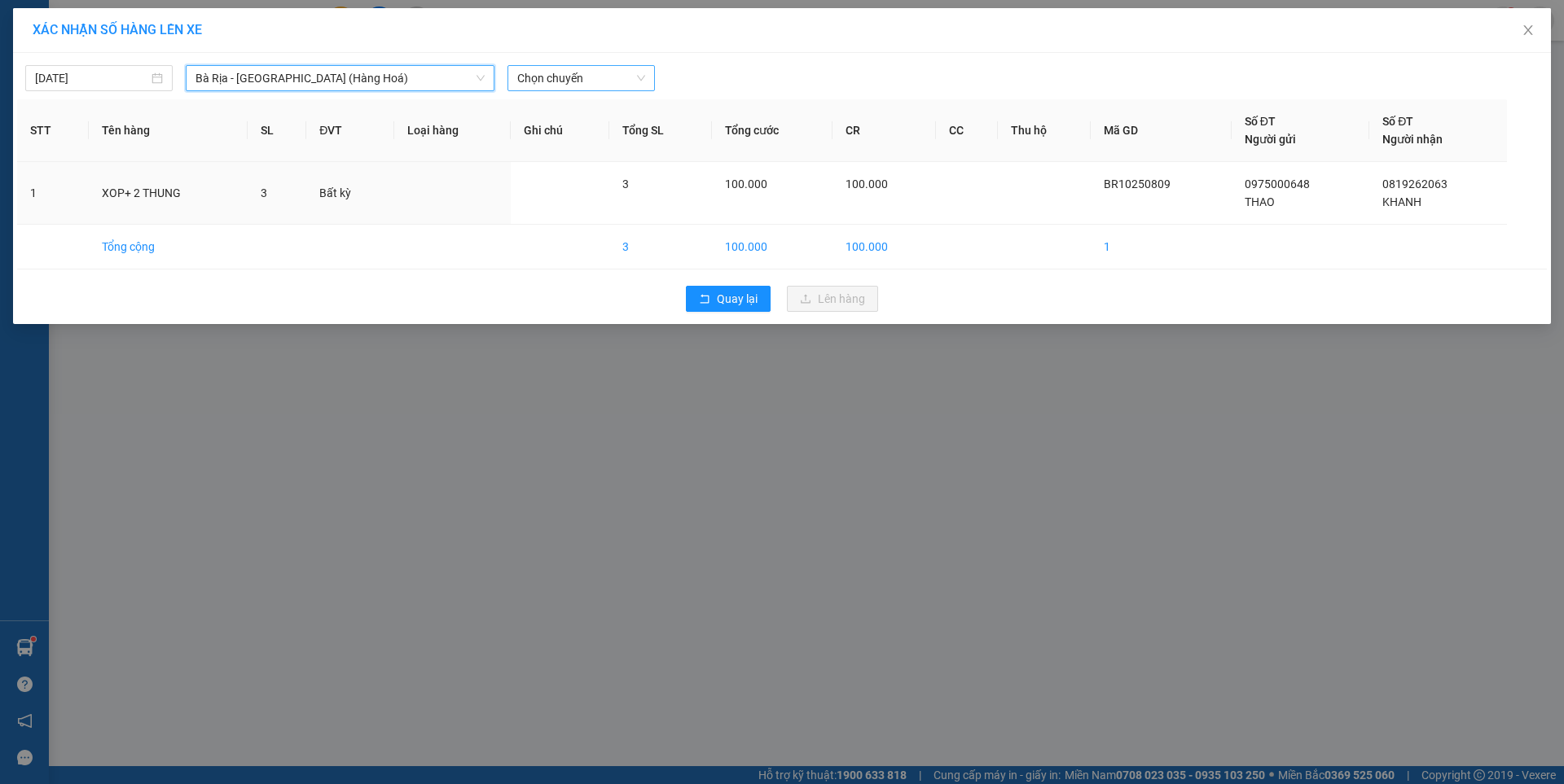
click at [599, 81] on span "Chọn chuyến" at bounding box center [581, 78] width 128 height 24
type input "0710"
click at [599, 140] on div "Thêm chuyến " 07:10 "" at bounding box center [594, 138] width 172 height 28
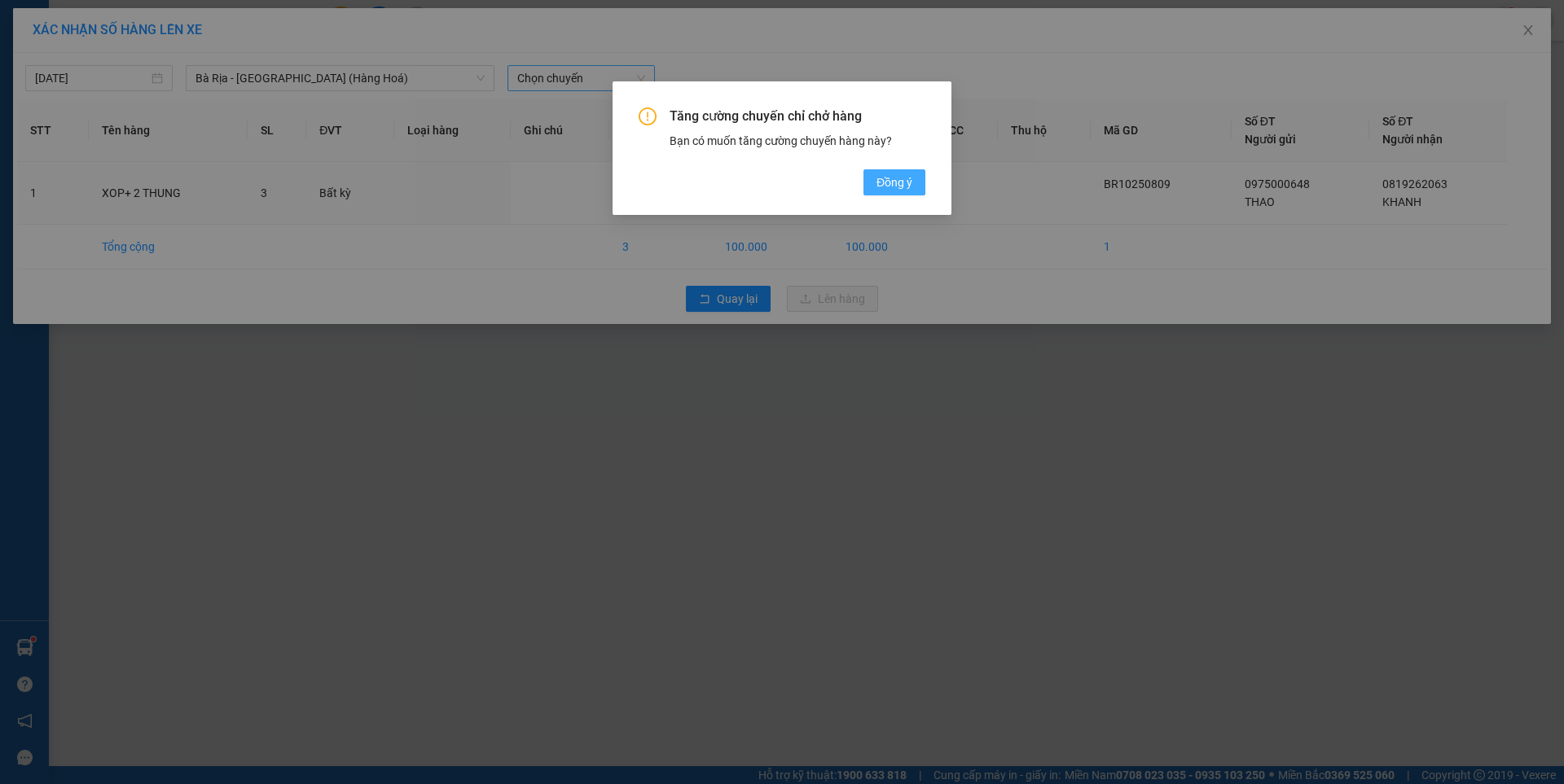
click at [881, 179] on span "Đồng ý" at bounding box center [894, 182] width 36 height 18
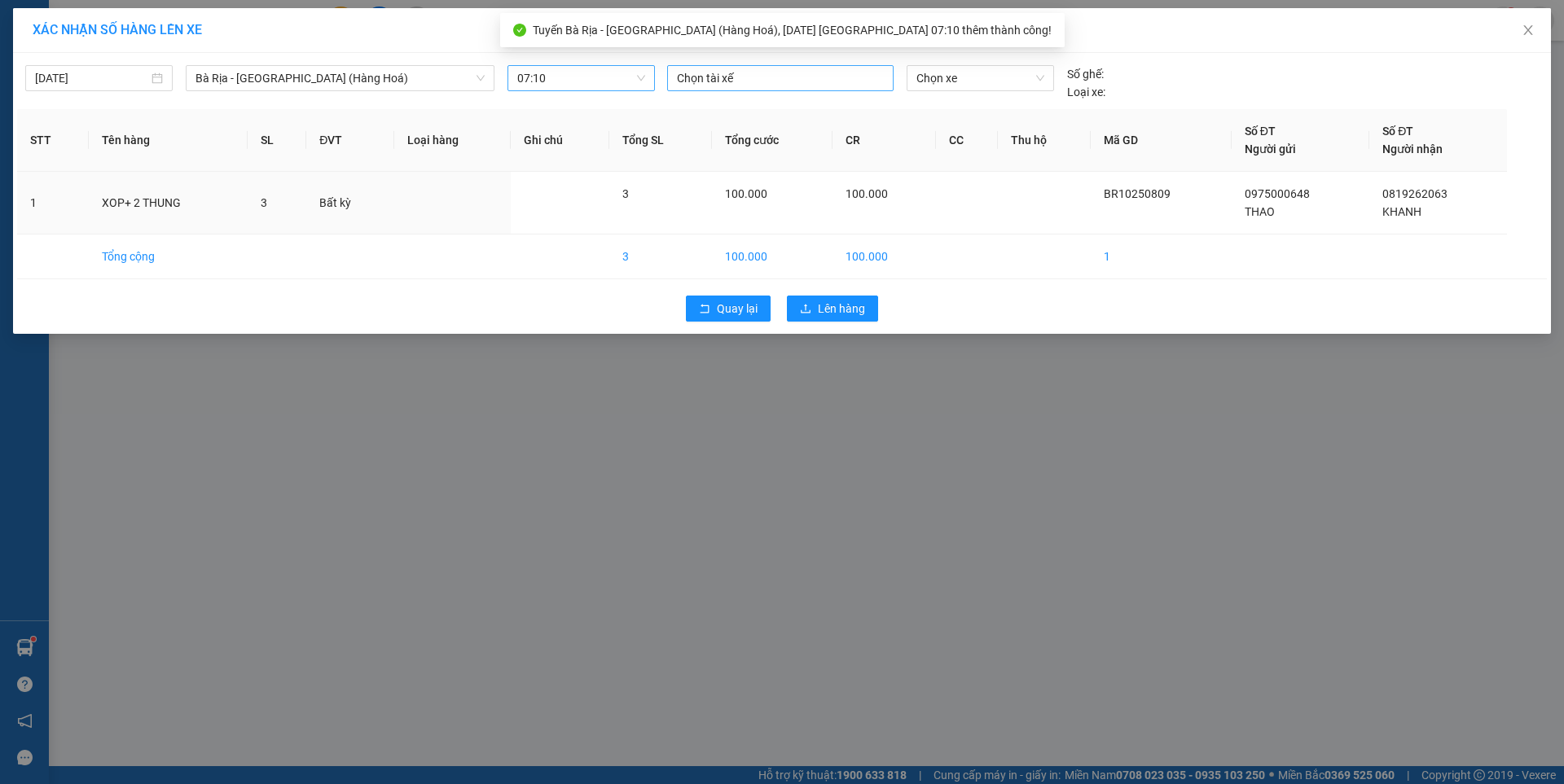
click at [742, 82] on div at bounding box center [781, 78] width 218 height 20
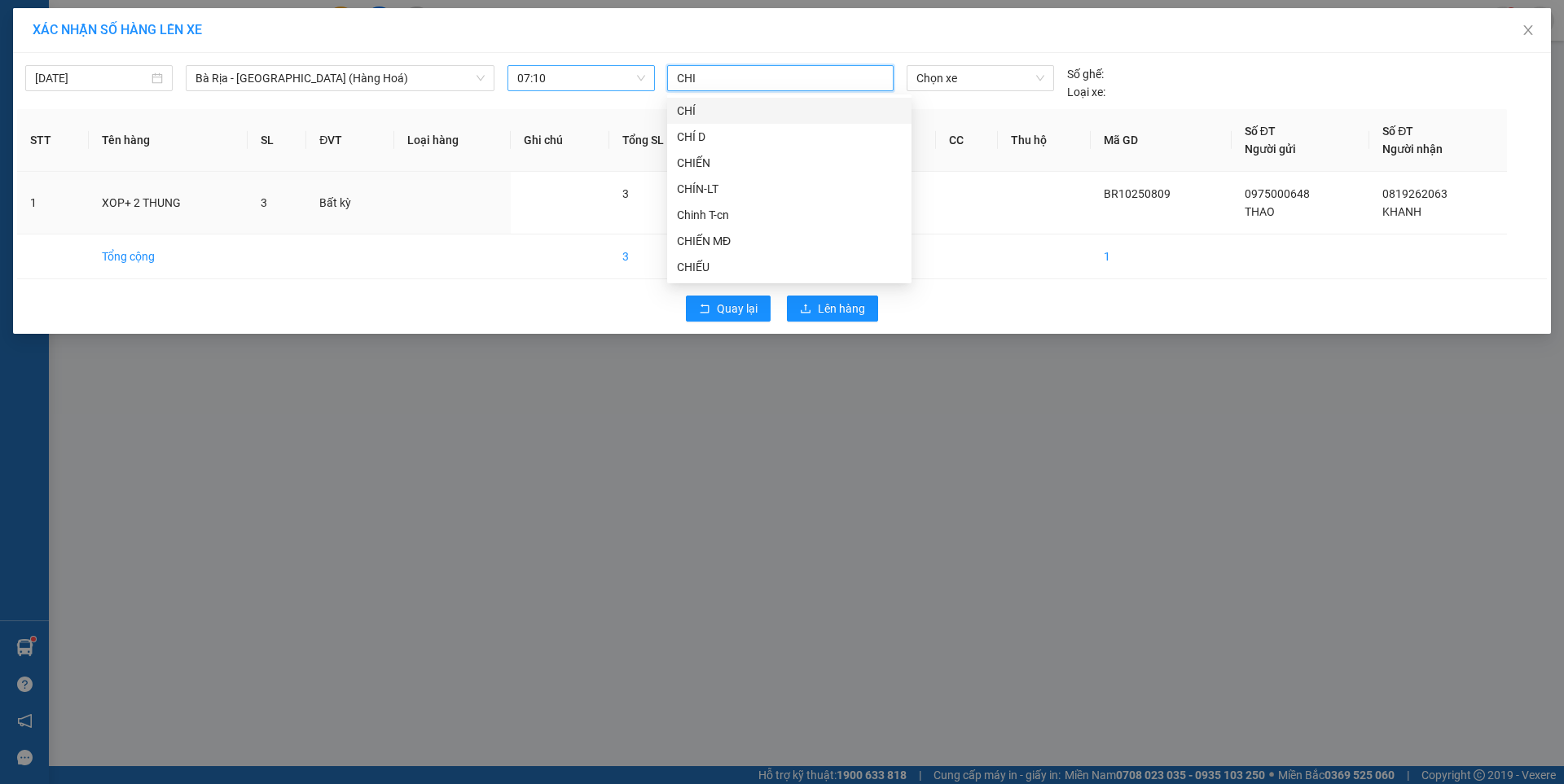
type input "CHIE"
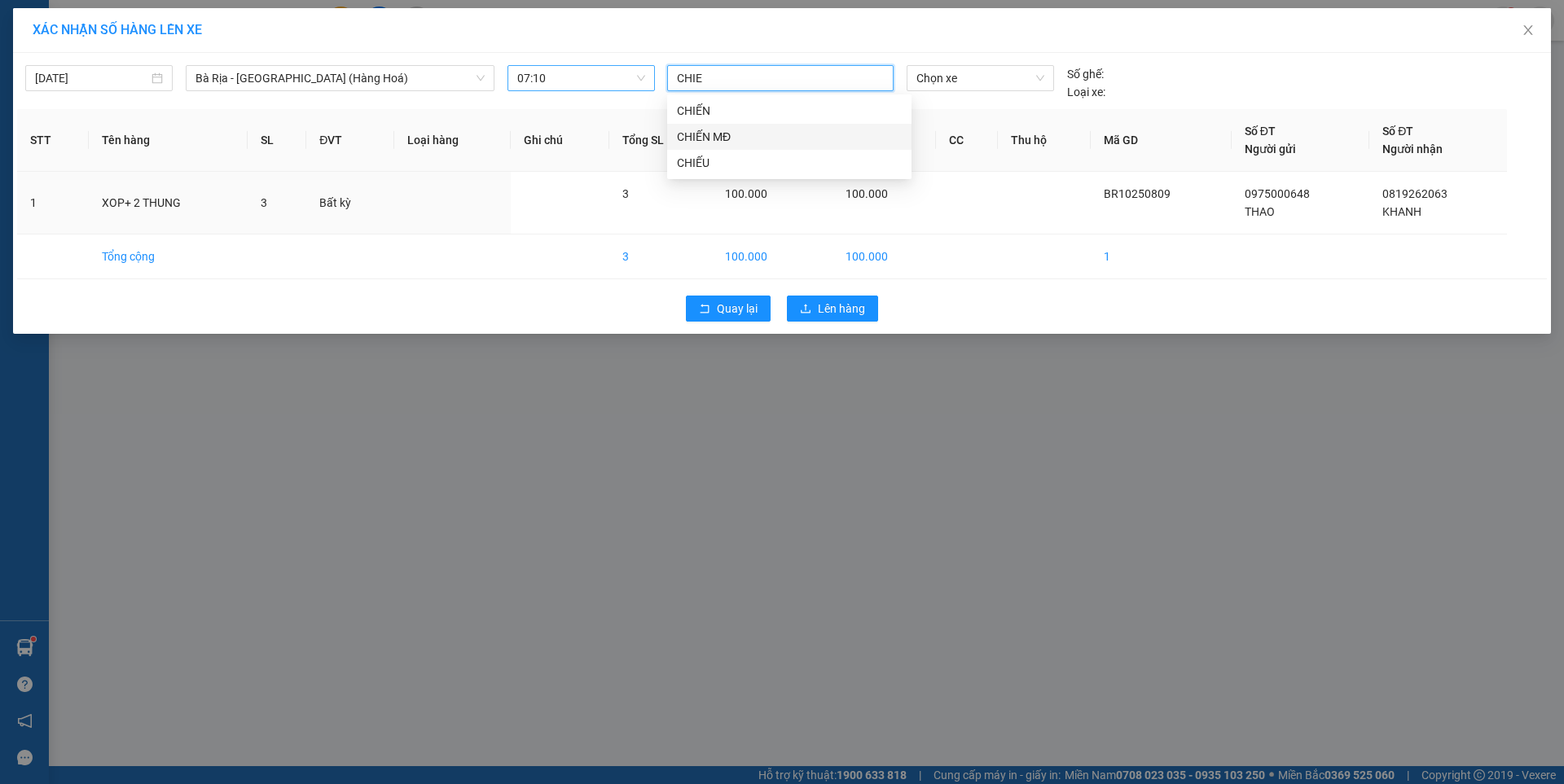
click at [705, 143] on div "CHIẾN MĐ" at bounding box center [788, 137] width 224 height 18
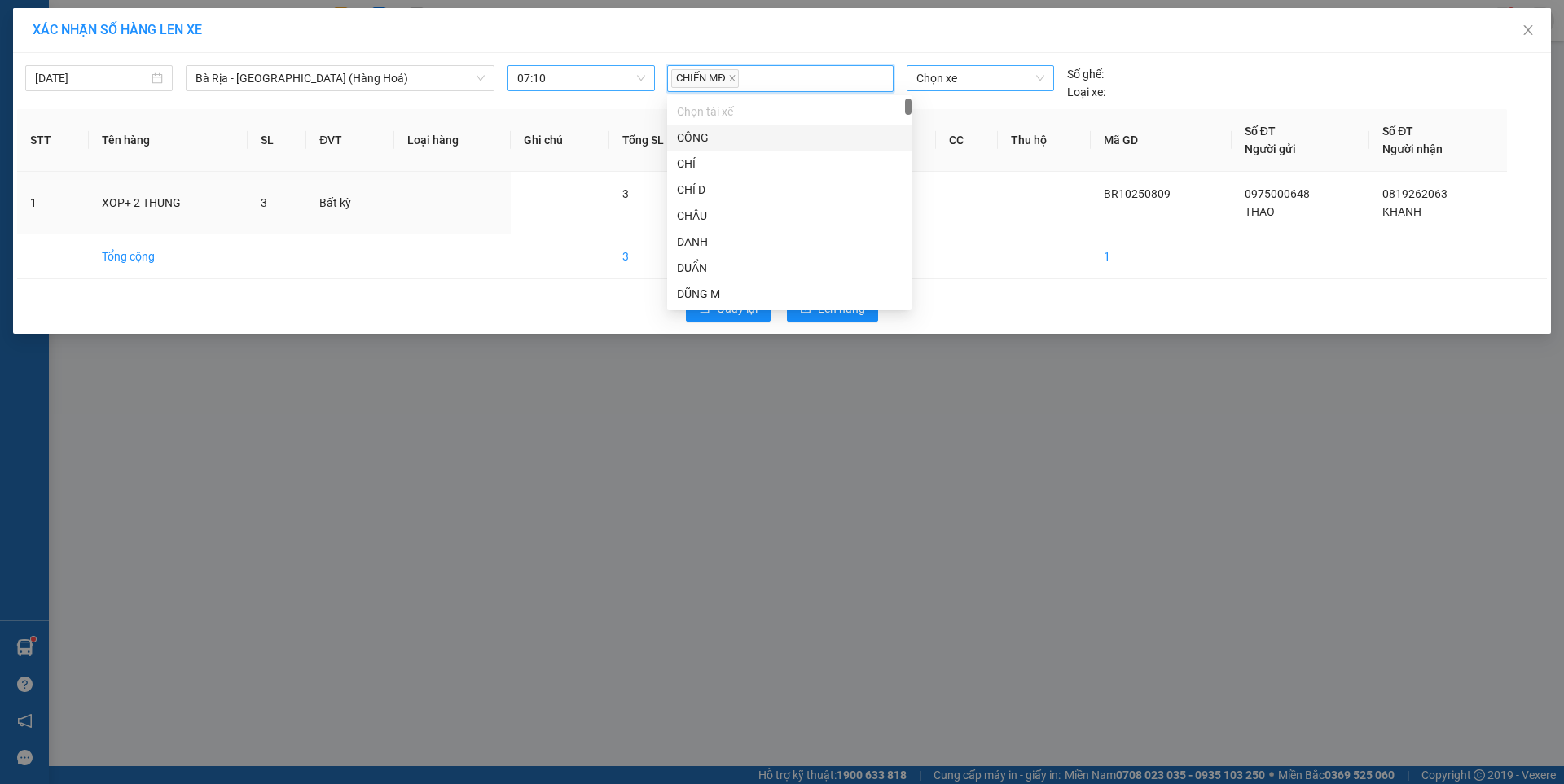
click at [949, 86] on span "Chọn xe" at bounding box center [980, 78] width 127 height 24
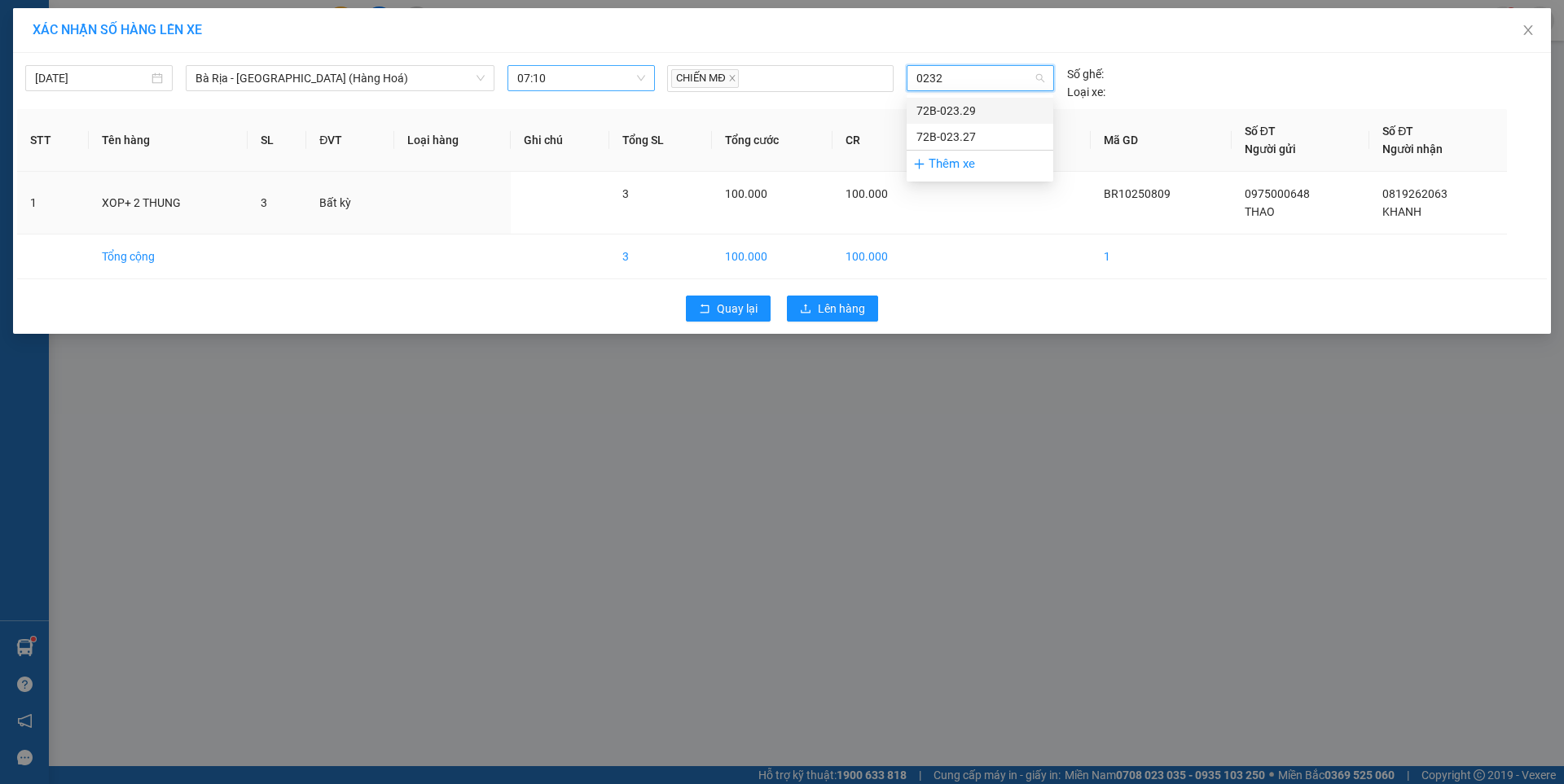
type input "02329"
click at [960, 115] on div "72B-023.29" at bounding box center [980, 111] width 127 height 18
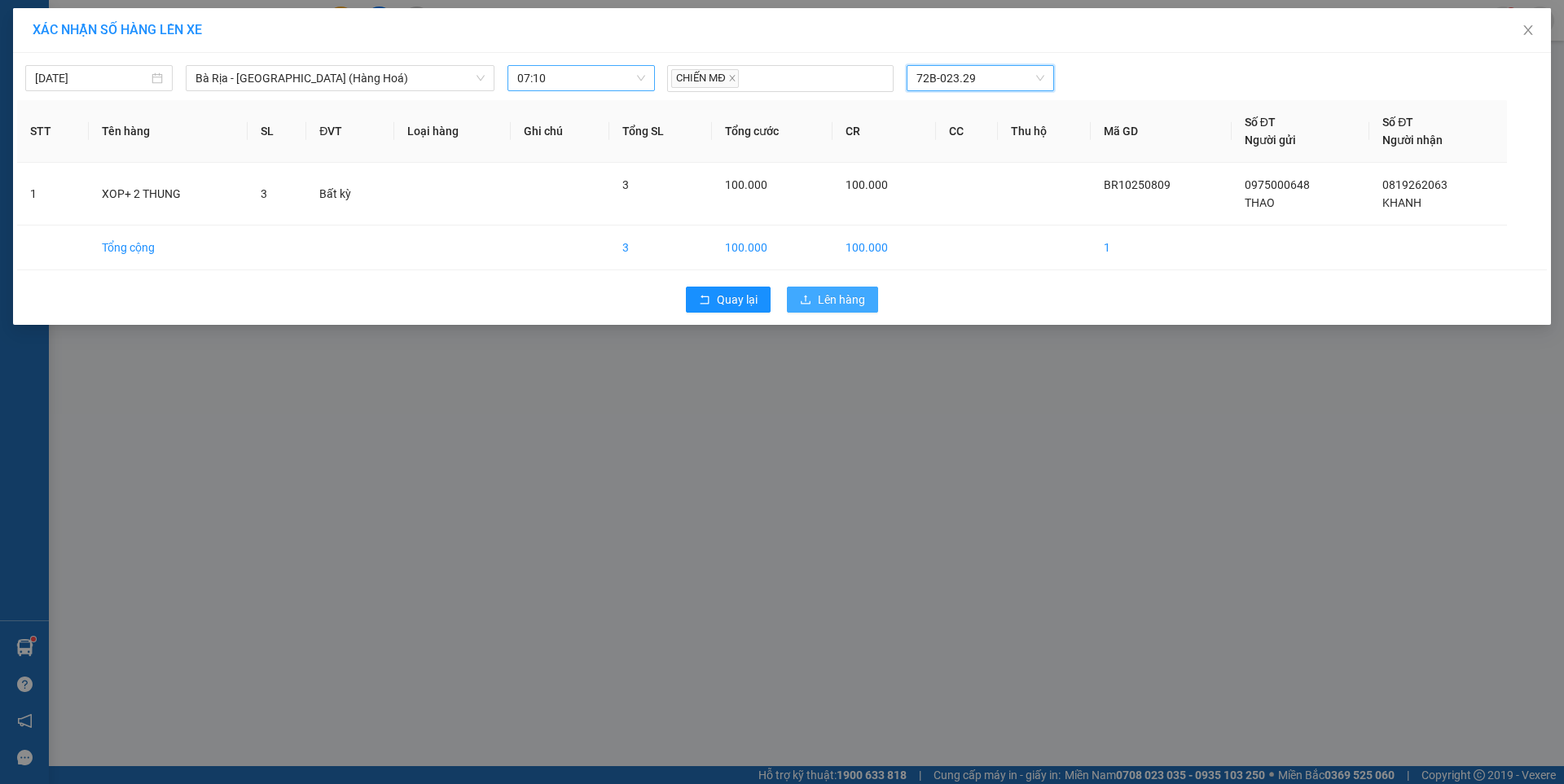
click at [859, 298] on span "Lên hàng" at bounding box center [841, 300] width 48 height 18
